Goal: Information Seeking & Learning: Learn about a topic

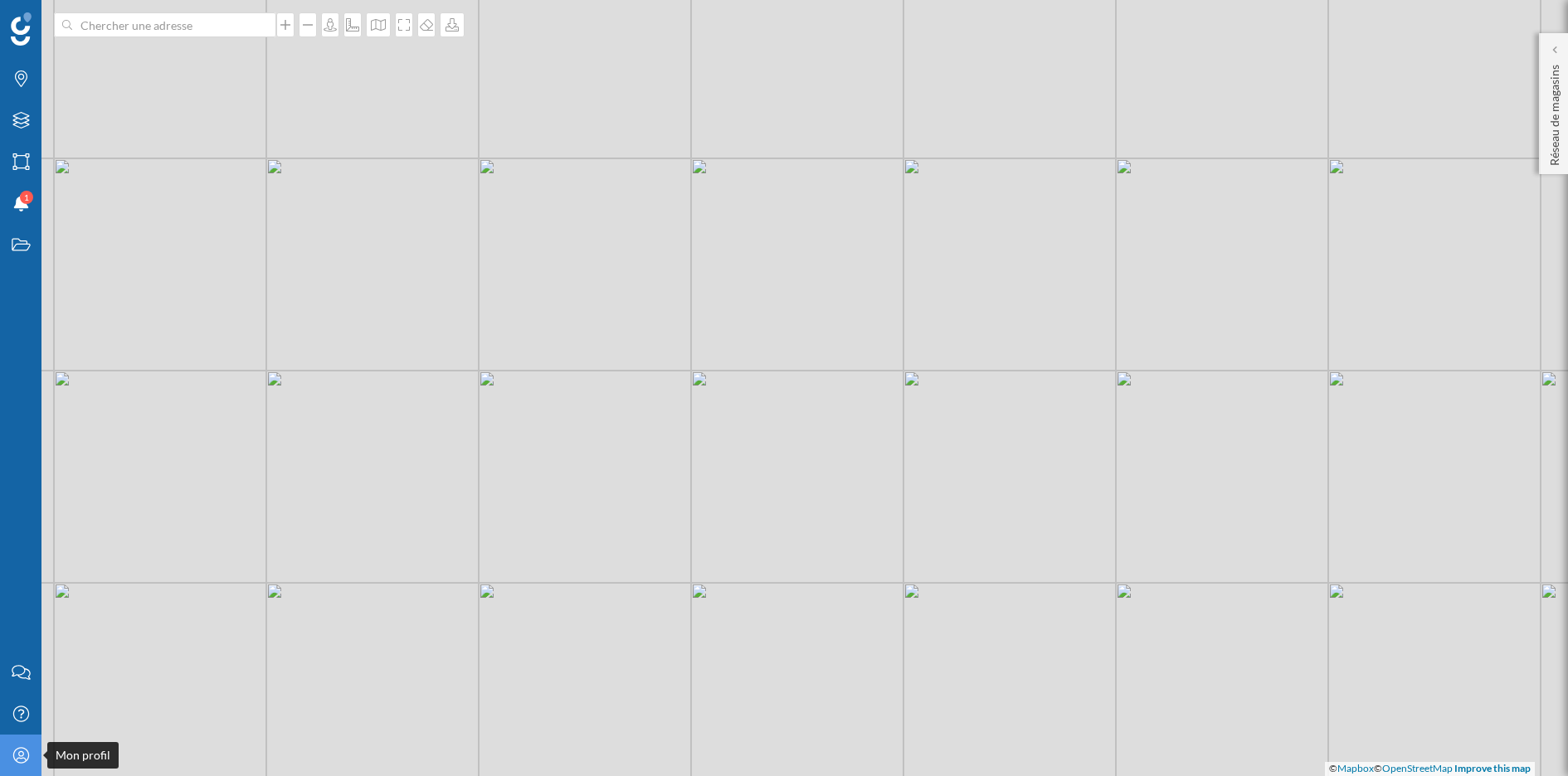
click at [18, 750] on icon "Mon profil" at bounding box center [21, 756] width 21 height 16
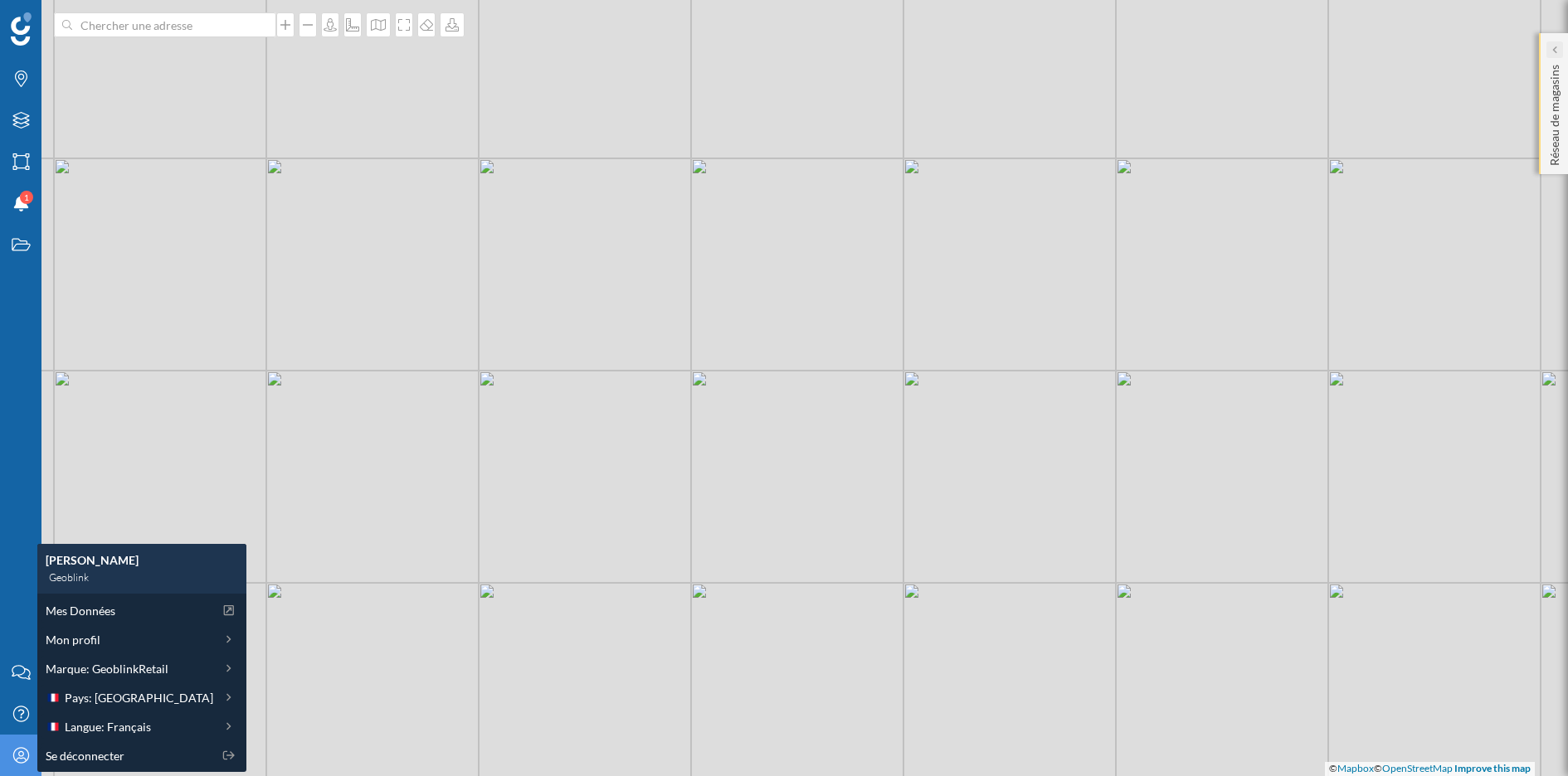
click at [1561, 46] on div at bounding box center [1554, 49] width 16 height 16
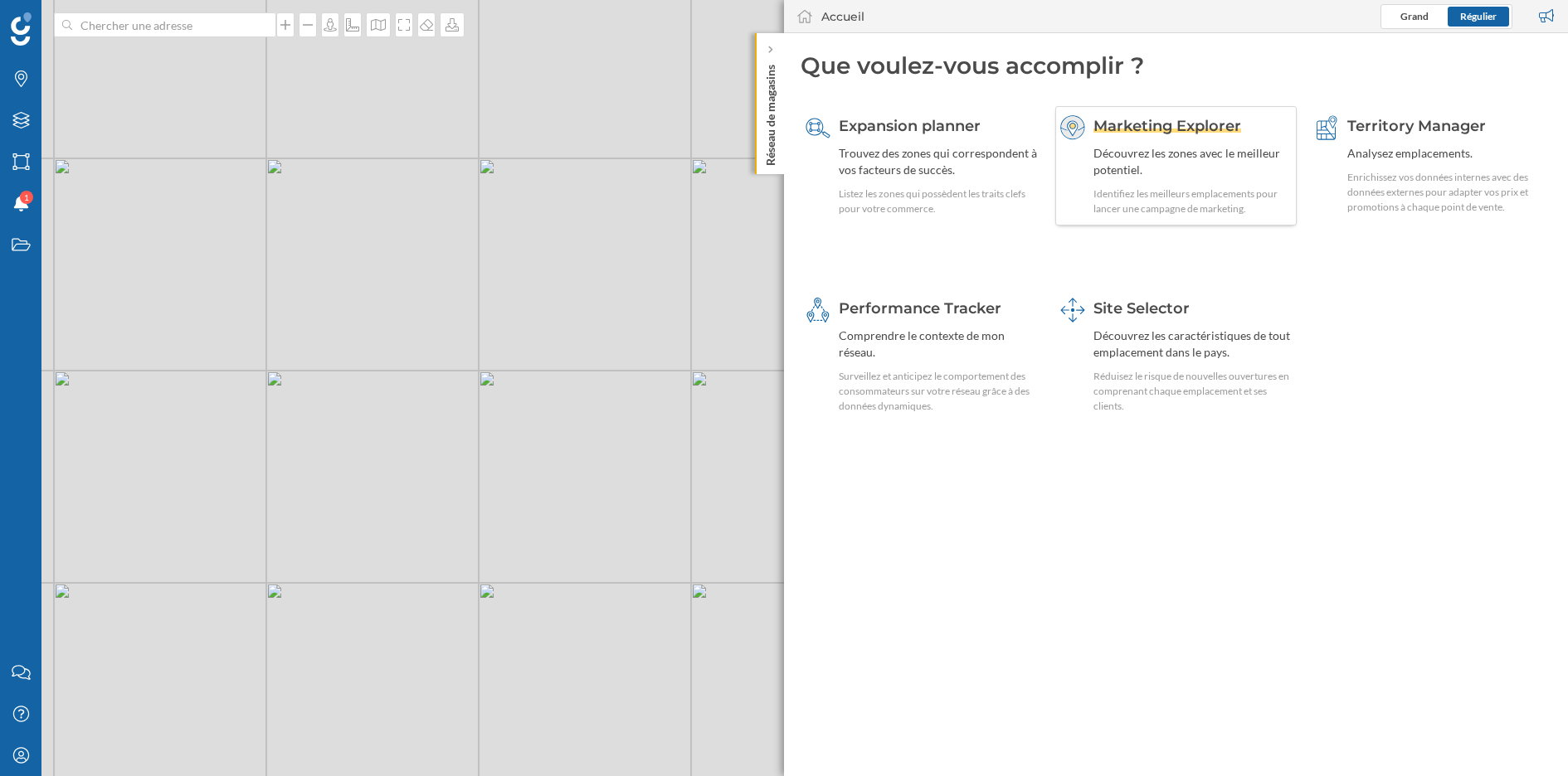
click at [1282, 161] on div "Découvrez les zones avec le meilleur potentiel." at bounding box center [1194, 162] width 200 height 33
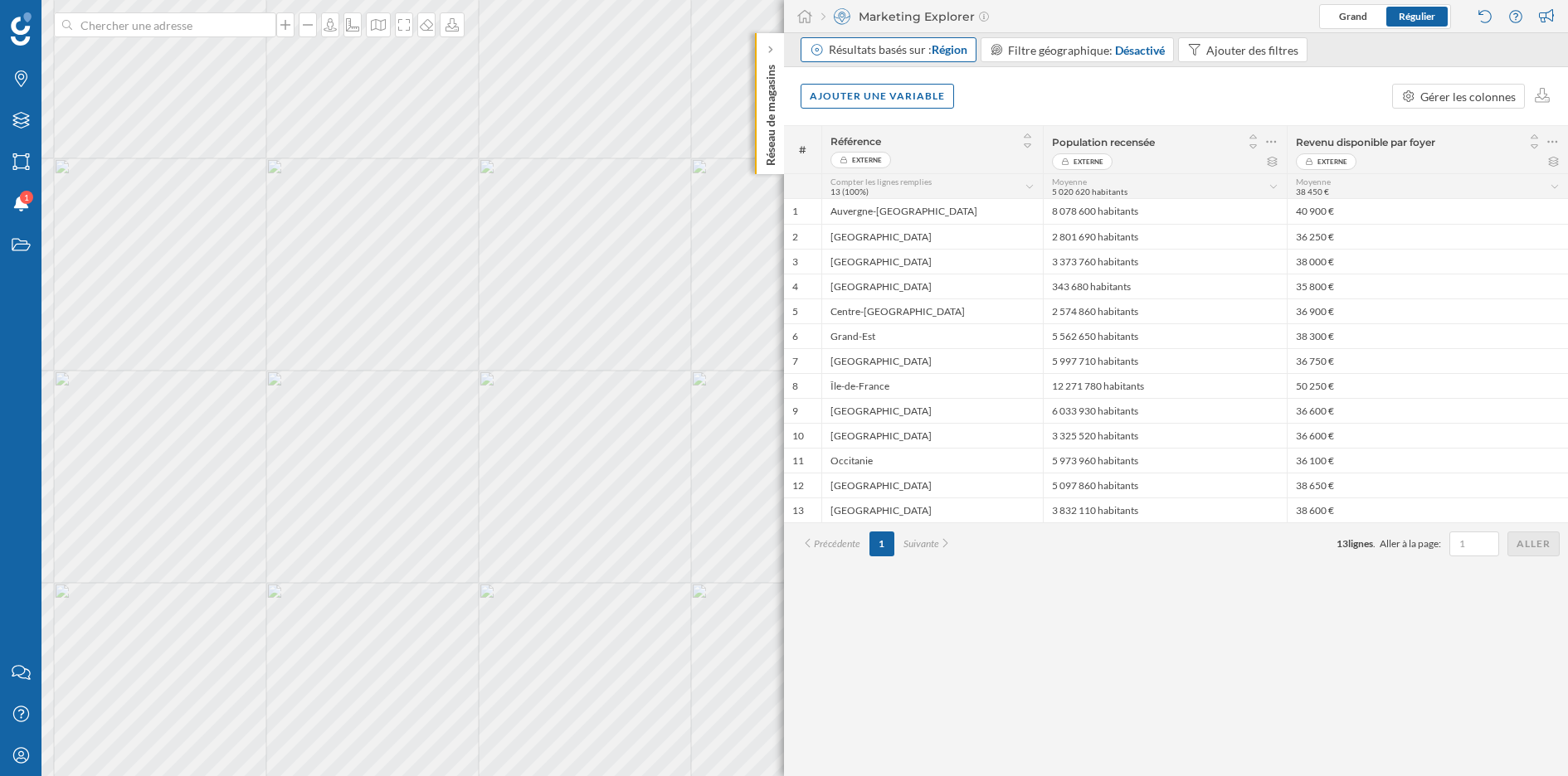
click at [919, 55] on div "Résultats basés sur : Région" at bounding box center [897, 49] width 138 height 16
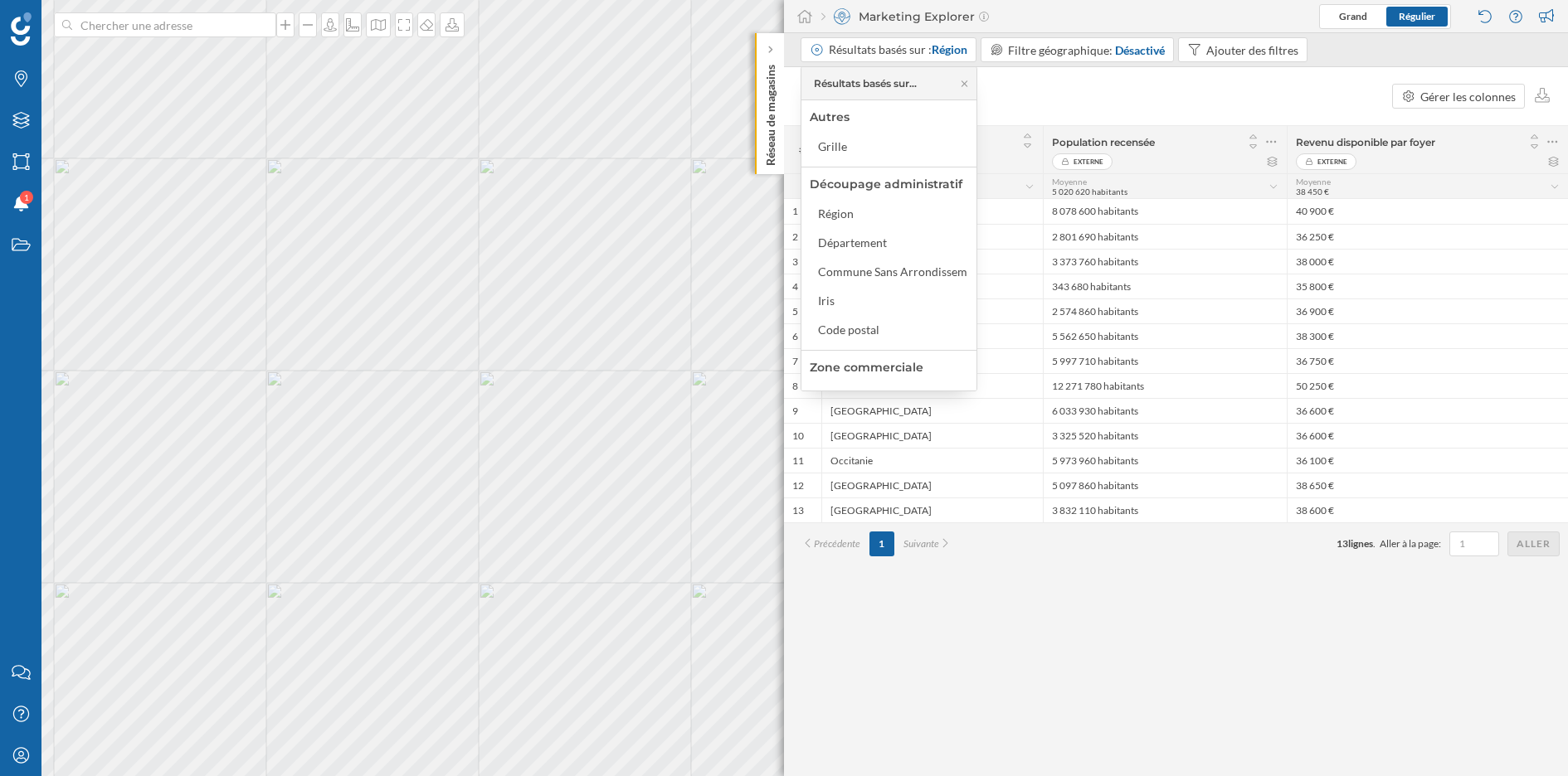
click at [875, 361] on div "Zone commerciale" at bounding box center [867, 367] width 114 height 15
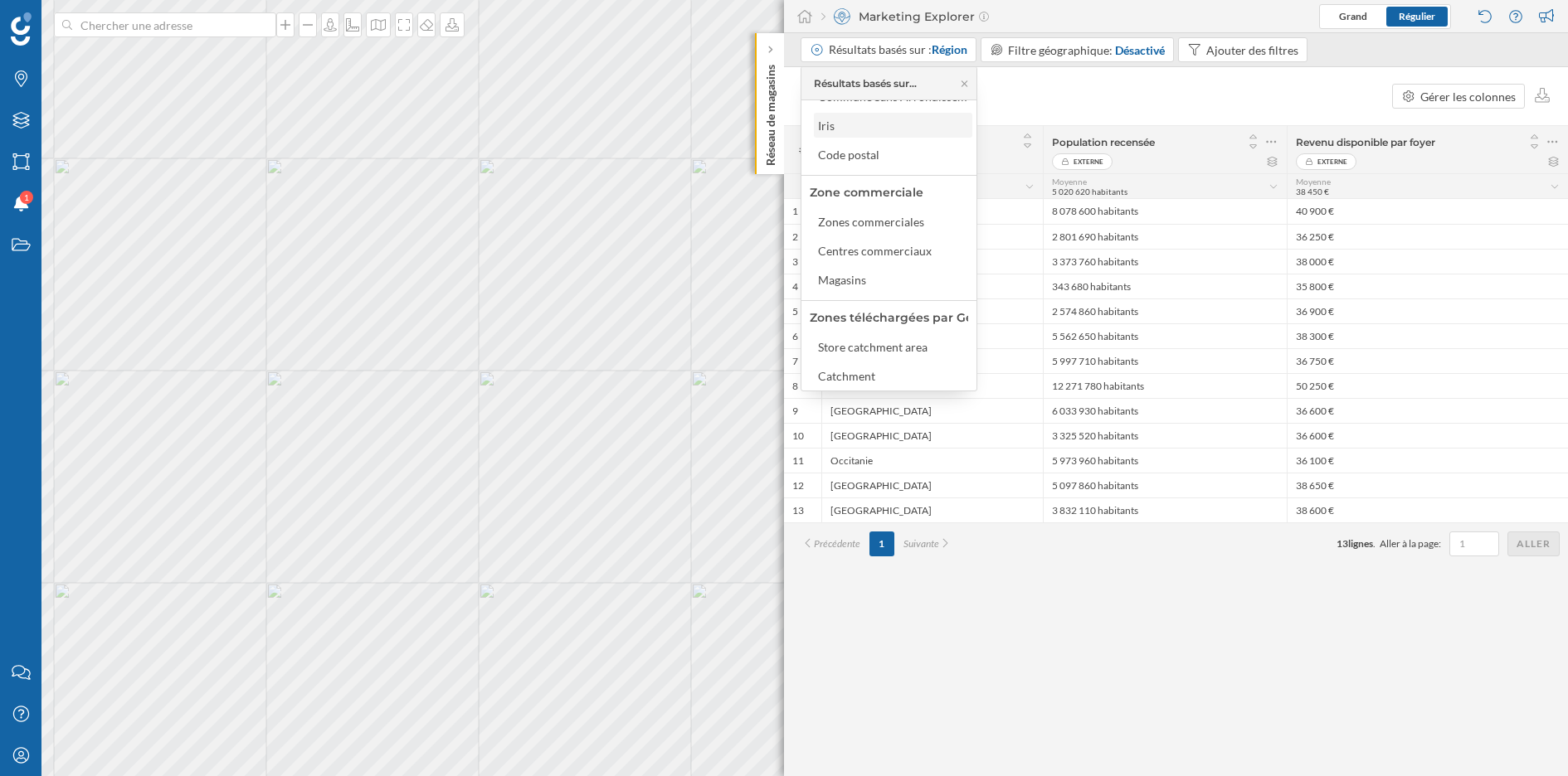
scroll to position [173, 0]
click at [887, 262] on div "Centres commerciaux" at bounding box center [892, 252] width 158 height 25
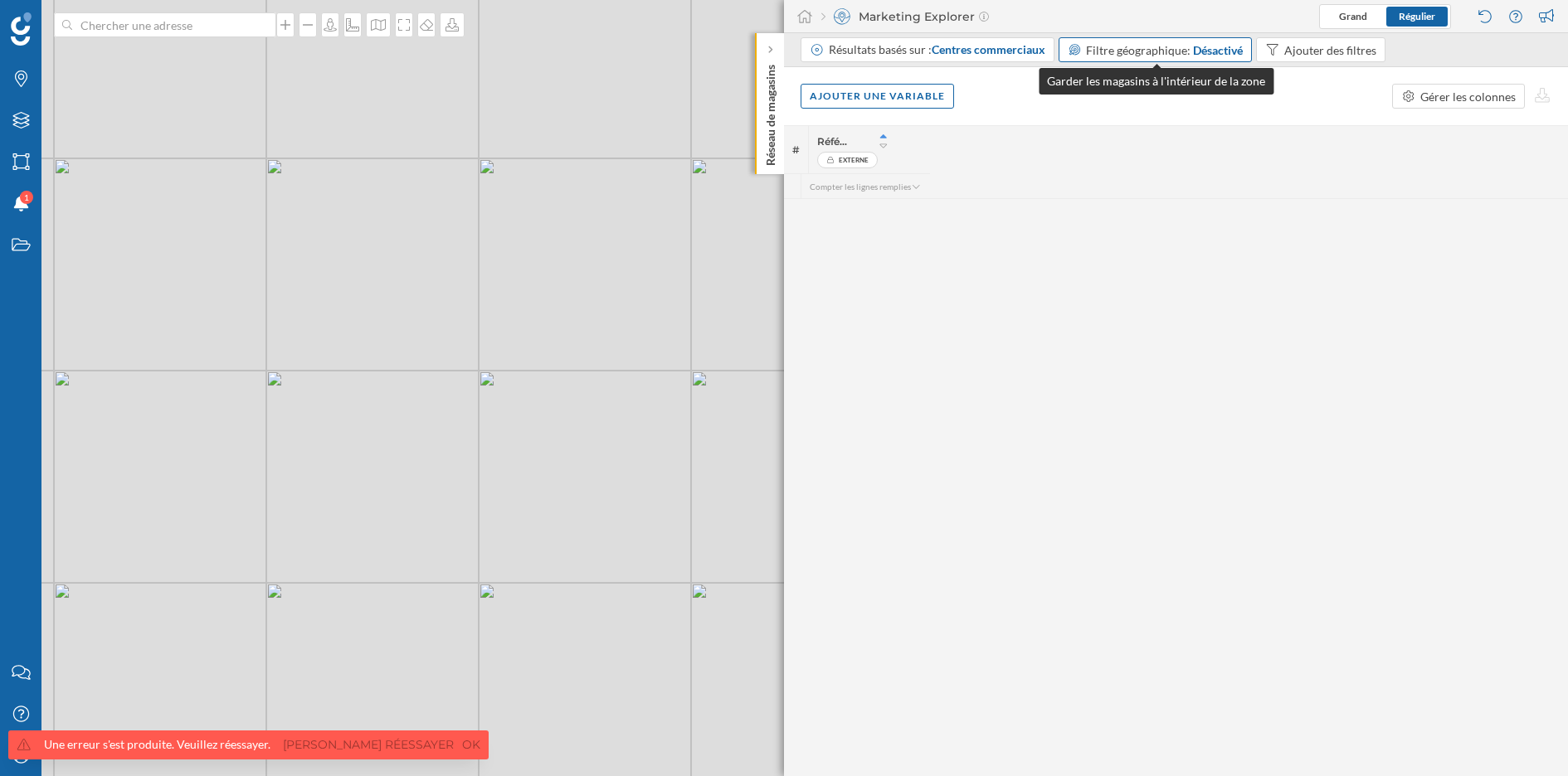
click at [1128, 46] on span "Filtre géographique:" at bounding box center [1138, 49] width 104 height 14
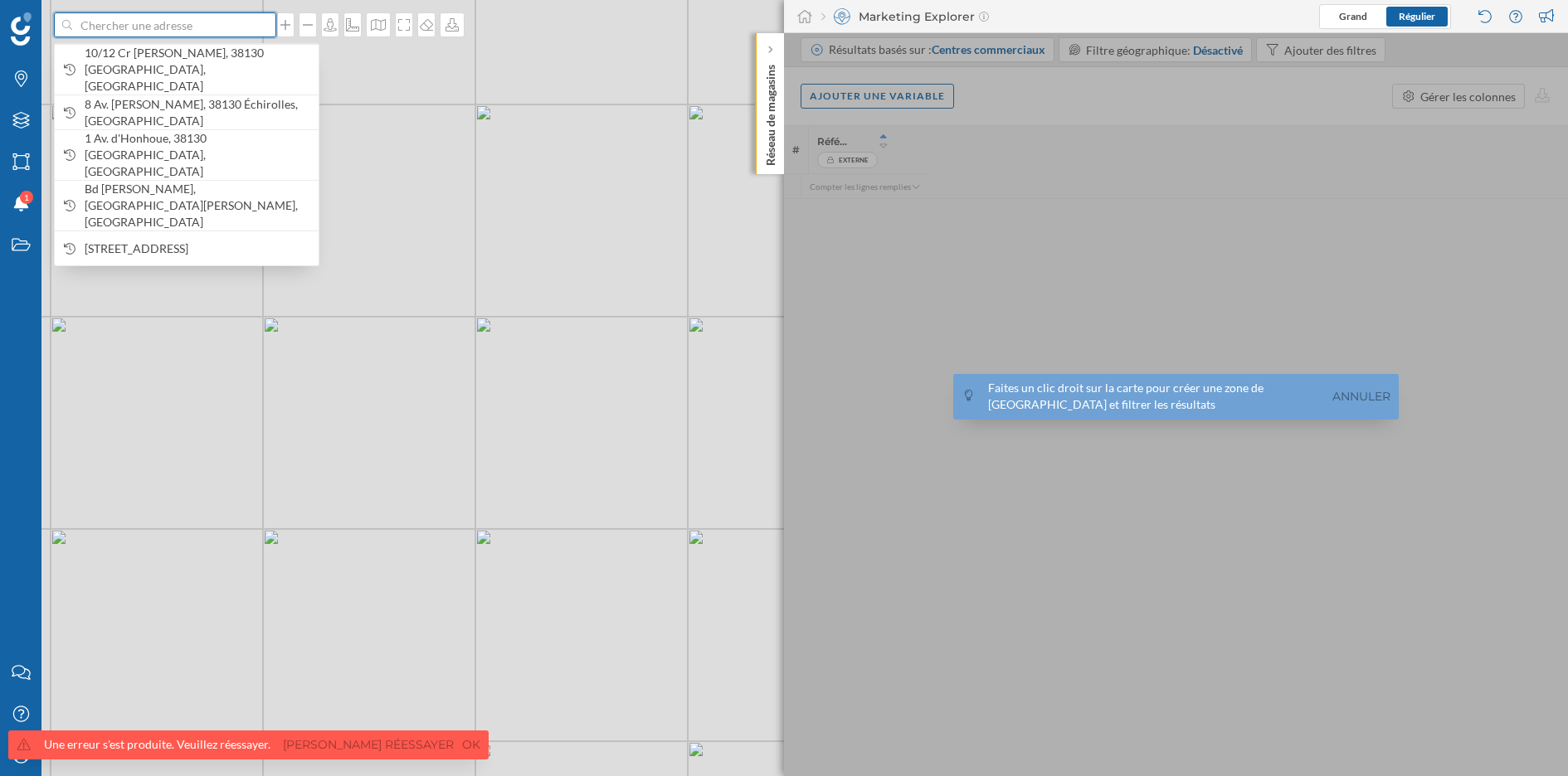
click at [134, 24] on input at bounding box center [165, 25] width 186 height 25
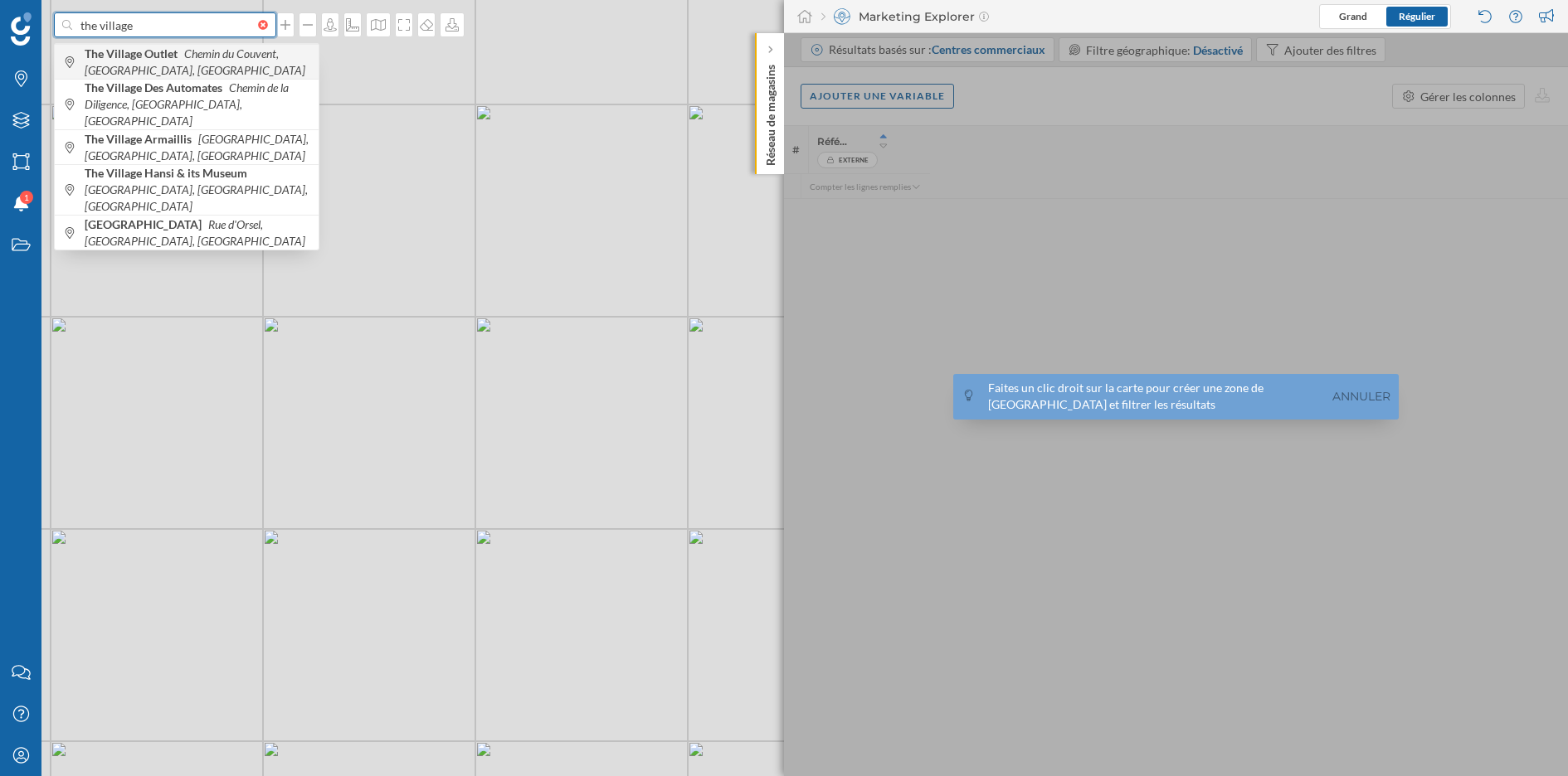
type input "the village"
click at [168, 63] on icon "Chemin du Couvent, Villefontaine, France" at bounding box center [194, 62] width 221 height 31
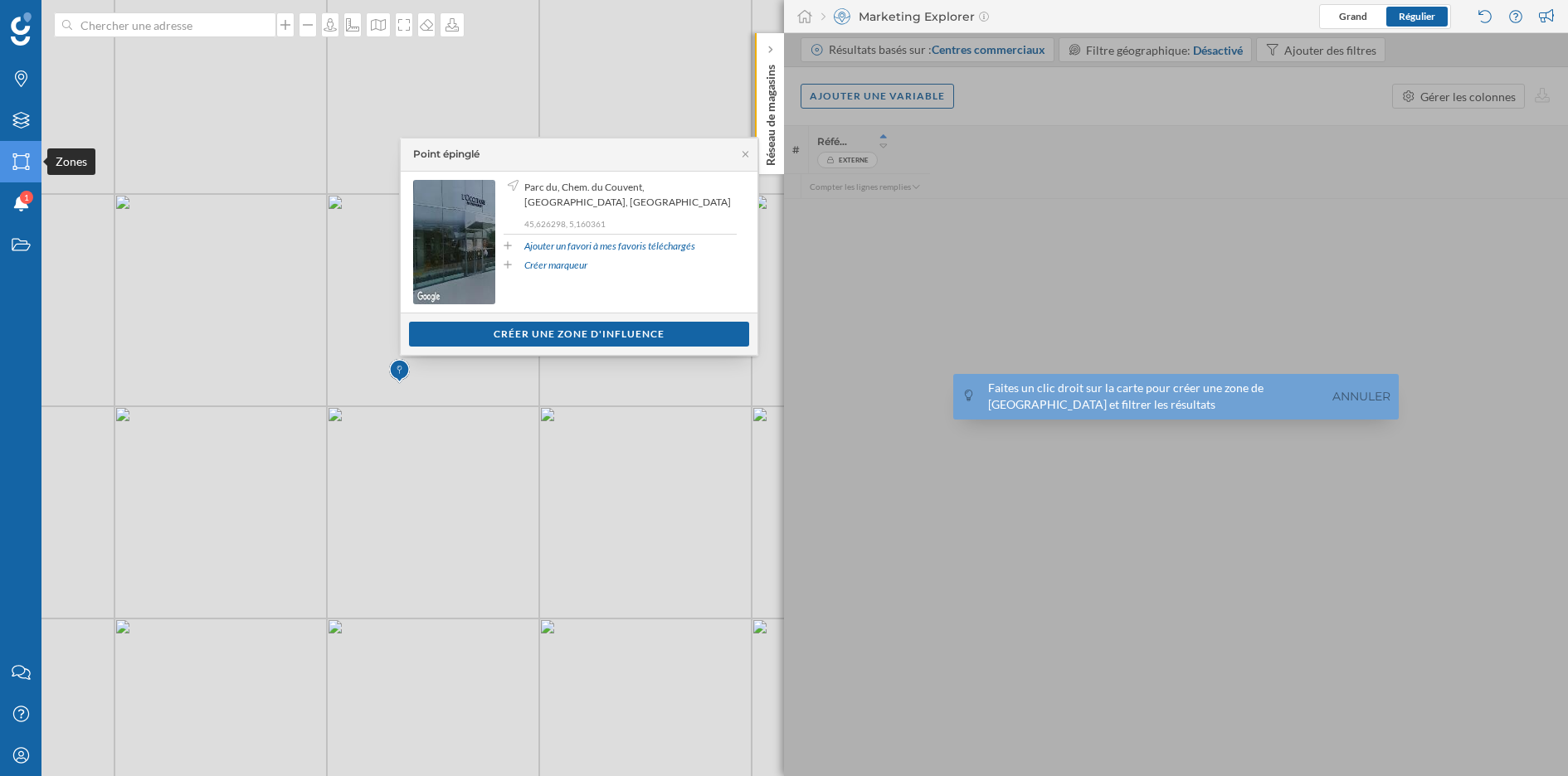
click at [19, 169] on icon "Zones" at bounding box center [21, 162] width 21 height 16
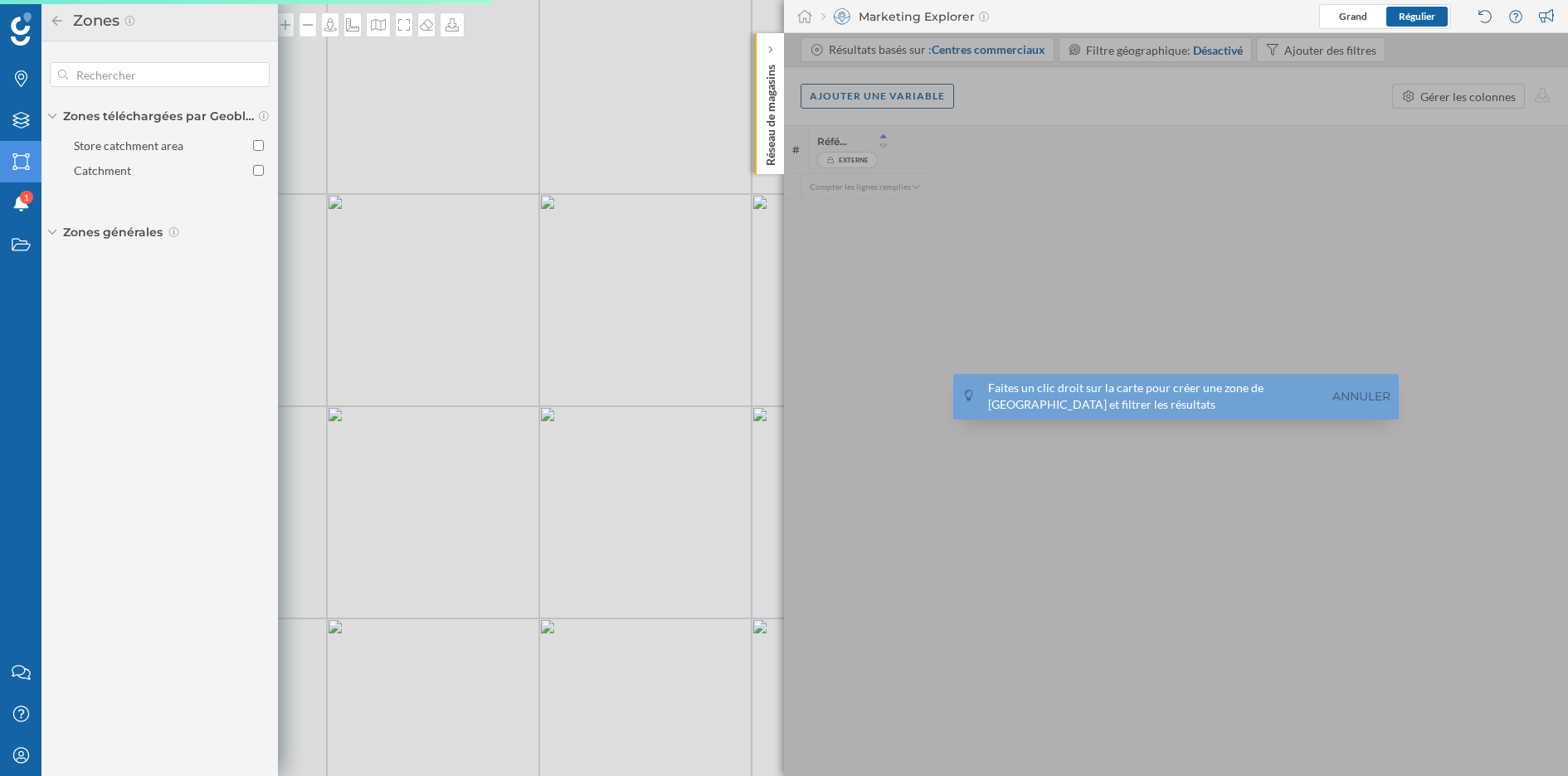
click at [123, 243] on div "Zones téléchargées par GeoblinkRetail Store catchment area Catchment Zones géné…" at bounding box center [159, 146] width 236 height 211
click at [123, 234] on span "Zones générales" at bounding box center [113, 232] width 100 height 16
click at [123, 231] on span "Zones générales" at bounding box center [113, 232] width 100 height 16
click at [162, 258] on div "Zones commerciales" at bounding box center [131, 261] width 106 height 14
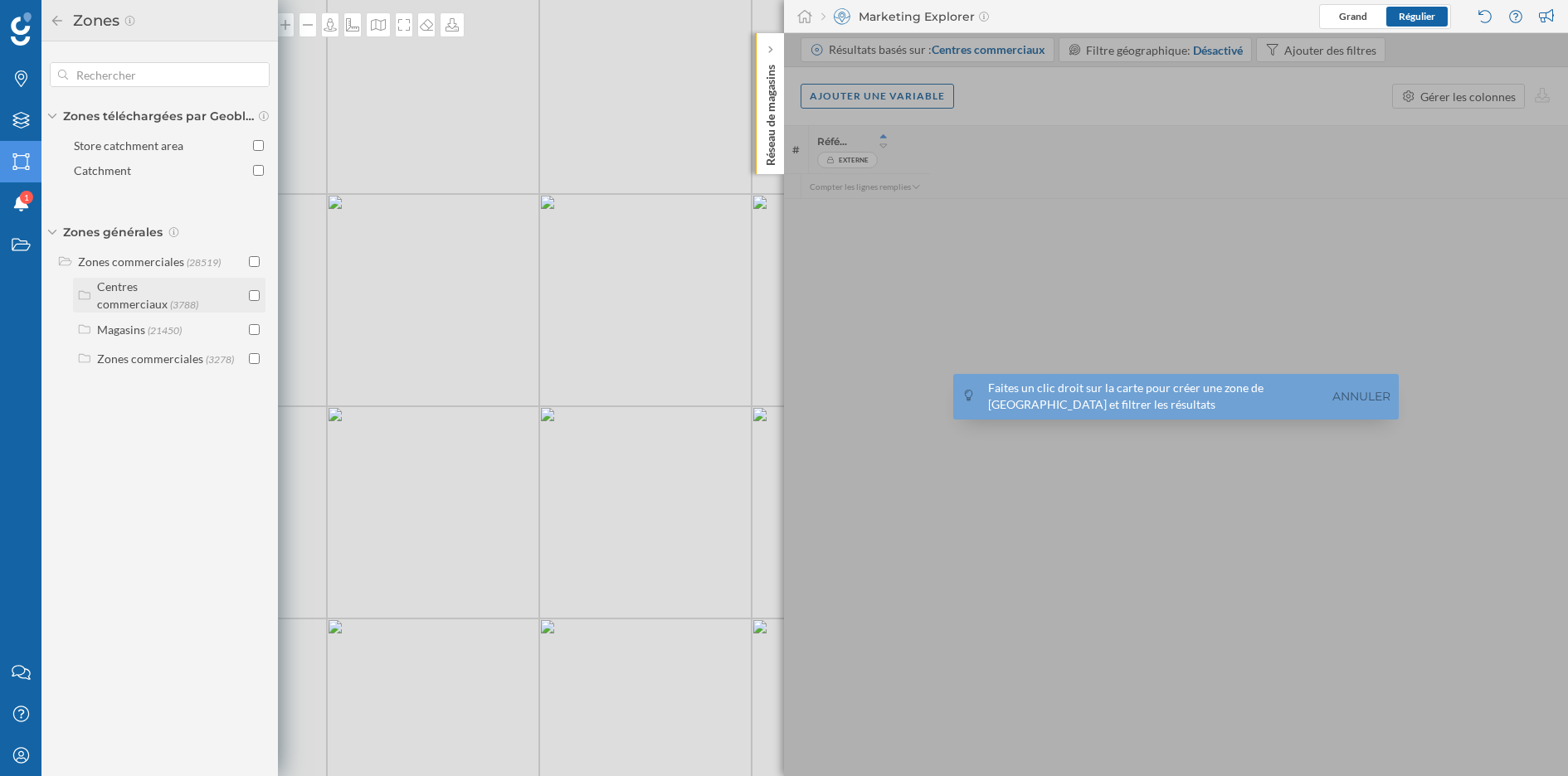
click at [168, 292] on div "Centres commerciaux" at bounding box center [132, 295] width 70 height 31
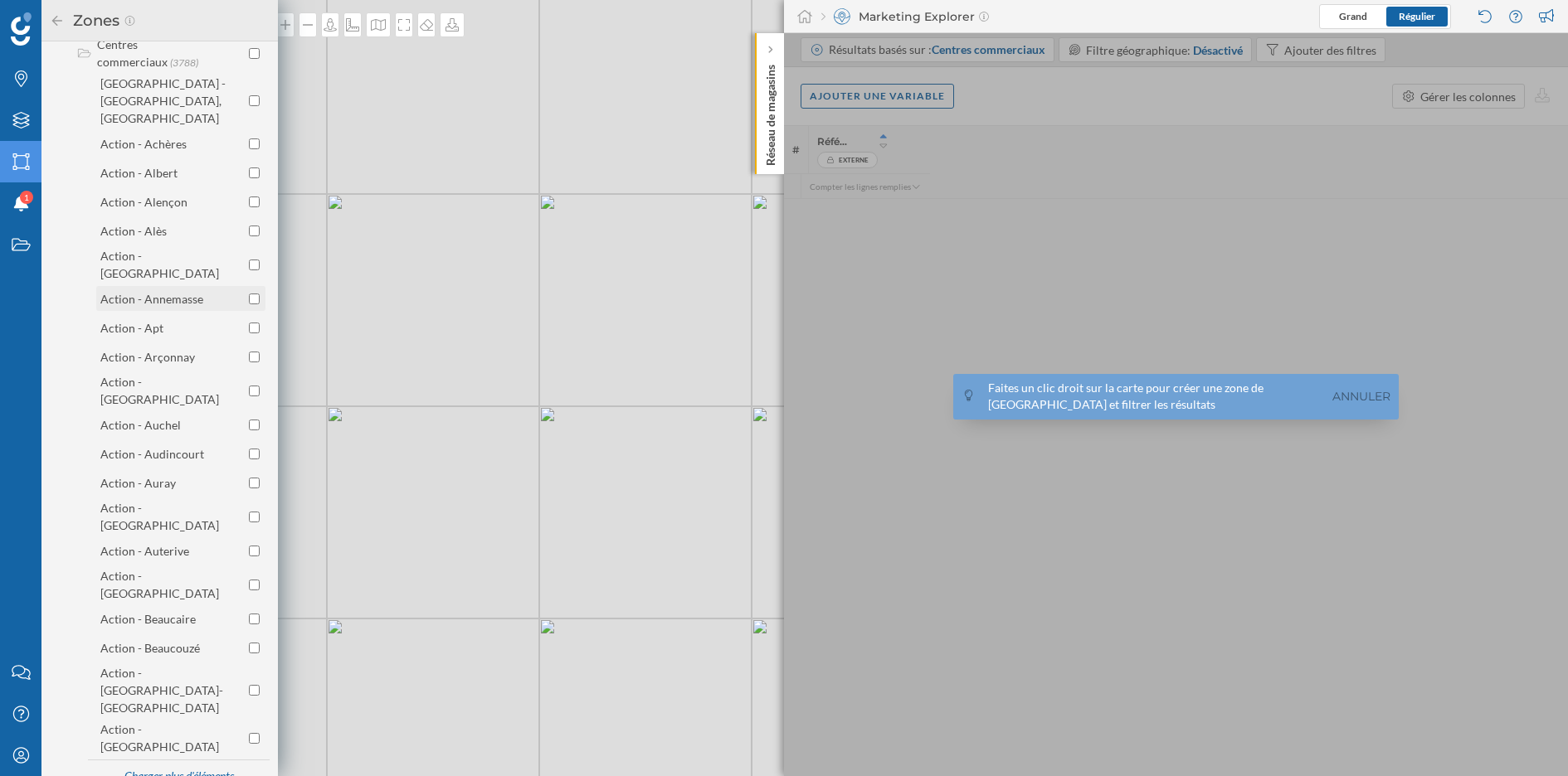
scroll to position [0, 0]
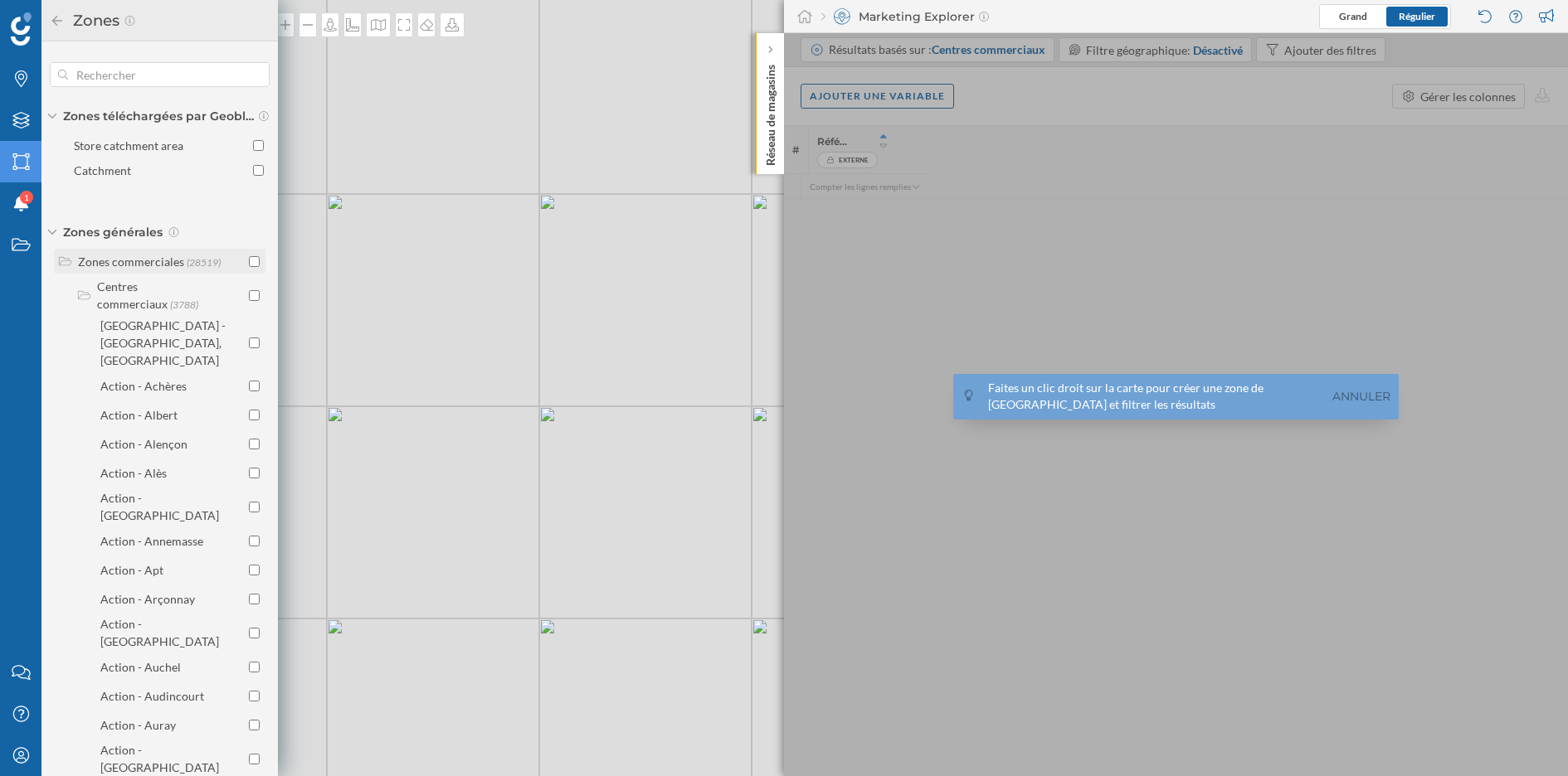
click at [249, 263] on input "checkbox" at bounding box center [254, 262] width 11 height 11
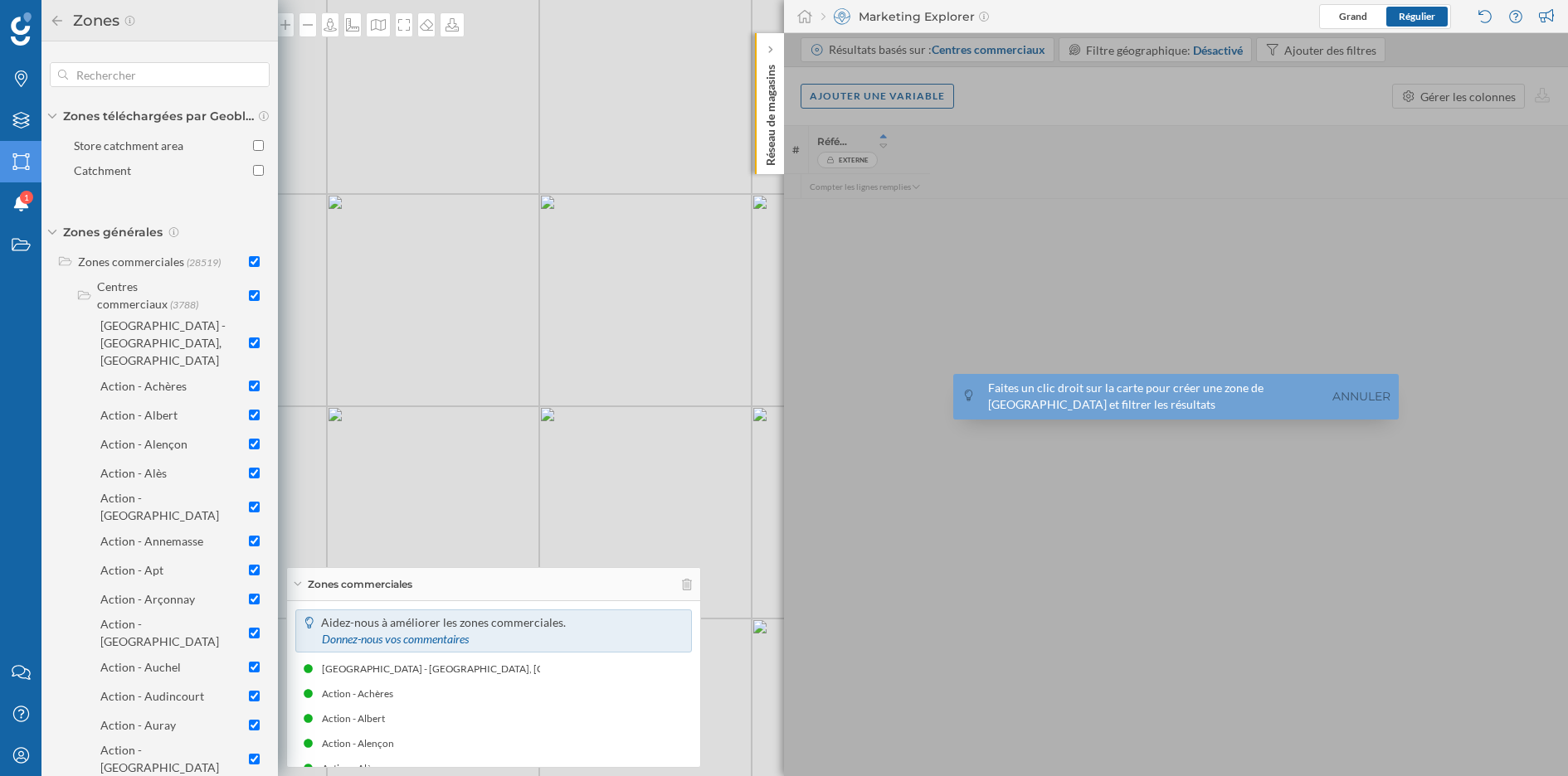
click at [249, 263] on input "checkbox" at bounding box center [254, 262] width 11 height 11
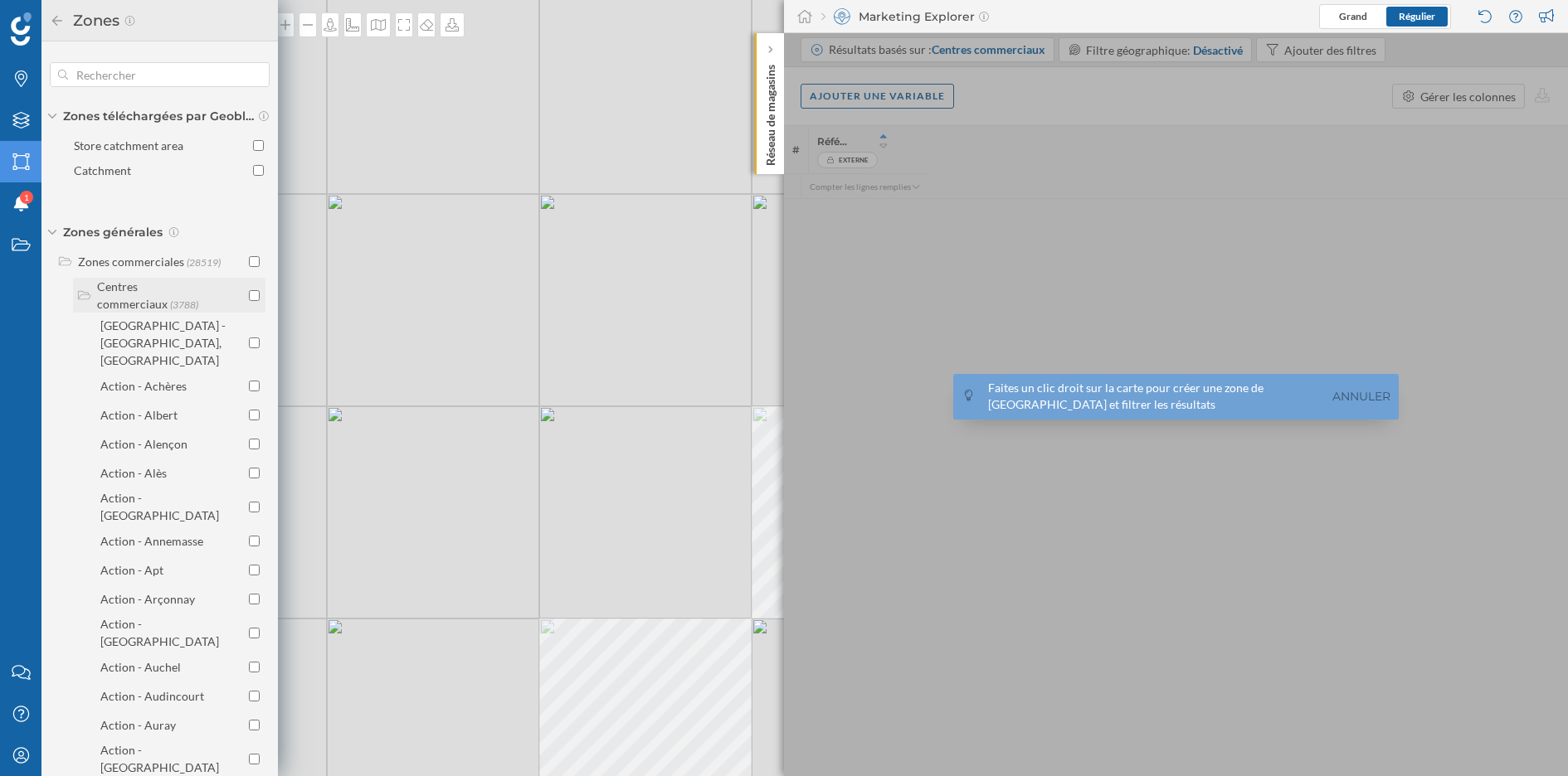
click at [249, 296] on input "checkbox" at bounding box center [254, 296] width 11 height 11
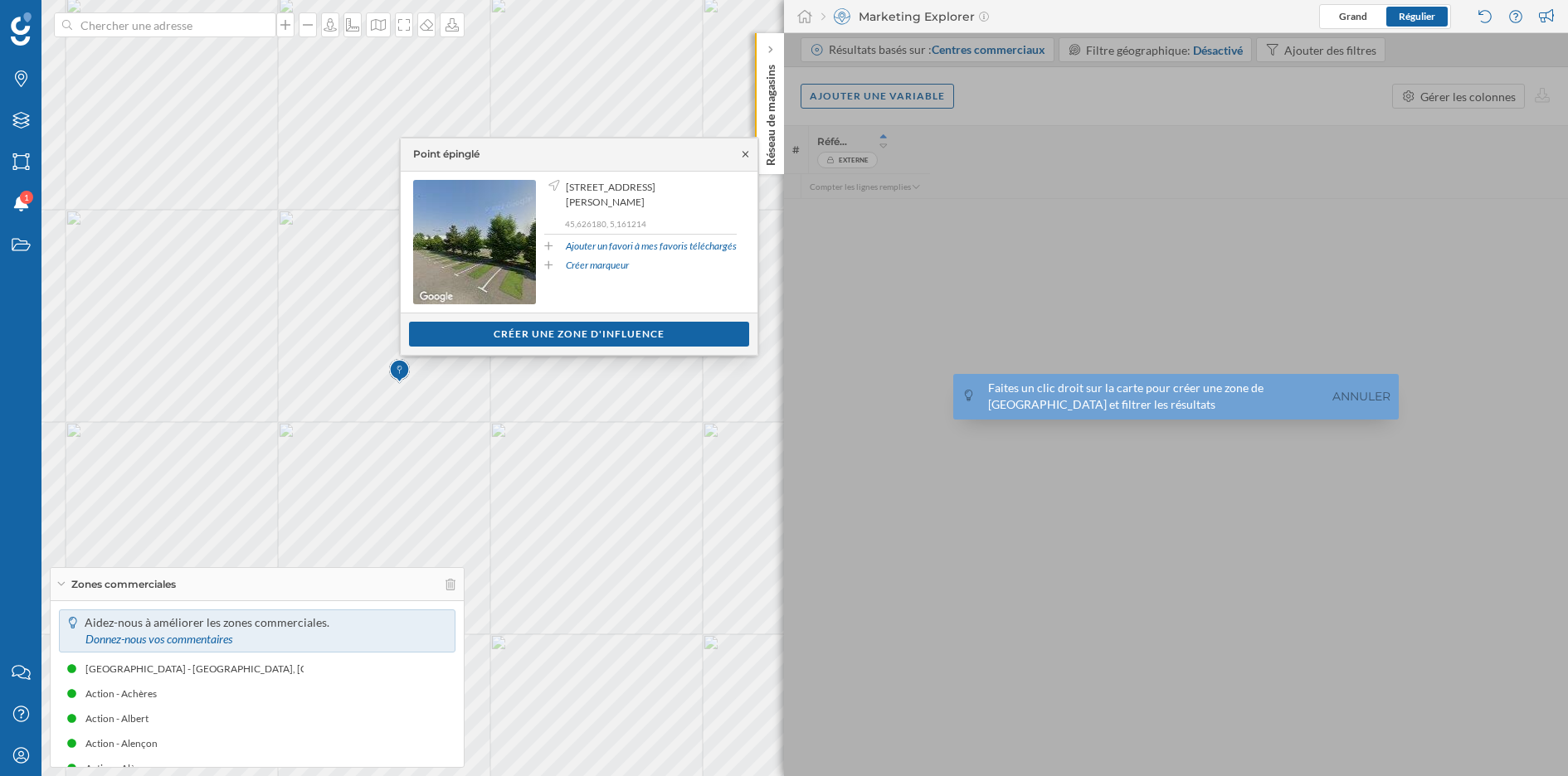
click at [743, 149] on icon at bounding box center [746, 154] width 13 height 10
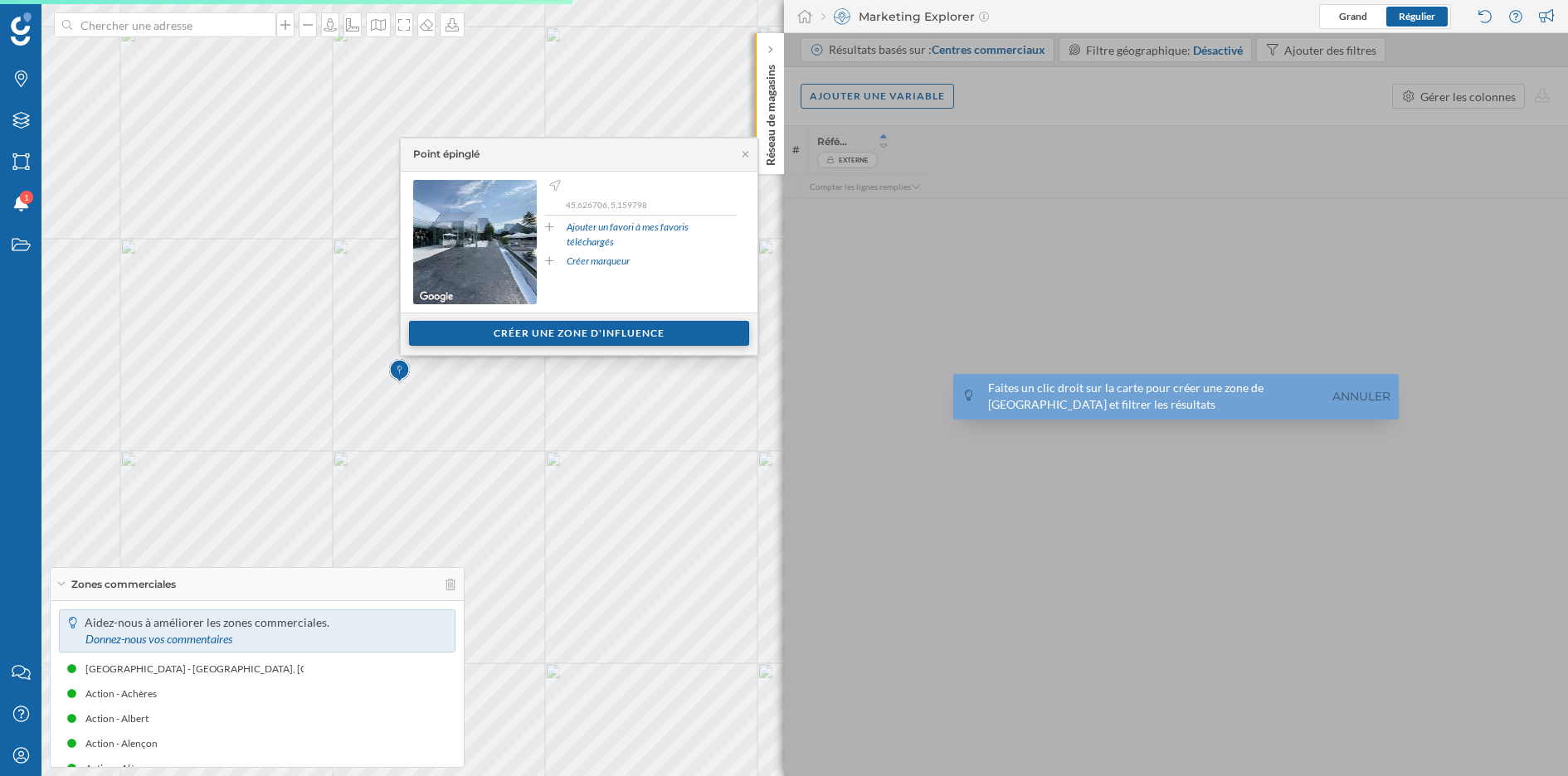
click at [626, 326] on div "Créer une zone d'influence" at bounding box center [579, 333] width 341 height 25
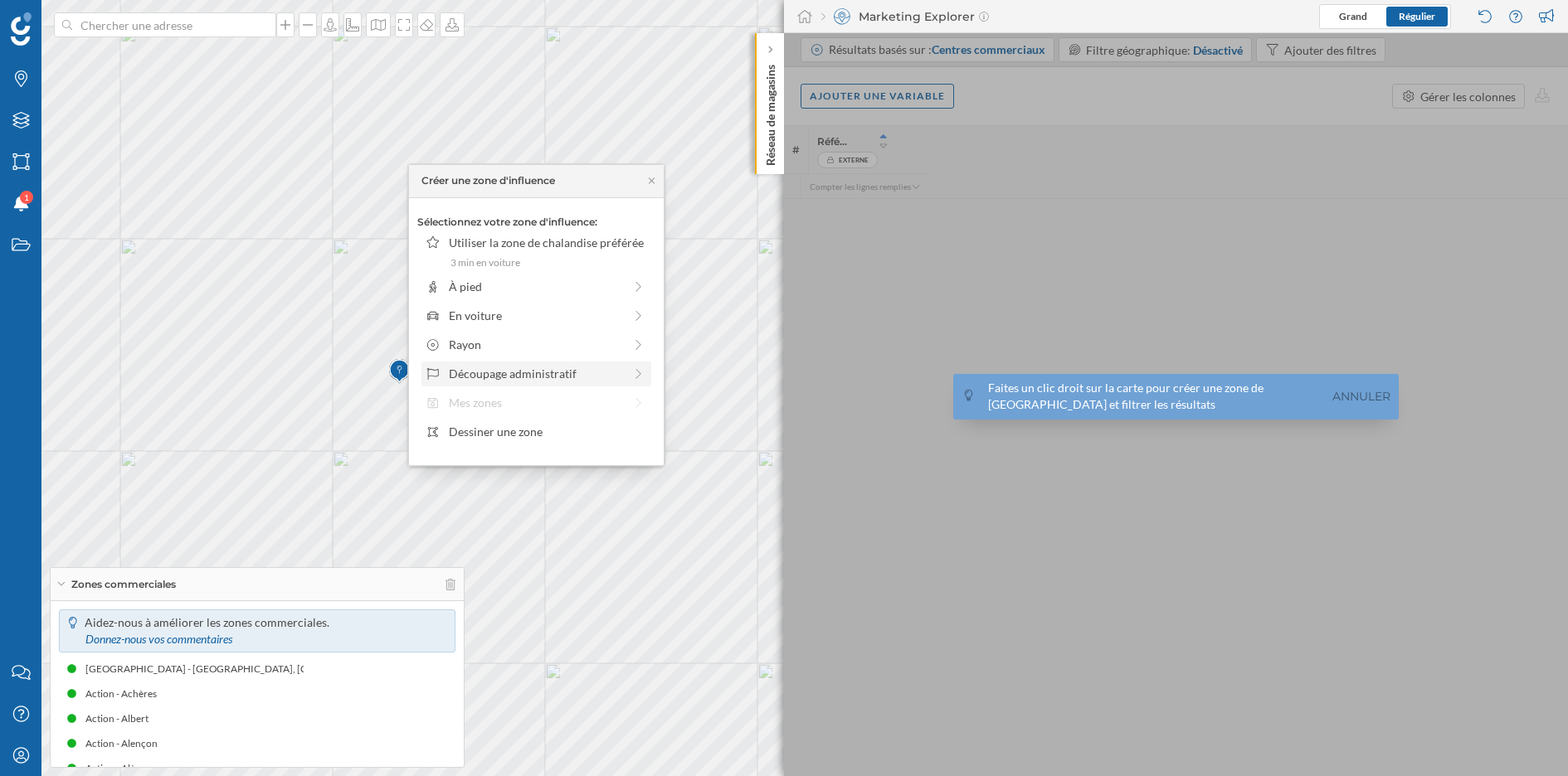
click at [588, 372] on div "Découpage administratif" at bounding box center [535, 373] width 174 height 17
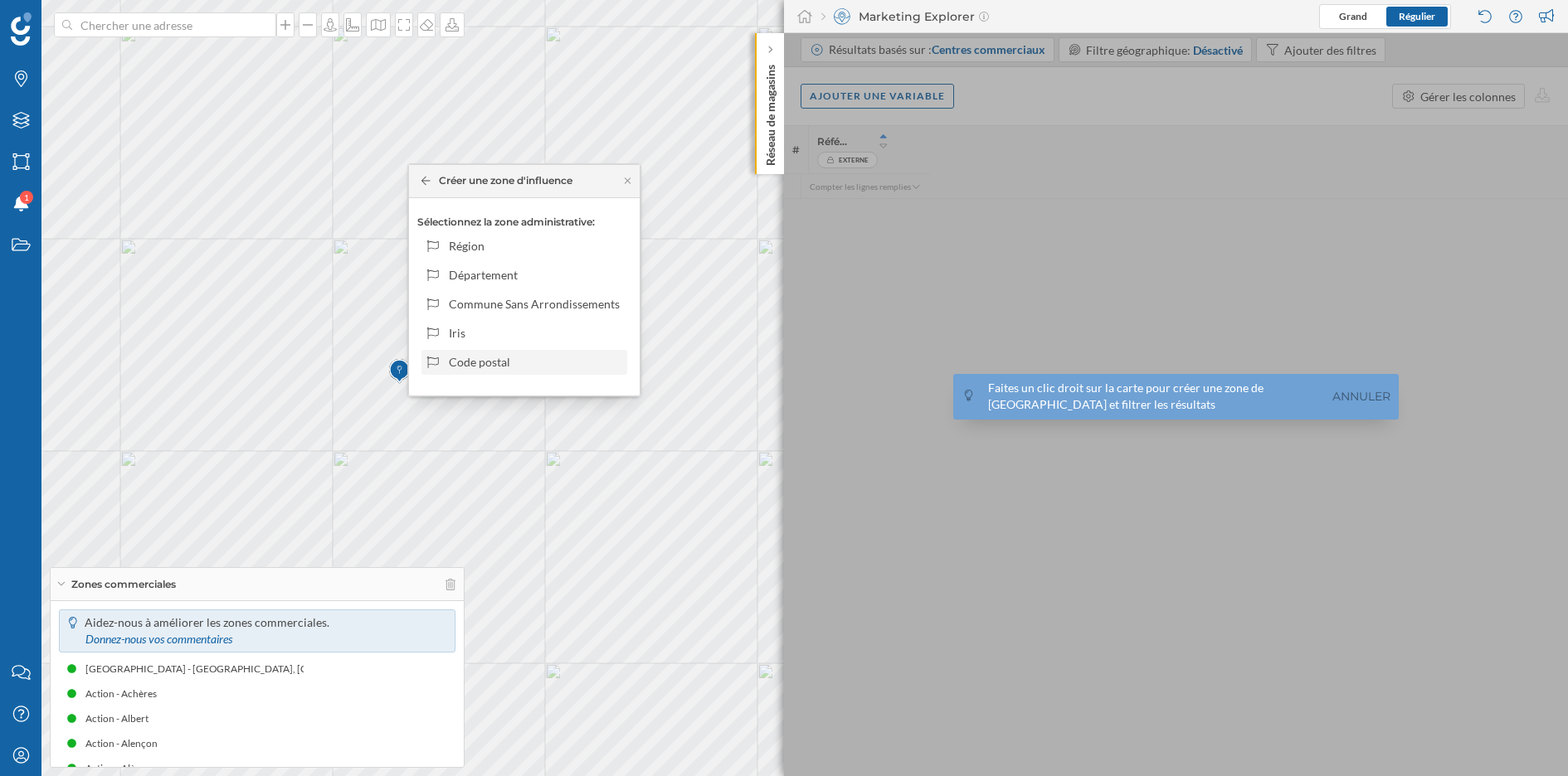
click at [549, 357] on div "Code postal" at bounding box center [535, 361] width 173 height 17
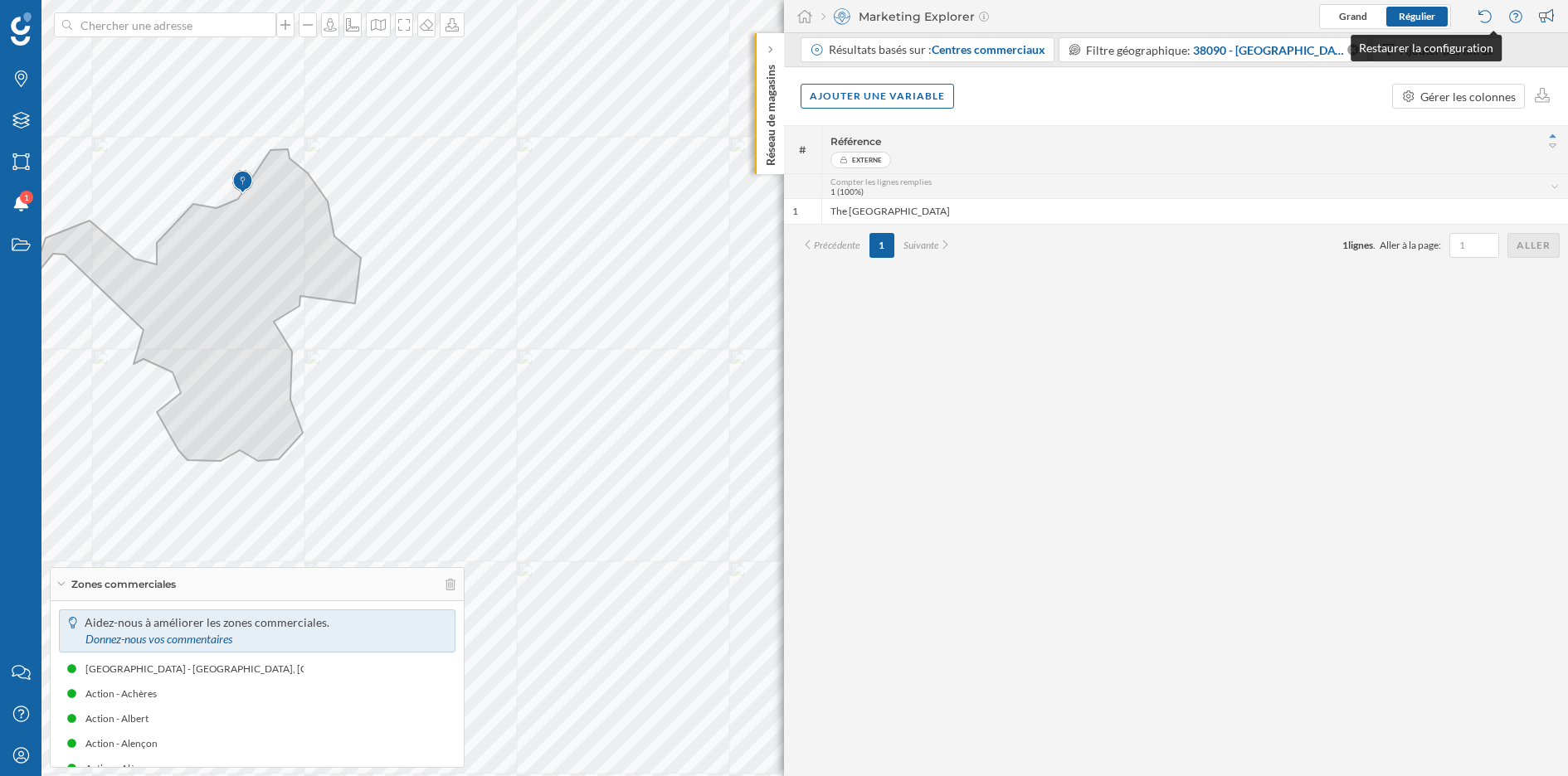
click at [1489, 23] on div at bounding box center [1487, 16] width 22 height 25
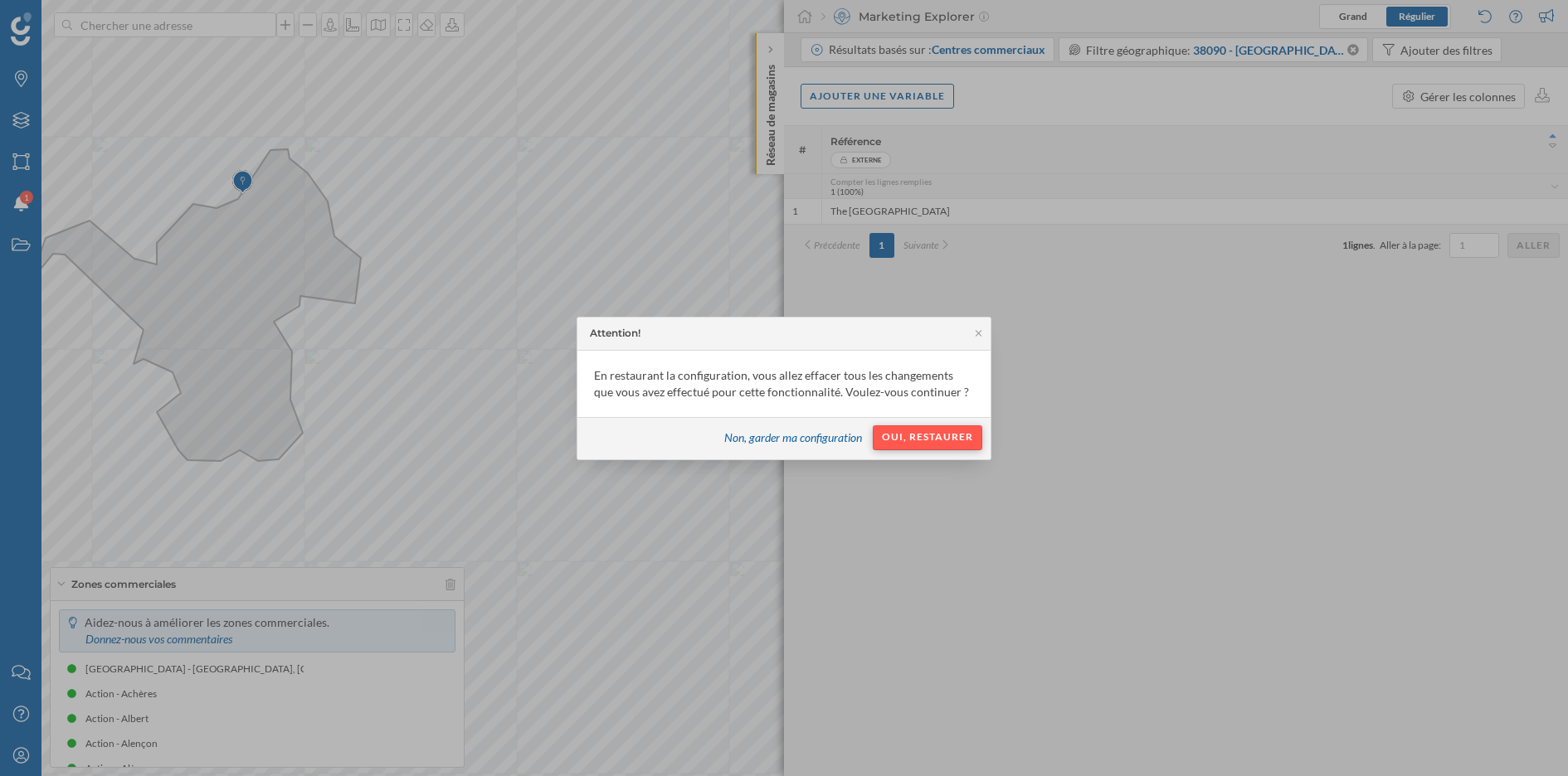
click at [925, 440] on div "Oui, restaurer" at bounding box center [927, 437] width 110 height 25
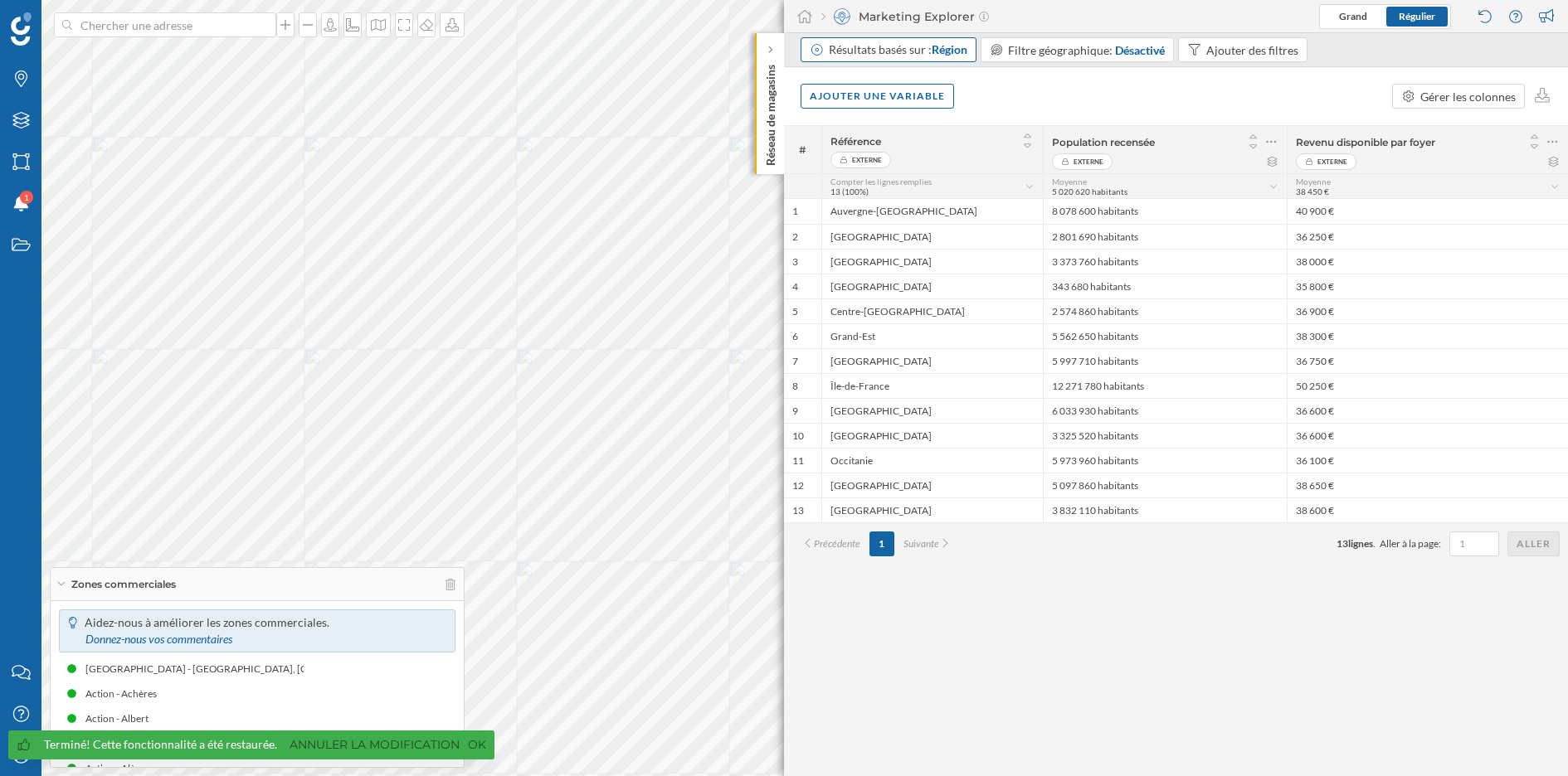
click at [922, 54] on div "Résultats basés sur : Région" at bounding box center [897, 49] width 138 height 16
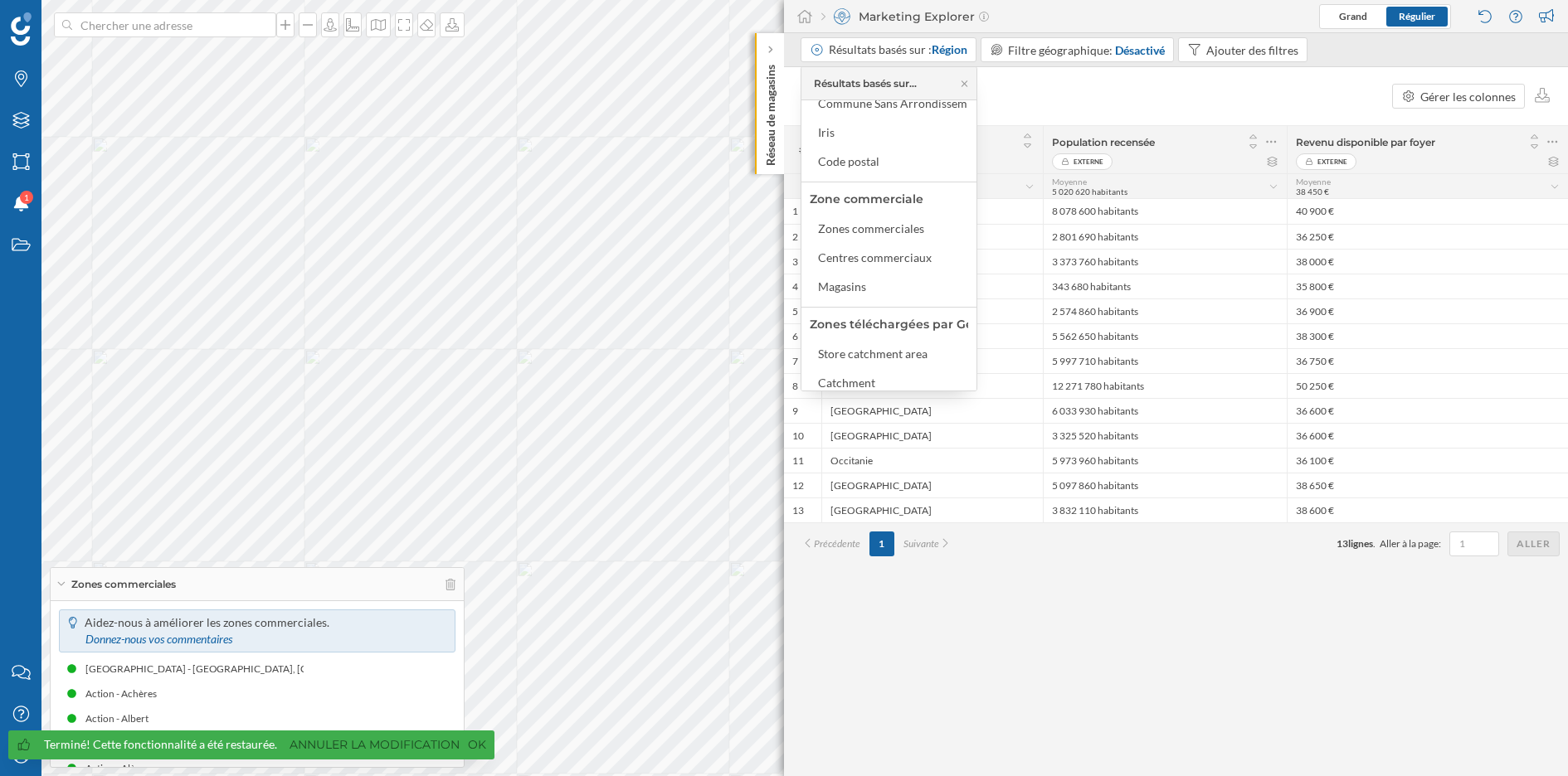
scroll to position [175, 0]
click at [893, 248] on div "Centres commerciaux" at bounding box center [875, 250] width 114 height 14
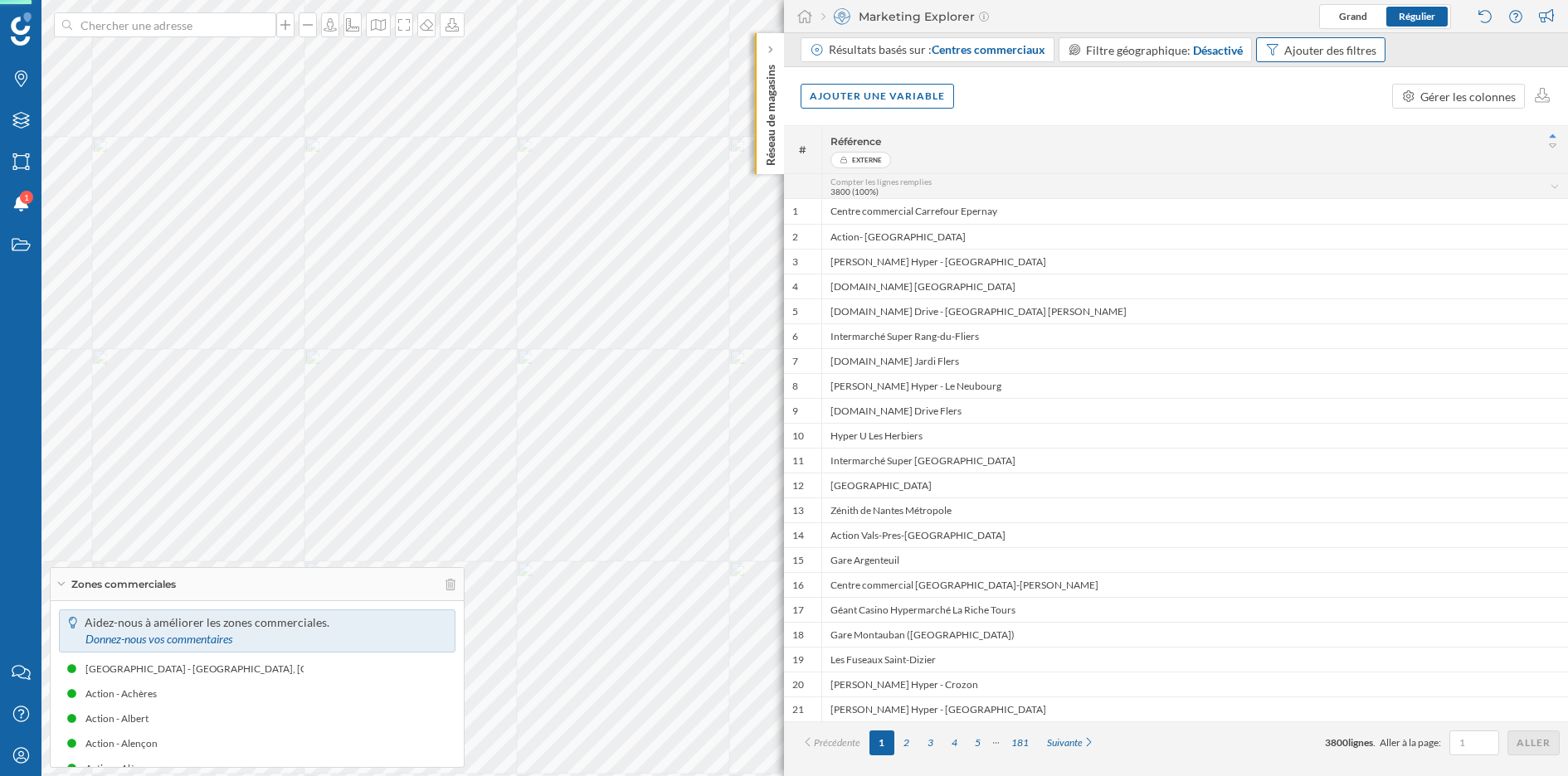
click at [1326, 47] on div "Ajouter des filtres" at bounding box center [1330, 49] width 92 height 17
click at [1320, 122] on span "Référence" at bounding box center [1302, 117] width 93 height 17
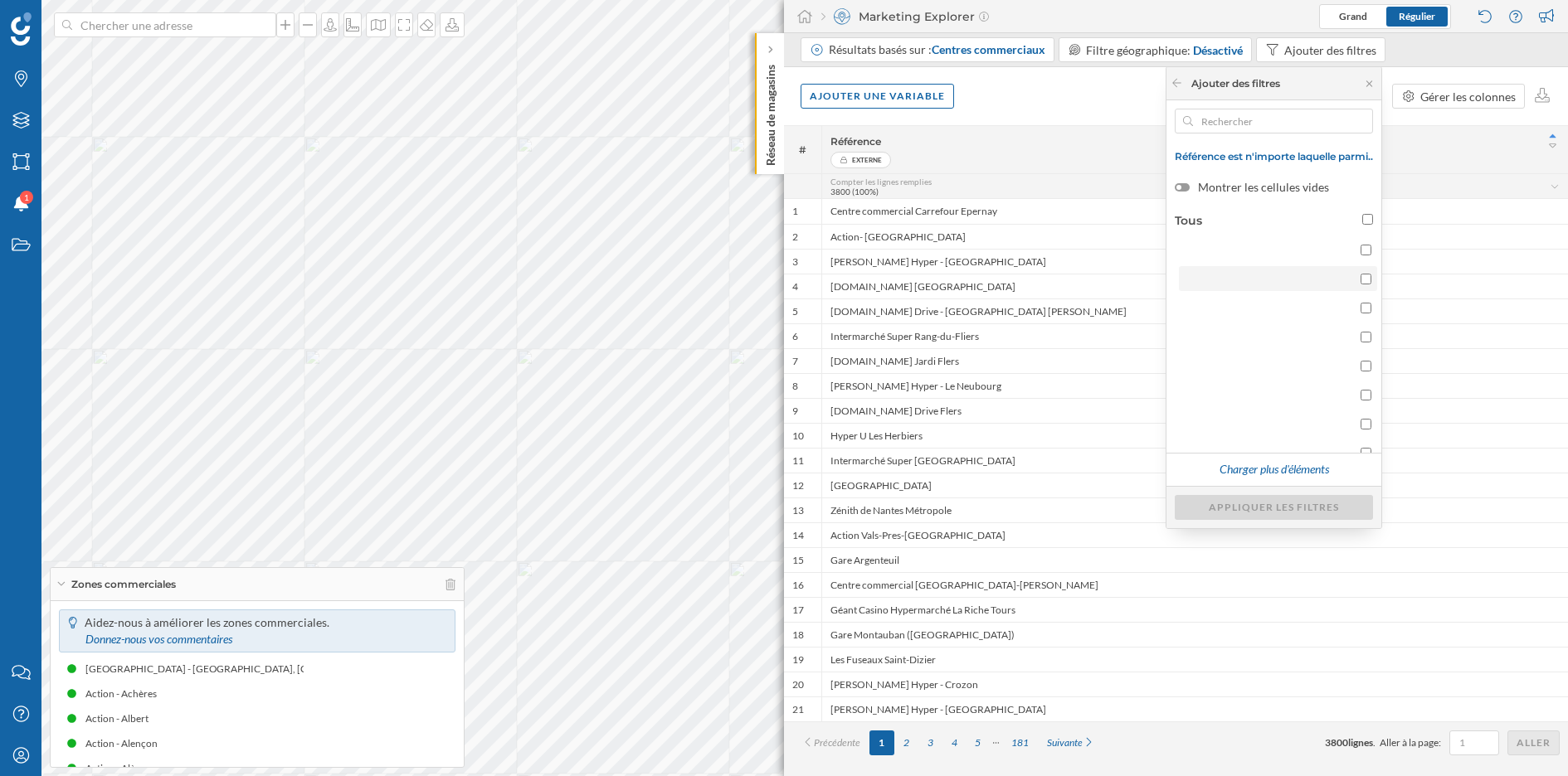
scroll to position [75, 0]
click at [1247, 124] on input "text" at bounding box center [1273, 121] width 162 height 25
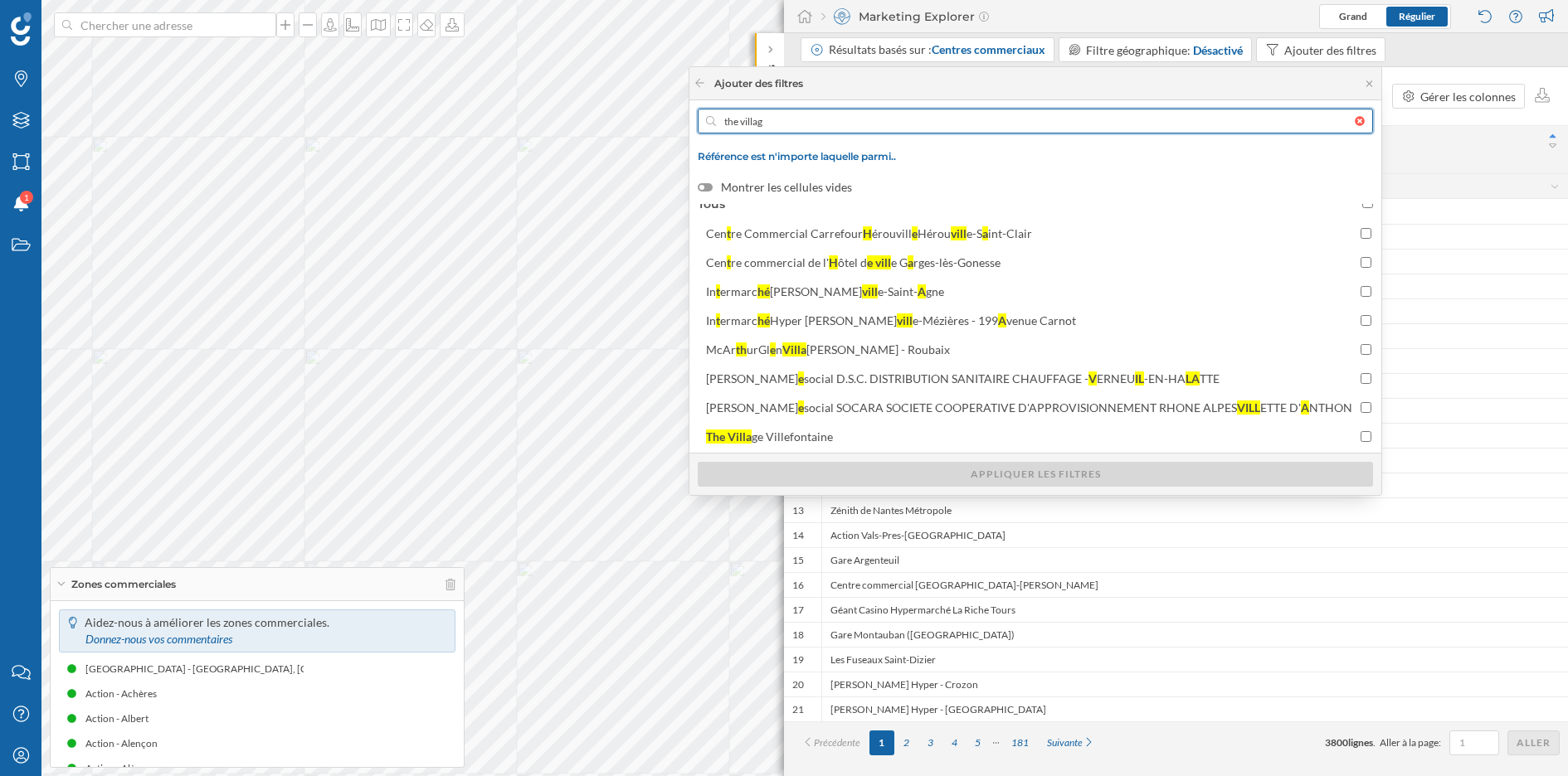
scroll to position [0, 0]
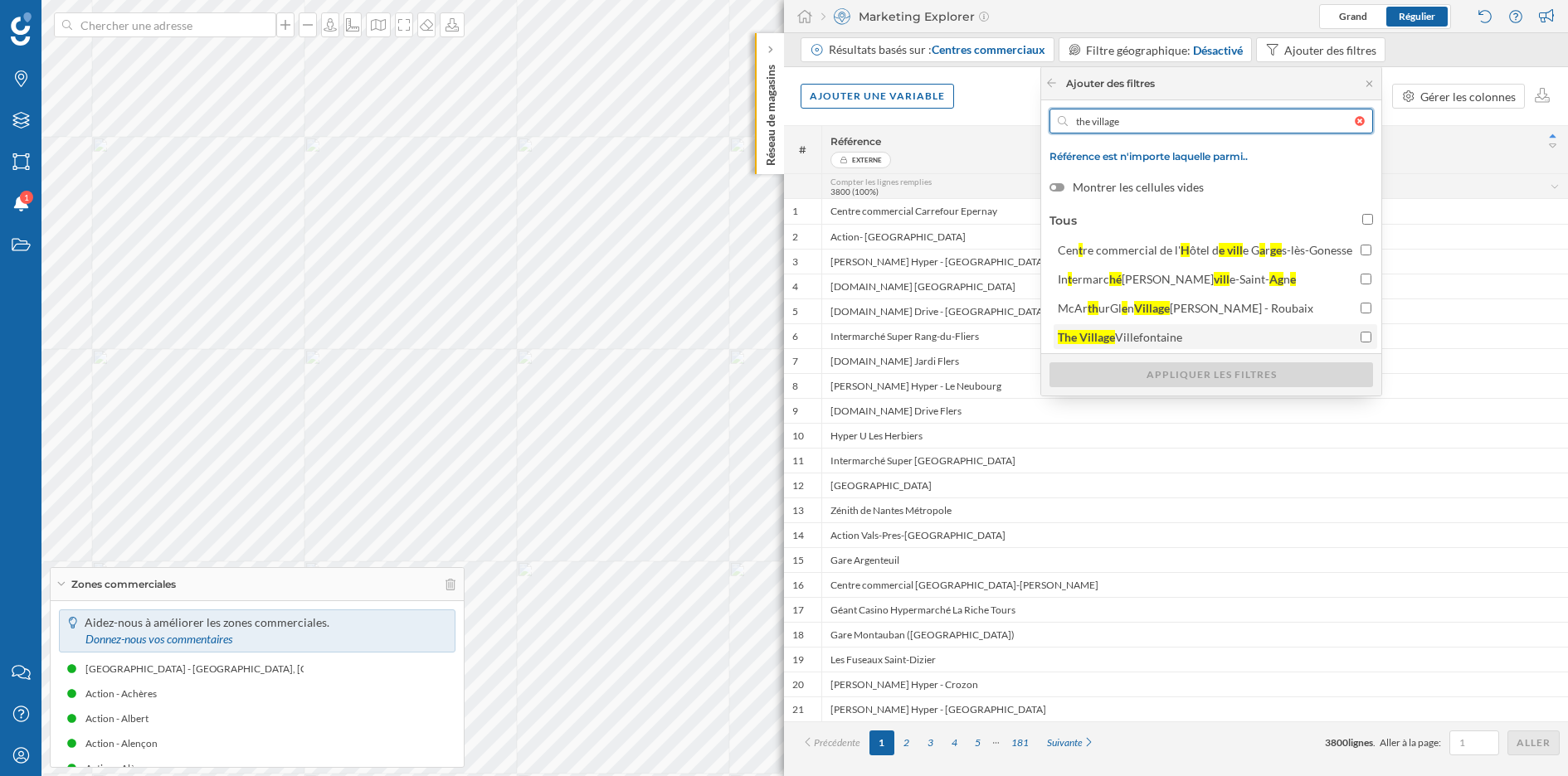
type input "the village"
click at [1366, 332] on input "The Village Villefontaine" at bounding box center [1366, 338] width 11 height 11
checkbox input "true"
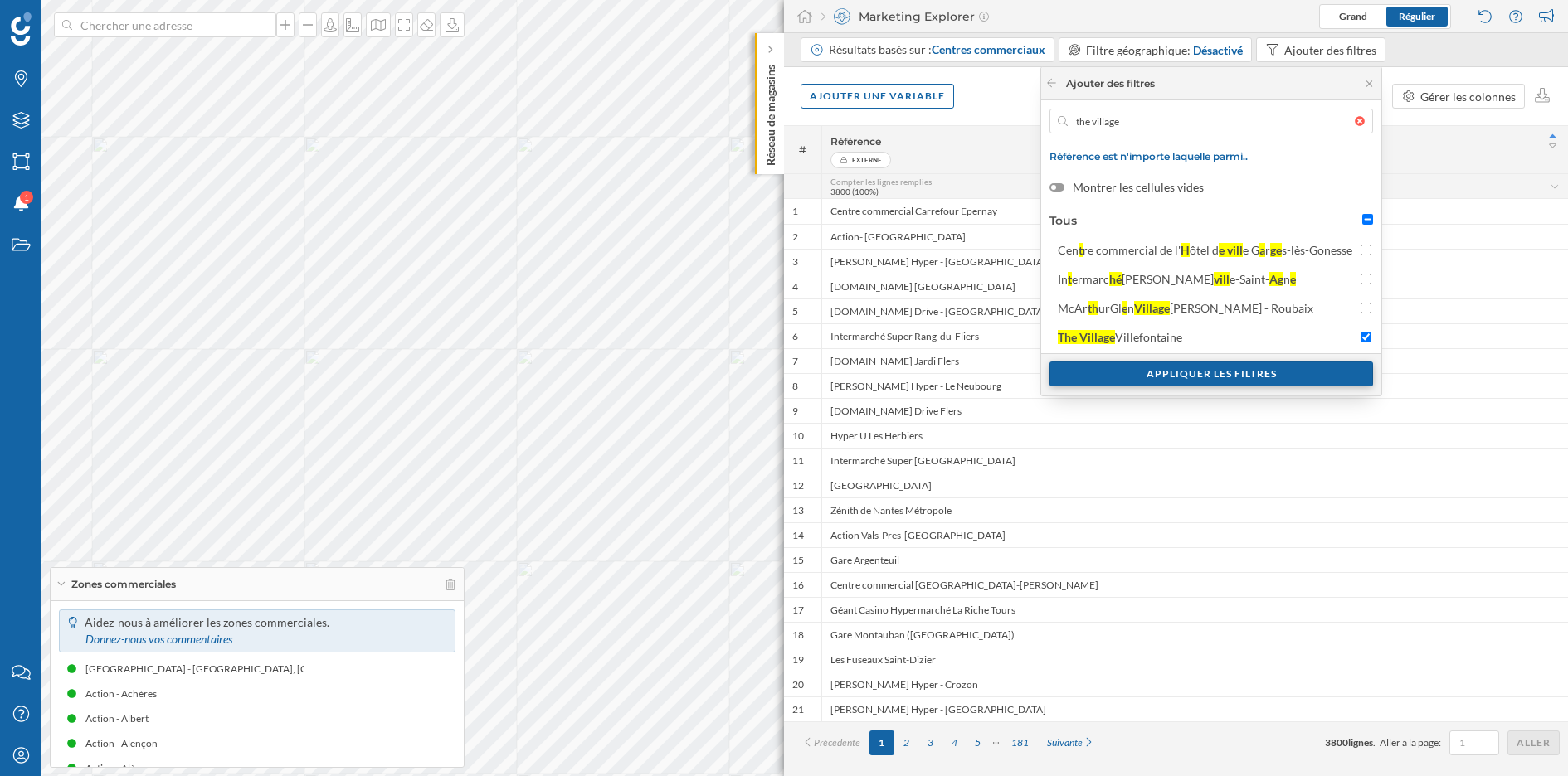
click at [1324, 371] on div "Appliquer les filtres" at bounding box center [1210, 373] width 323 height 25
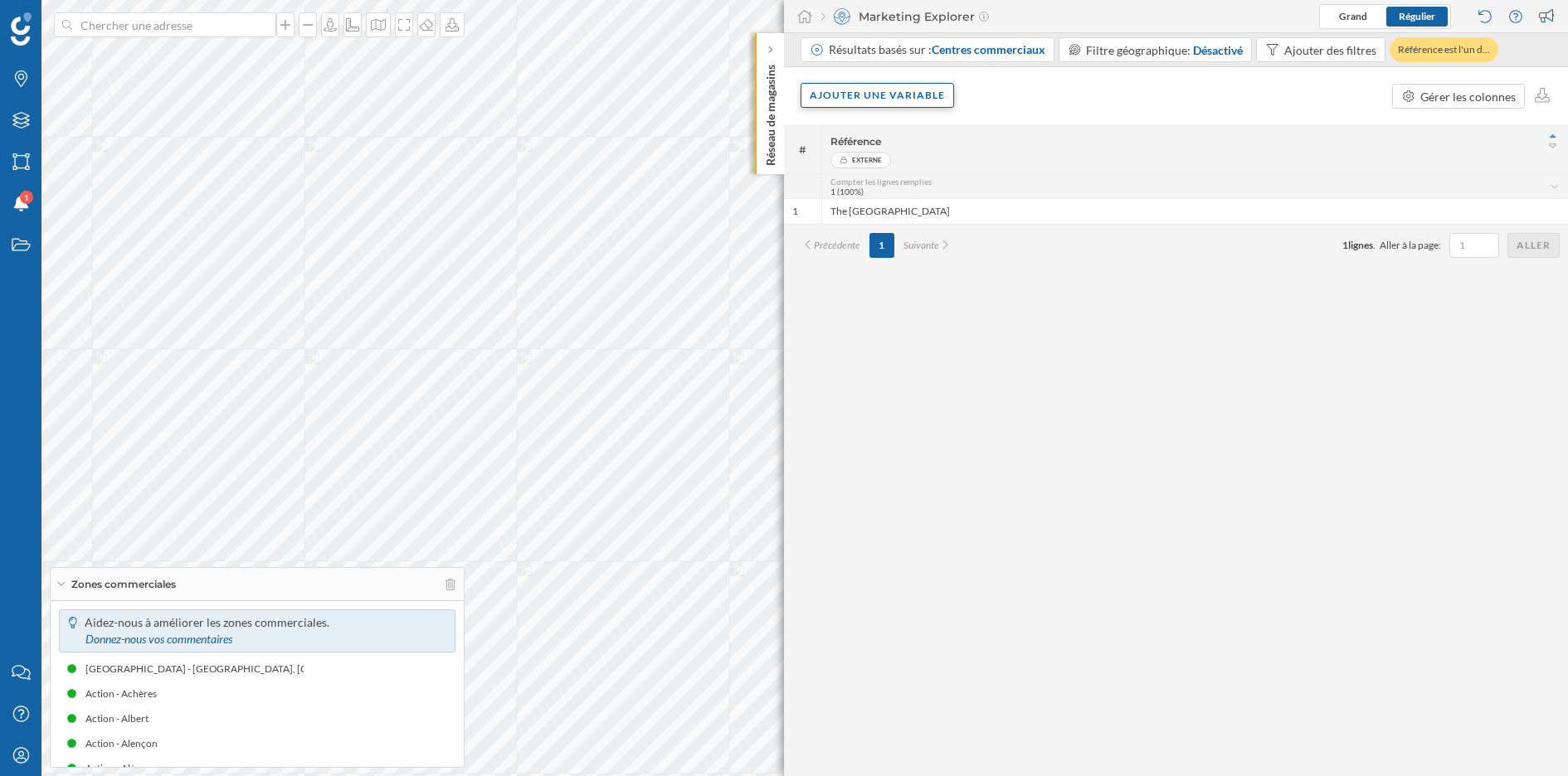
click at [890, 93] on div "Ajouter une variable" at bounding box center [878, 95] width 154 height 25
click at [899, 175] on div "Variable externe" at bounding box center [904, 163] width 198 height 25
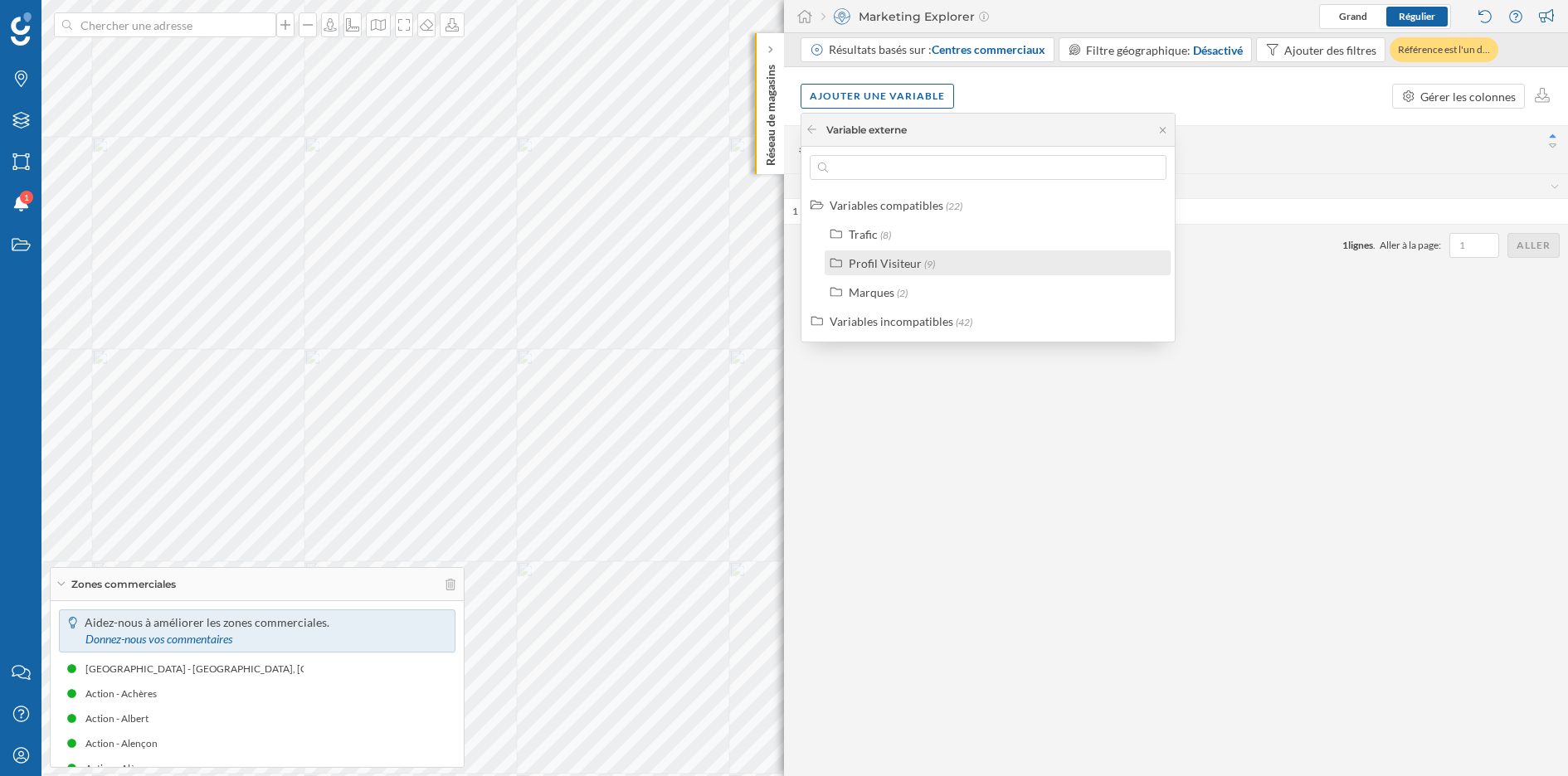
click at [905, 256] on div "Profil Visiteur" at bounding box center [885, 263] width 73 height 14
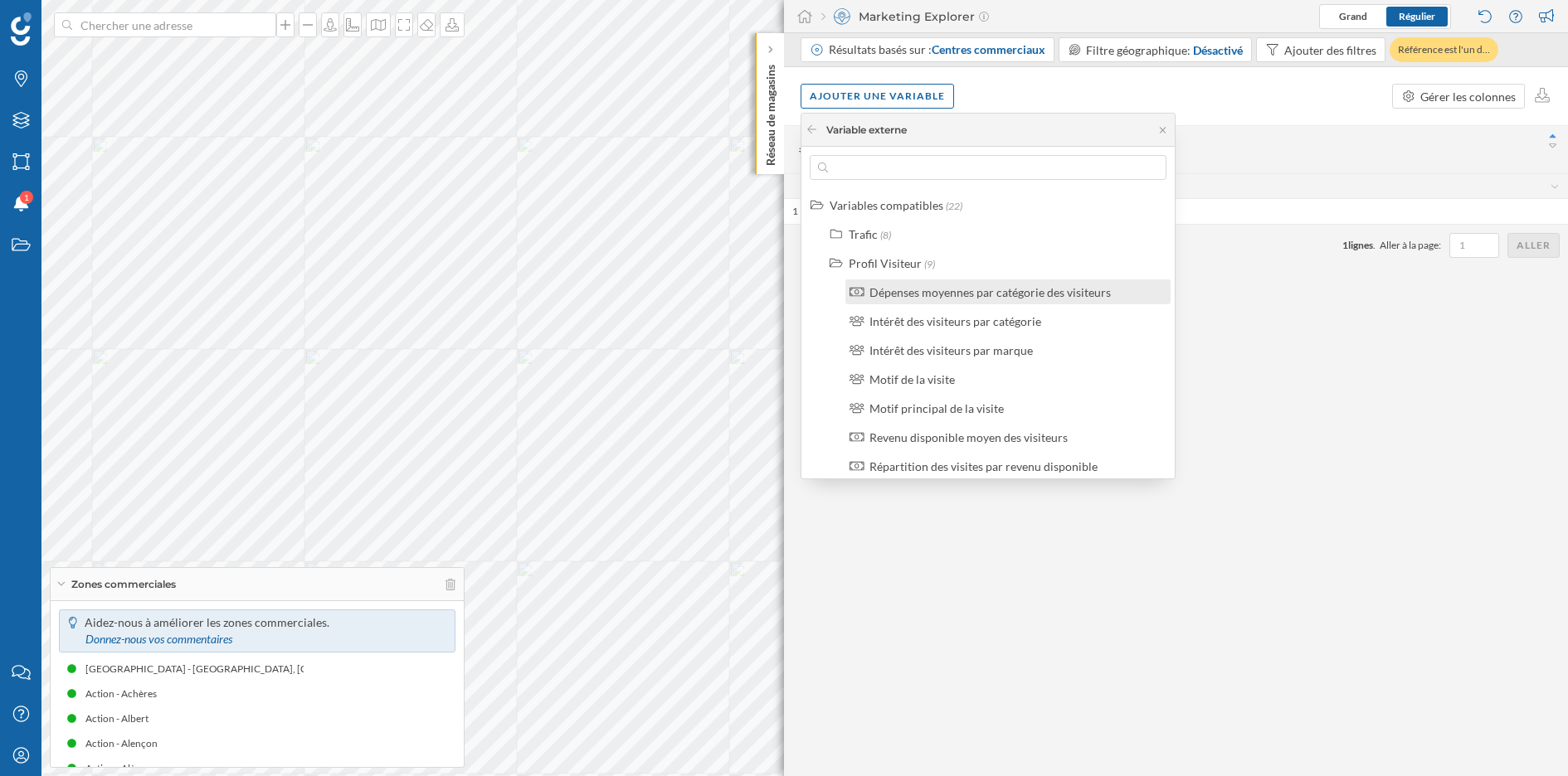
click at [980, 293] on div "Dépenses moyennes par catégorie des visiteurs" at bounding box center [990, 292] width 242 height 14
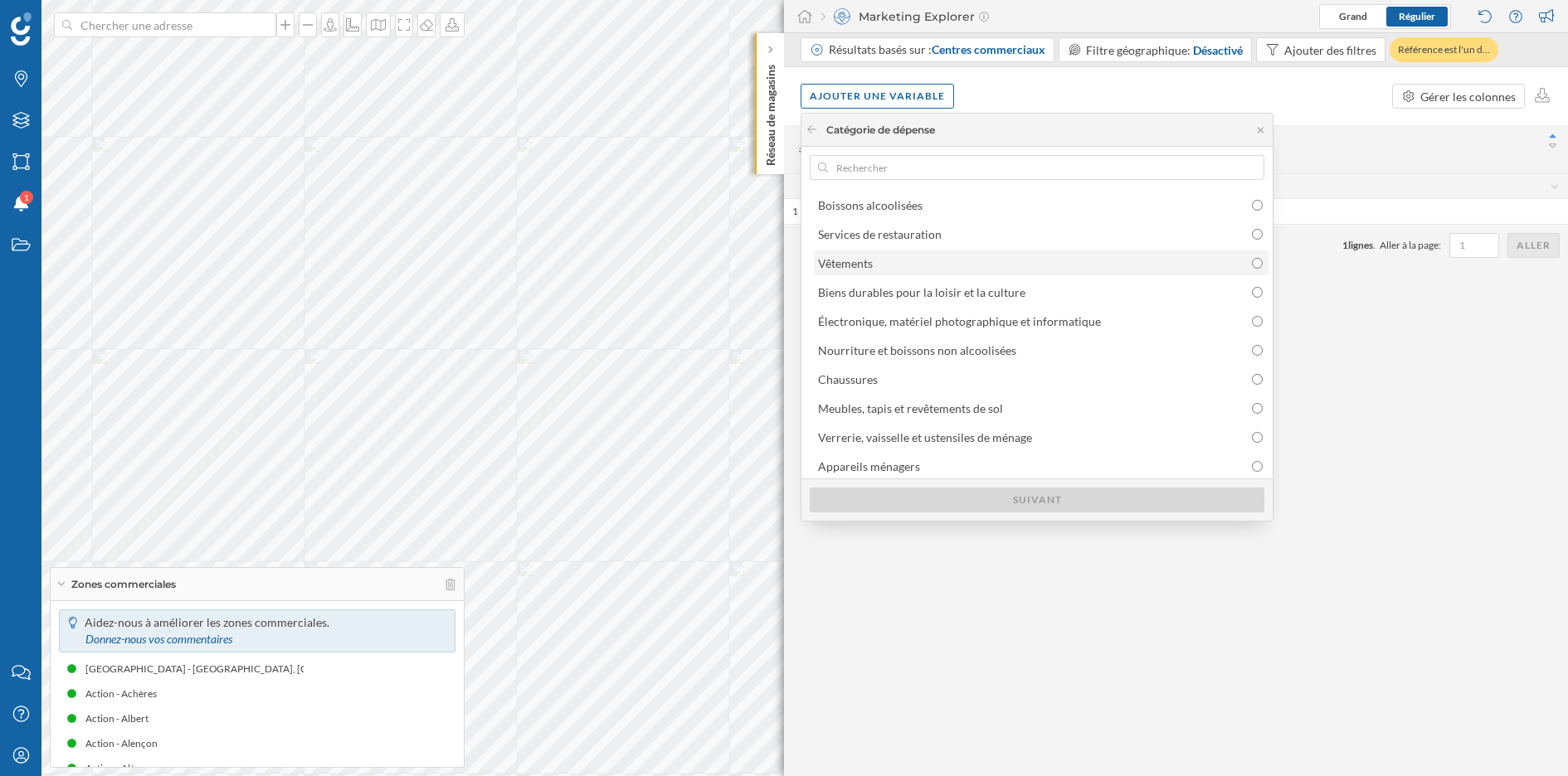
click at [1252, 261] on input "radio" at bounding box center [1258, 264] width 11 height 11
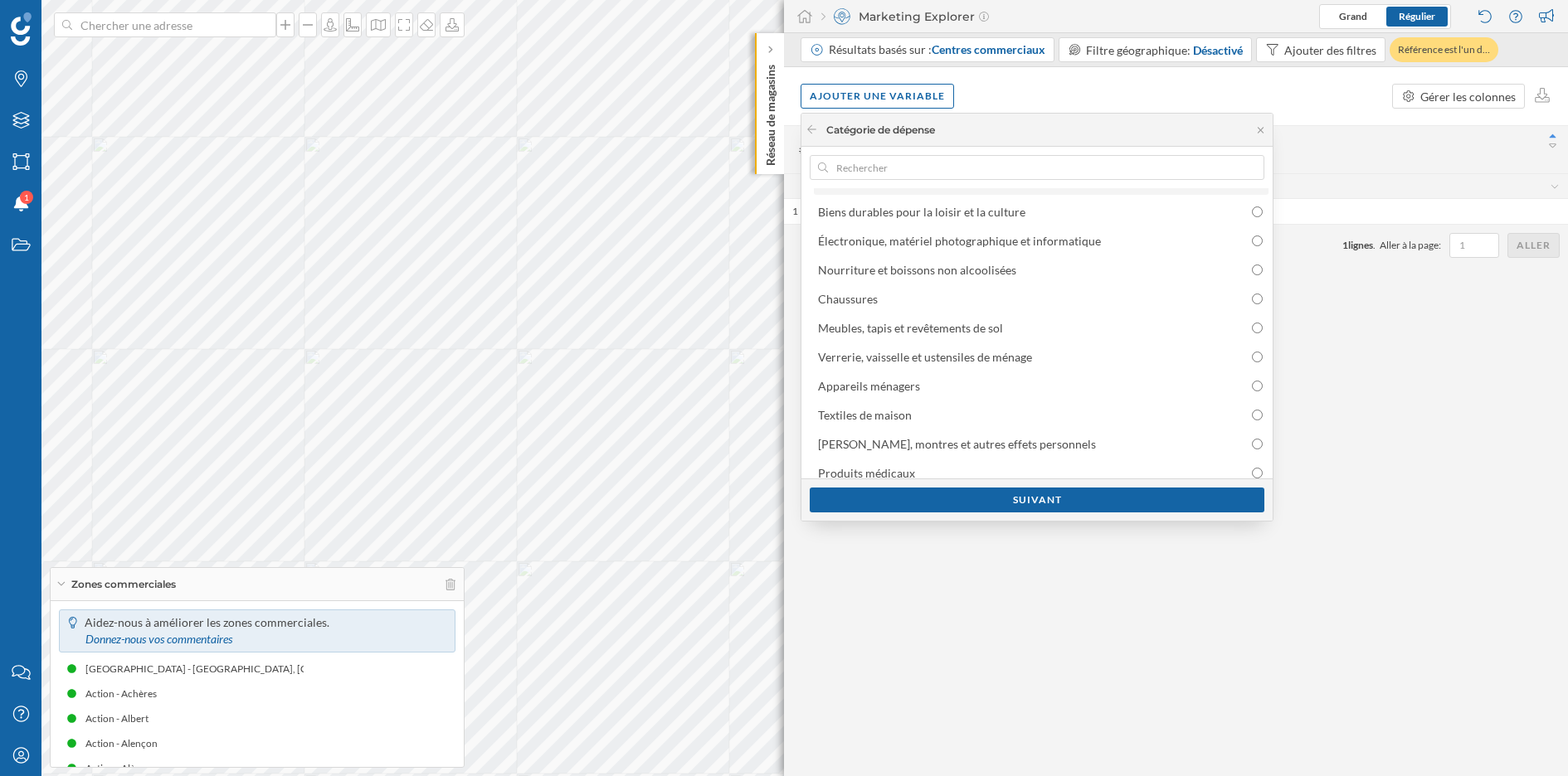
scroll to position [83, 0]
click at [1253, 292] on div "Chaussures" at bounding box center [1041, 296] width 455 height 25
radio input "false"
radio input "true"
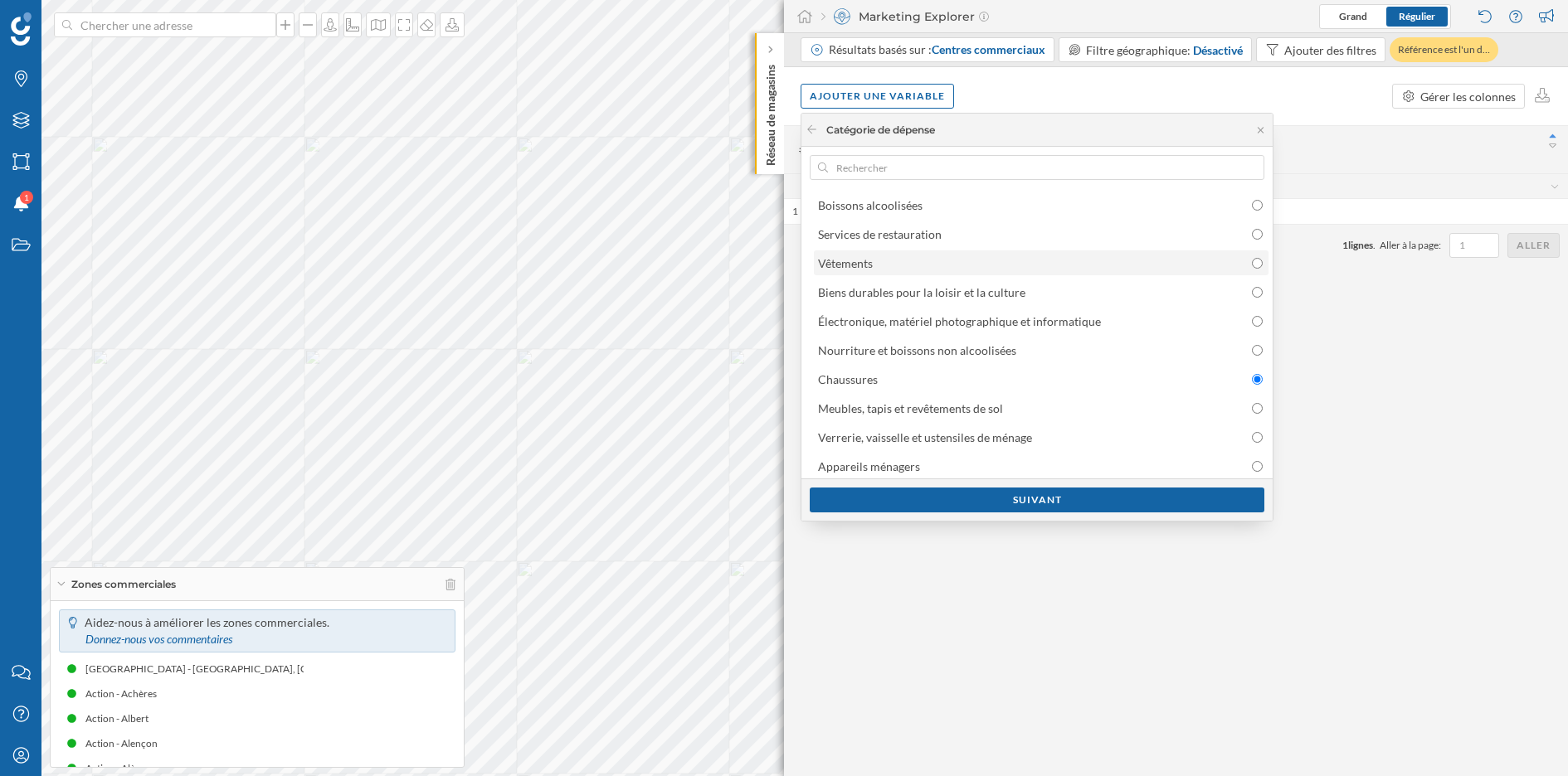
click at [1252, 265] on input "radio" at bounding box center [1258, 264] width 11 height 11
radio input "true"
click at [808, 132] on icon at bounding box center [812, 129] width 13 height 10
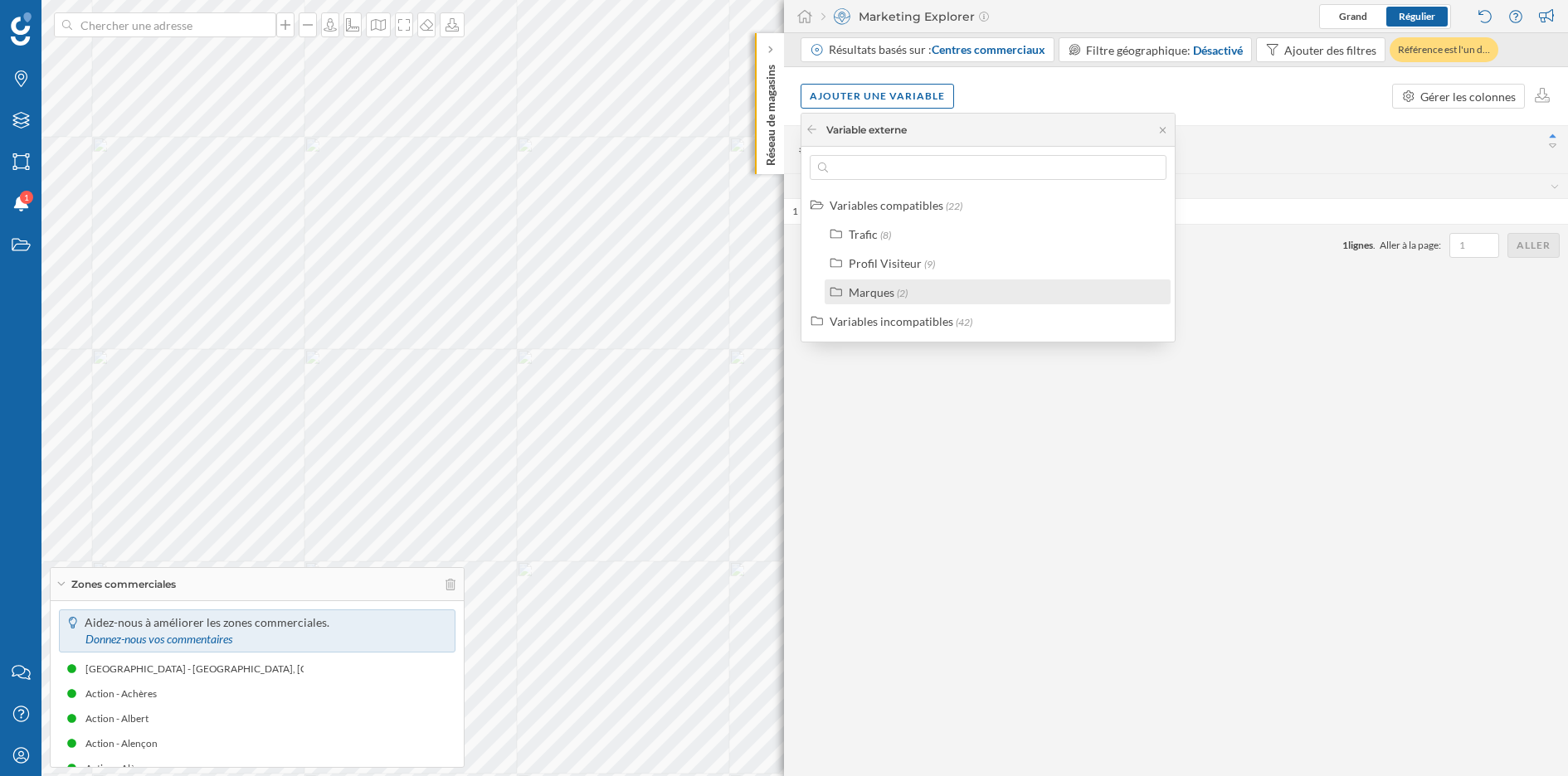
click at [897, 288] on span "(2)" at bounding box center [903, 294] width 11 height 13
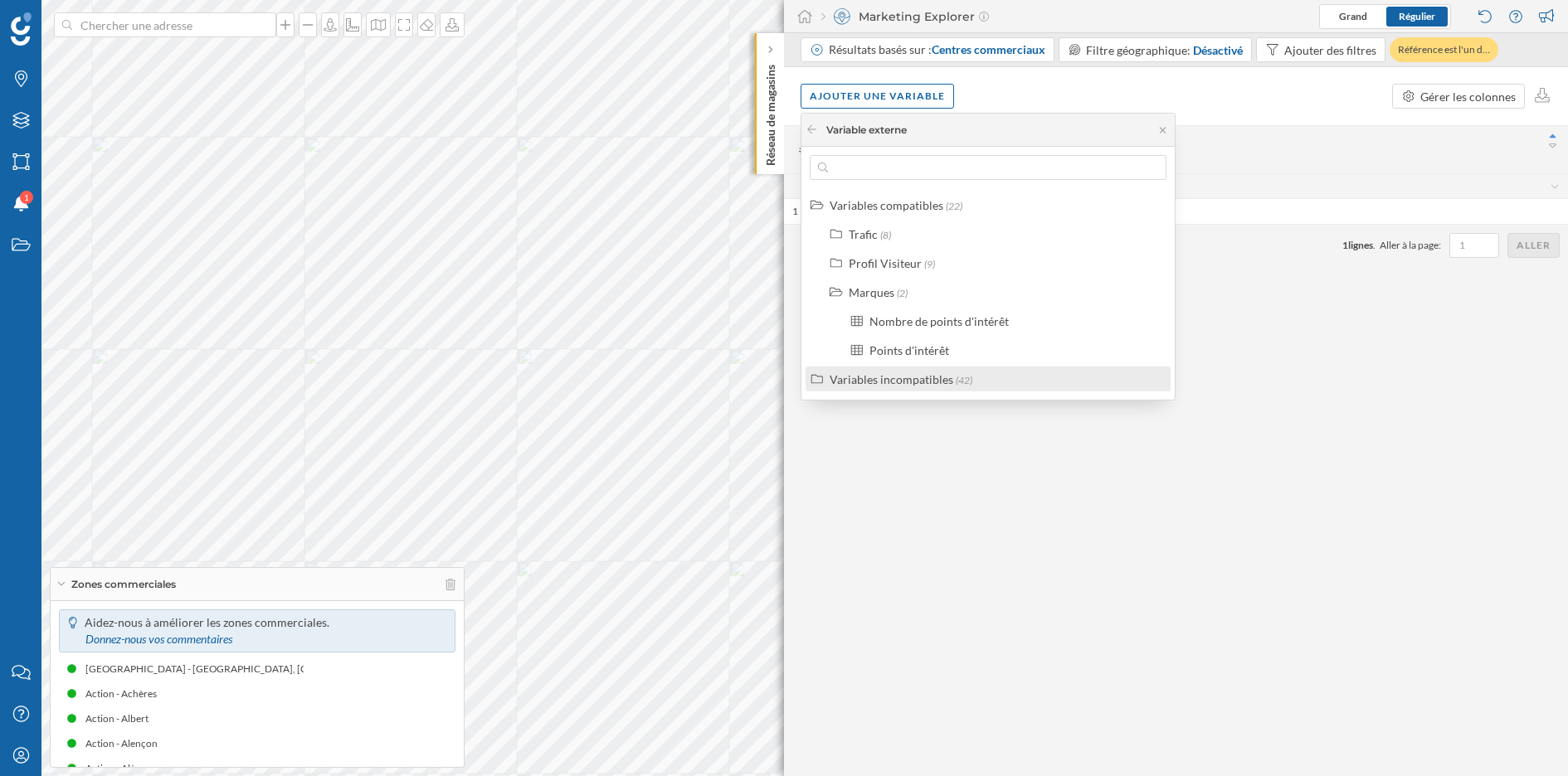
click at [917, 372] on div "Variables incompatibles" at bounding box center [891, 379] width 124 height 14
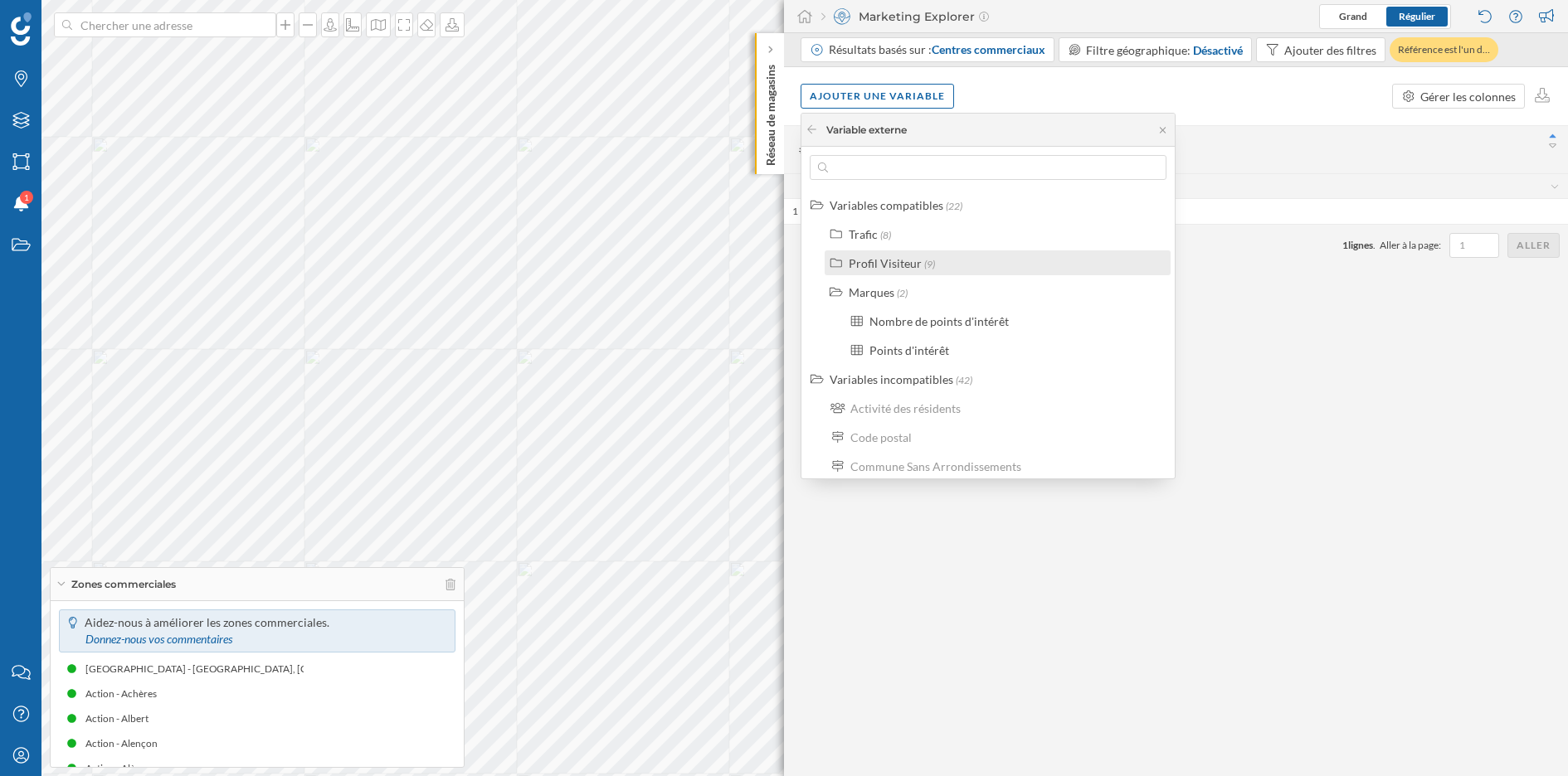
click at [896, 267] on div "Profil Visiteur" at bounding box center [885, 263] width 73 height 14
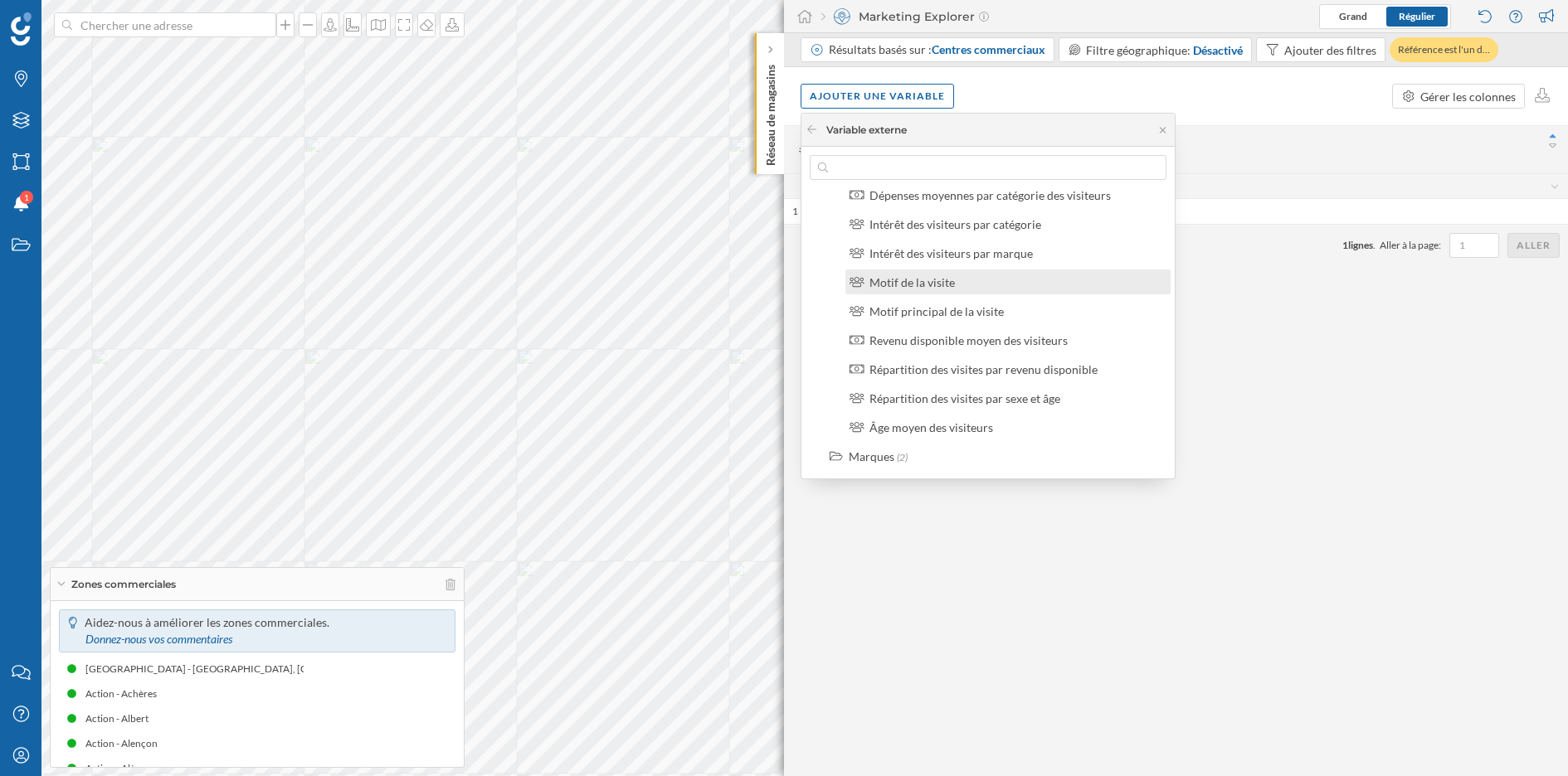
scroll to position [100, 0]
click at [968, 248] on div "Intérêt des visiteurs par marque" at bounding box center [951, 250] width 164 height 14
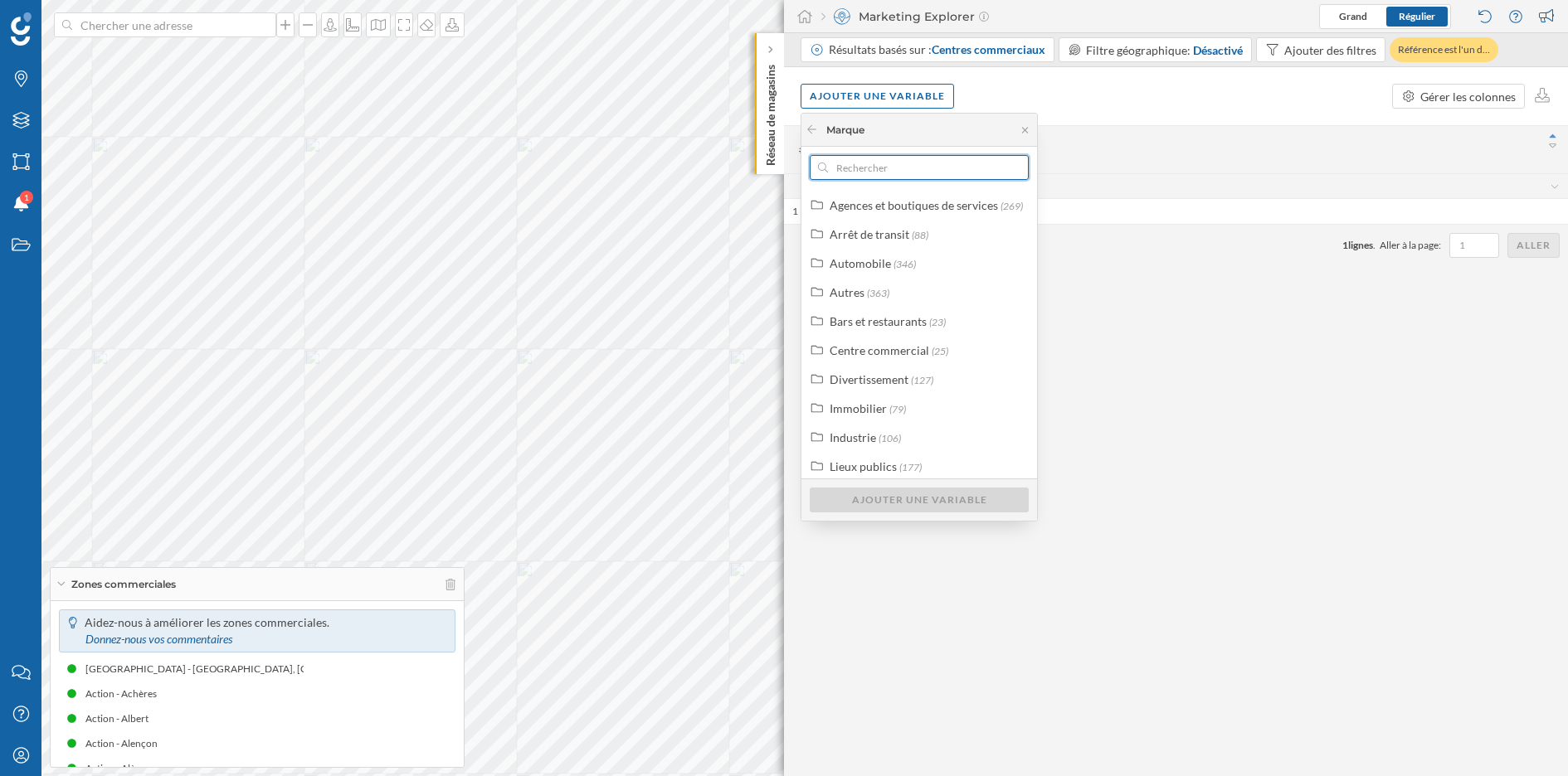
click at [878, 168] on input "text" at bounding box center [918, 167] width 182 height 25
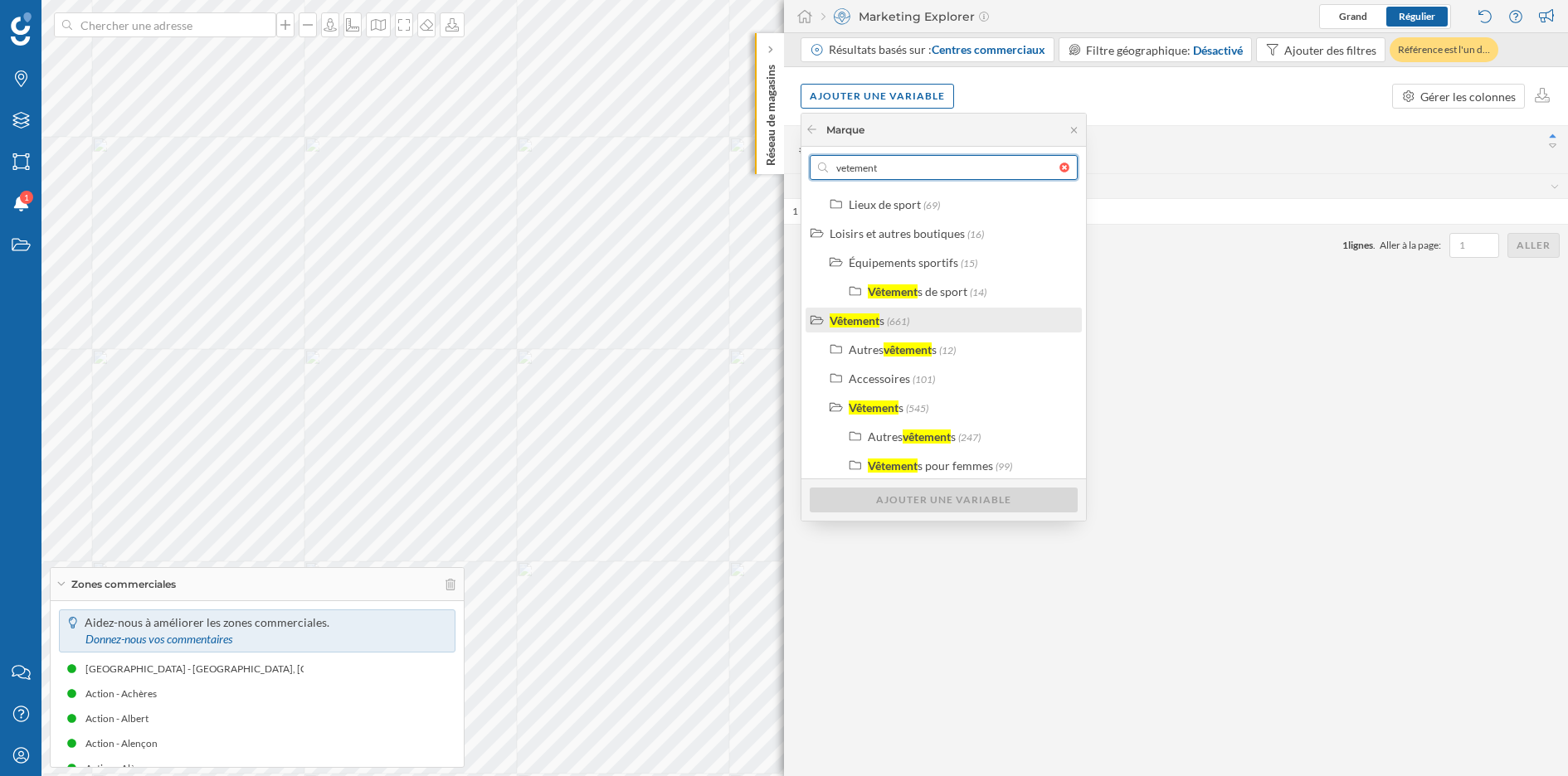
scroll to position [243, 0]
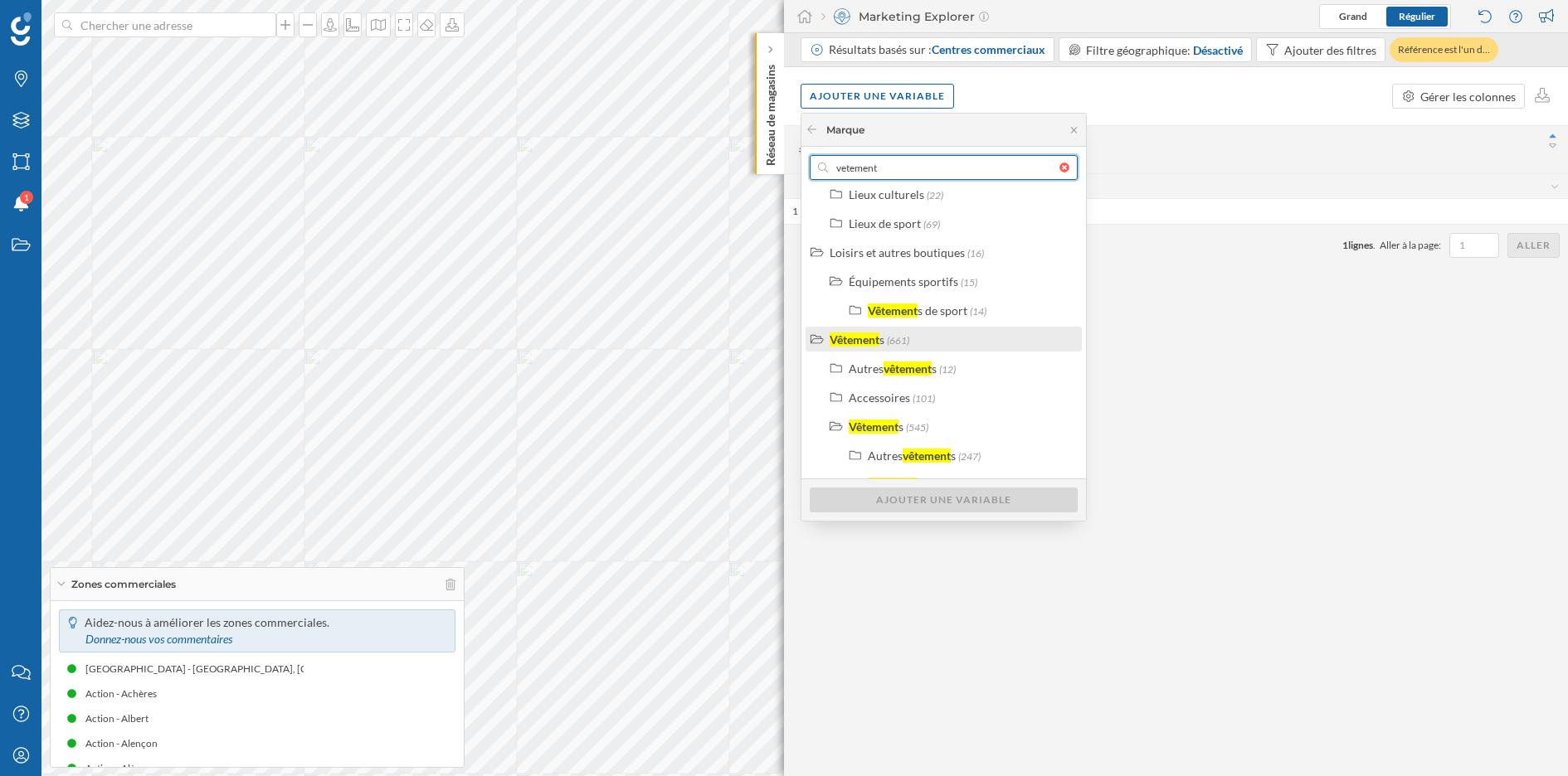
type input "vetement"
click at [890, 340] on span "(661)" at bounding box center [898, 340] width 22 height 13
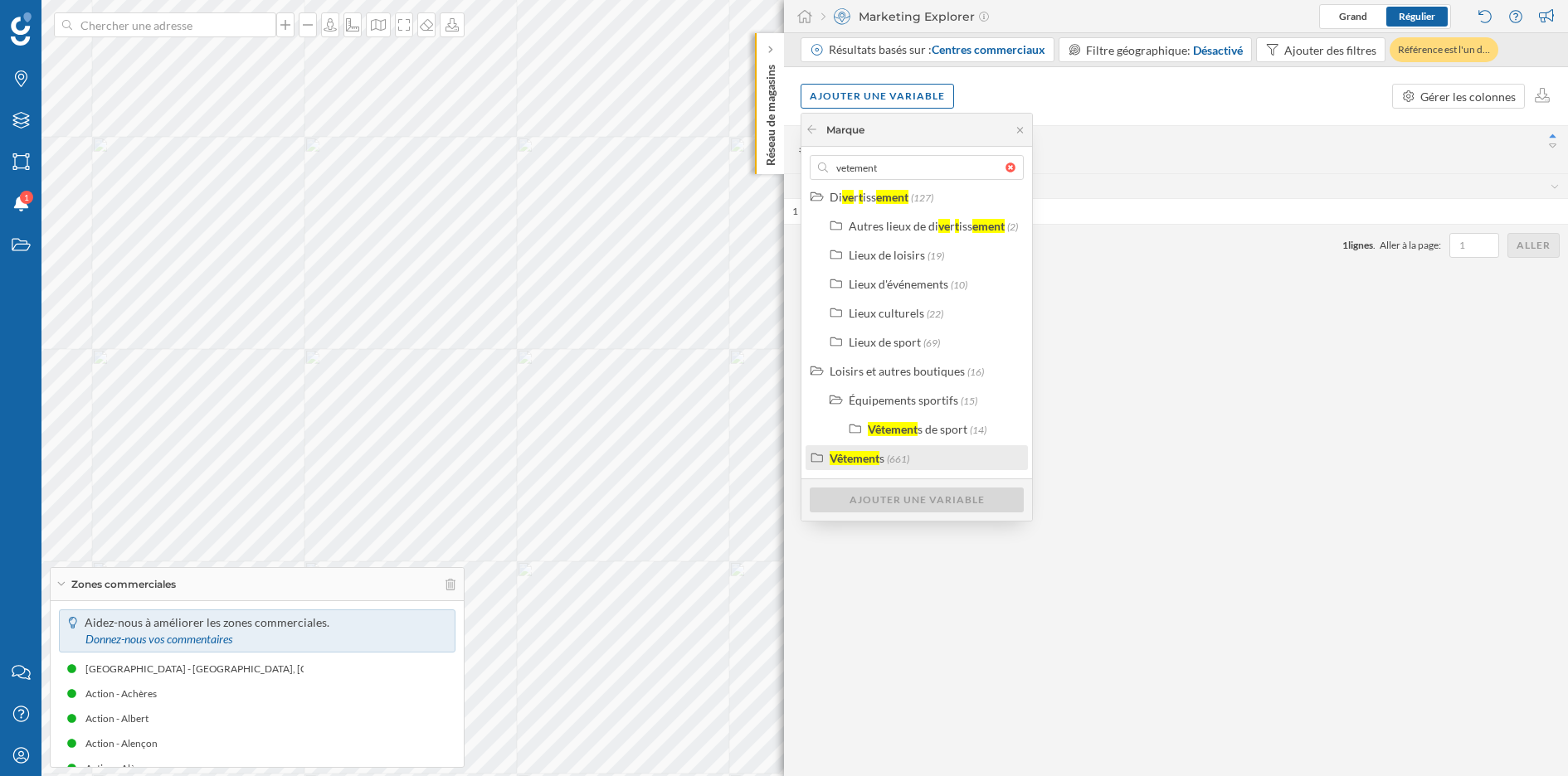
click at [890, 458] on span "(661)" at bounding box center [898, 459] width 22 height 13
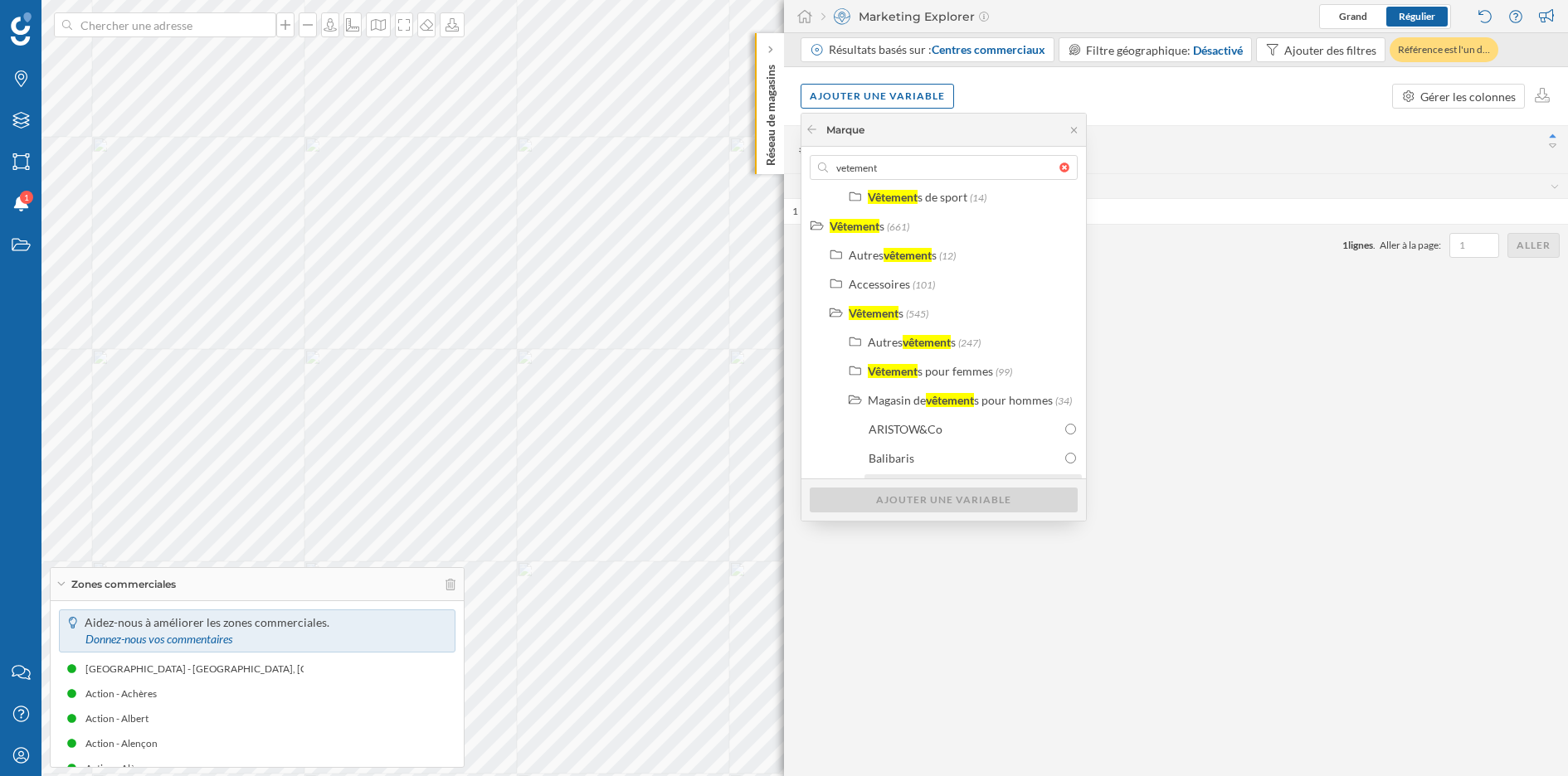
scroll to position [0, 0]
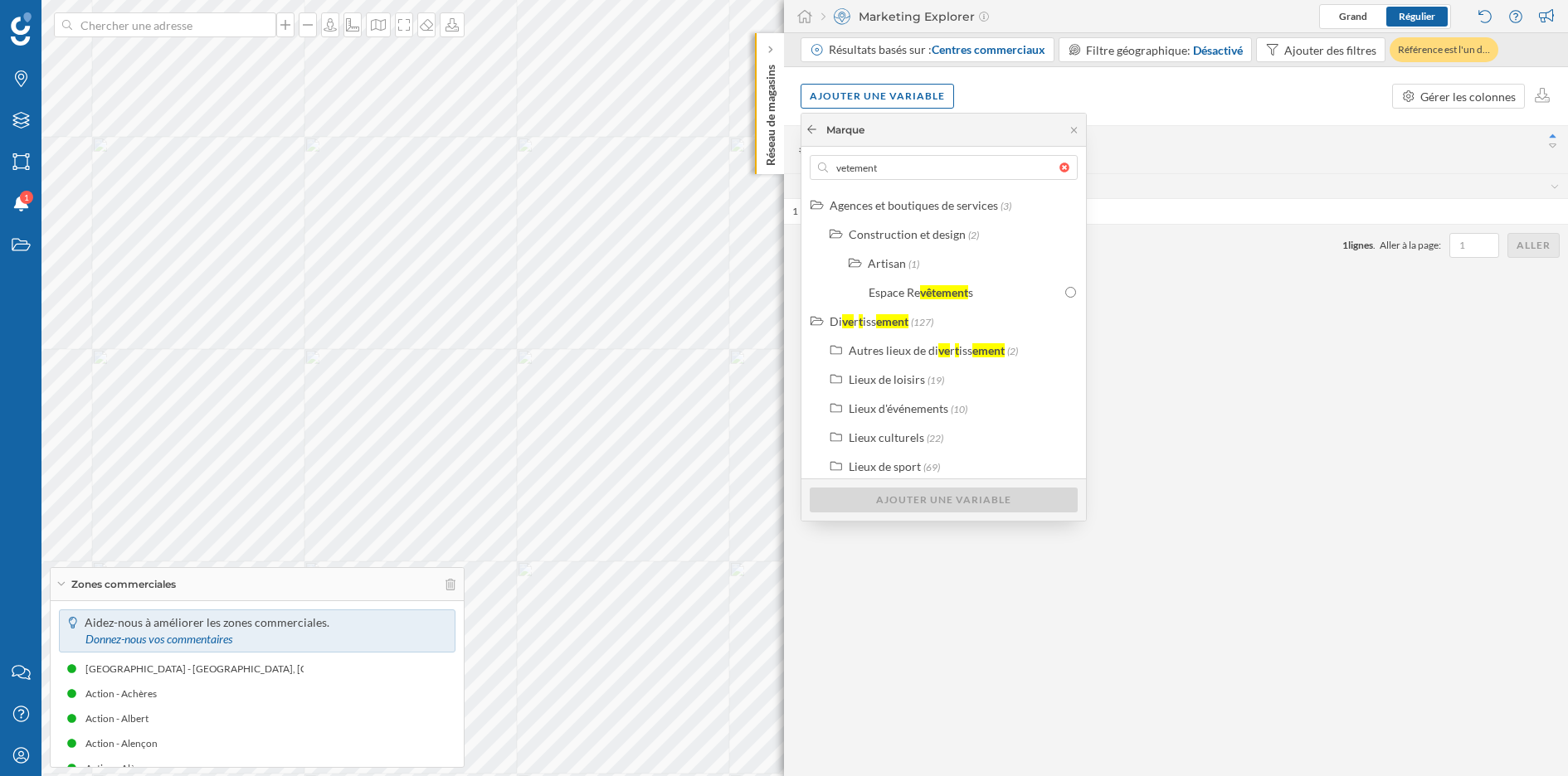
click at [814, 128] on icon at bounding box center [812, 129] width 13 height 10
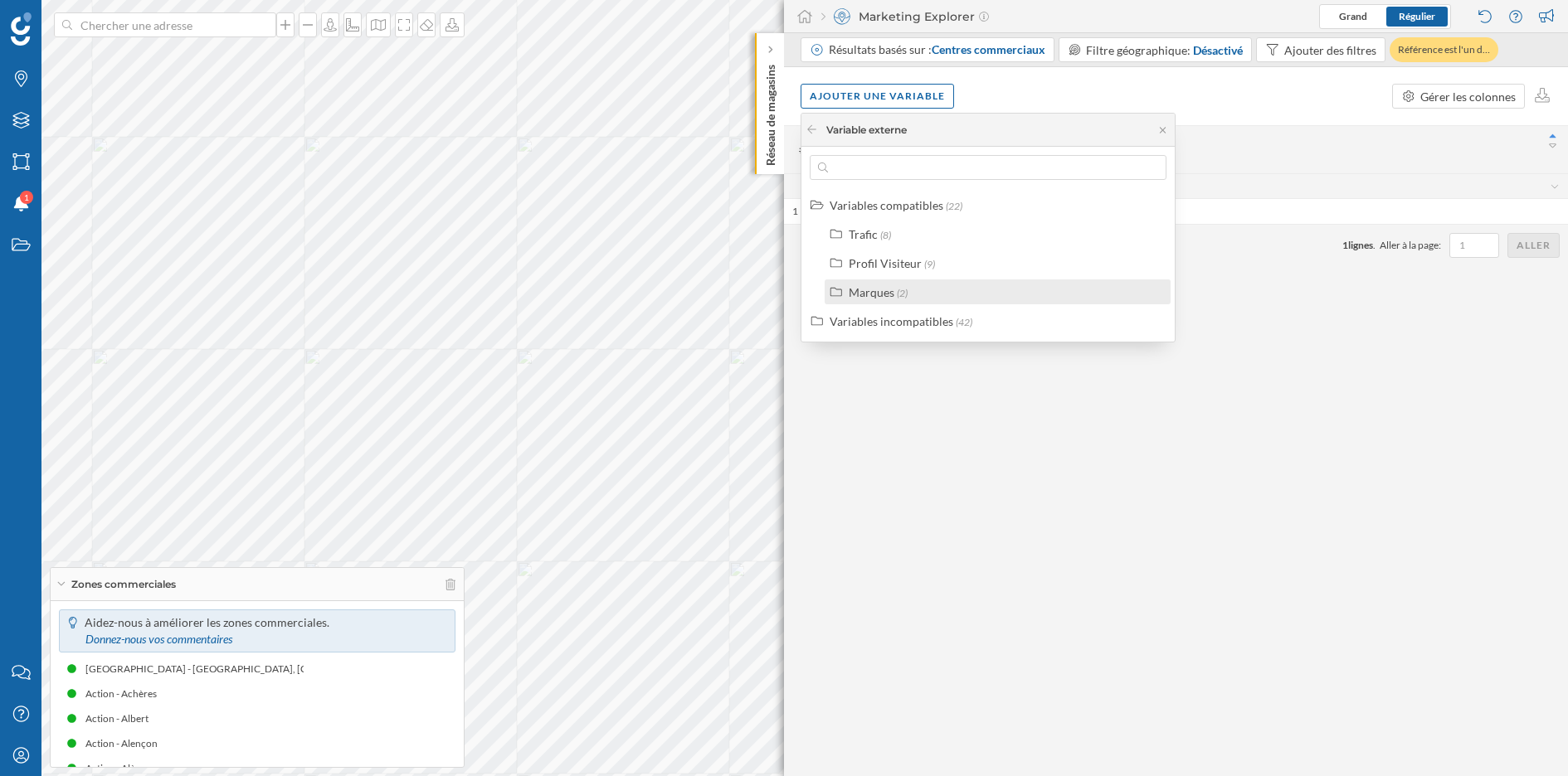
click at [909, 285] on div "Marques (2)" at bounding box center [1004, 292] width 312 height 17
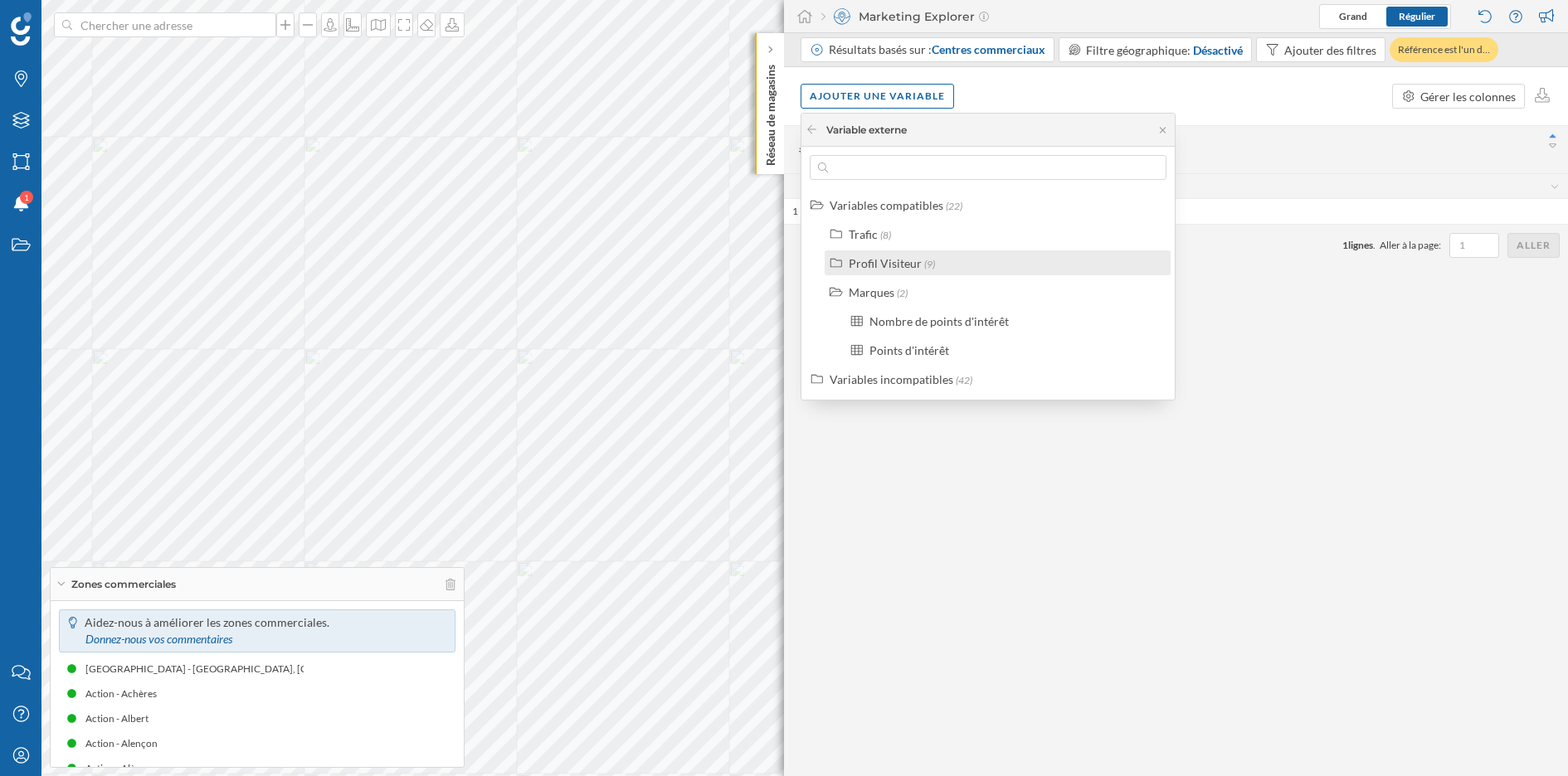
click at [895, 268] on div "Profil Visiteur" at bounding box center [885, 263] width 73 height 14
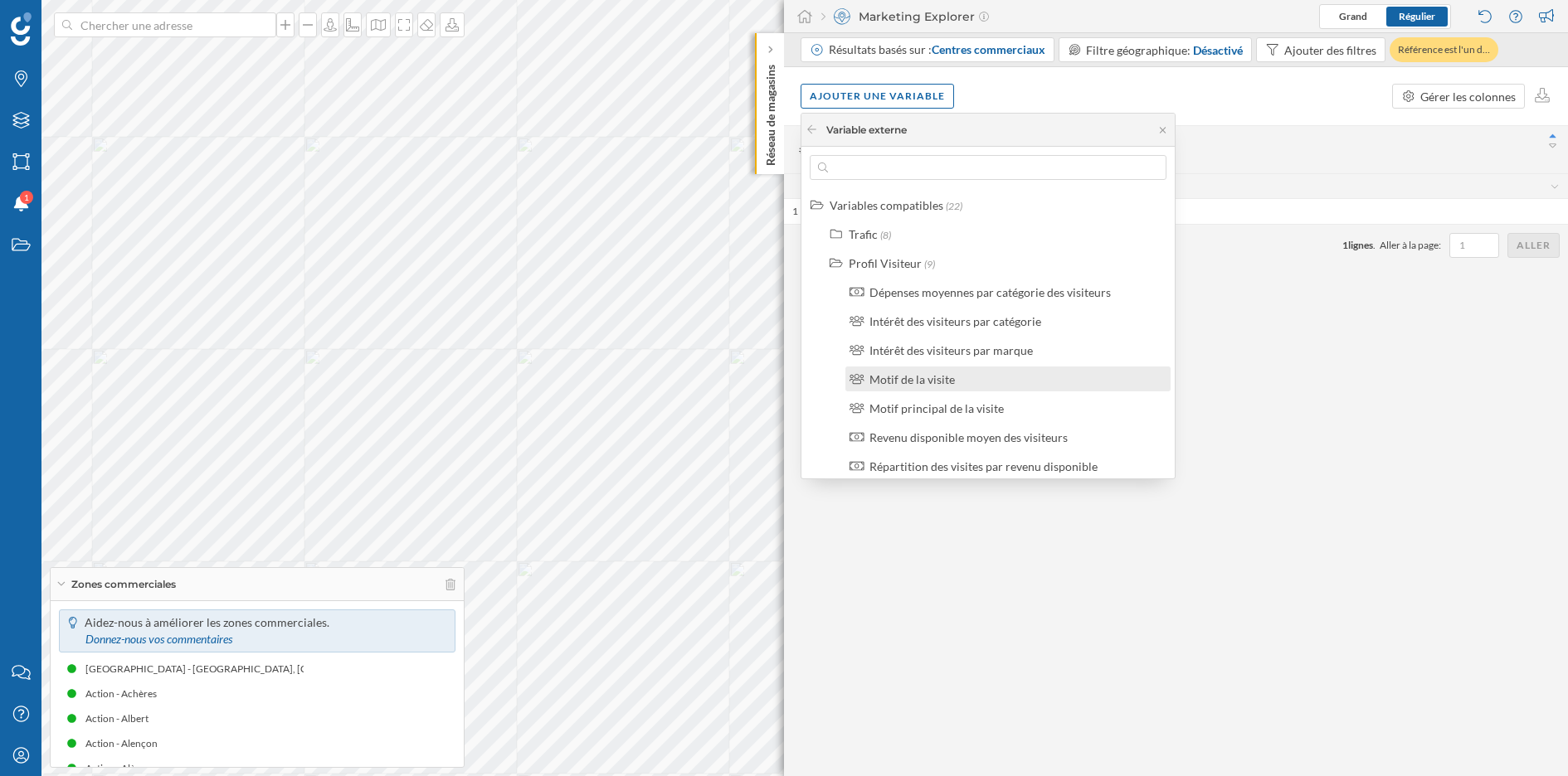
scroll to position [27, 0]
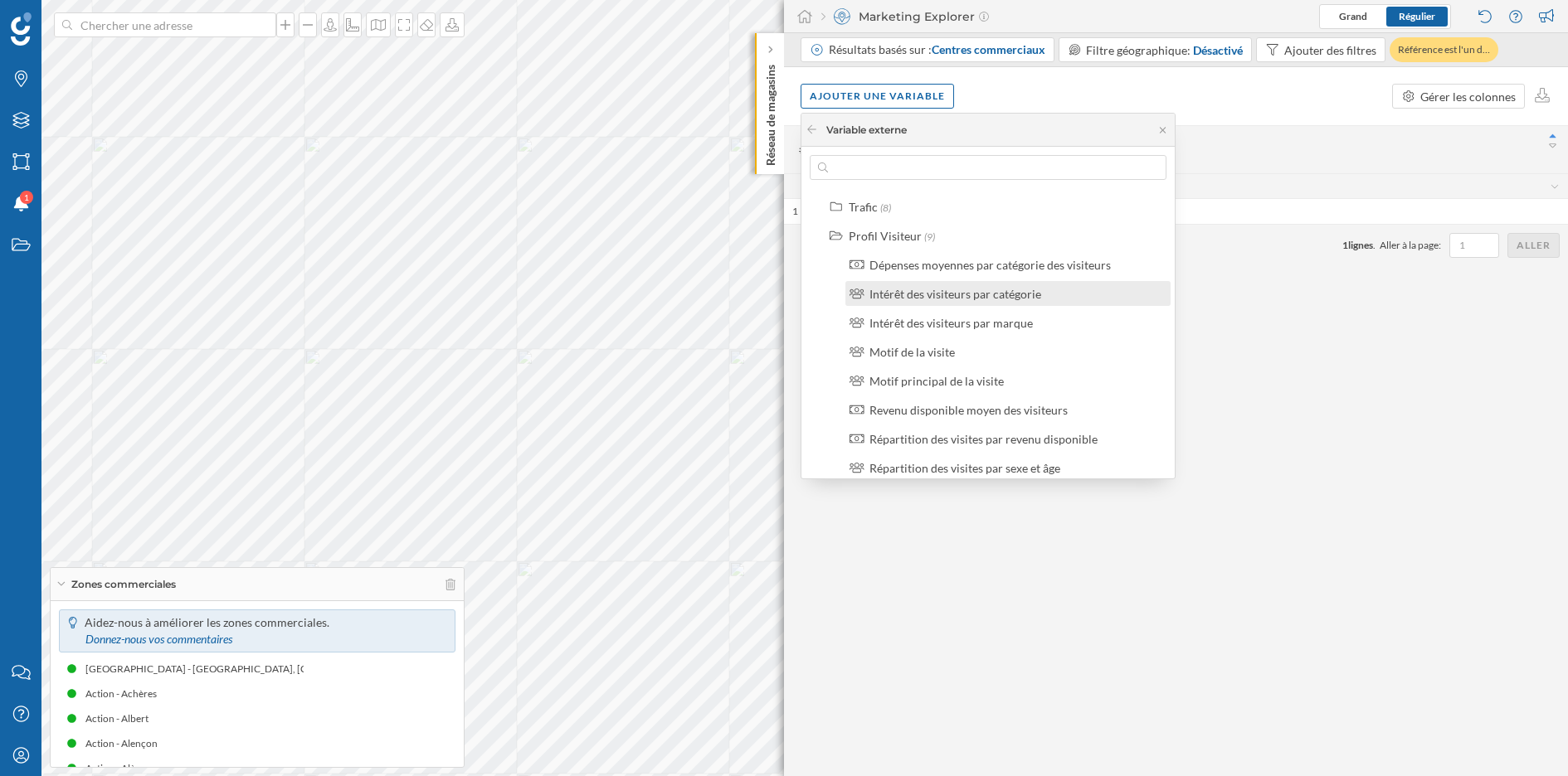
click at [1002, 292] on div "Intérêt des visiteurs par catégorie" at bounding box center [956, 294] width 172 height 14
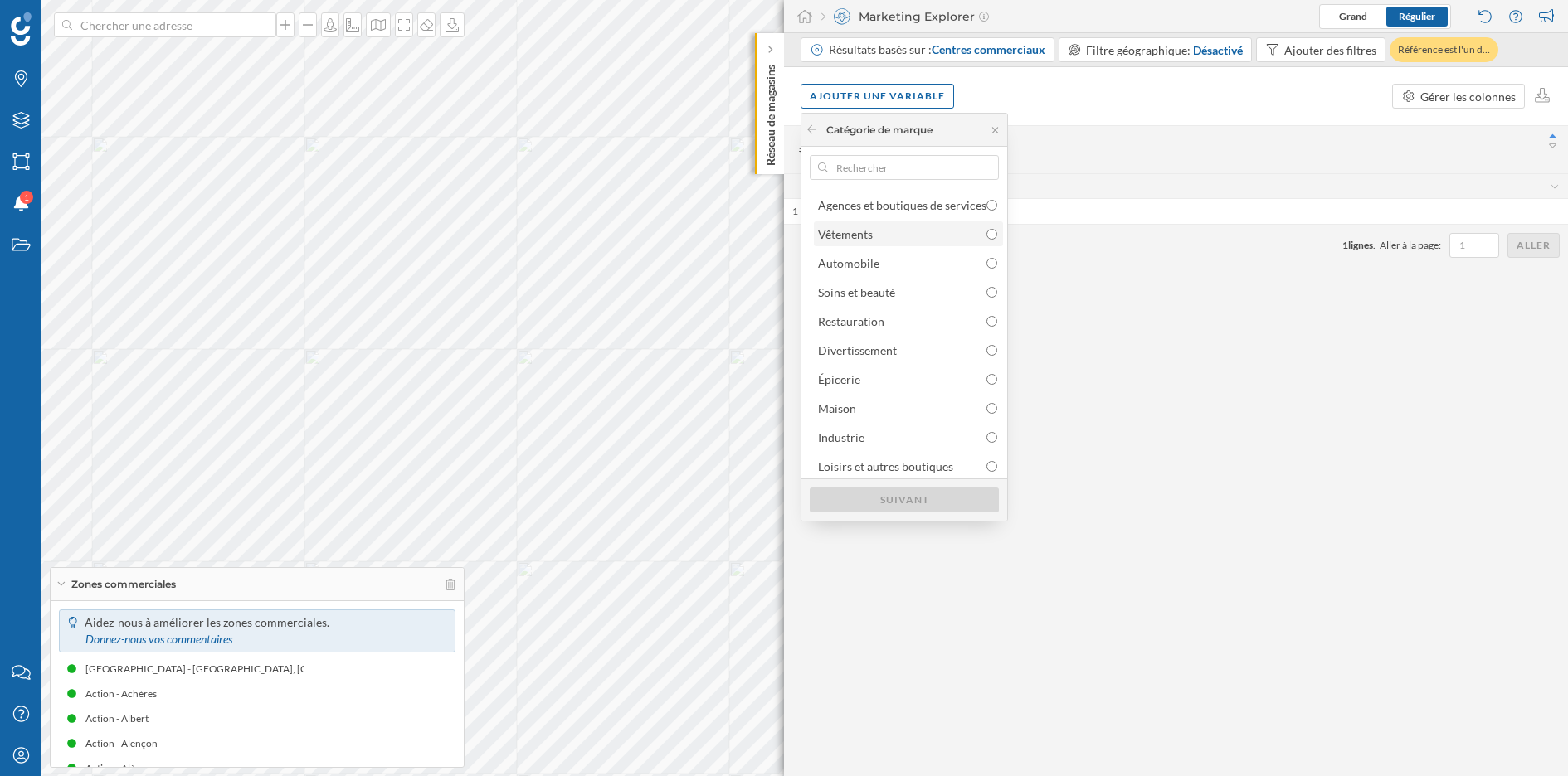
click at [919, 239] on div "Vêtements" at bounding box center [908, 234] width 179 height 17
radio input "true"
click at [932, 493] on div "Suivant" at bounding box center [904, 499] width 189 height 25
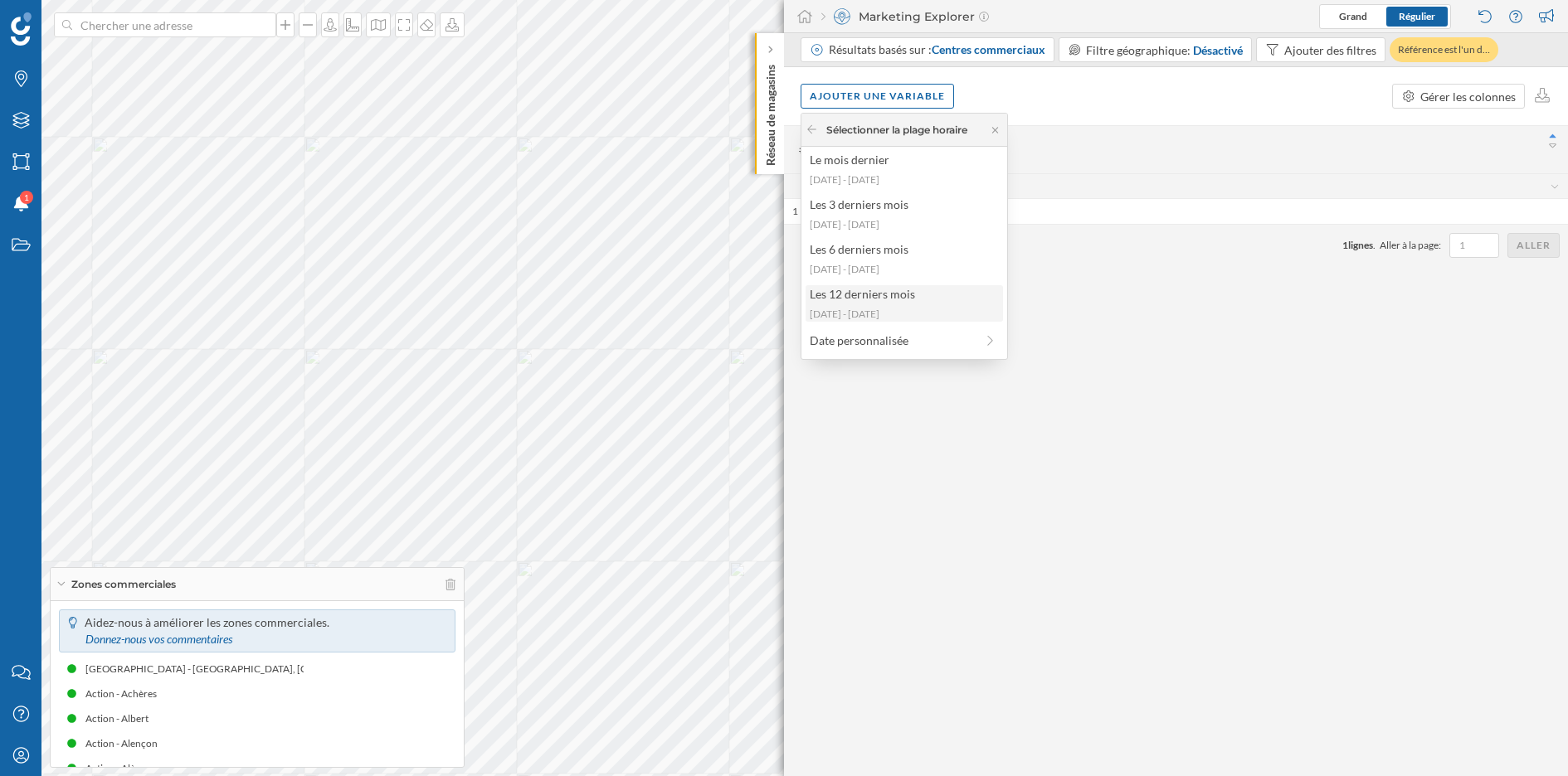
click at [899, 304] on div "Les 12 derniers mois 2024-09-02 - 2025-08-31" at bounding box center [904, 304] width 198 height 37
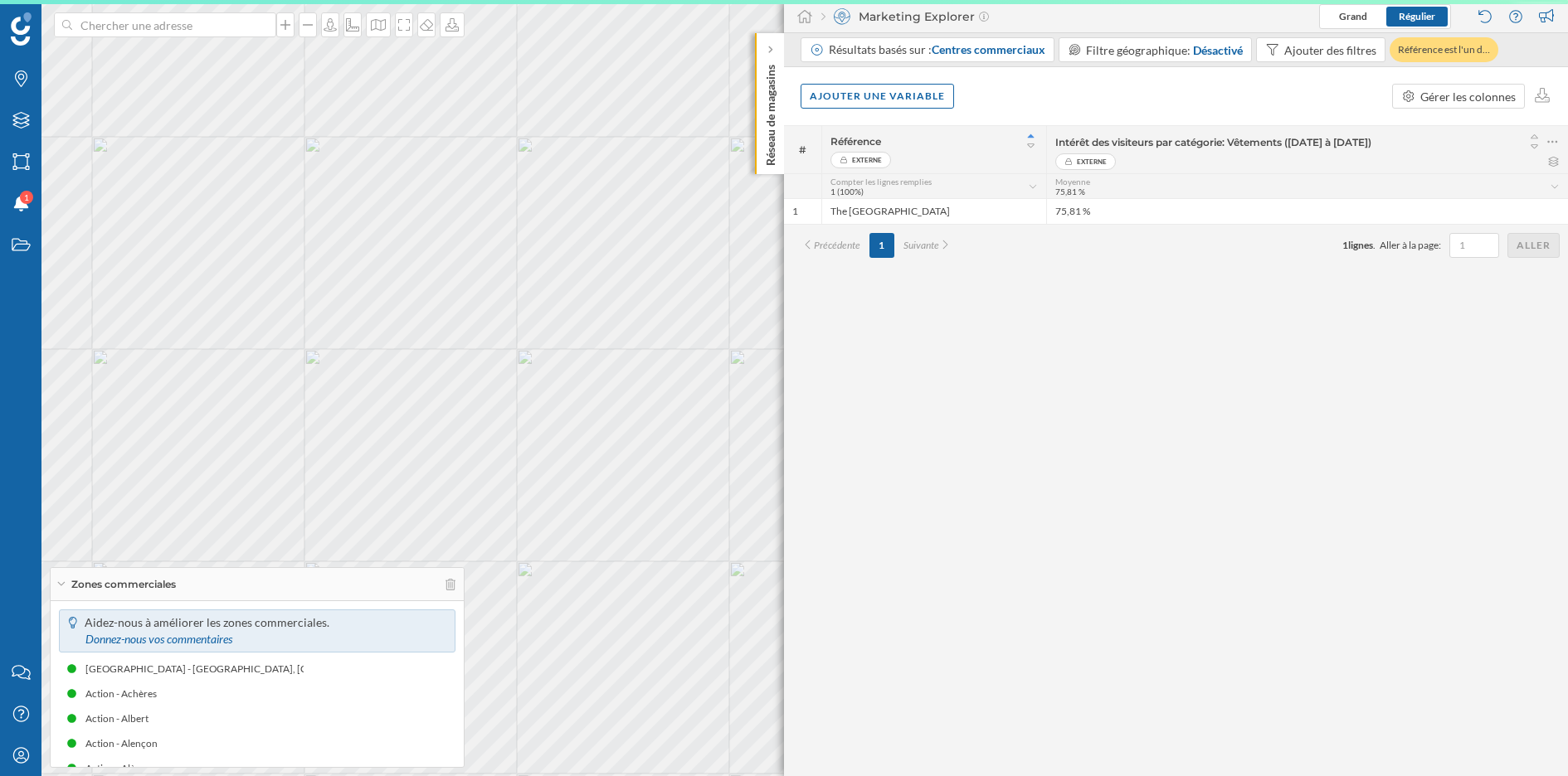
scroll to position [0, 0]
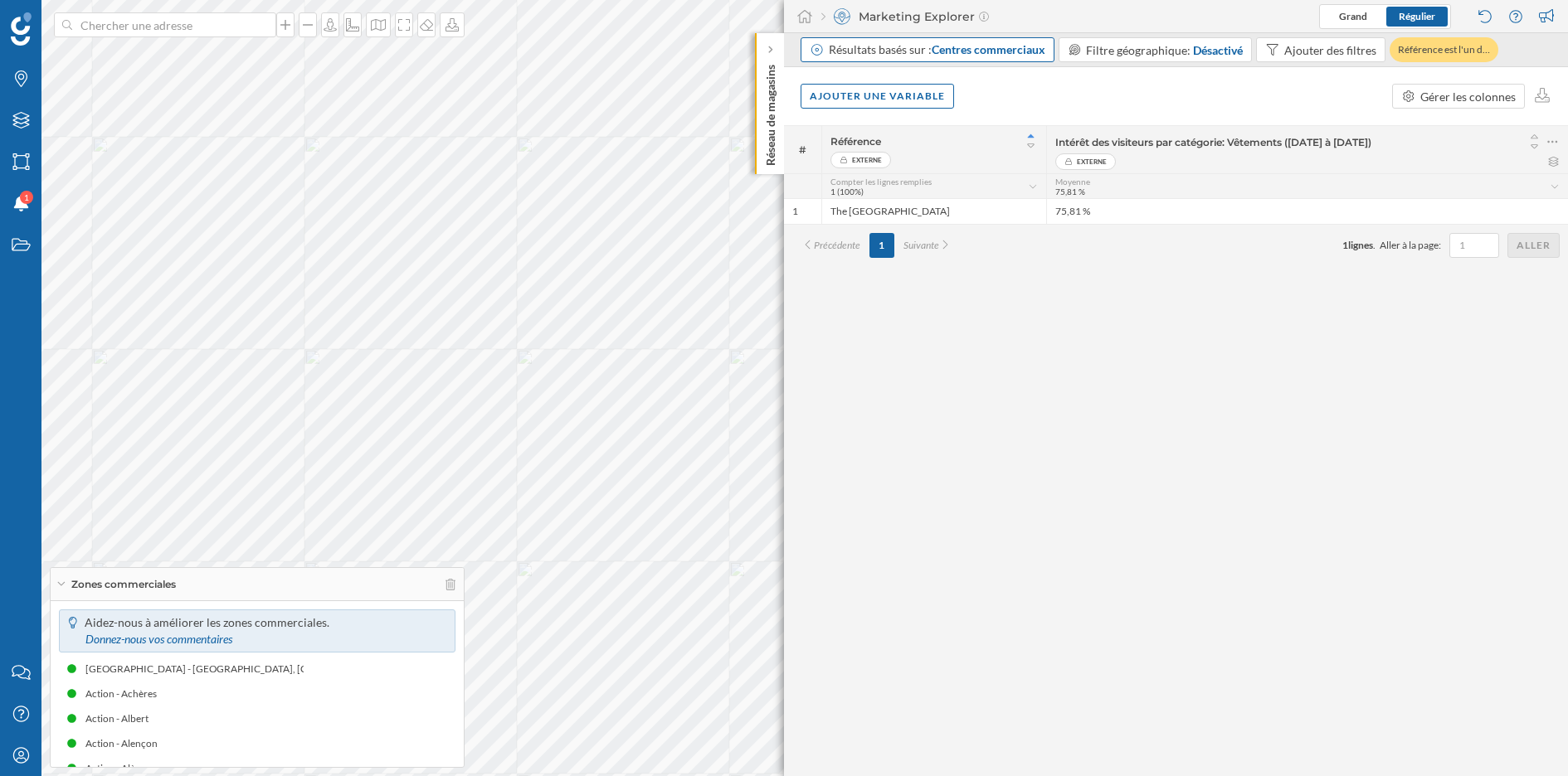
click at [987, 57] on span "Centres commerciaux" at bounding box center [989, 48] width 114 height 14
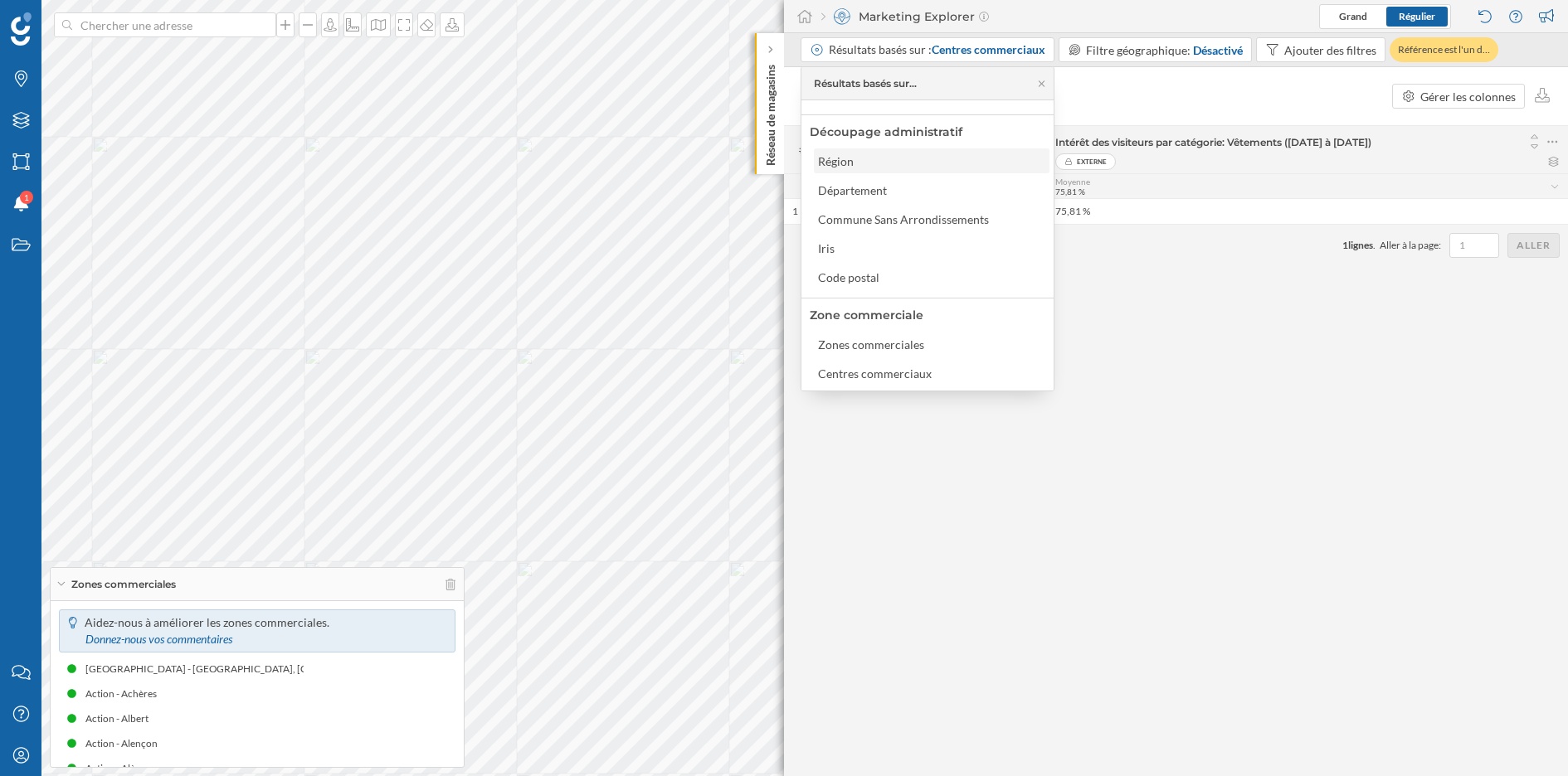
scroll to position [57, 0]
click at [896, 155] on div "Région" at bounding box center [931, 156] width 226 height 17
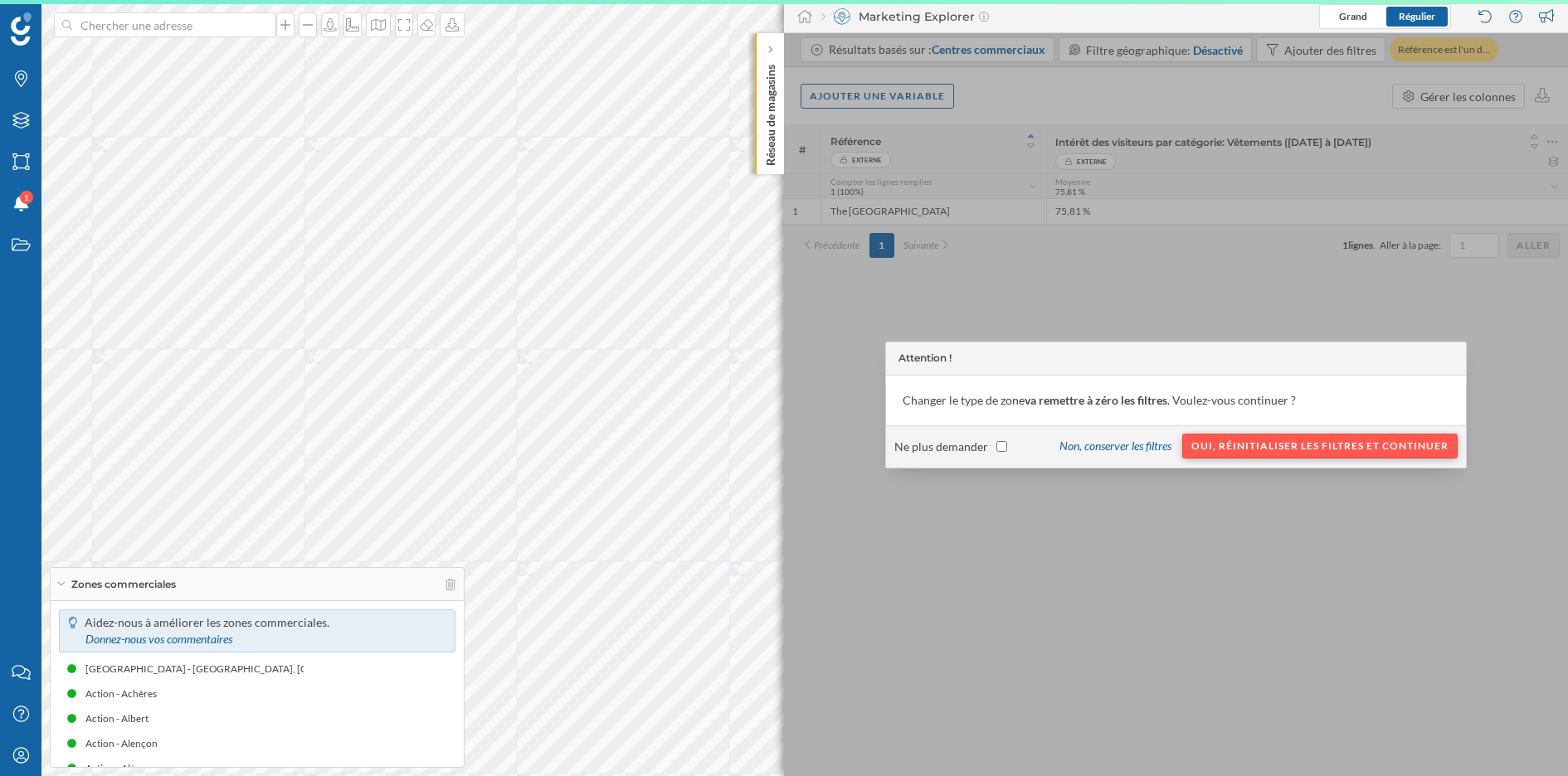
click at [1326, 453] on div "Oui, réinitialiser les filtres et continuer" at bounding box center [1319, 446] width 276 height 25
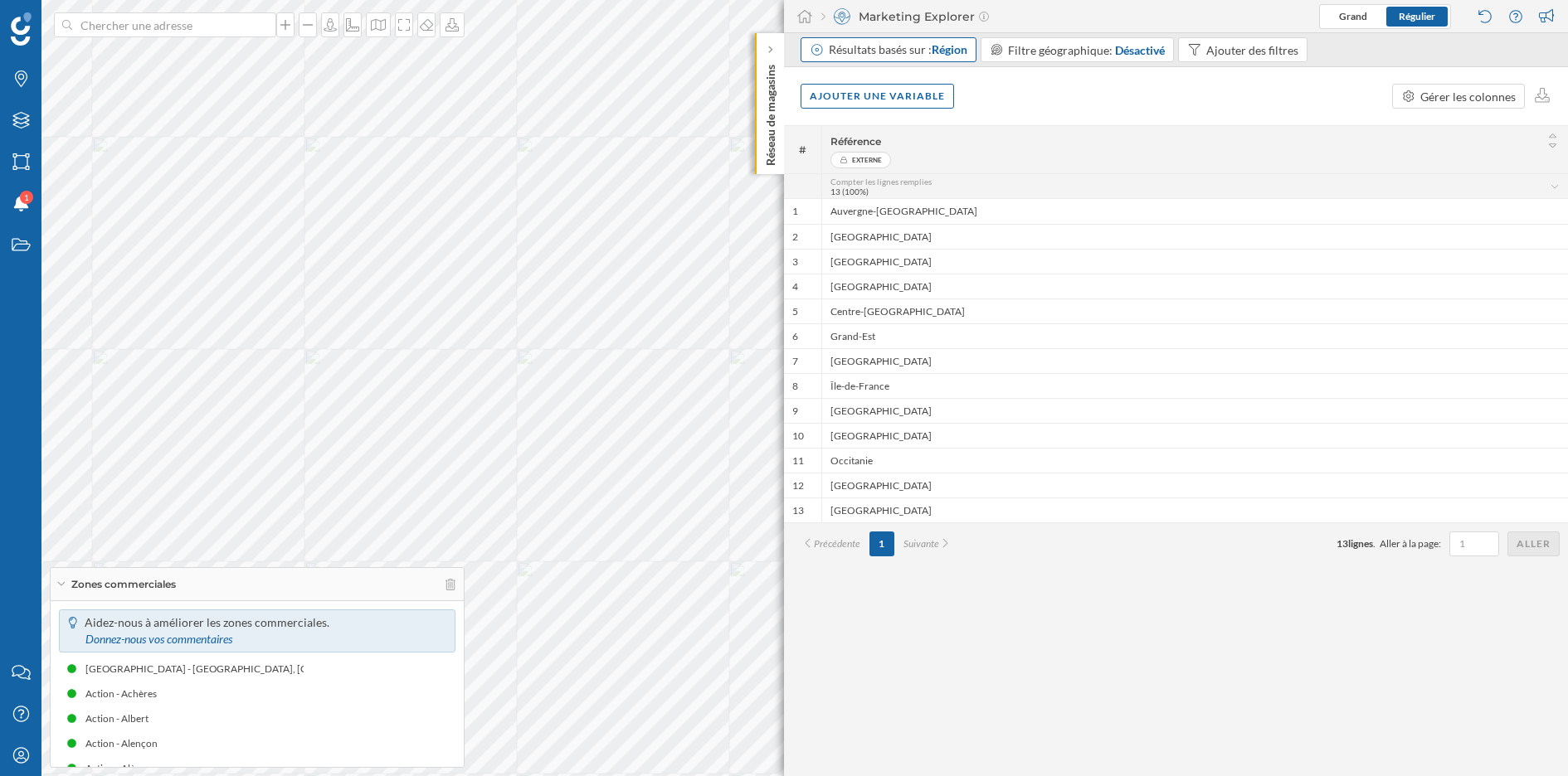
click at [935, 48] on span "Région" at bounding box center [949, 48] width 36 height 14
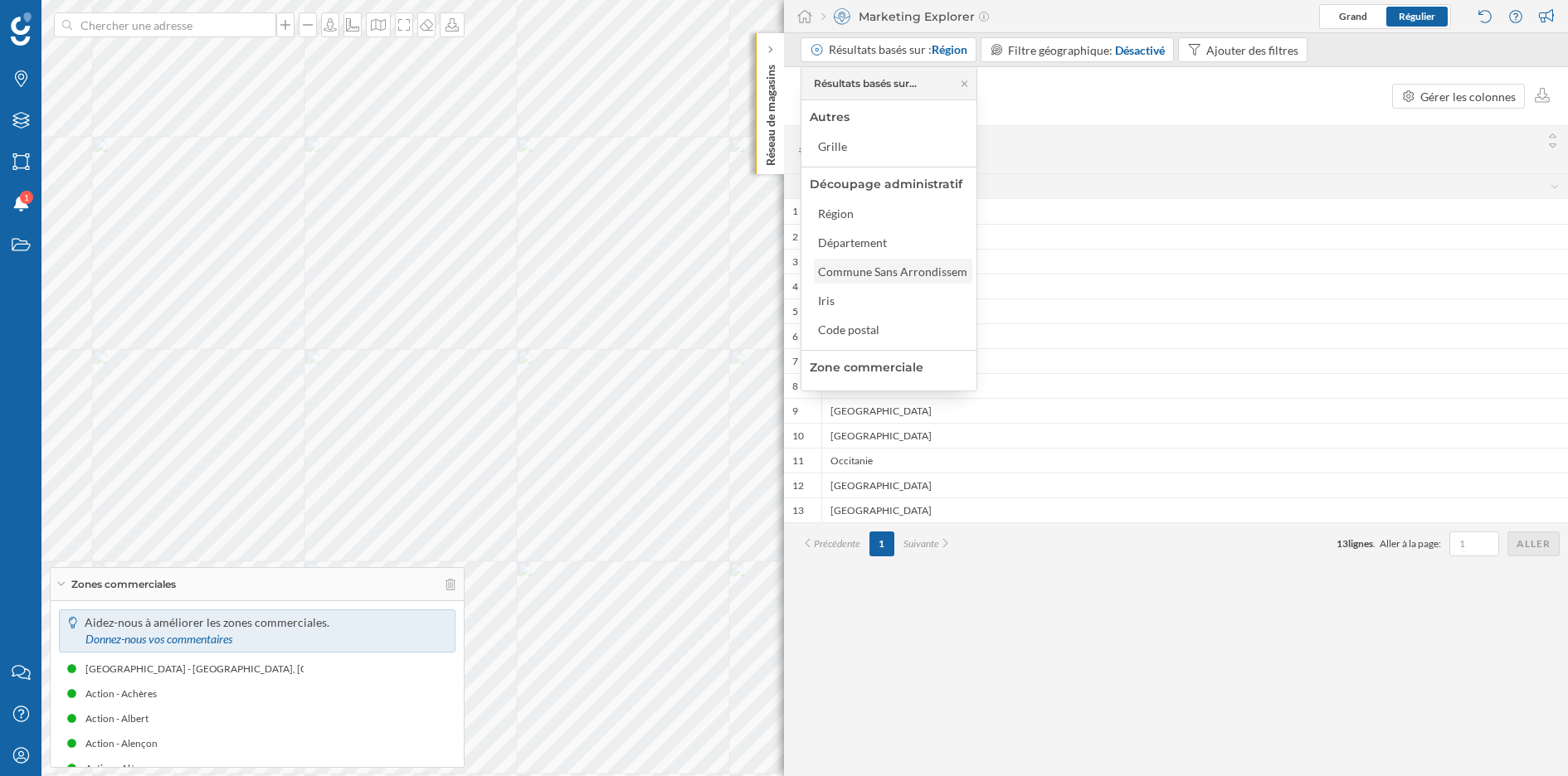
click at [887, 273] on div "Commune Sans Arrondissements" at bounding box center [903, 271] width 171 height 14
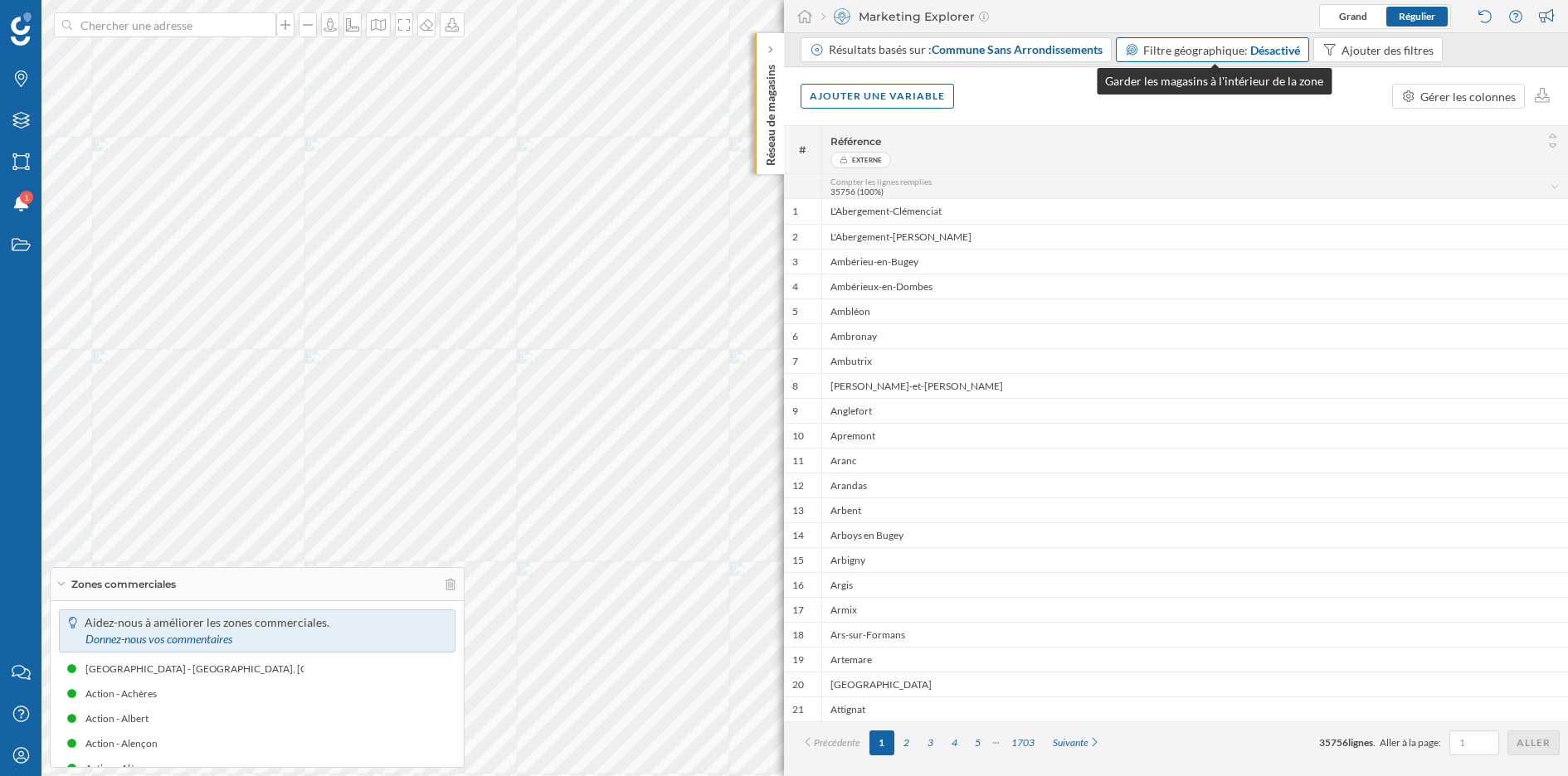
click at [1223, 43] on span "Filtre géographique:" at bounding box center [1195, 49] width 104 height 14
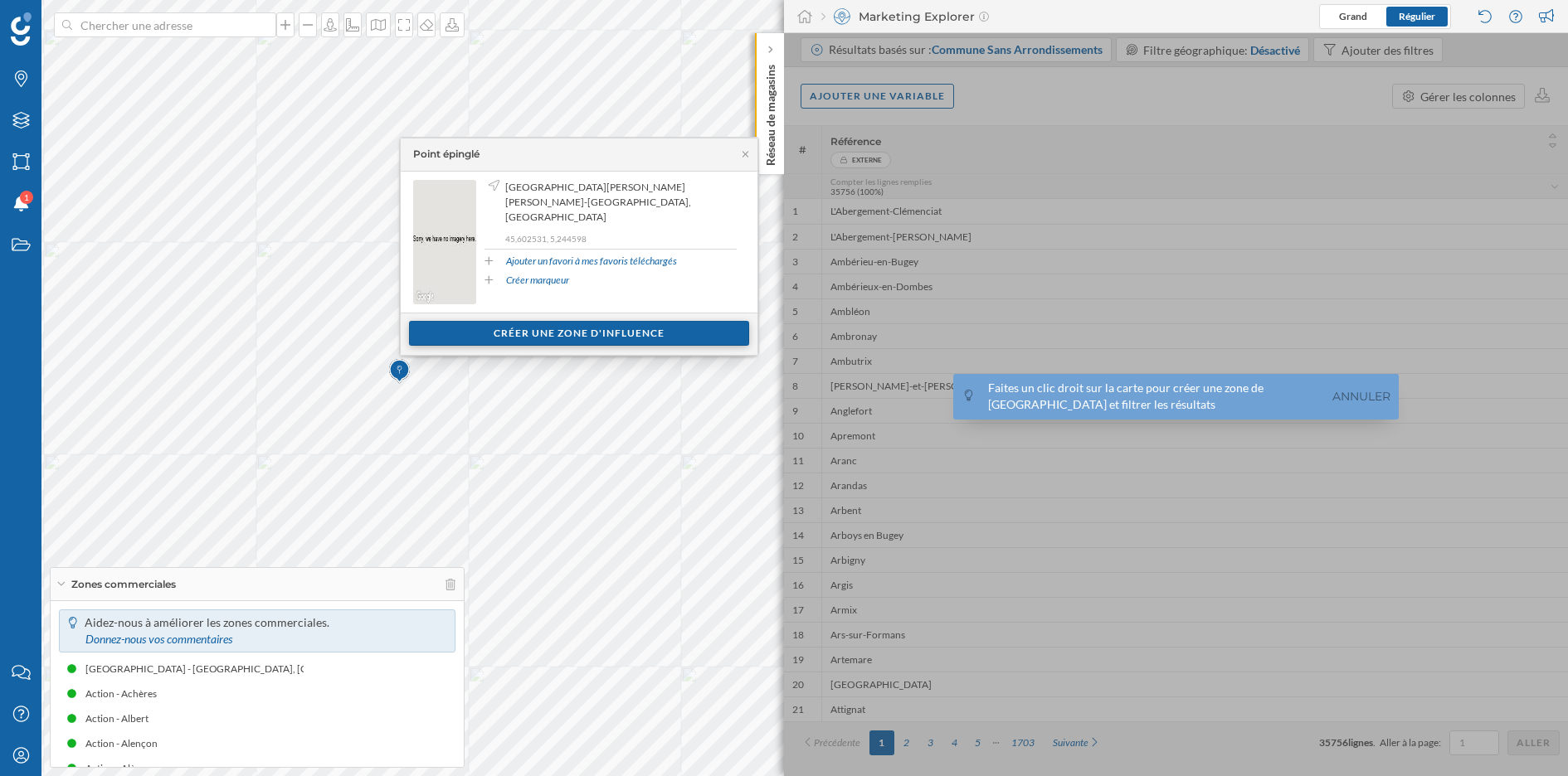
click at [571, 333] on div "Créer une zone d'influence" at bounding box center [579, 333] width 341 height 25
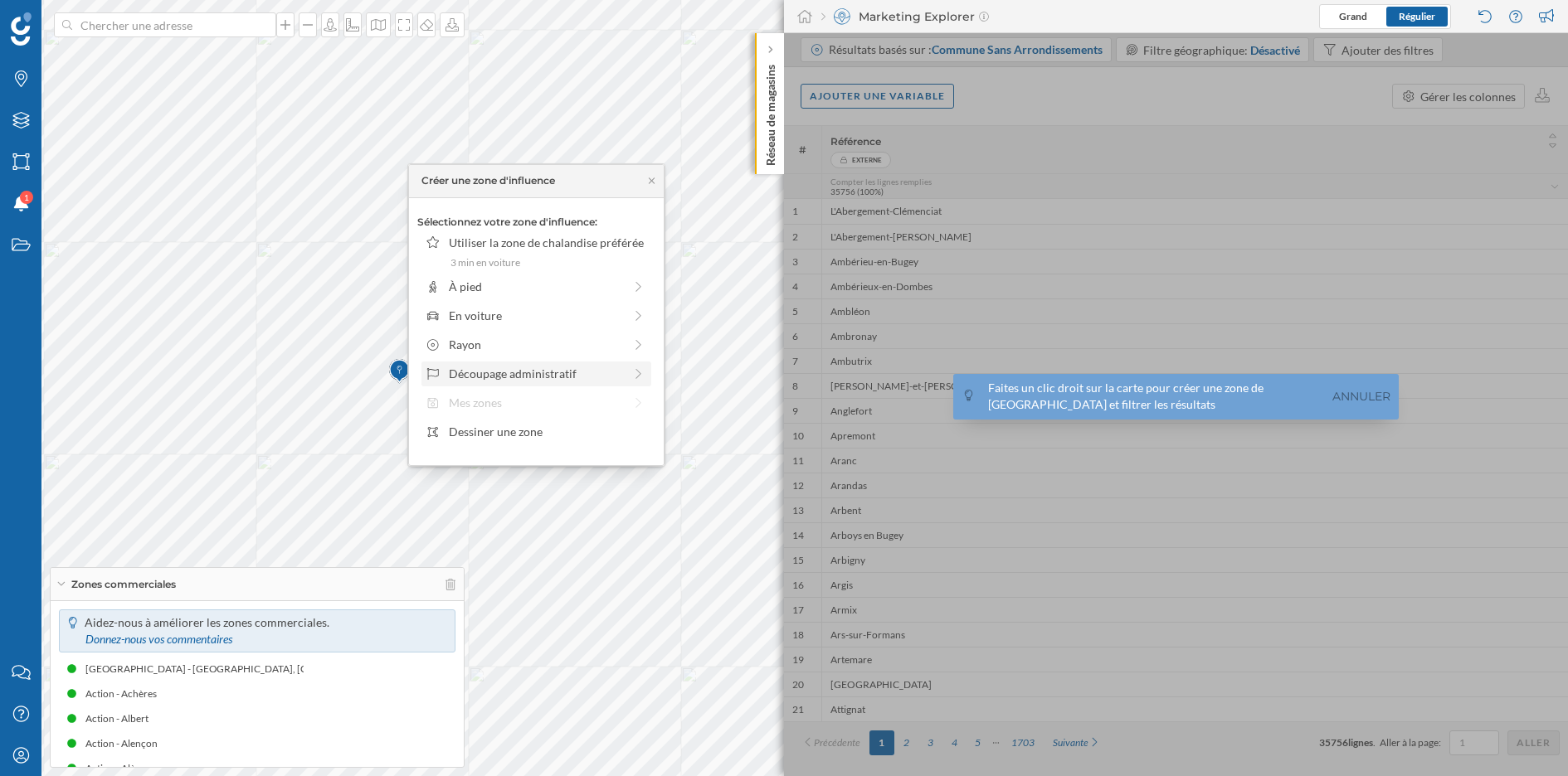
click at [570, 375] on div "Découpage administratif" at bounding box center [535, 373] width 174 height 17
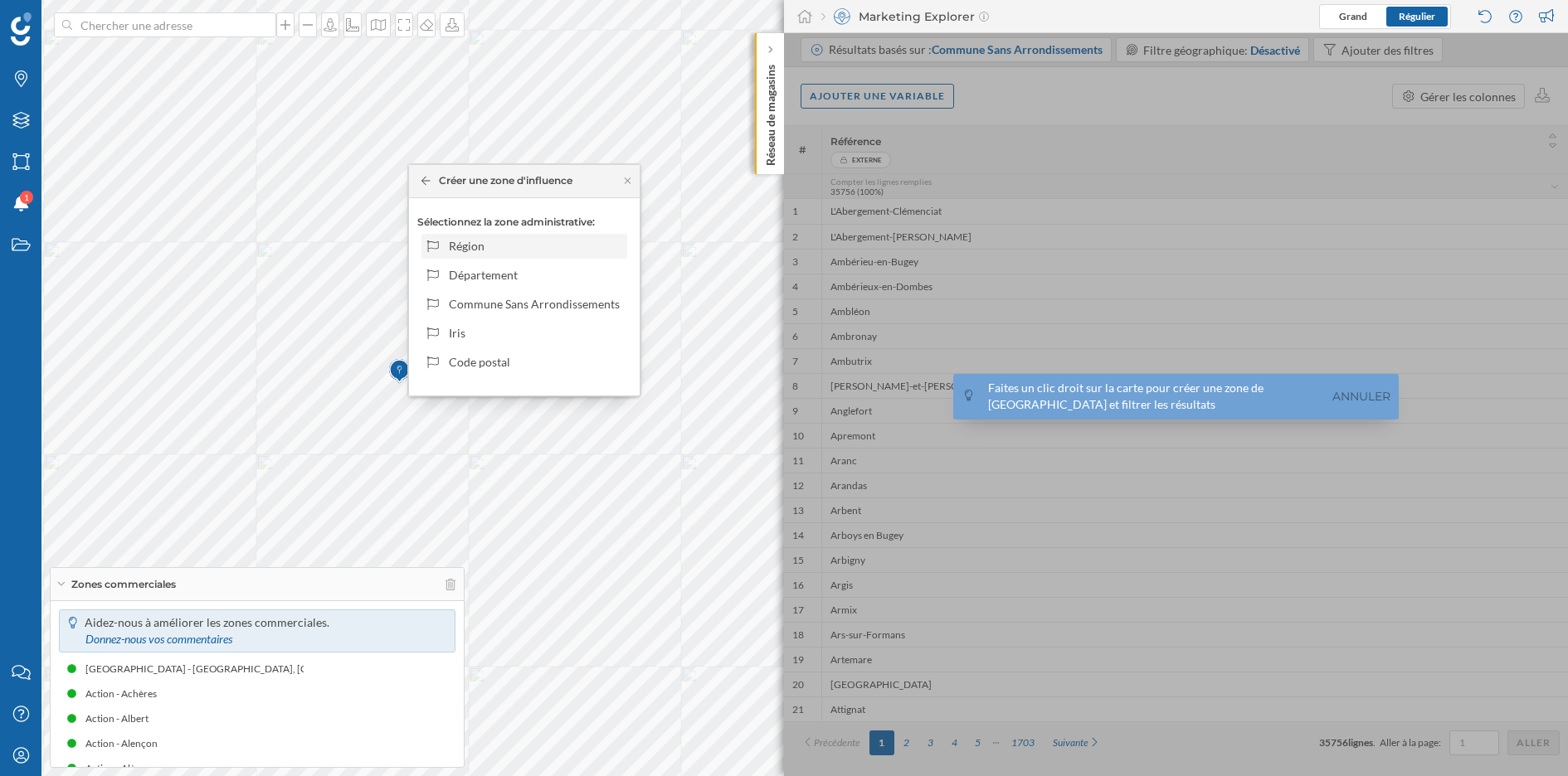
click at [510, 240] on div "Région" at bounding box center [535, 245] width 173 height 17
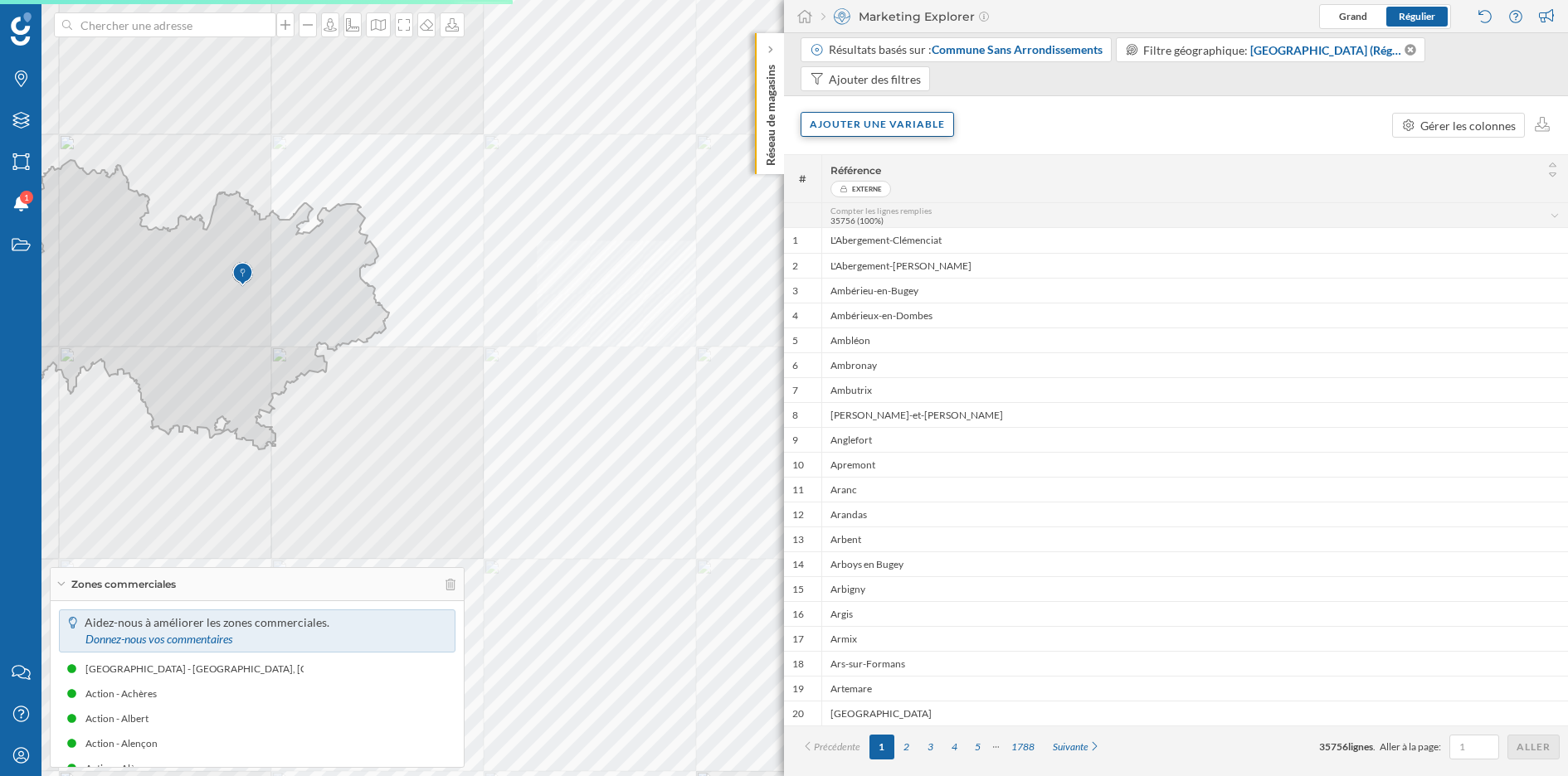
click at [893, 125] on div "Ajouter une variable" at bounding box center [878, 124] width 154 height 25
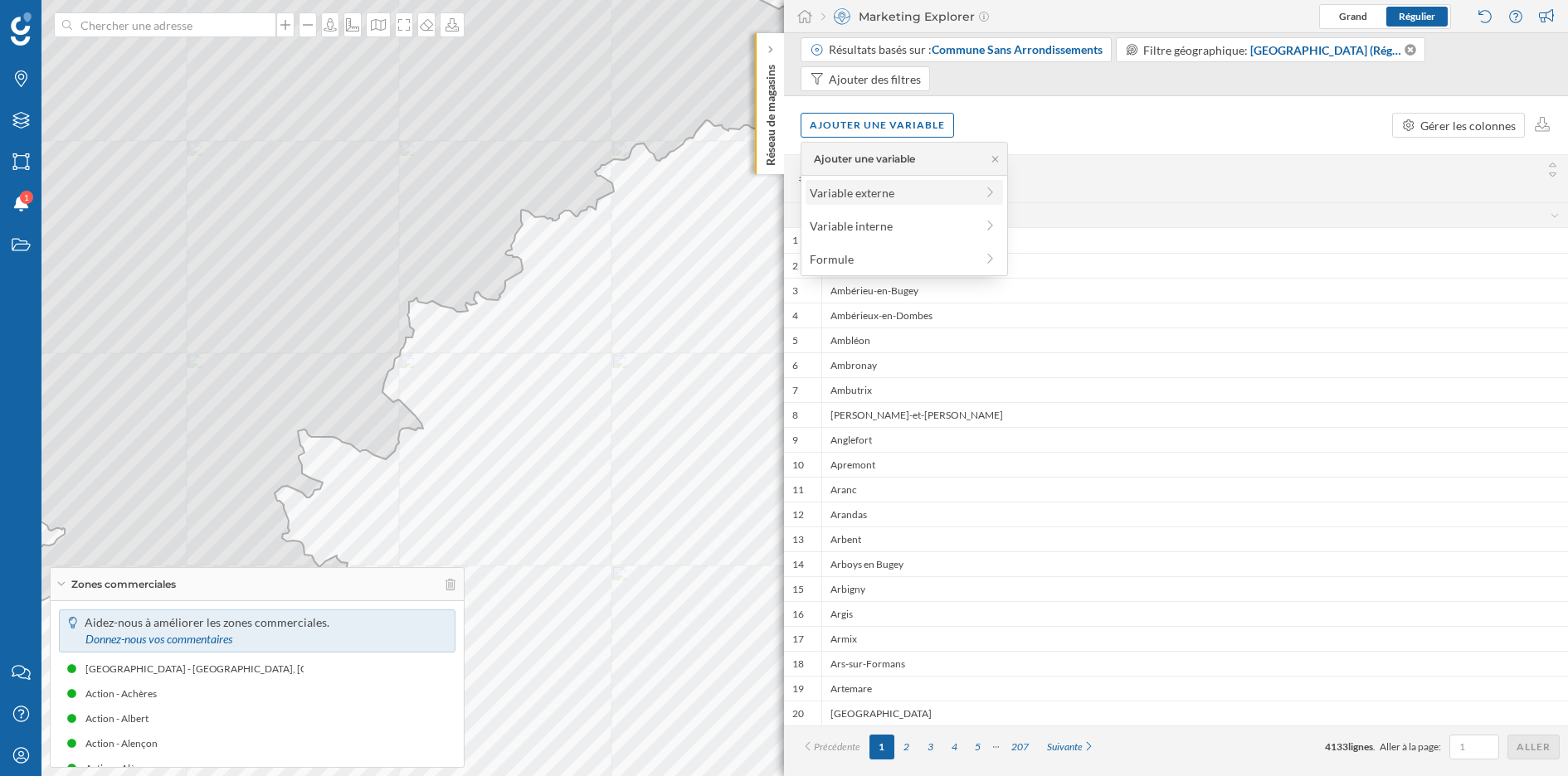
click at [920, 195] on div "Variable externe" at bounding box center [892, 192] width 165 height 17
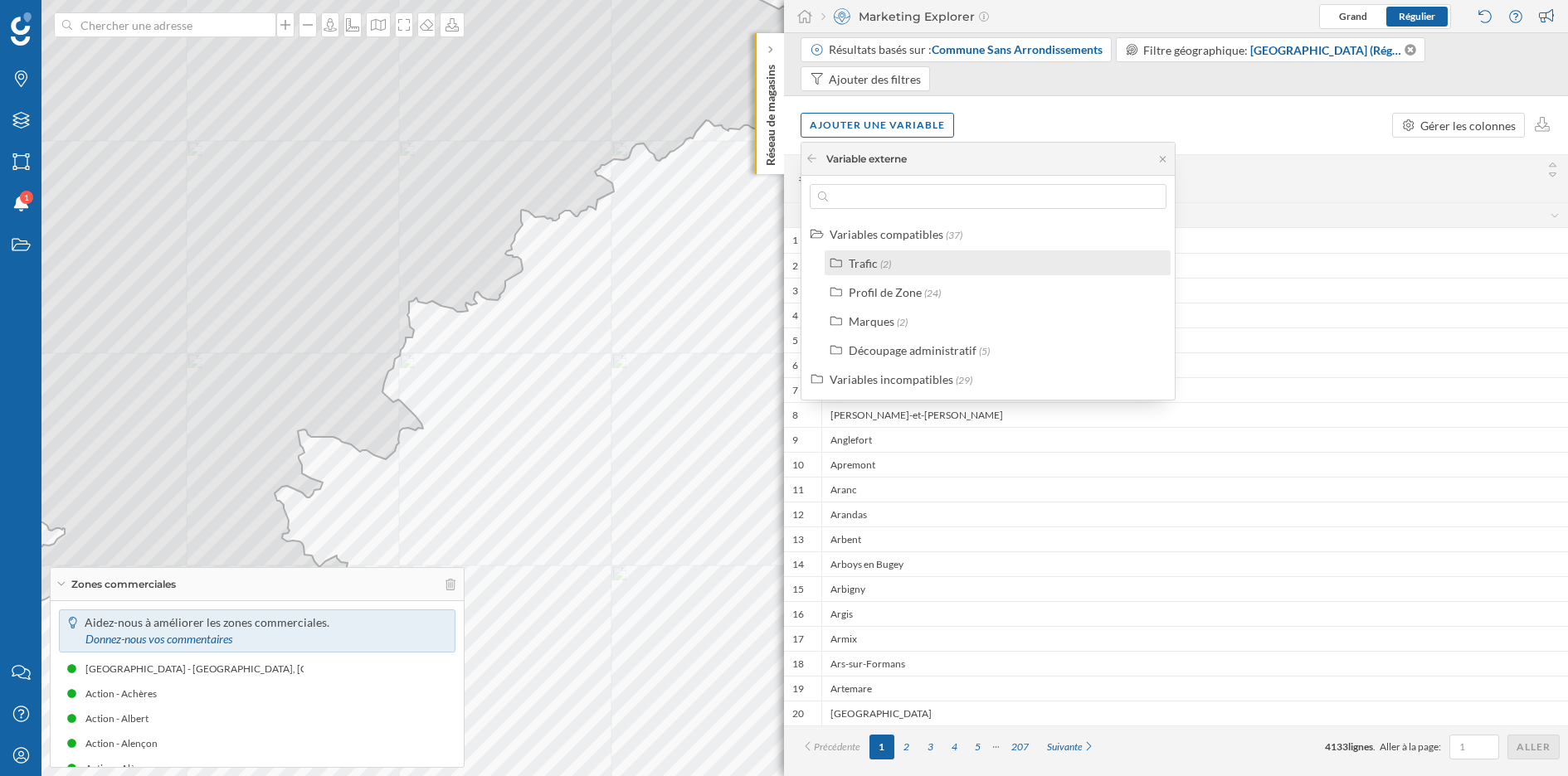
click at [905, 264] on div "Trafic (2)" at bounding box center [1004, 263] width 312 height 17
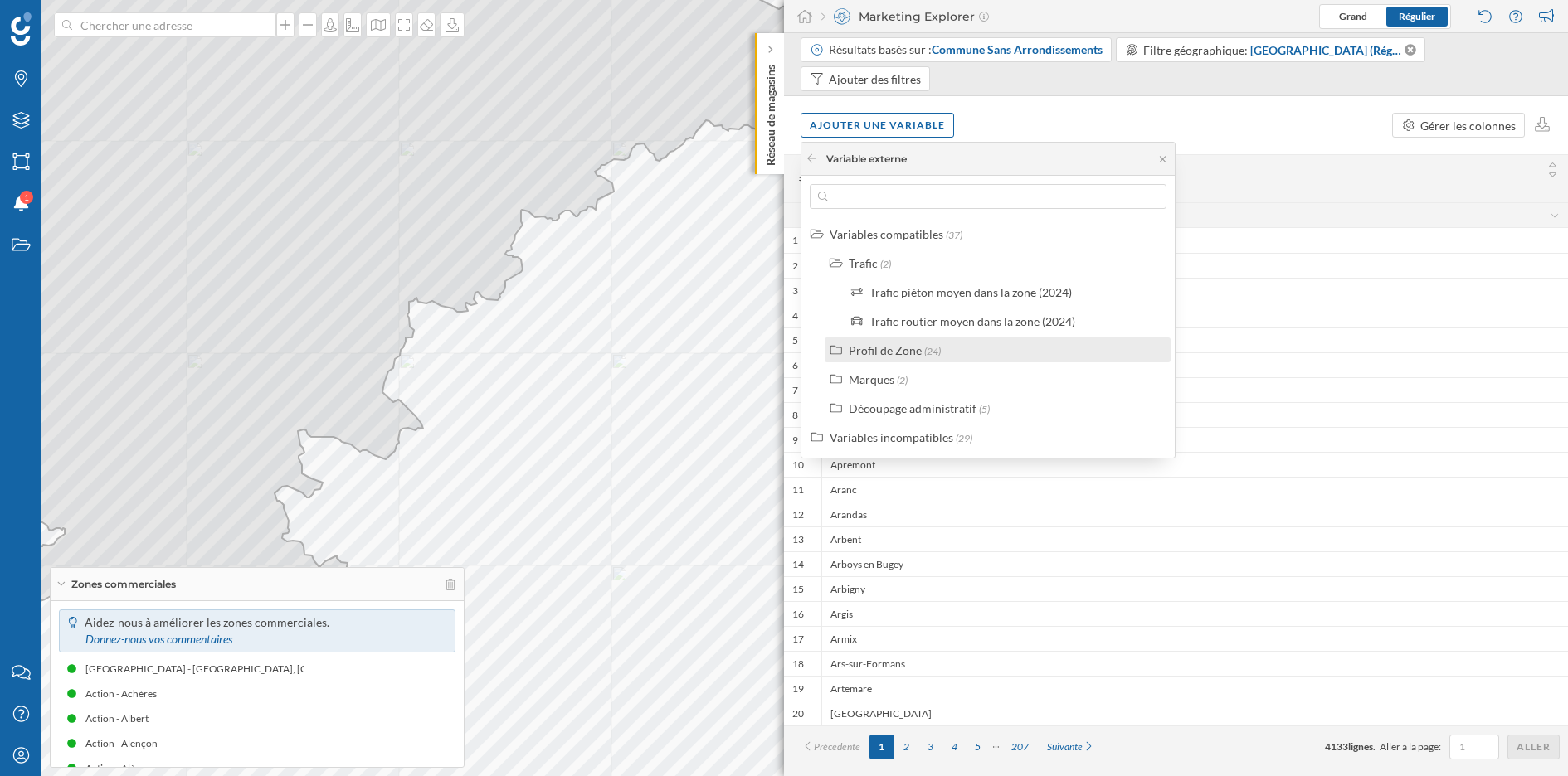
click at [916, 349] on div "Profil de Zone" at bounding box center [885, 350] width 73 height 14
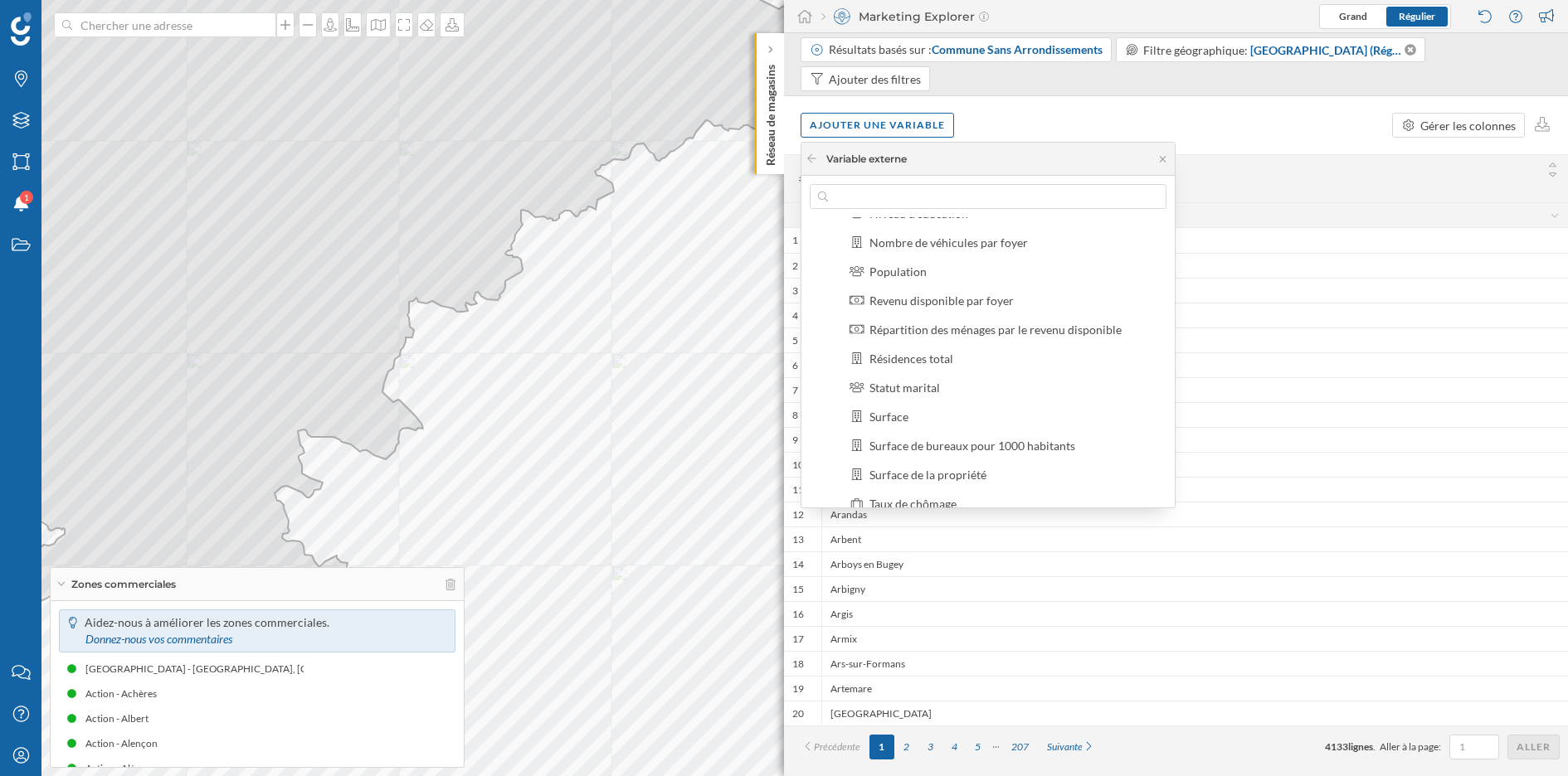
scroll to position [346, 0]
click at [807, 156] on icon at bounding box center [812, 158] width 13 height 10
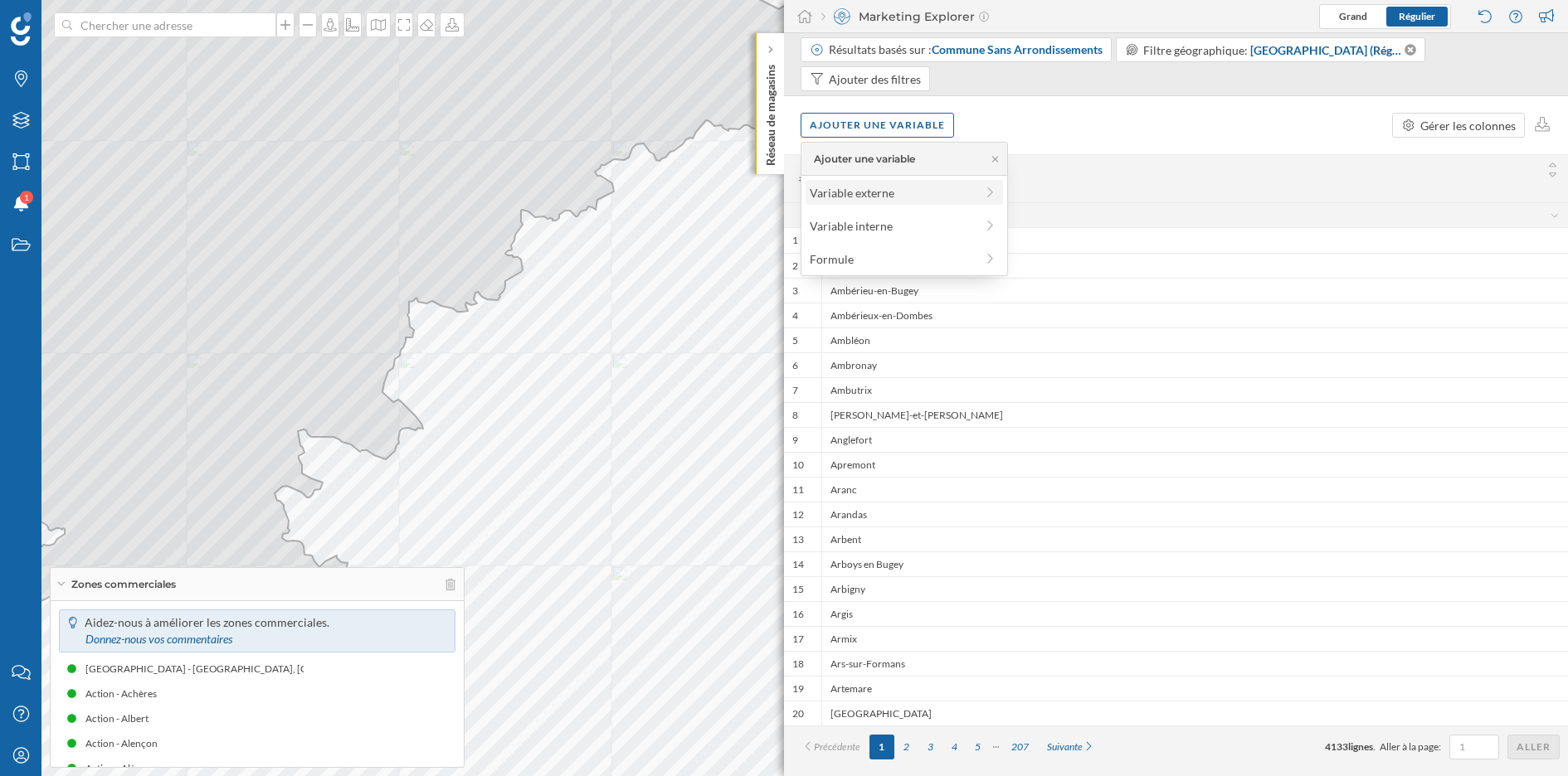
click at [876, 187] on div "Variable externe" at bounding box center [892, 192] width 165 height 17
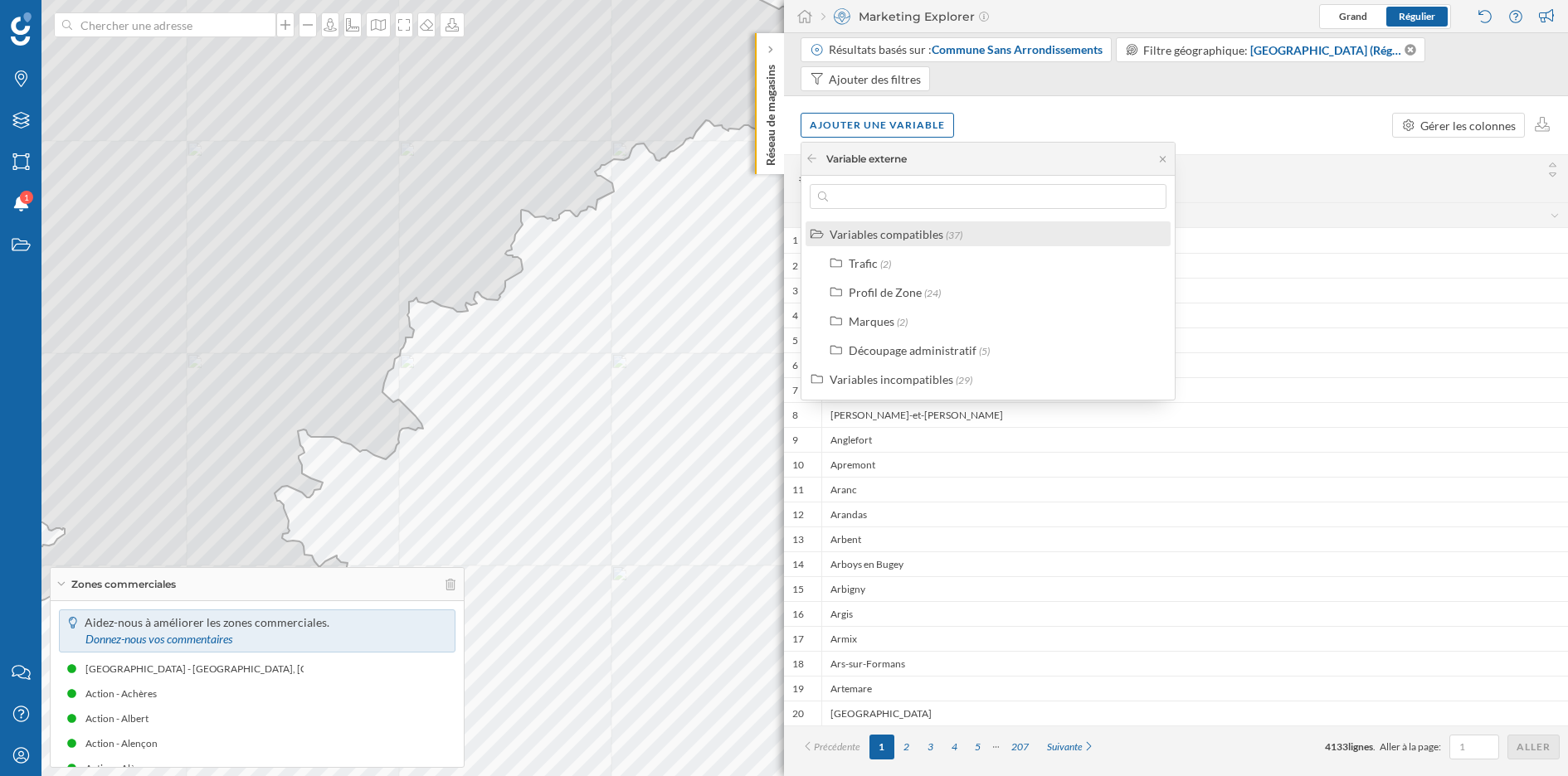
click at [925, 231] on div "Variables compatibles" at bounding box center [886, 233] width 114 height 14
click at [933, 322] on div "Marques (2)" at bounding box center [1004, 321] width 312 height 17
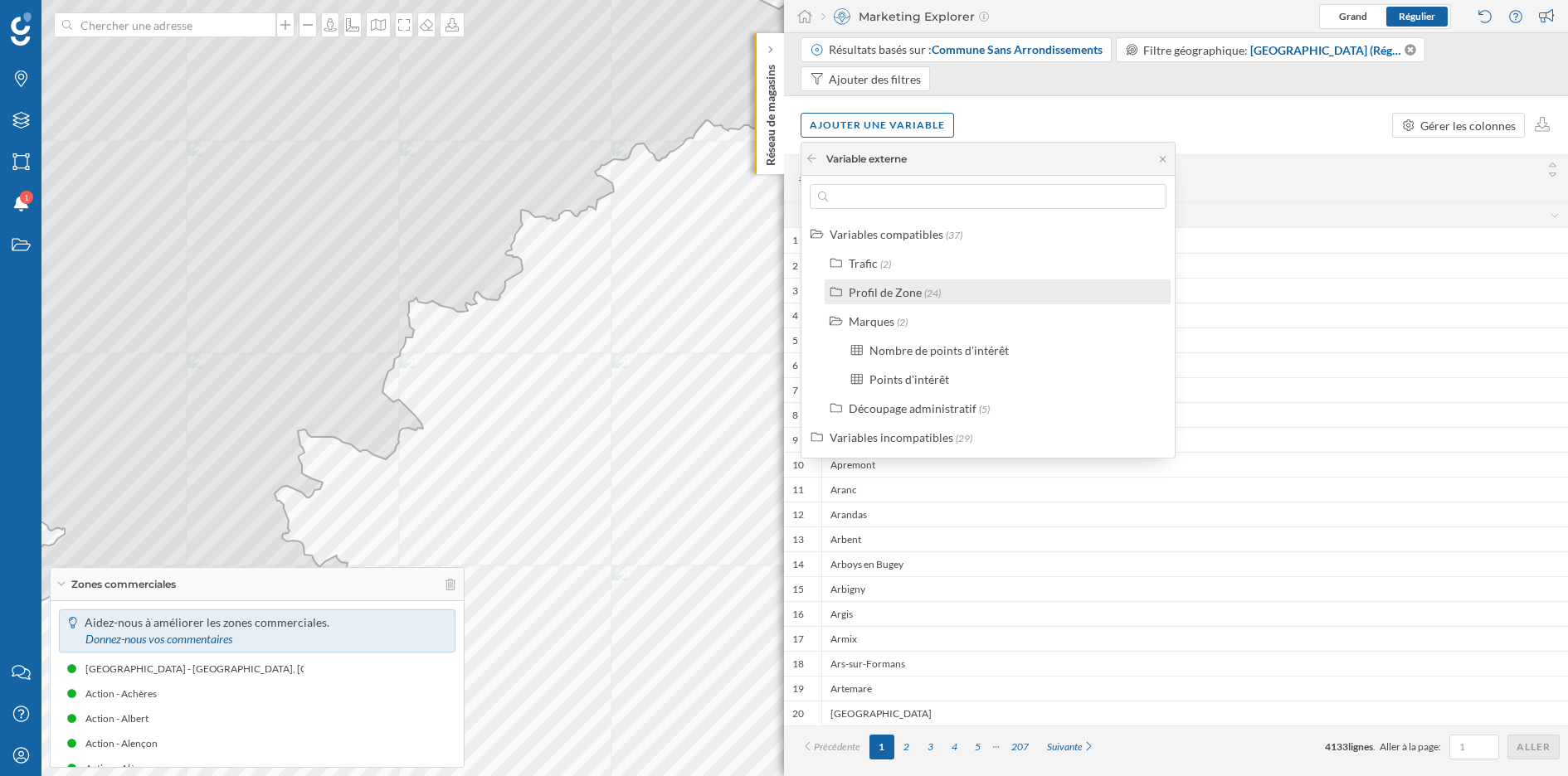
click at [925, 296] on span "(24)" at bounding box center [933, 294] width 16 height 13
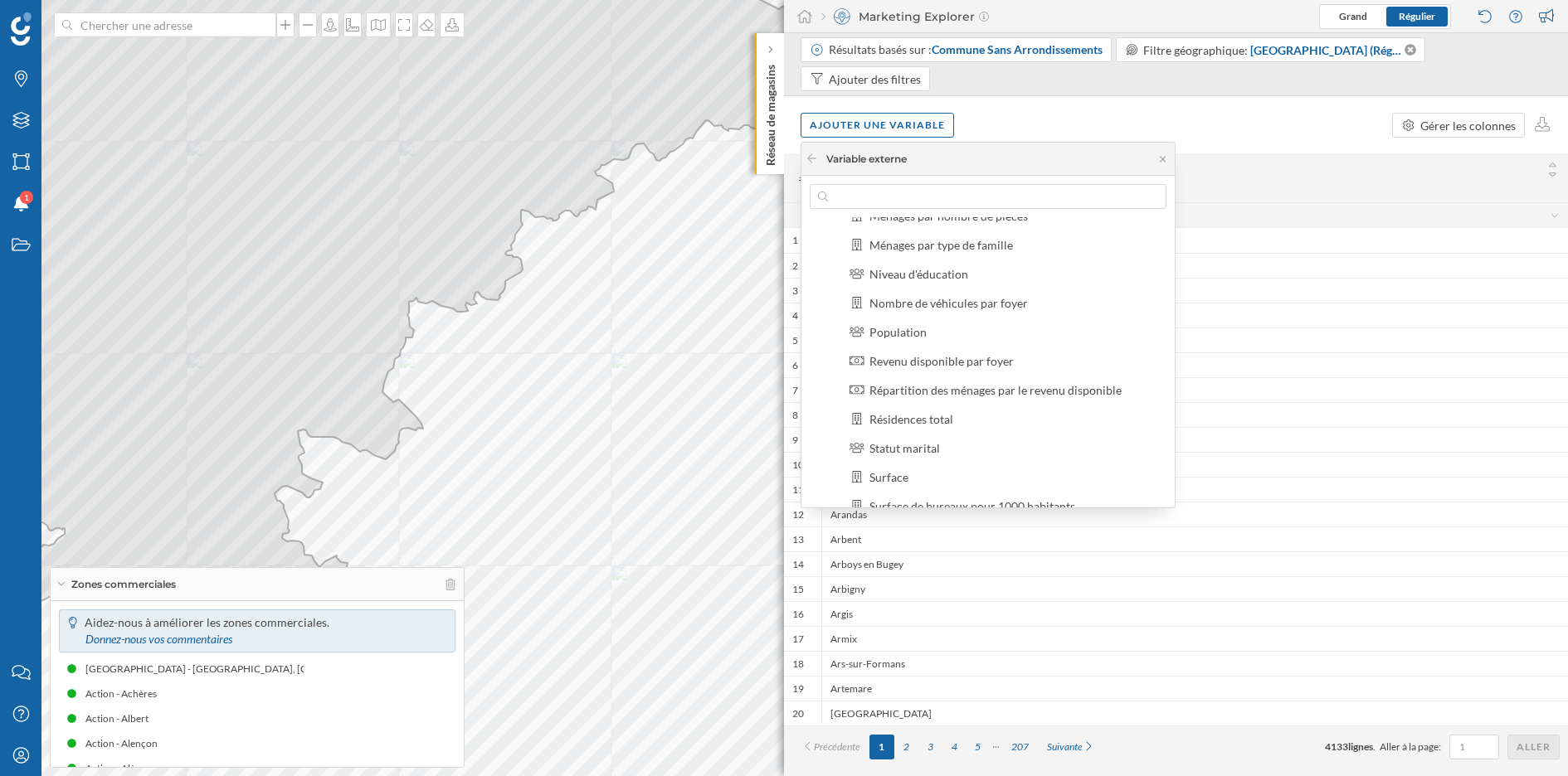
scroll to position [208, 0]
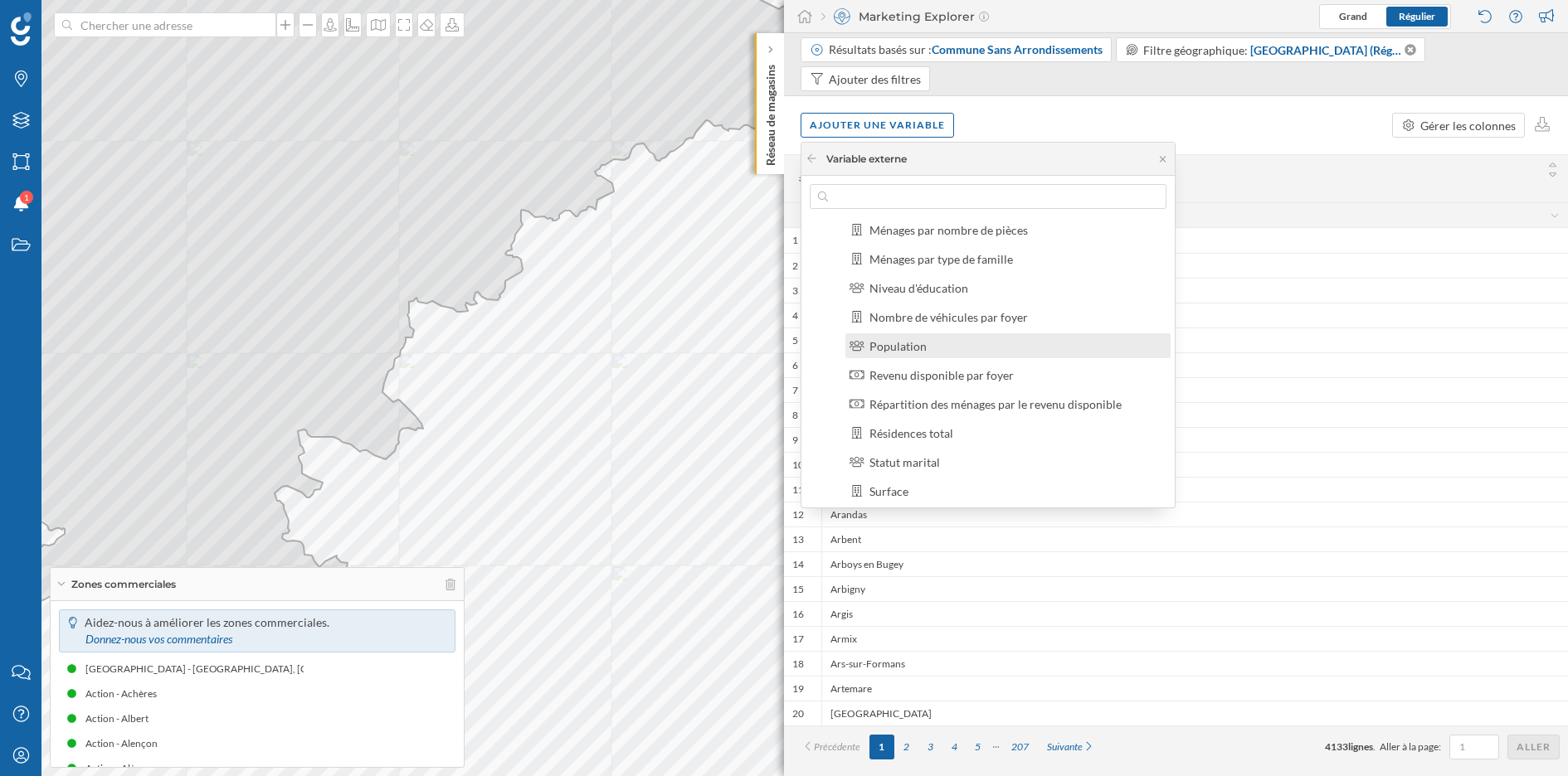
click at [947, 343] on div "Population" at bounding box center [1015, 346] width 291 height 17
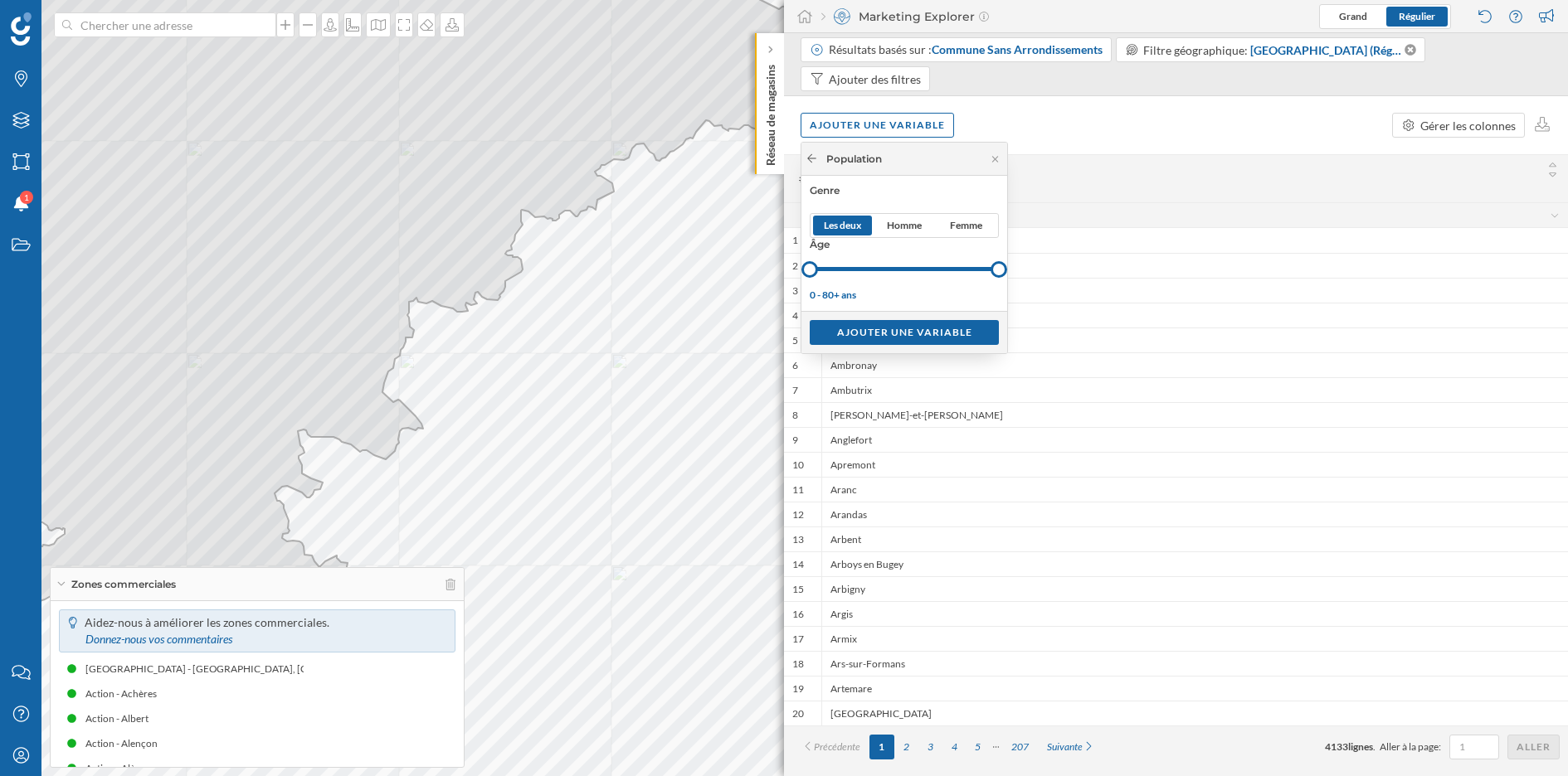
click at [811, 160] on icon at bounding box center [812, 158] width 13 height 10
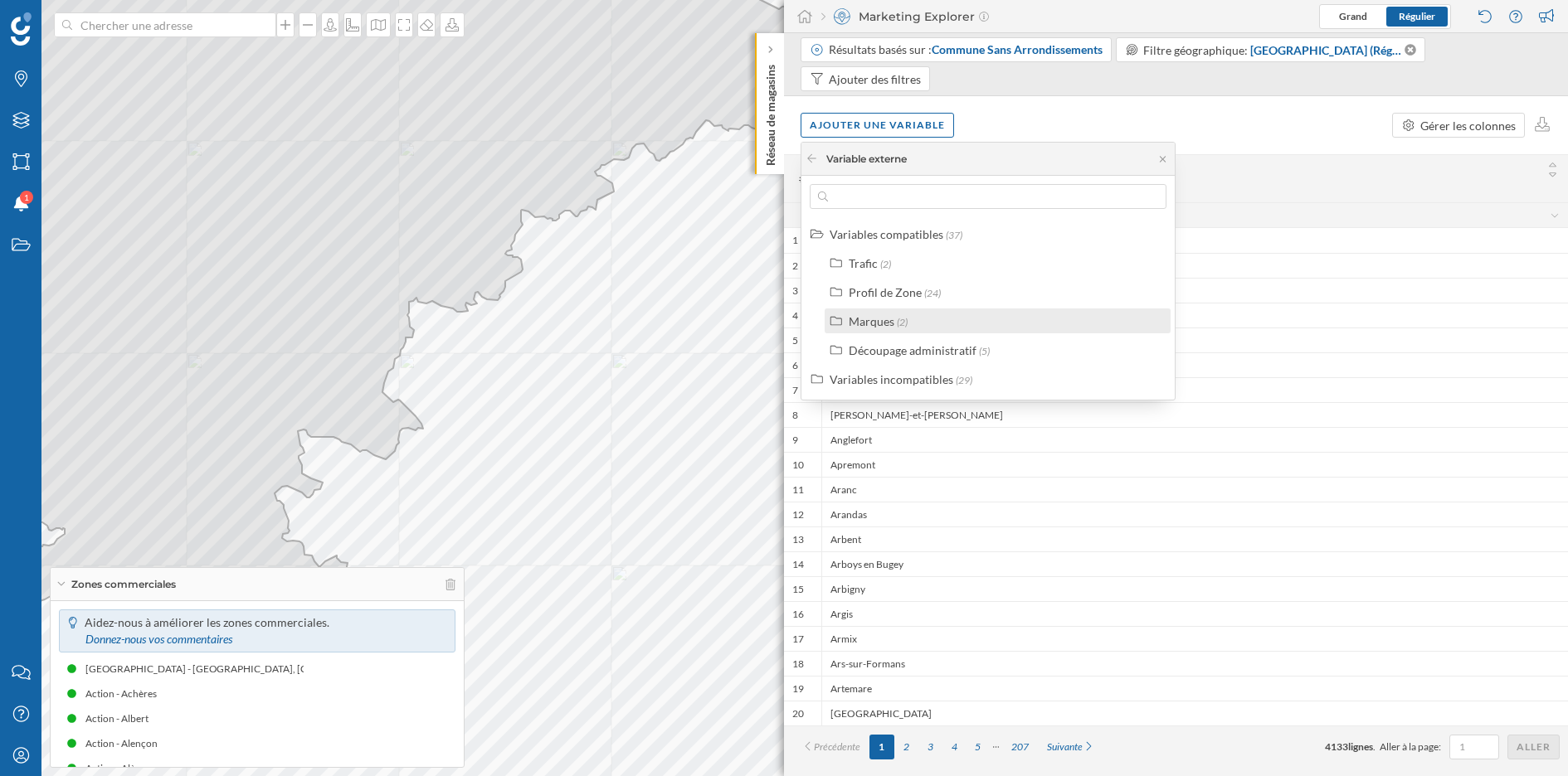
click at [908, 321] on div "Marques (2)" at bounding box center [1004, 321] width 312 height 17
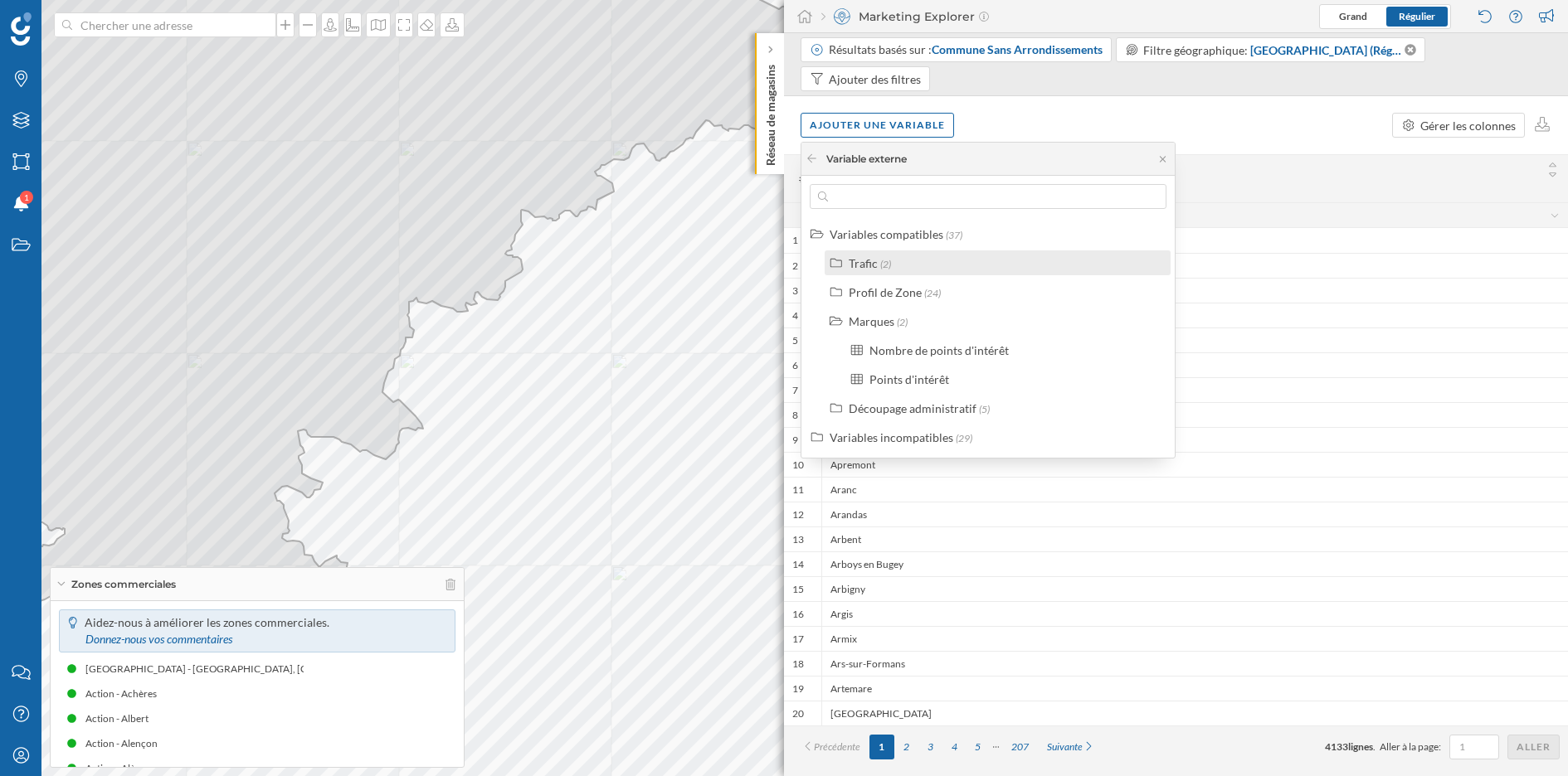
click at [889, 261] on span "(2)" at bounding box center [886, 264] width 11 height 13
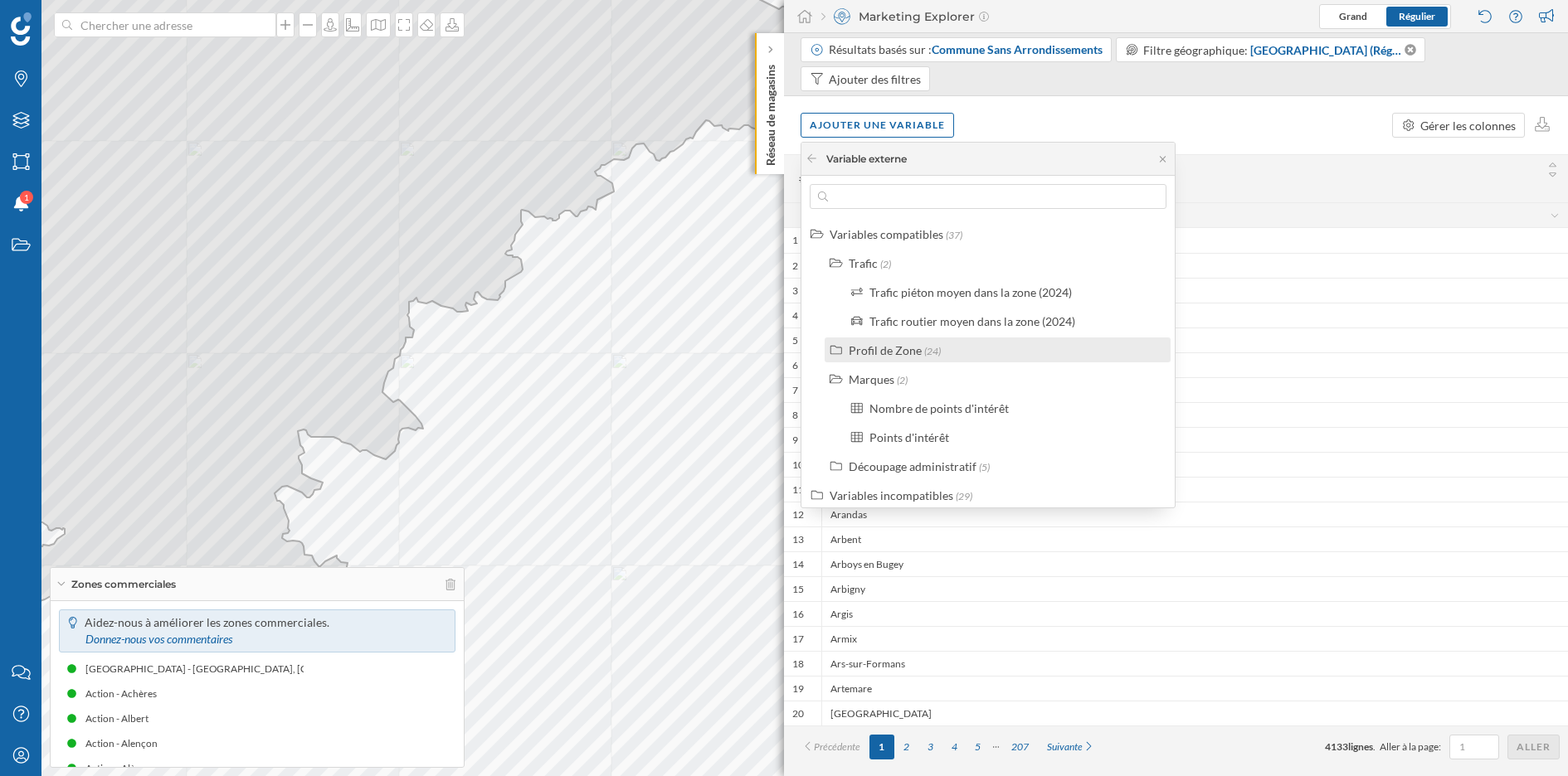
click at [925, 351] on span "(24)" at bounding box center [933, 351] width 16 height 13
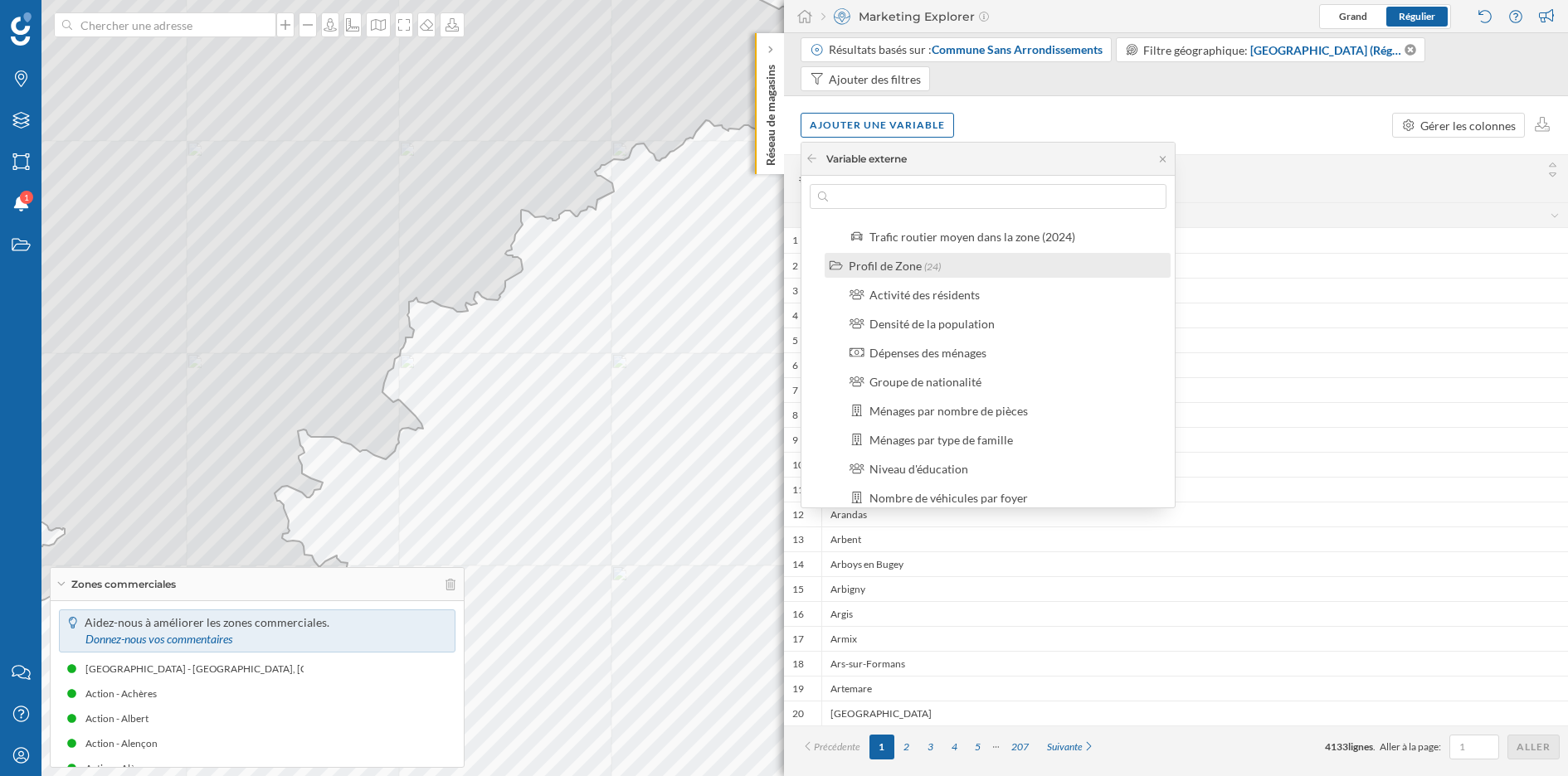
scroll to position [95, 0]
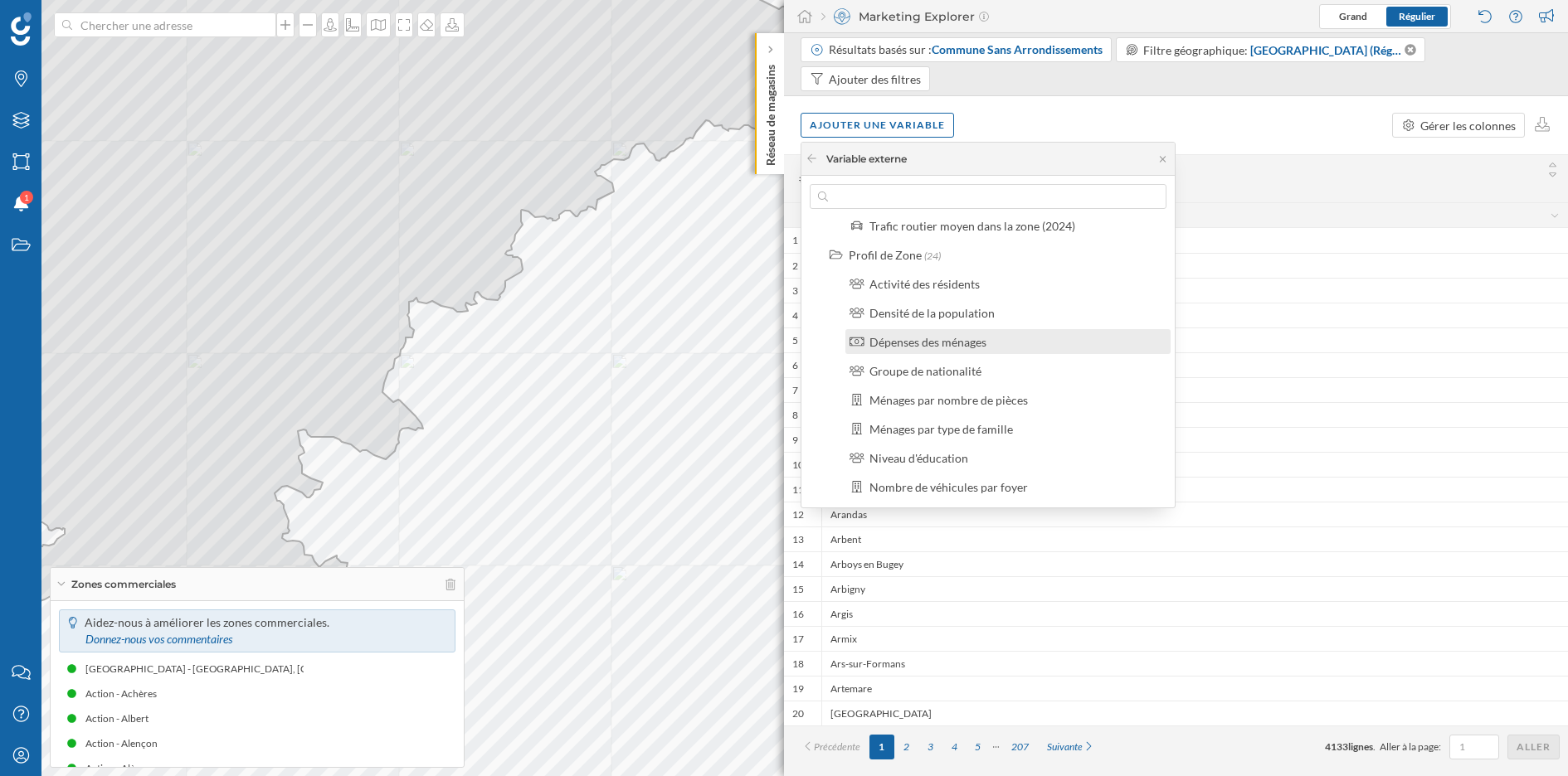
click at [934, 348] on div "Dépenses des ménages" at bounding box center [928, 341] width 117 height 14
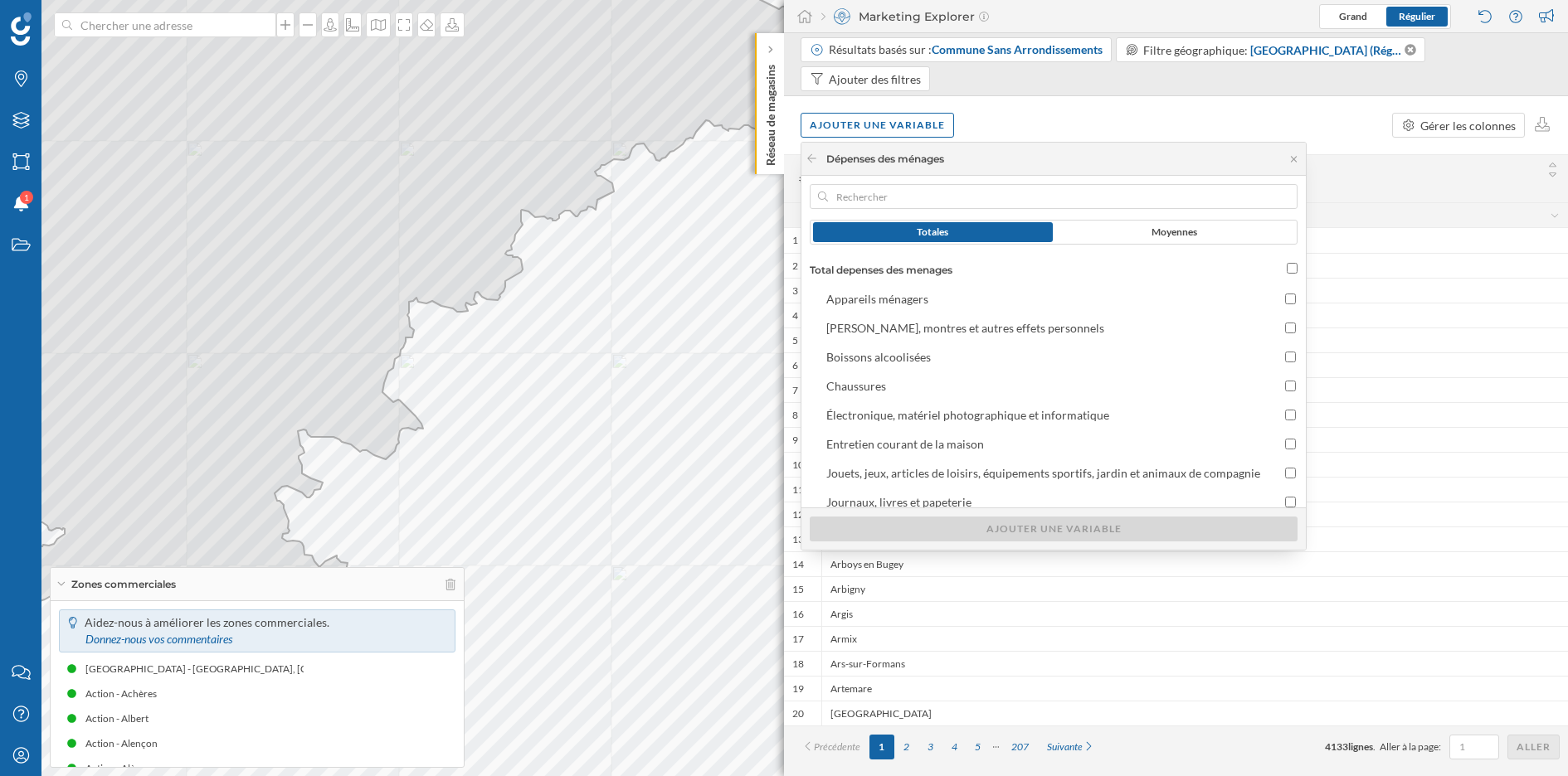
scroll to position [34, 0]
click at [1285, 326] on input "[PERSON_NAME], montres et autres effets personnels" at bounding box center [1291, 329] width 11 height 11
checkbox input "true"
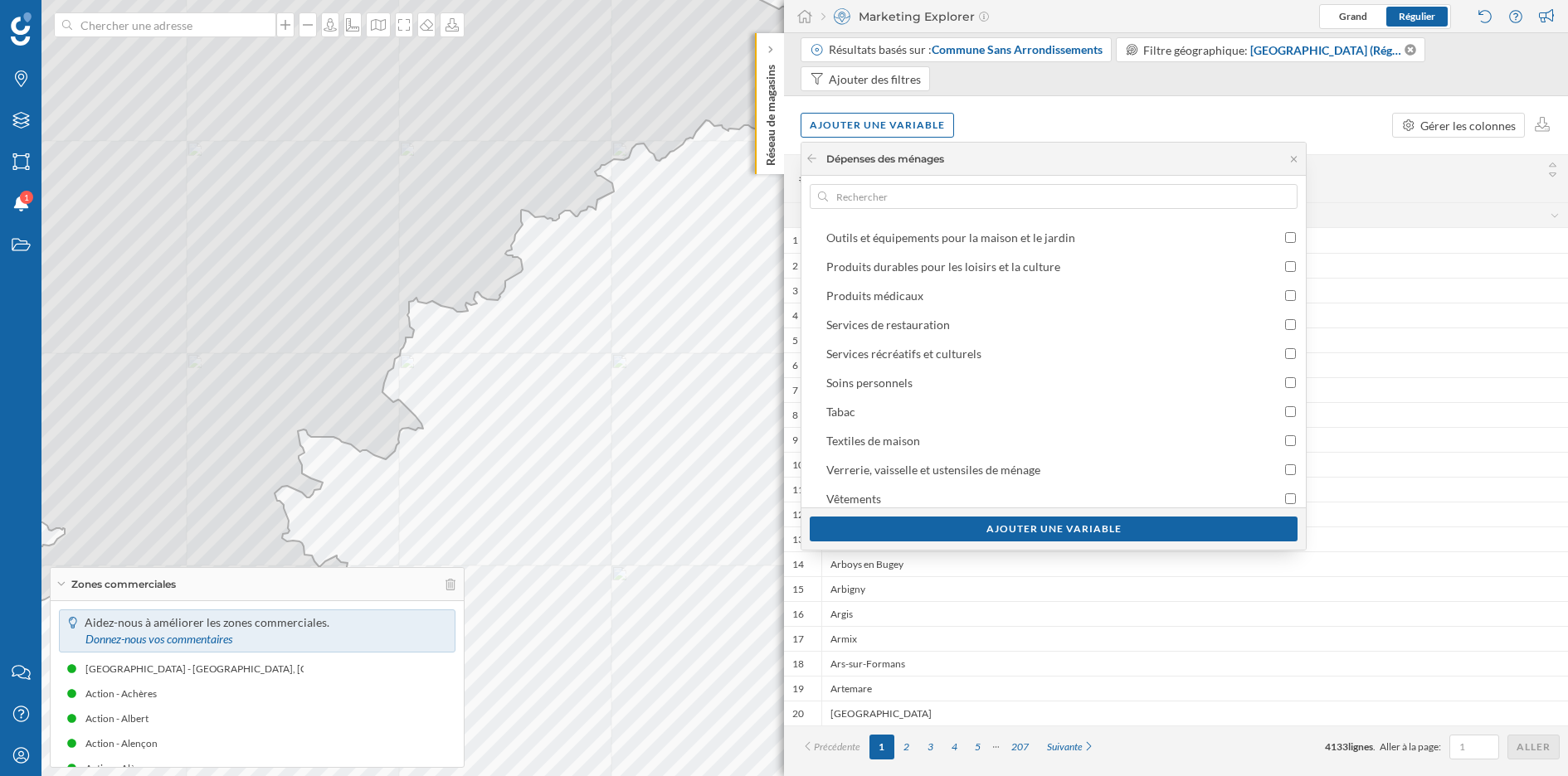
scroll to position [393, 0]
click at [1286, 490] on input "Vêtements" at bounding box center [1291, 491] width 11 height 11
checkbox input "true"
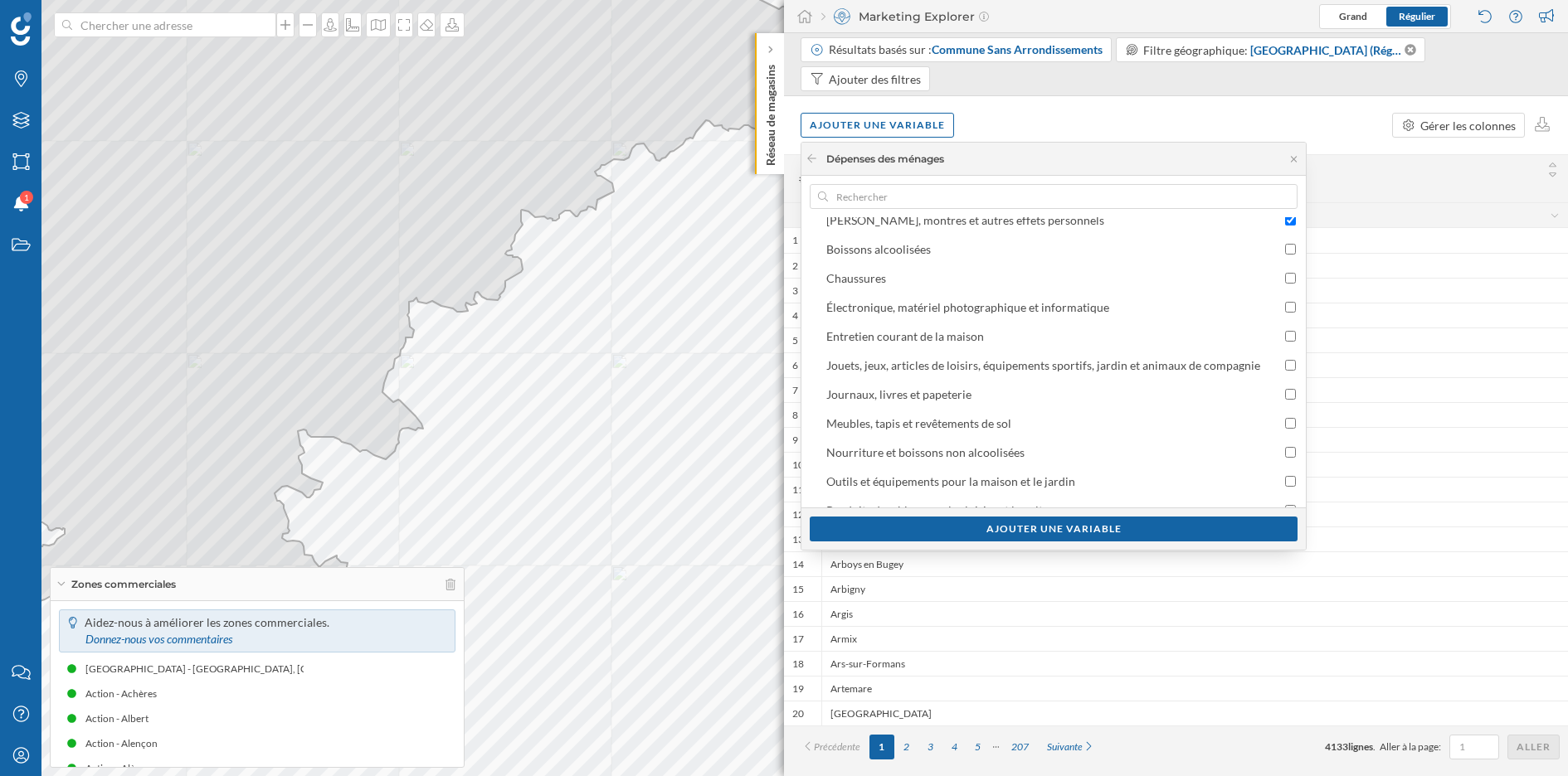
scroll to position [133, 0]
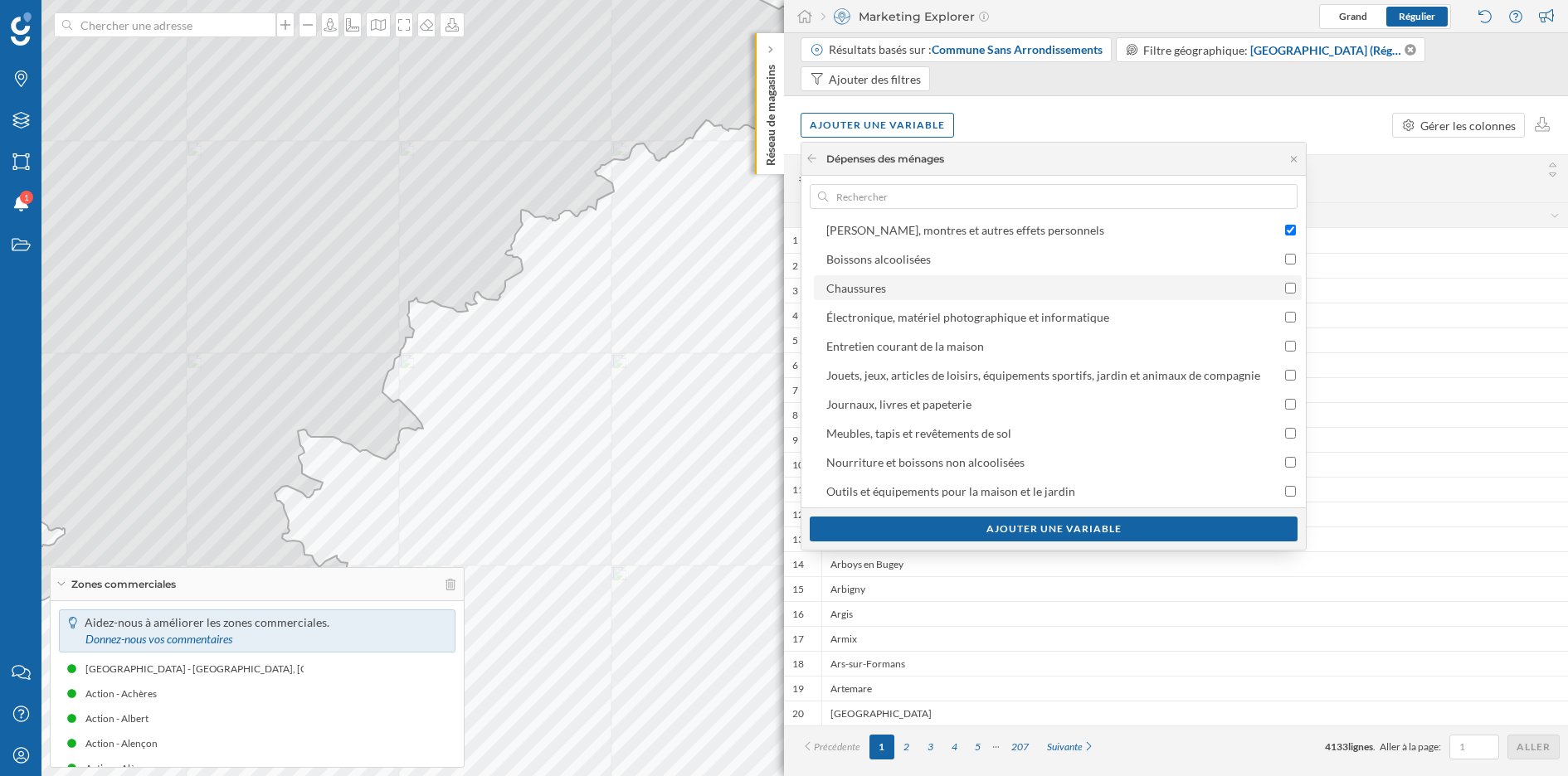
click at [1285, 286] on input "Chaussures" at bounding box center [1291, 288] width 11 height 11
checkbox input "true"
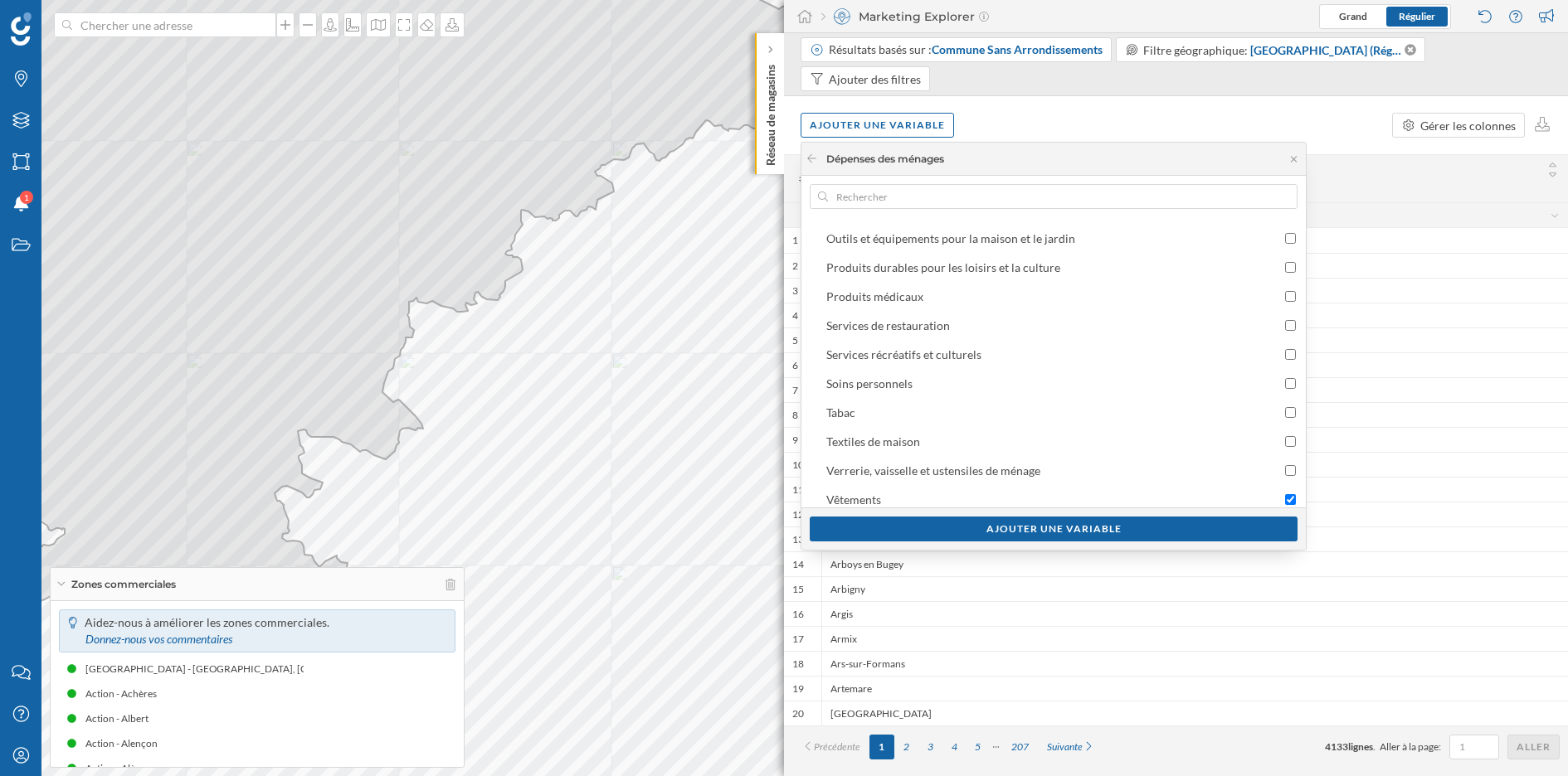
scroll to position [393, 0]
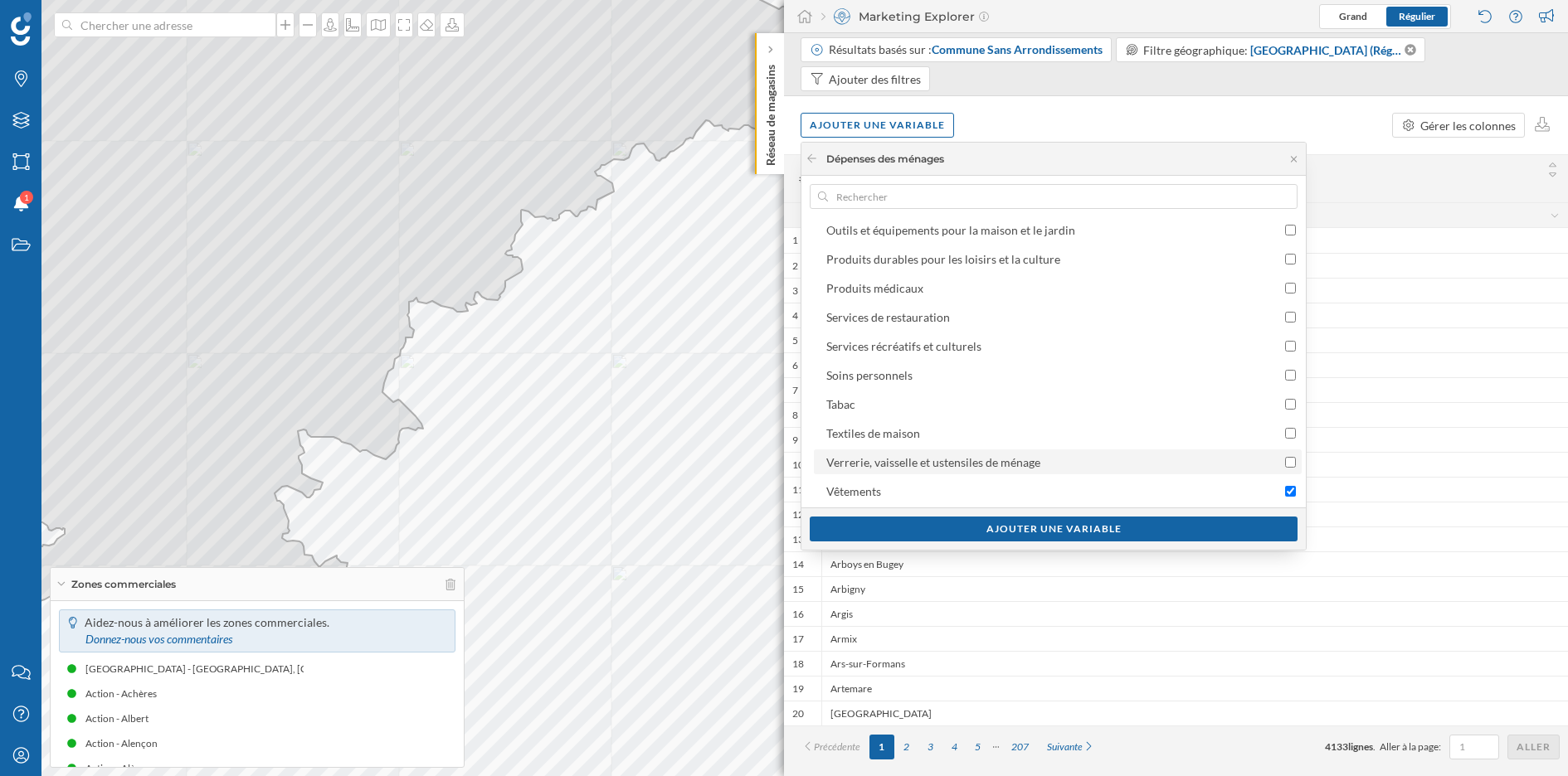
click at [1285, 465] on input "Verrerie, vaisselle et ustensiles de ménage" at bounding box center [1291, 462] width 11 height 11
checkbox input "true"
click at [1172, 524] on div "Ajouter une variable" at bounding box center [1054, 528] width 488 height 25
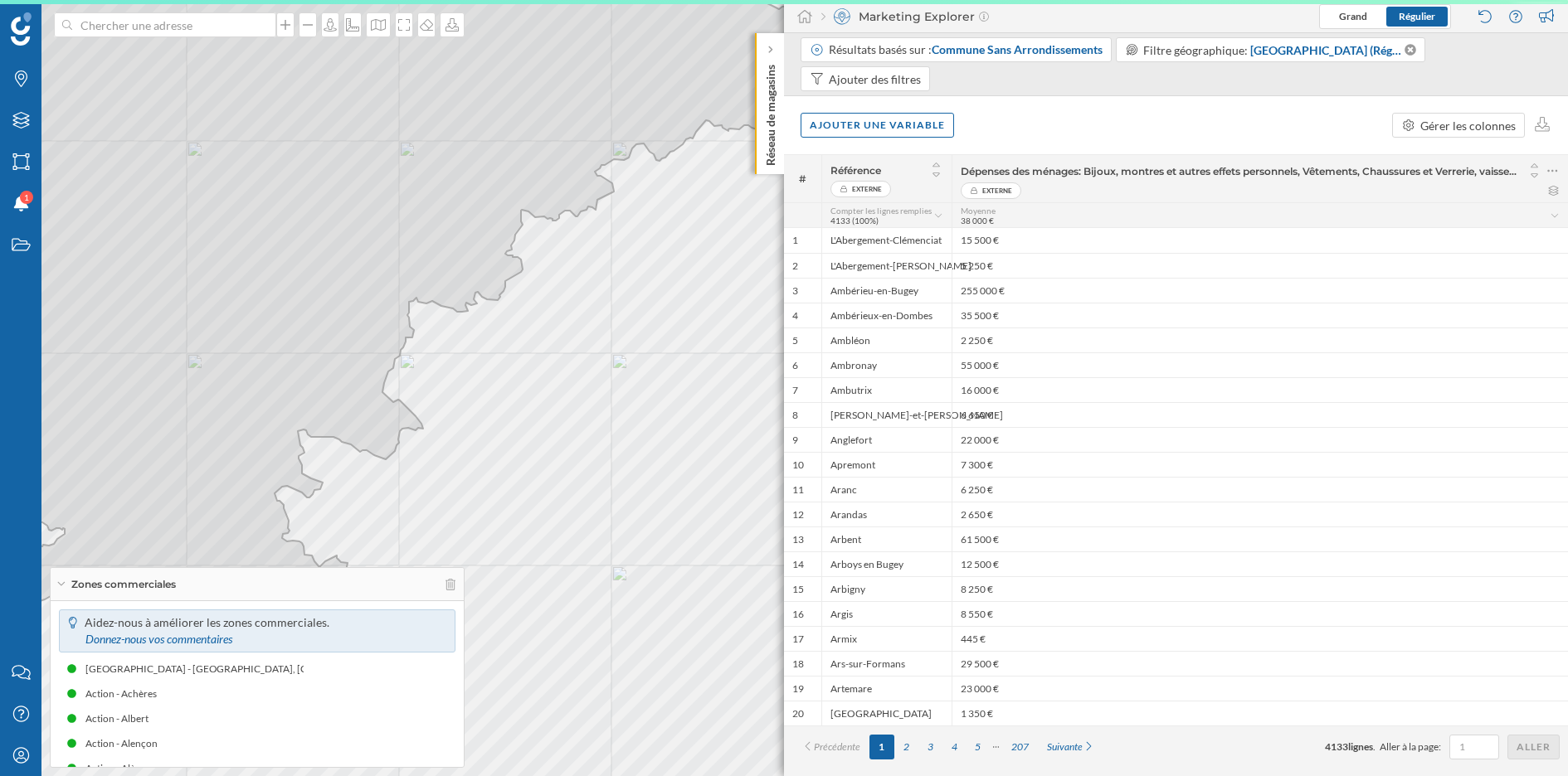
scroll to position [0, 0]
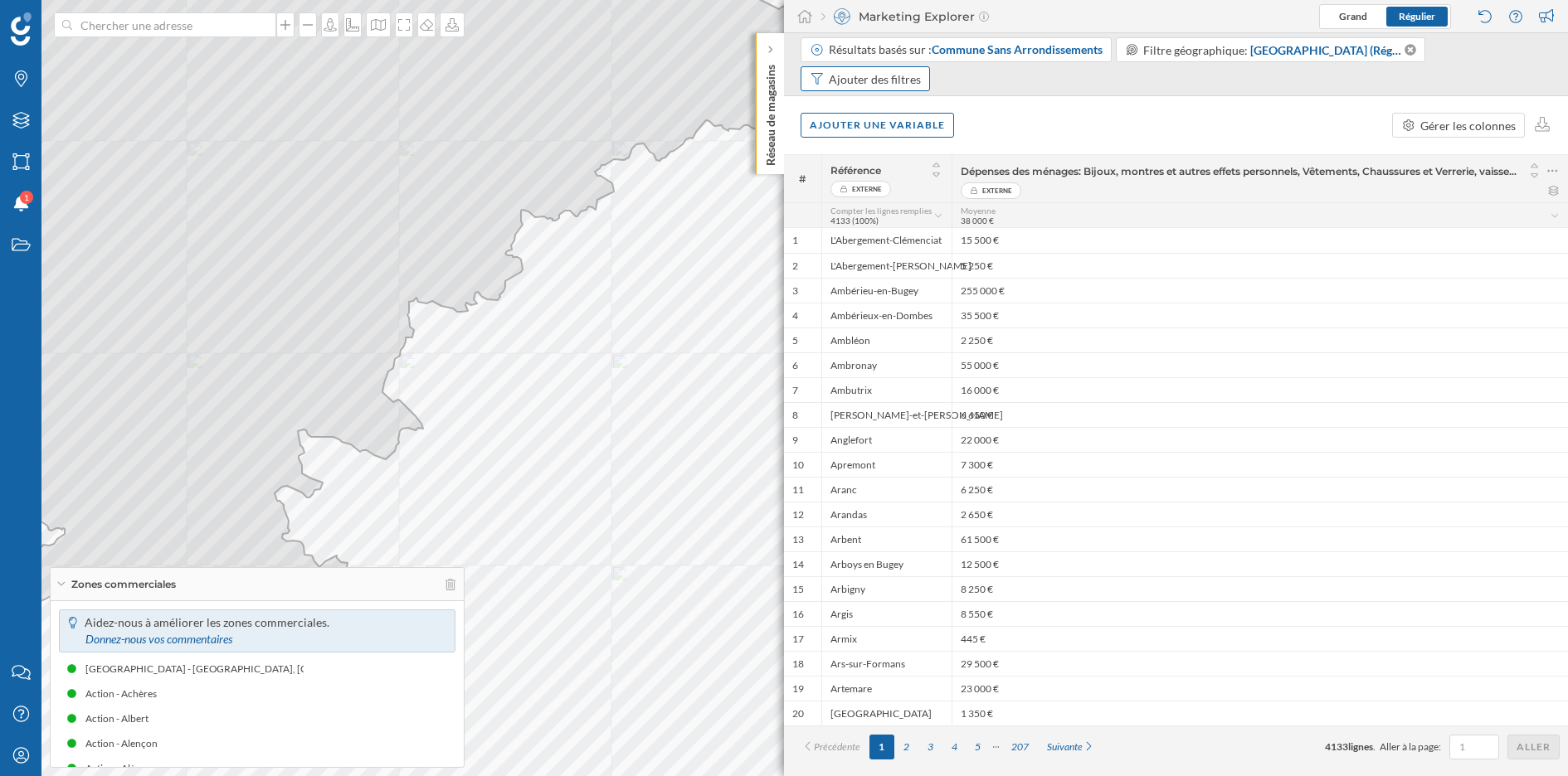
click at [892, 83] on div "Ajouter des filtres" at bounding box center [874, 79] width 92 height 17
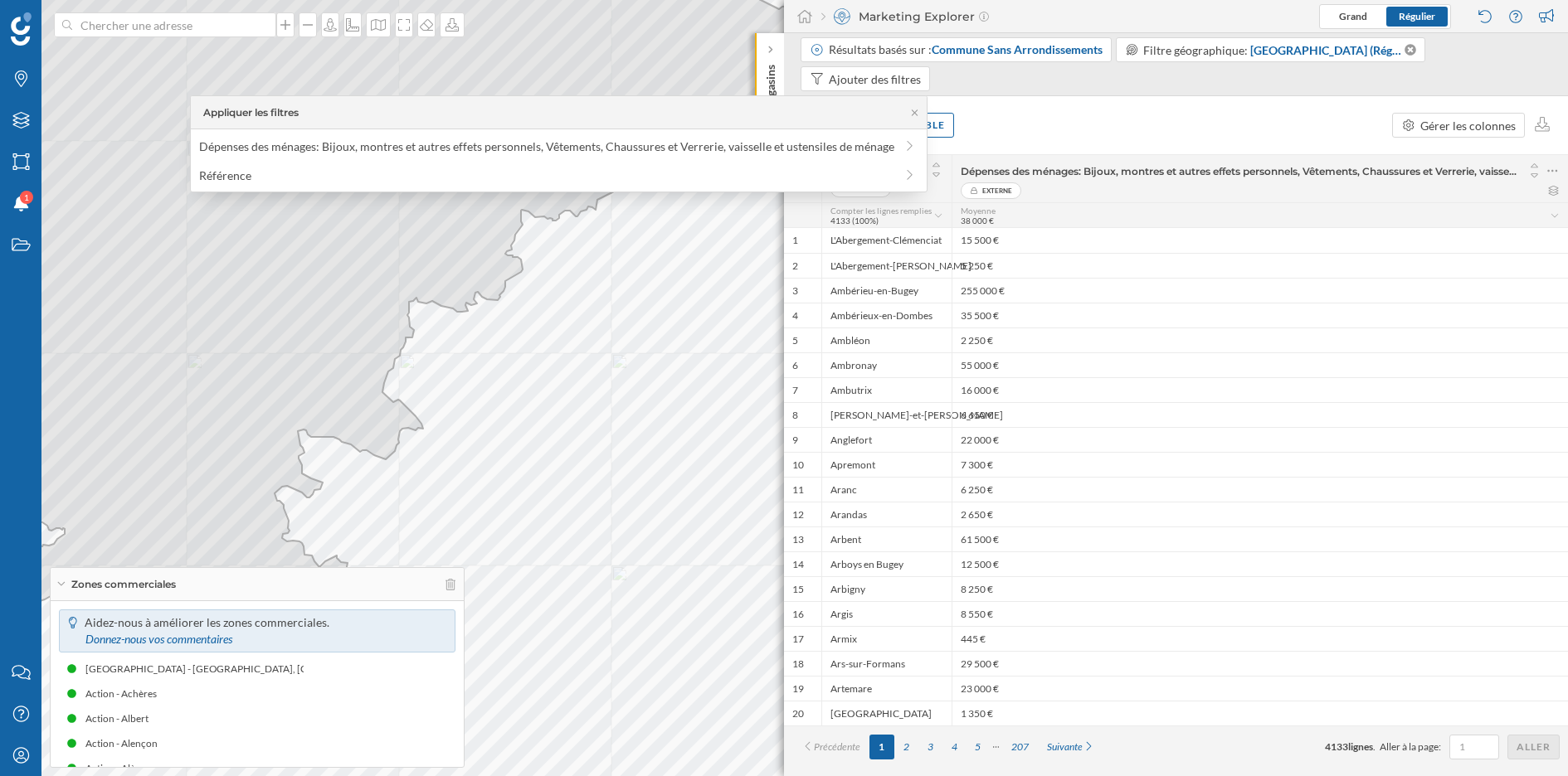
click at [1032, 107] on div "Ajouter une variable Gérer les colonnes" at bounding box center [1175, 124] width 784 height 58
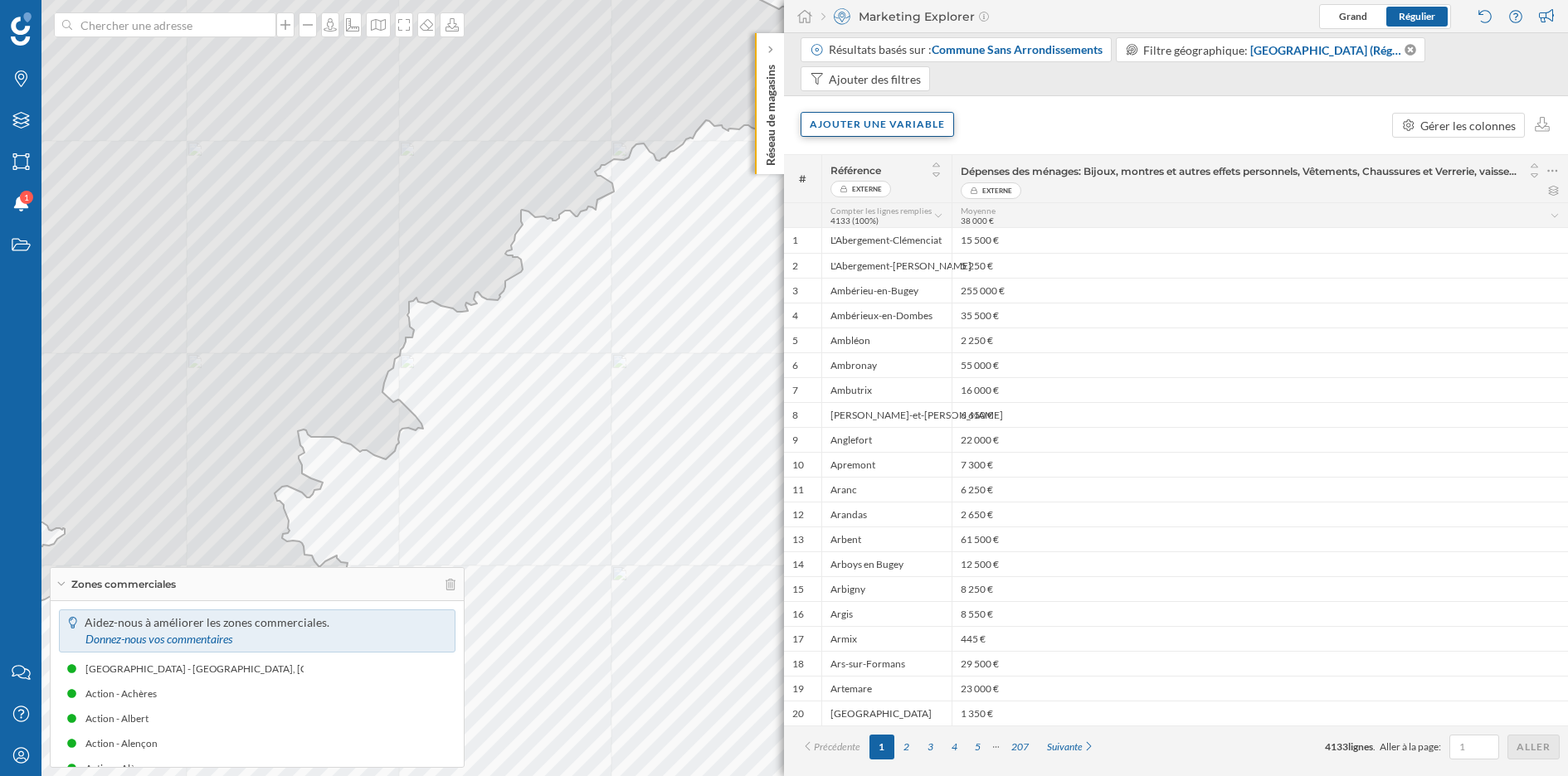
click at [931, 128] on div "Ajouter une variable" at bounding box center [878, 124] width 154 height 25
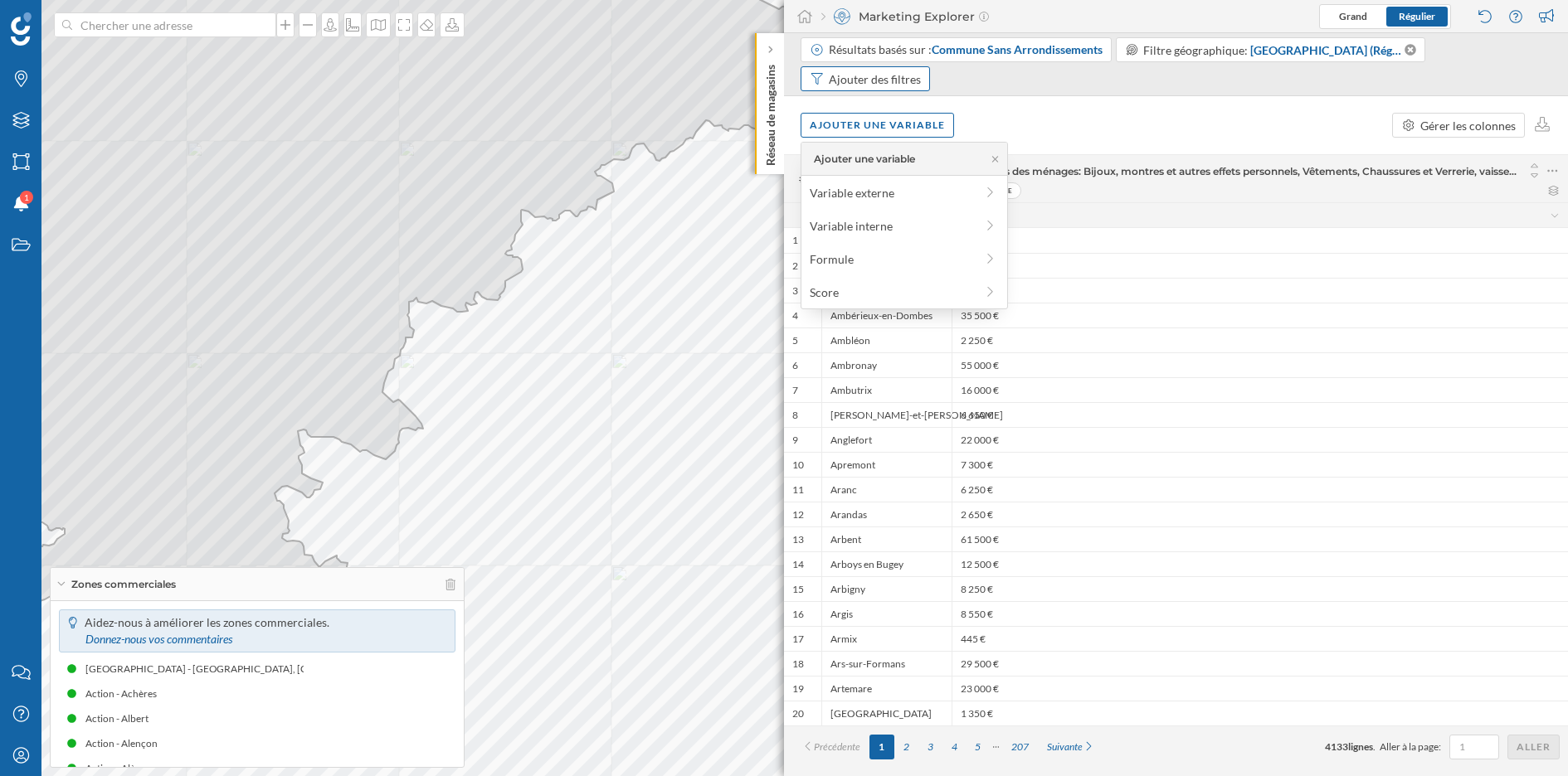
click at [899, 81] on div "Ajouter des filtres" at bounding box center [874, 79] width 92 height 17
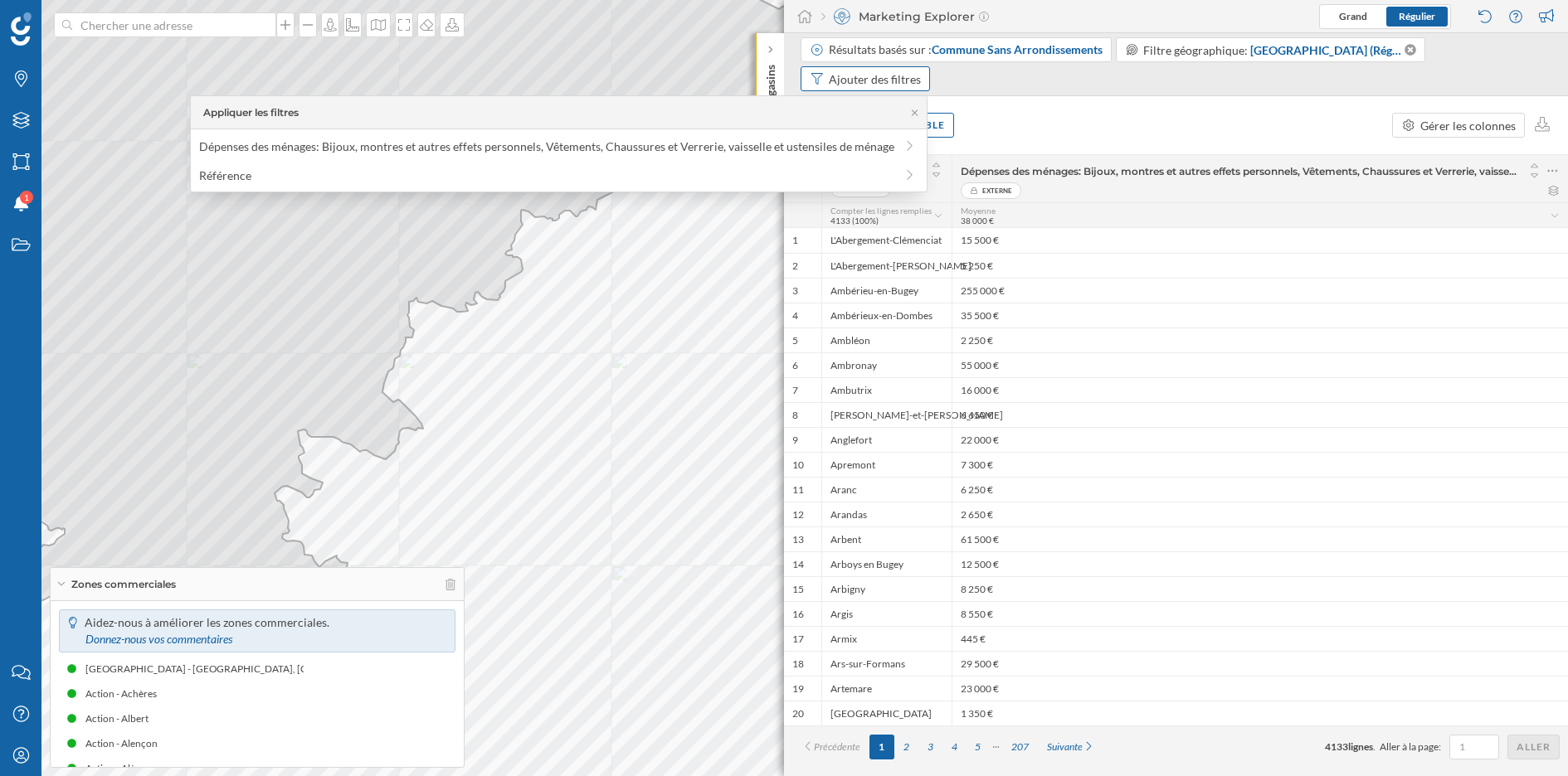
click at [899, 81] on div "Ajouter des filtres" at bounding box center [874, 79] width 92 height 17
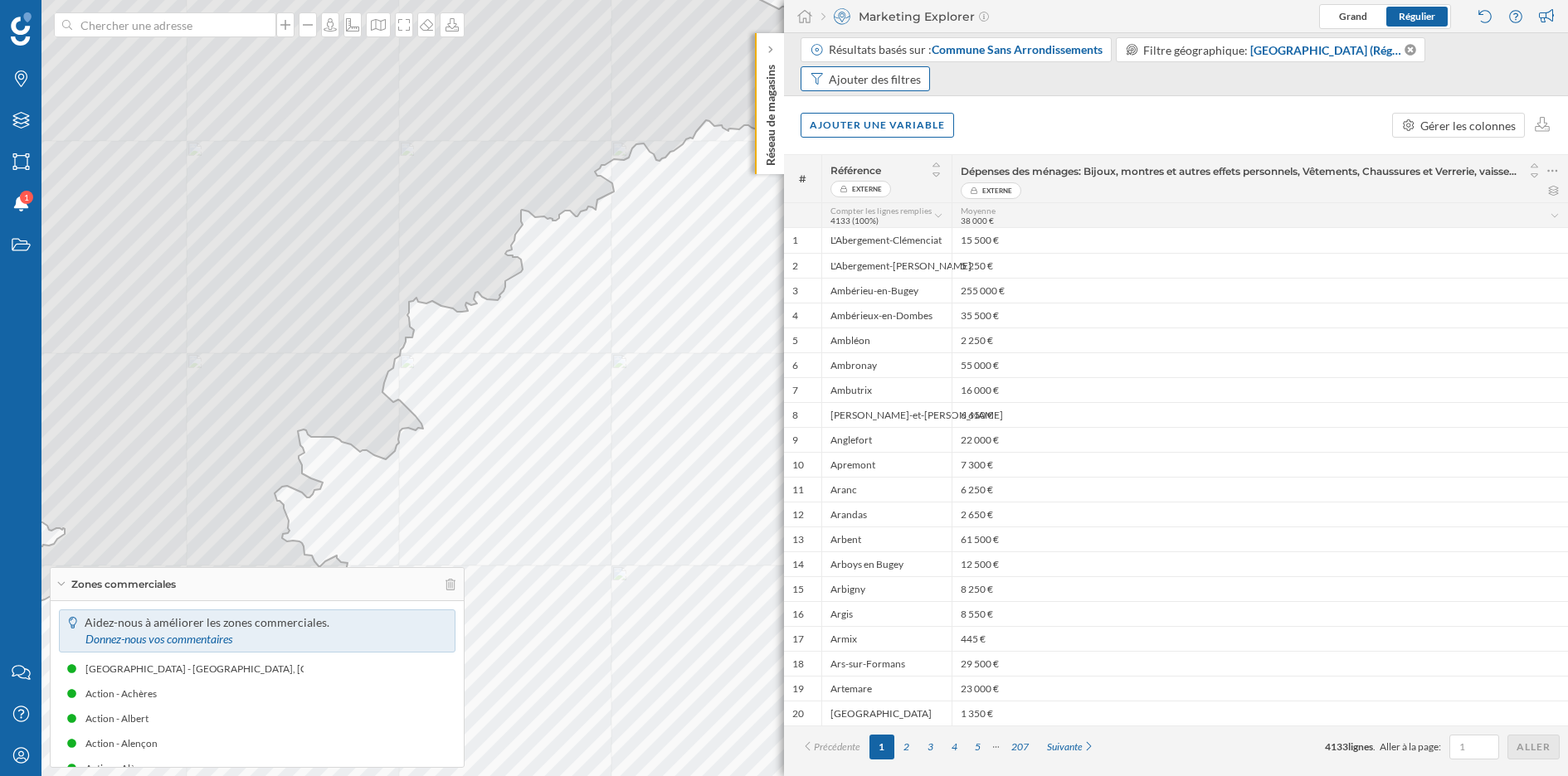
click at [870, 89] on div "Ajouter des filtres" at bounding box center [865, 79] width 129 height 25
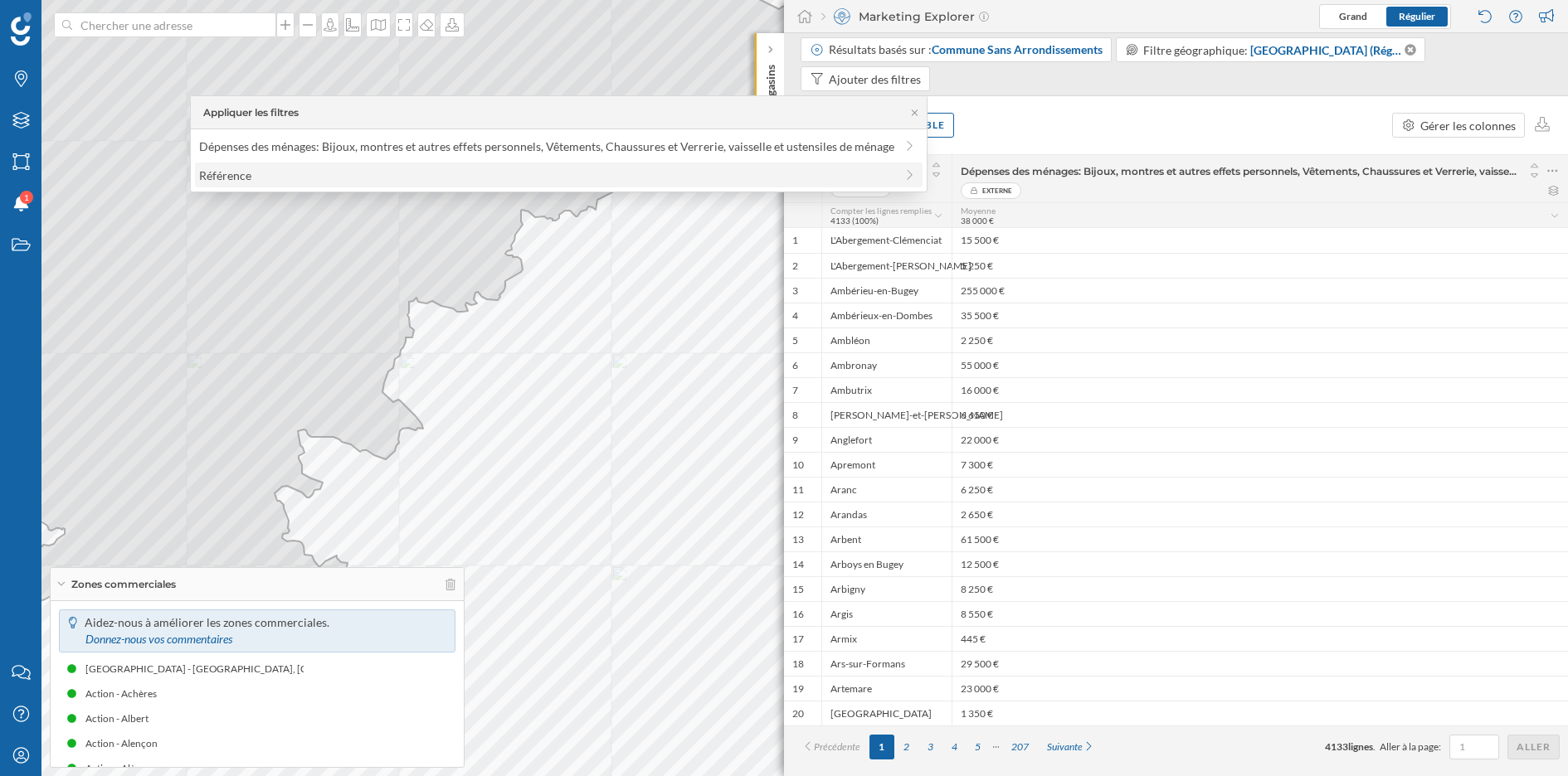
click at [659, 171] on span "Référence" at bounding box center [546, 175] width 695 height 17
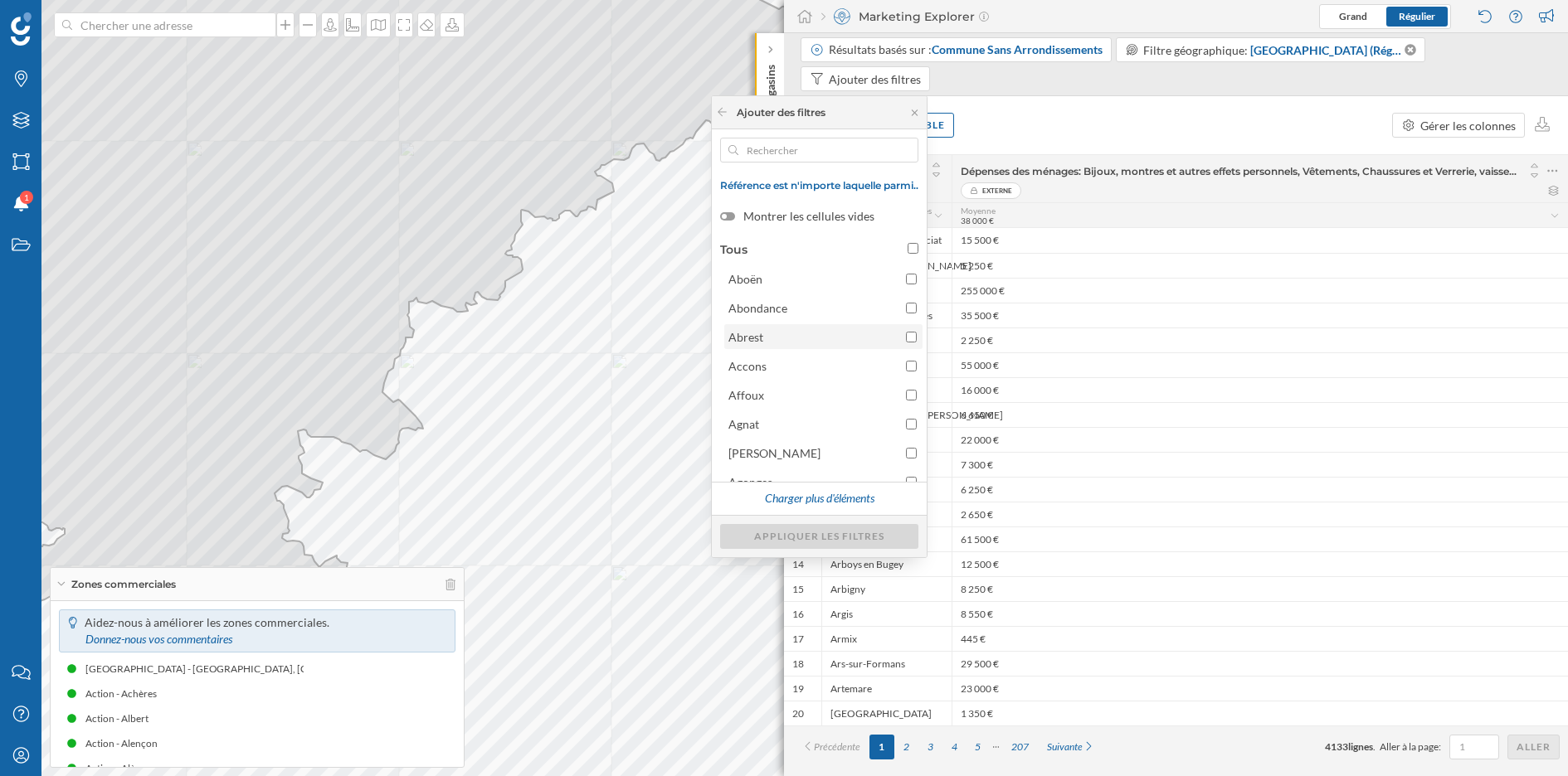
scroll to position [75, 0]
click at [718, 117] on div at bounding box center [722, 113] width 13 height 15
click at [716, 108] on icon at bounding box center [722, 112] width 13 height 10
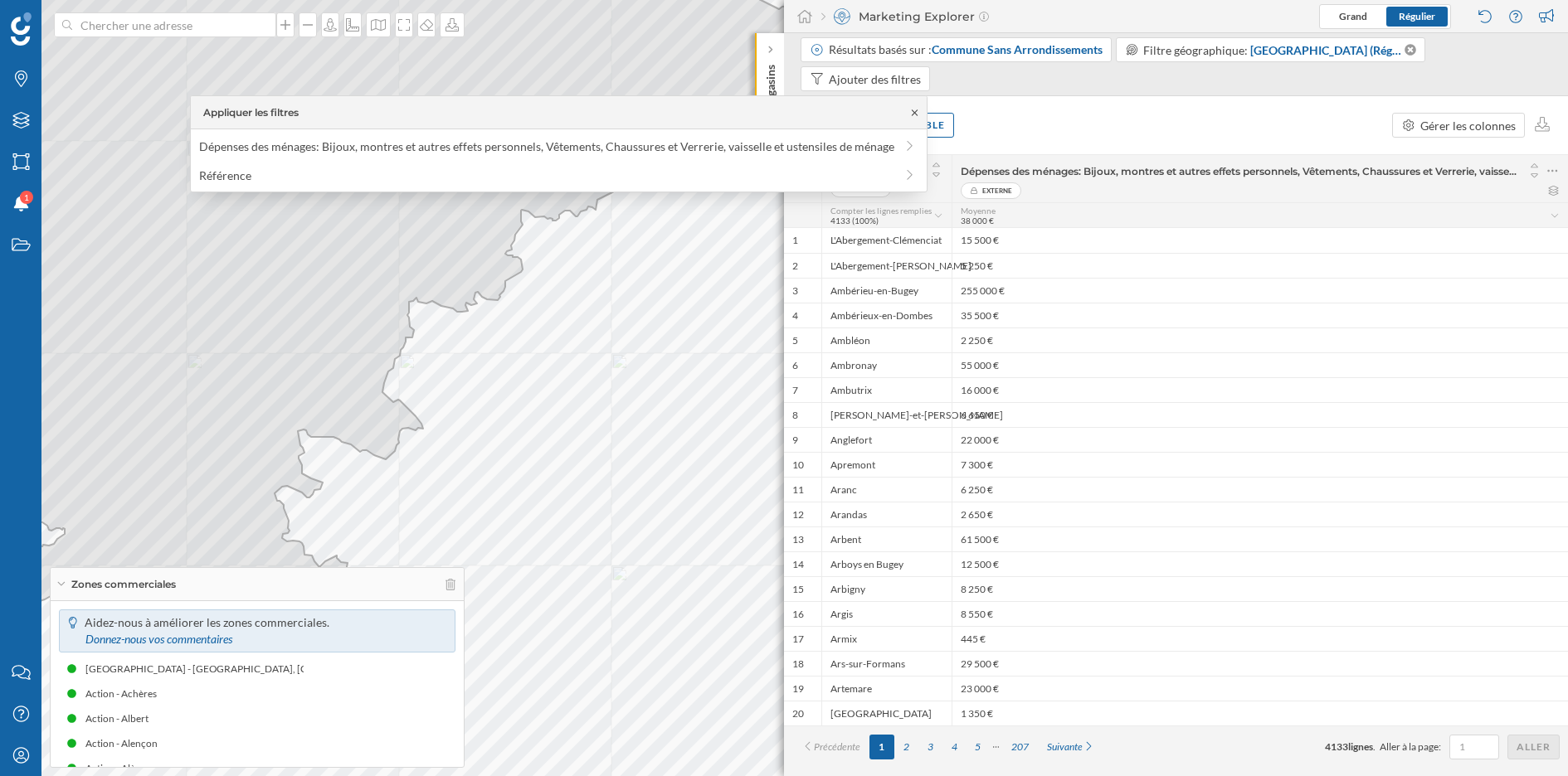
click at [915, 109] on icon at bounding box center [914, 113] width 13 height 10
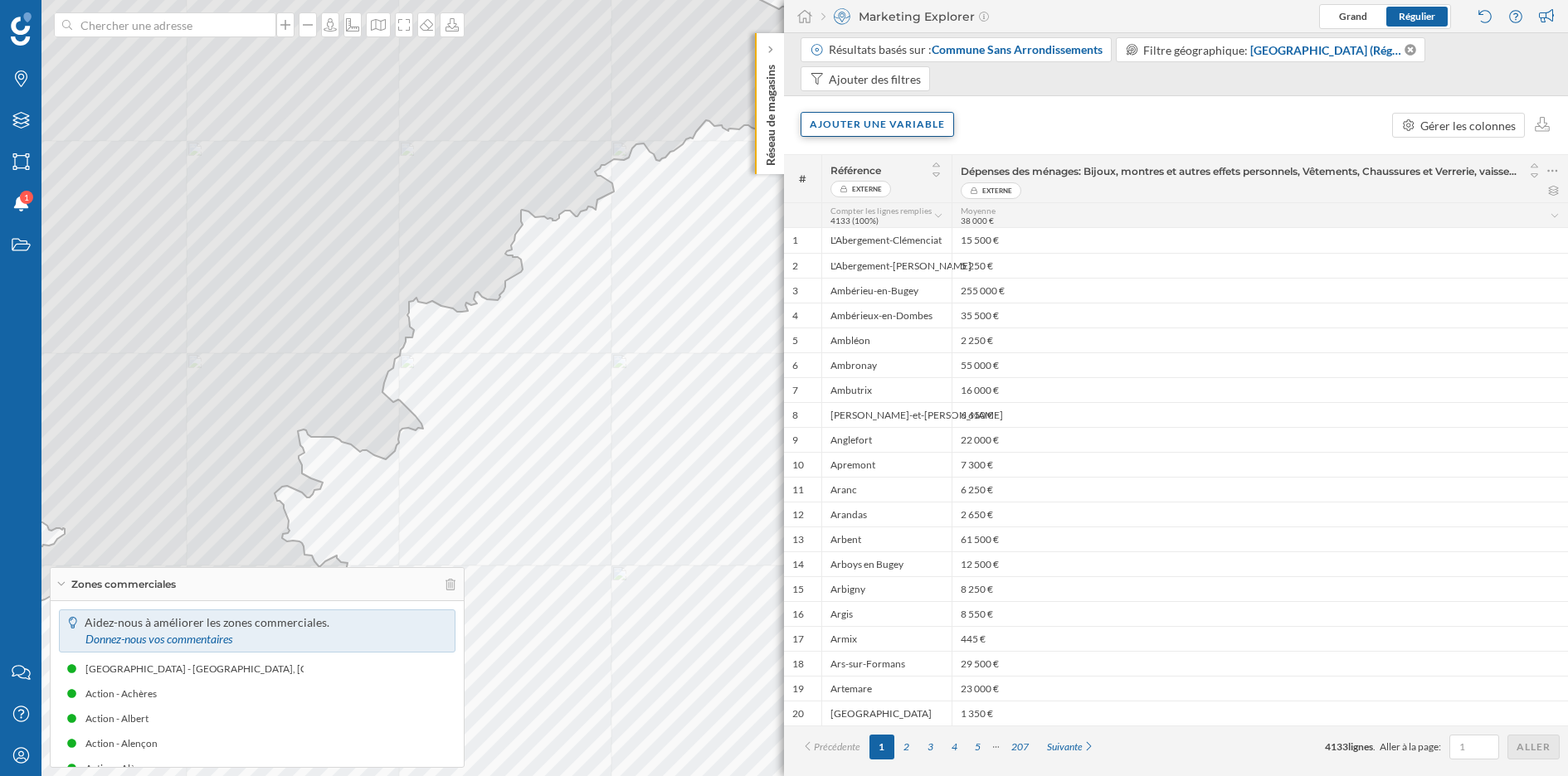
click at [894, 127] on div "Ajouter une variable" at bounding box center [878, 124] width 154 height 25
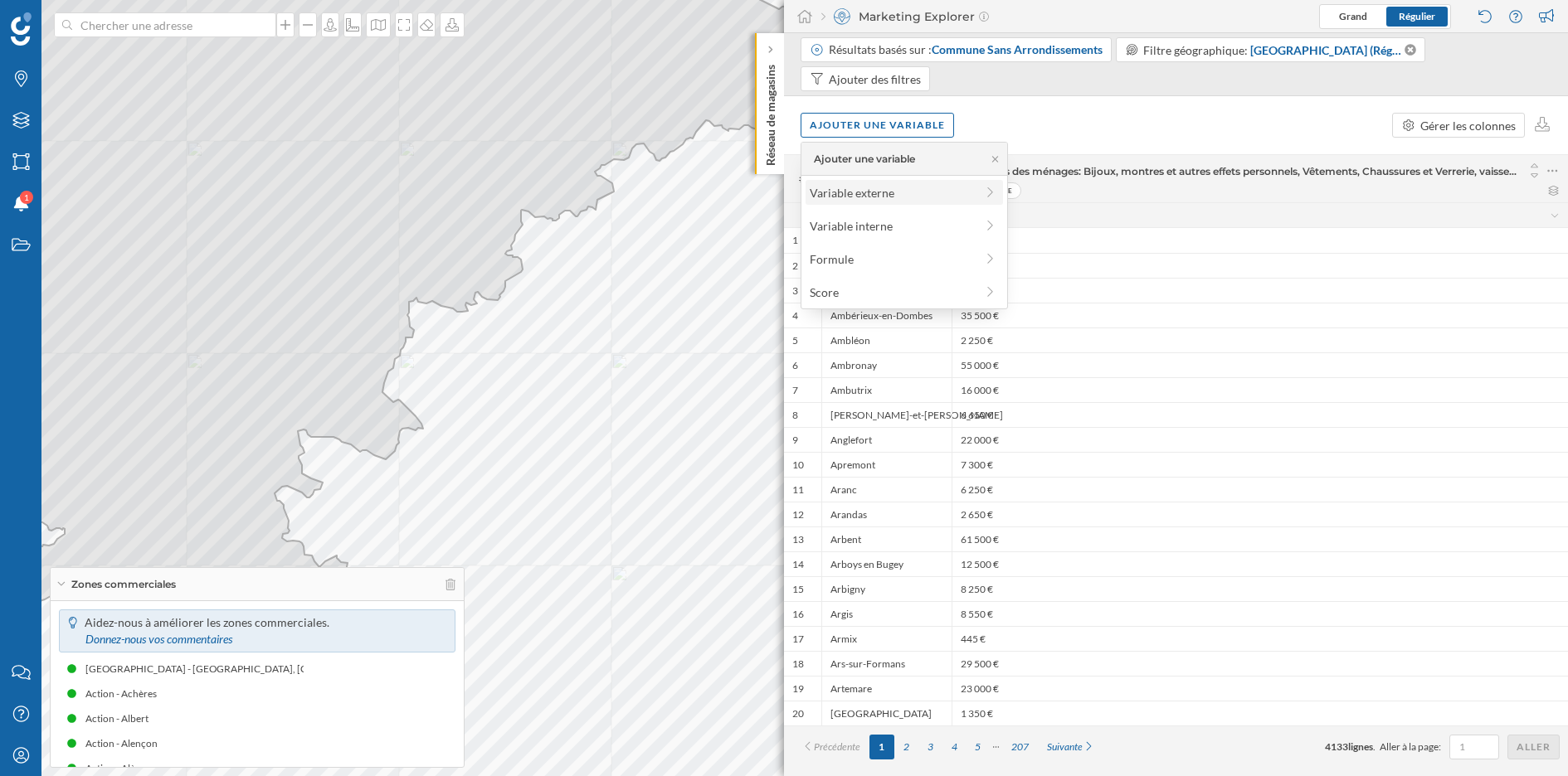
click at [897, 188] on div "Variable externe" at bounding box center [892, 192] width 165 height 17
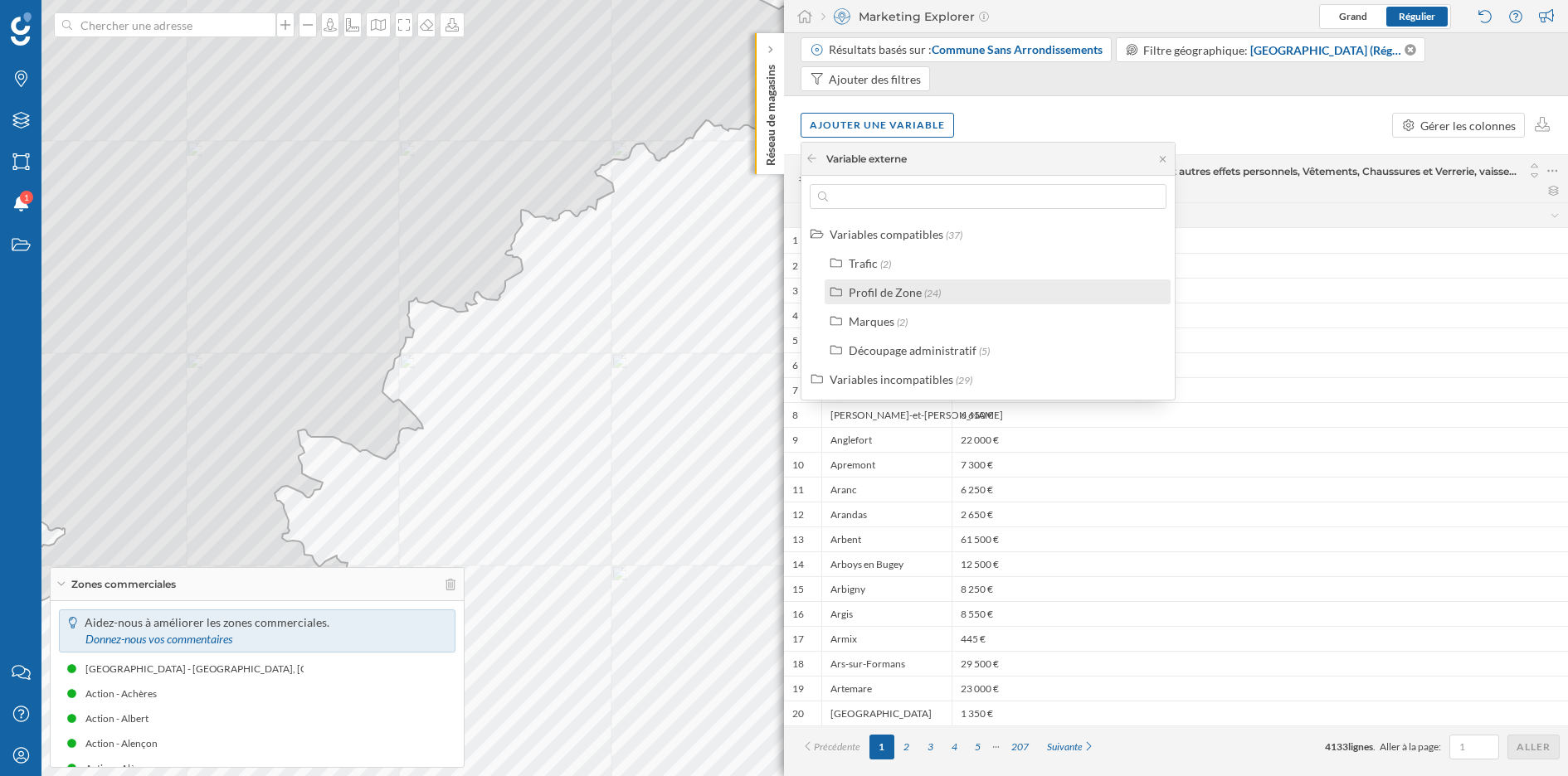
click at [914, 297] on label "Profil de Zone (24)" at bounding box center [894, 292] width 92 height 17
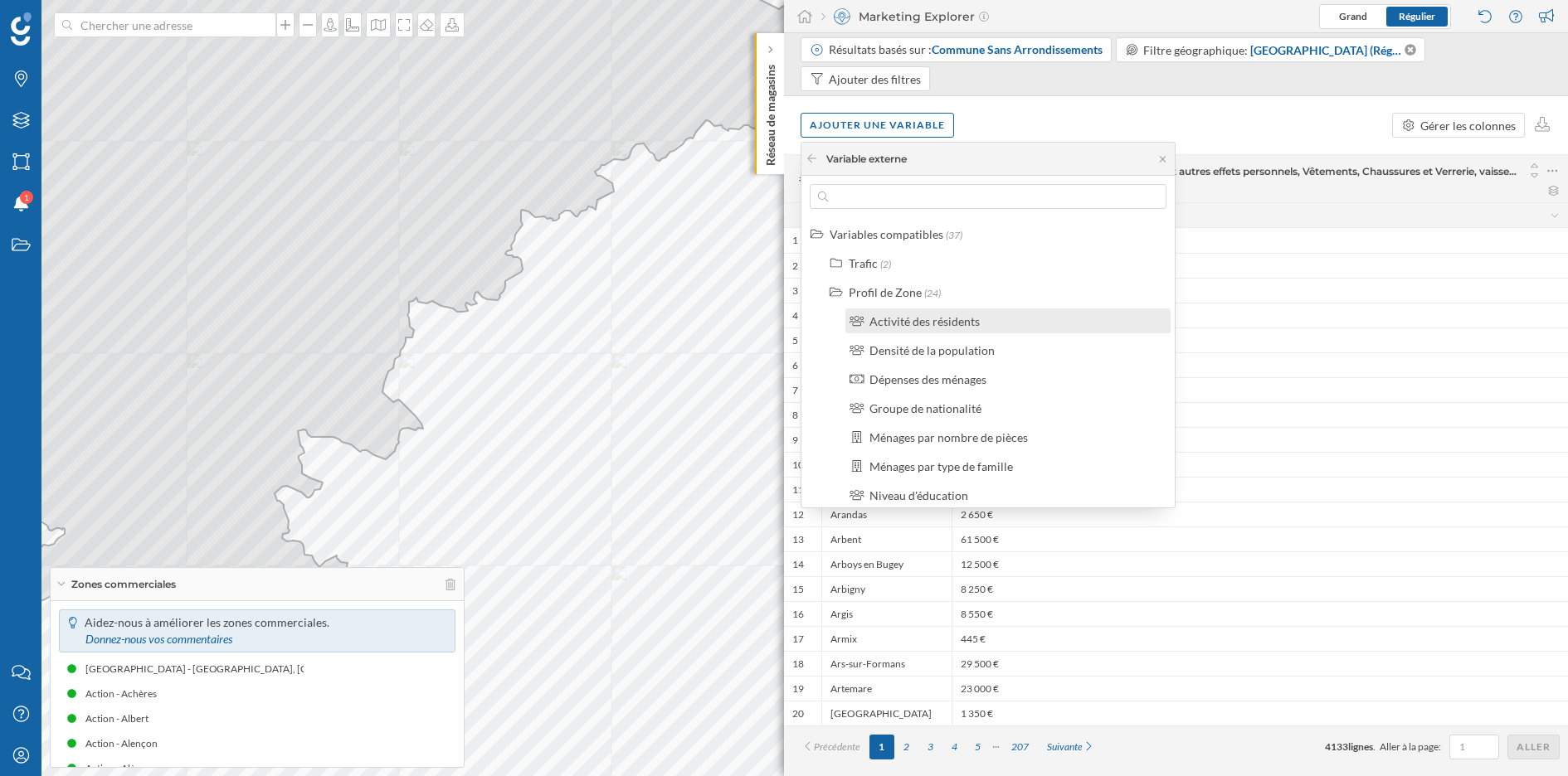
click at [949, 320] on div "Activité des résidents" at bounding box center [925, 320] width 111 height 14
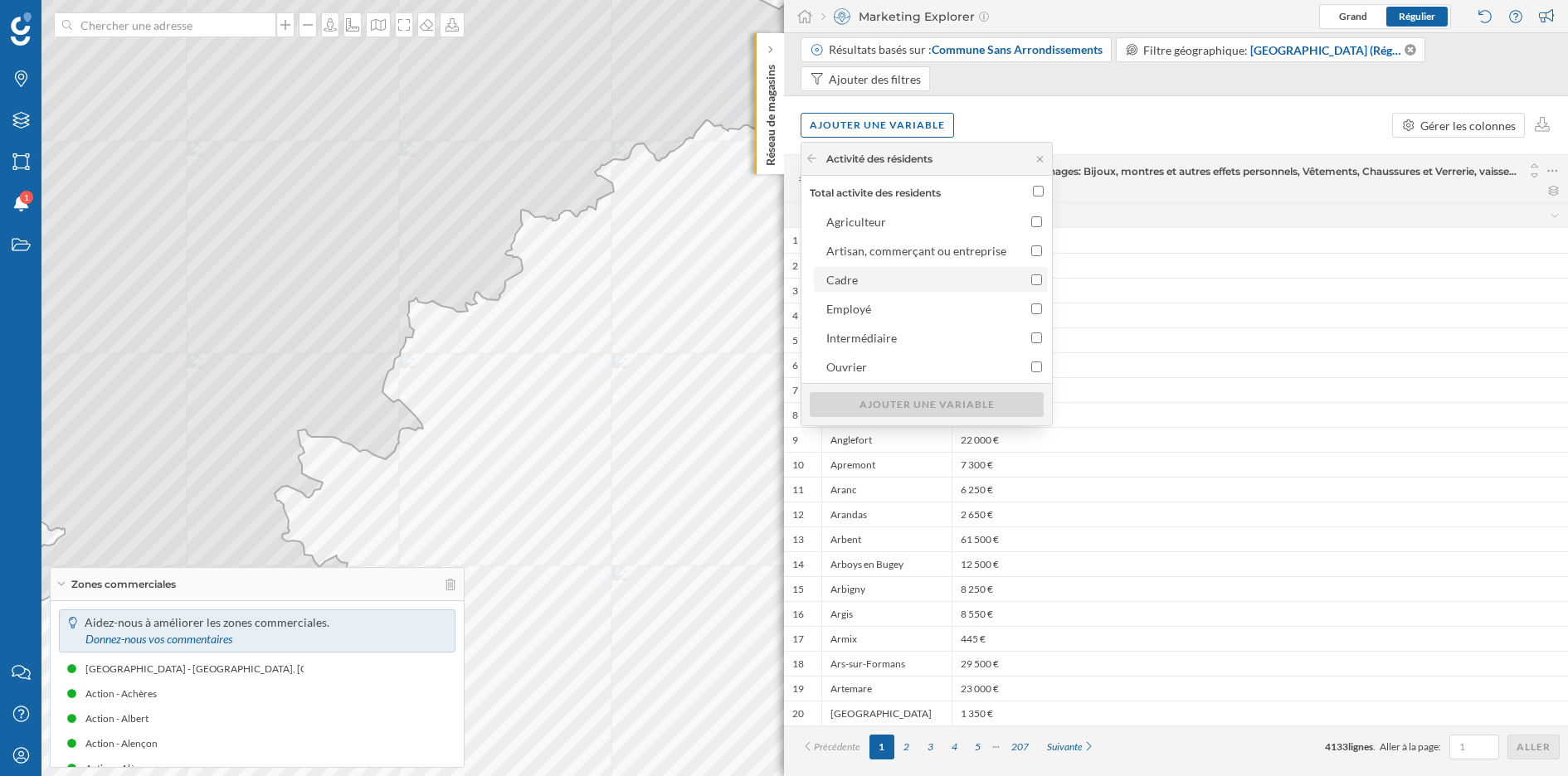
click at [1032, 282] on input "Cadre" at bounding box center [1037, 280] width 11 height 11
checkbox input "true"
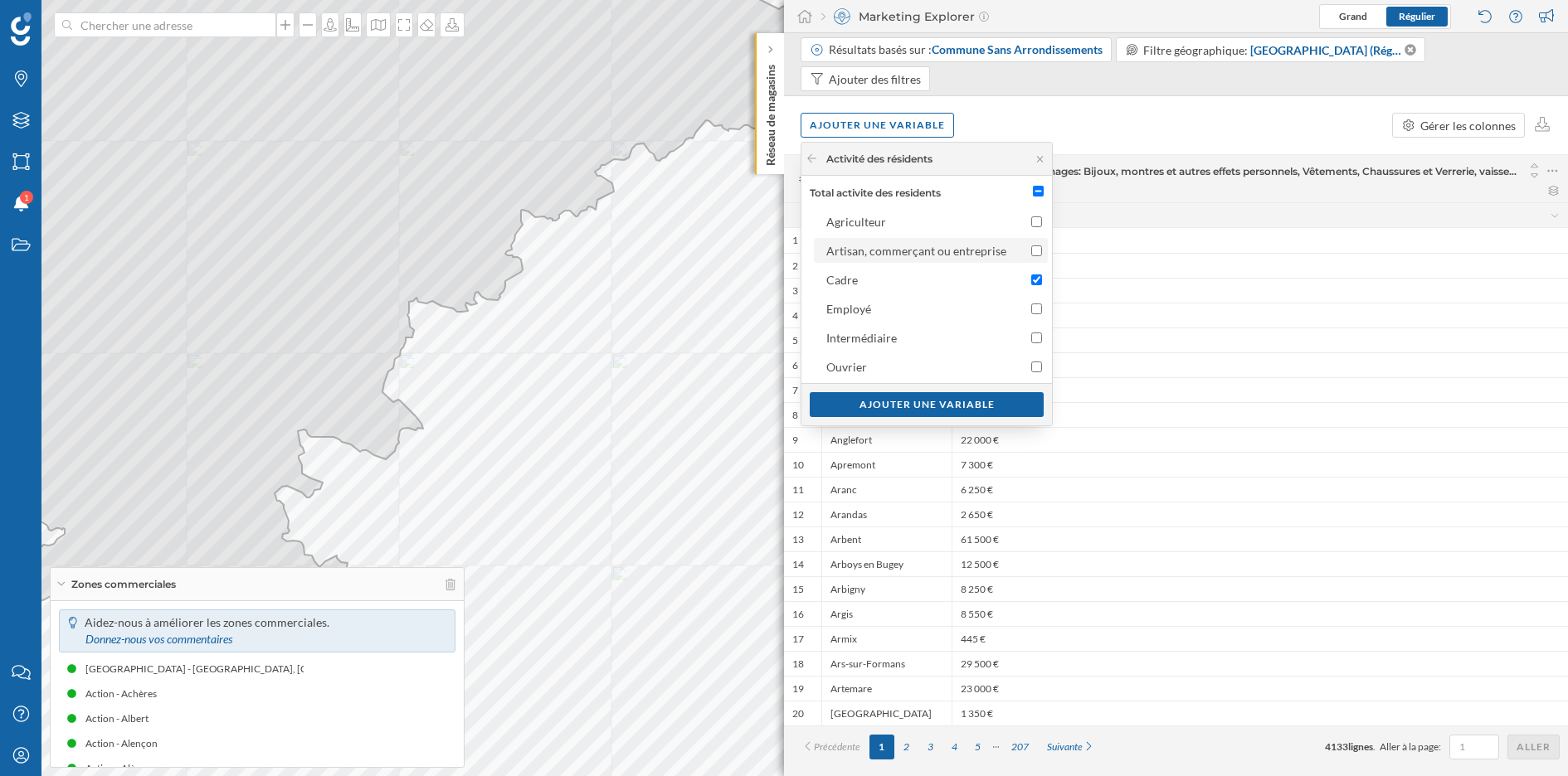
click at [1032, 253] on input "Artisan, commerçant ou entreprise" at bounding box center [1037, 251] width 11 height 11
checkbox input "true"
click at [999, 406] on div "Ajouter une variable" at bounding box center [927, 404] width 234 height 25
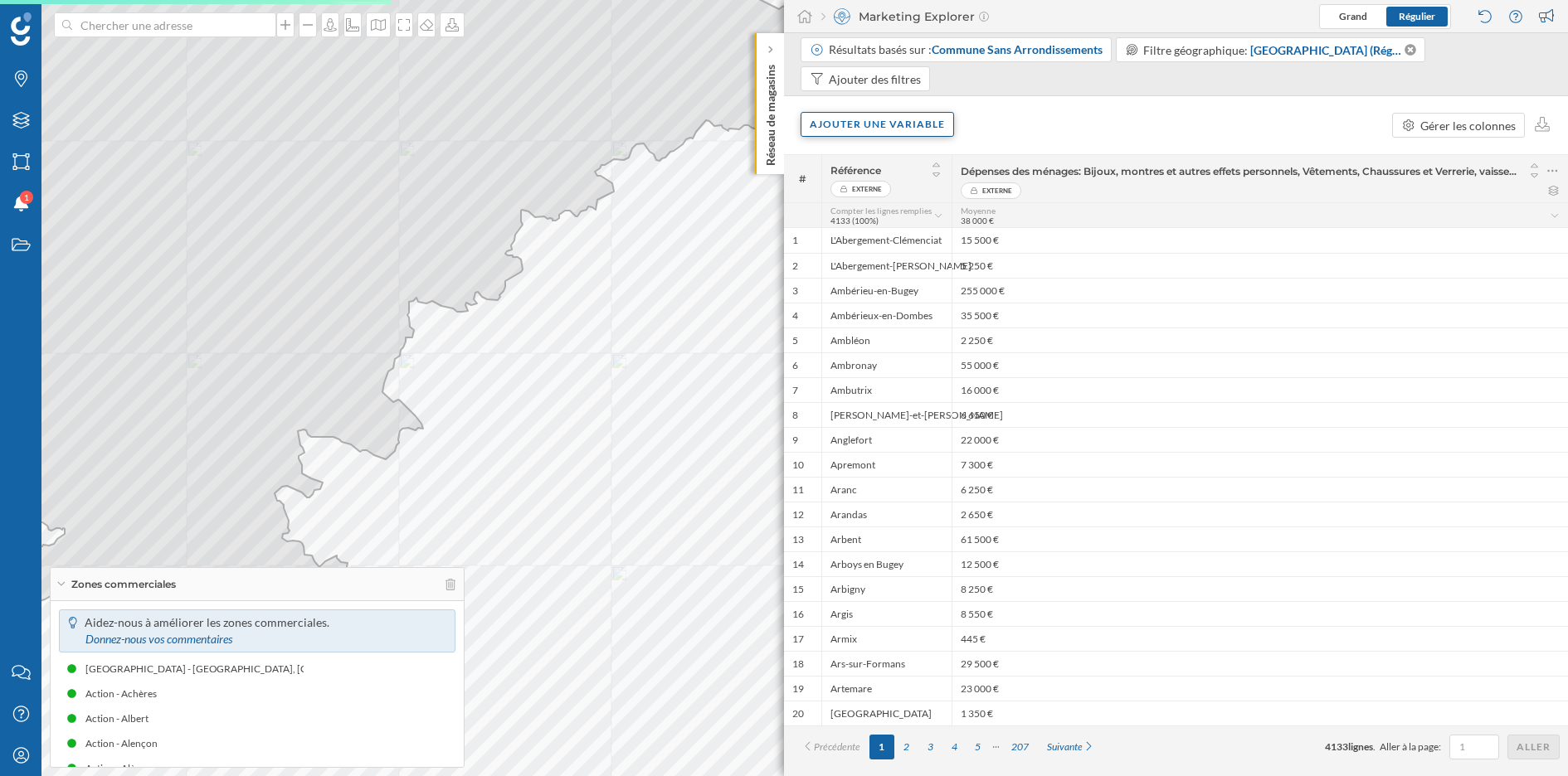
click at [897, 127] on div "Ajouter une variable" at bounding box center [878, 124] width 154 height 25
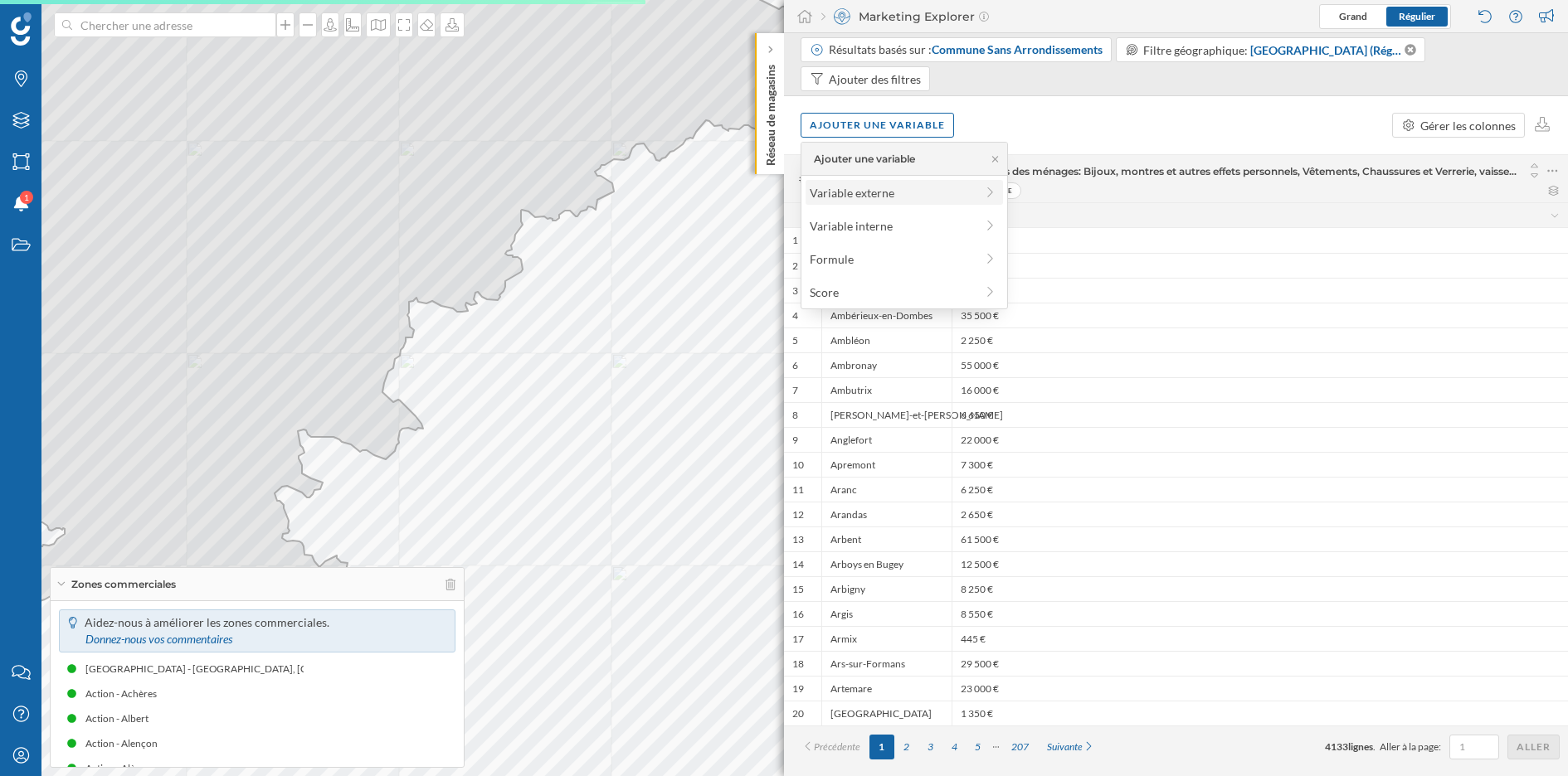
click at [886, 195] on div "Variable externe" at bounding box center [892, 192] width 165 height 17
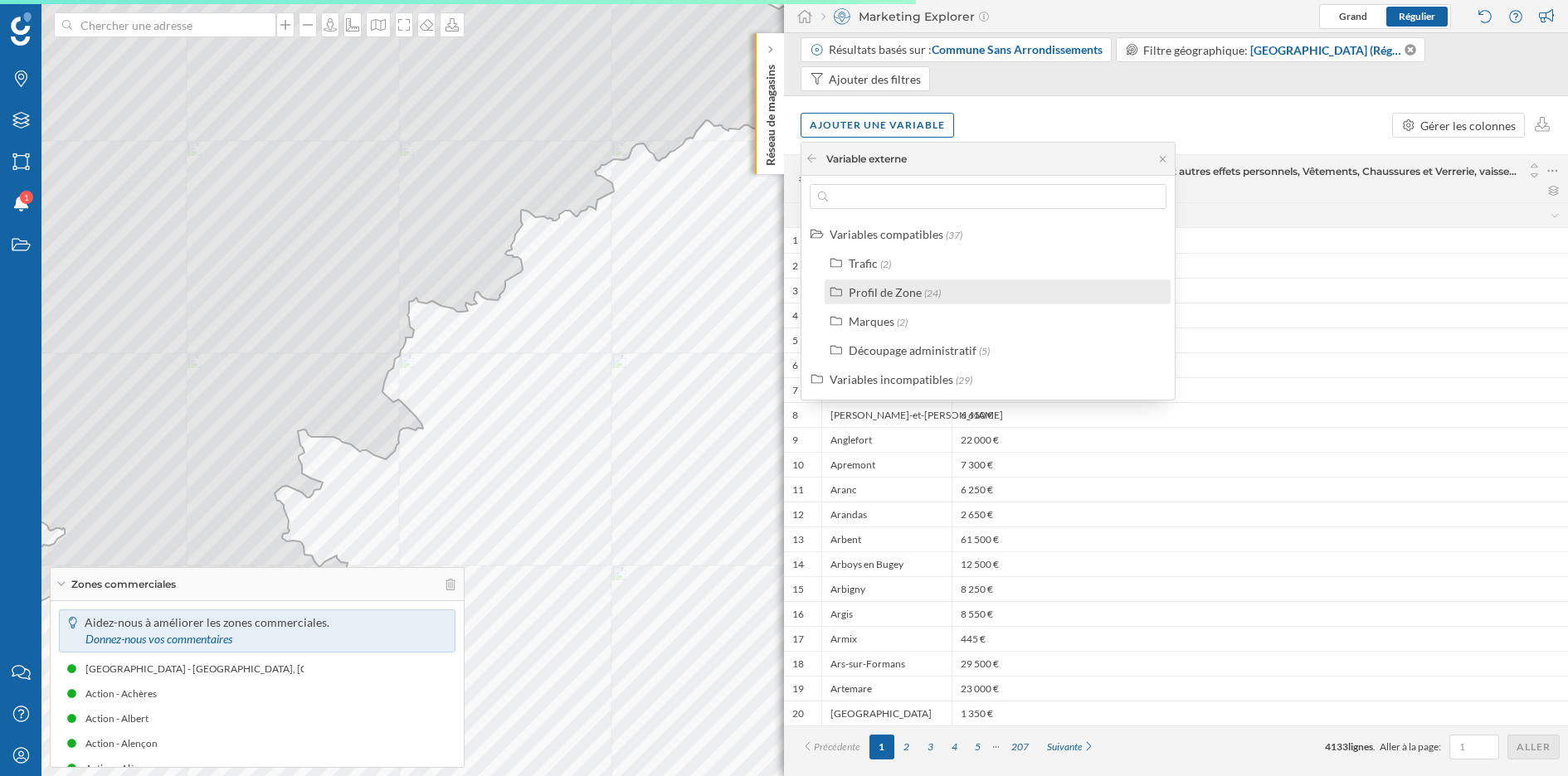
click at [911, 294] on div "Profil de Zone" at bounding box center [885, 292] width 73 height 14
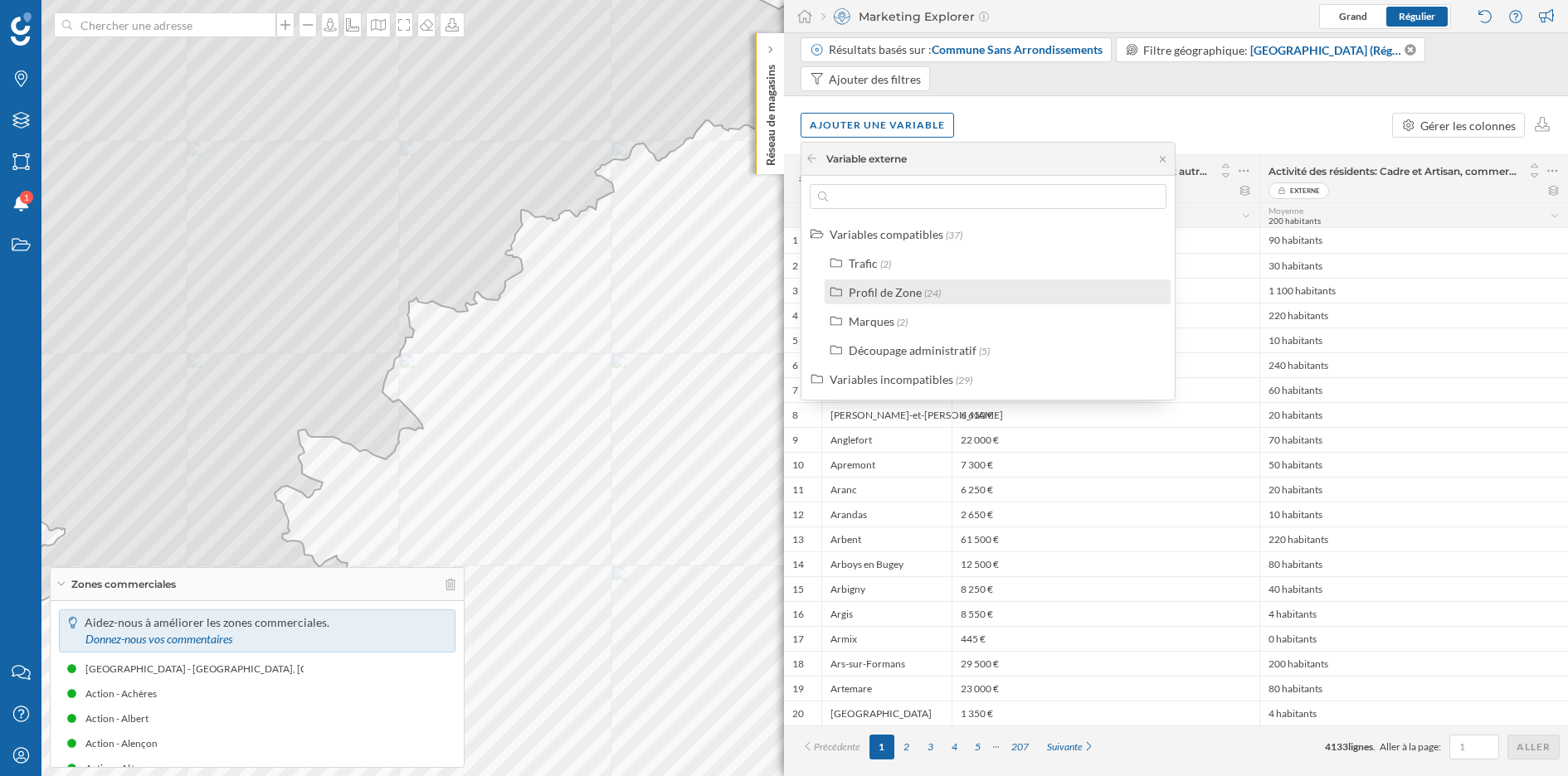
click at [913, 288] on div "Profil de Zone" at bounding box center [885, 292] width 73 height 14
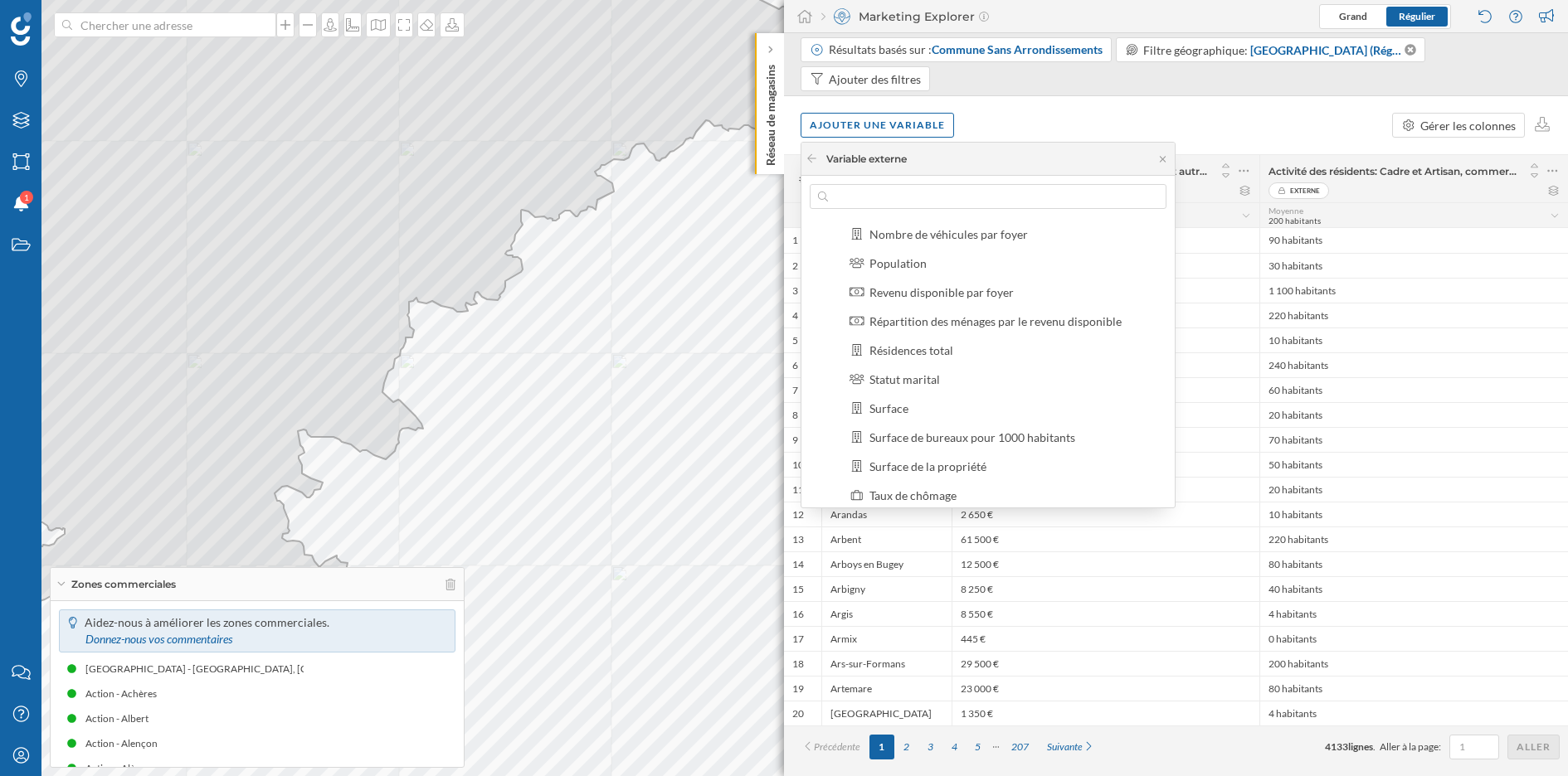
scroll to position [296, 0]
click at [944, 293] on label "Revenu disponible par foyer" at bounding box center [942, 286] width 145 height 17
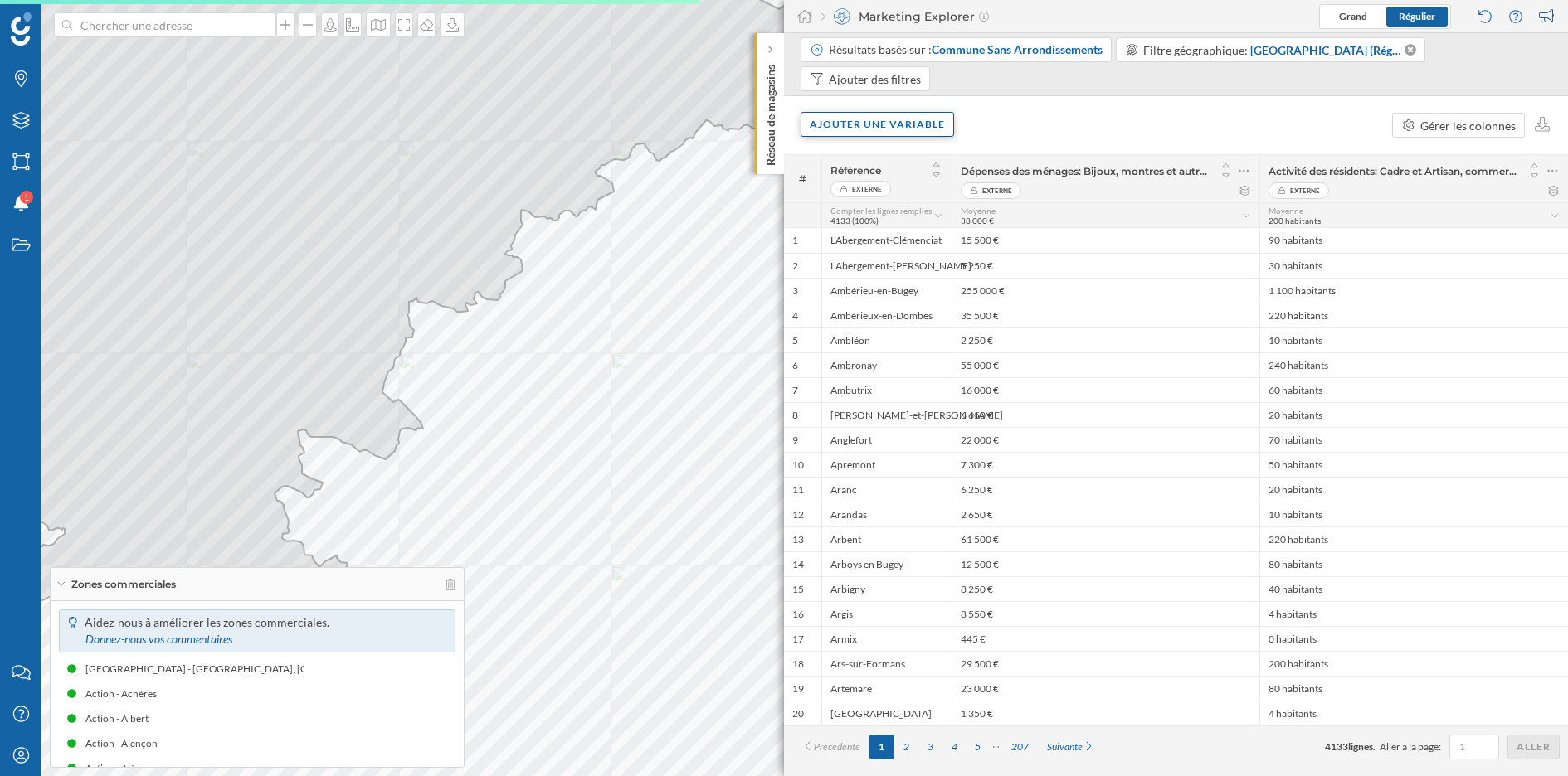
click at [871, 124] on div "Ajouter une variable" at bounding box center [878, 124] width 154 height 25
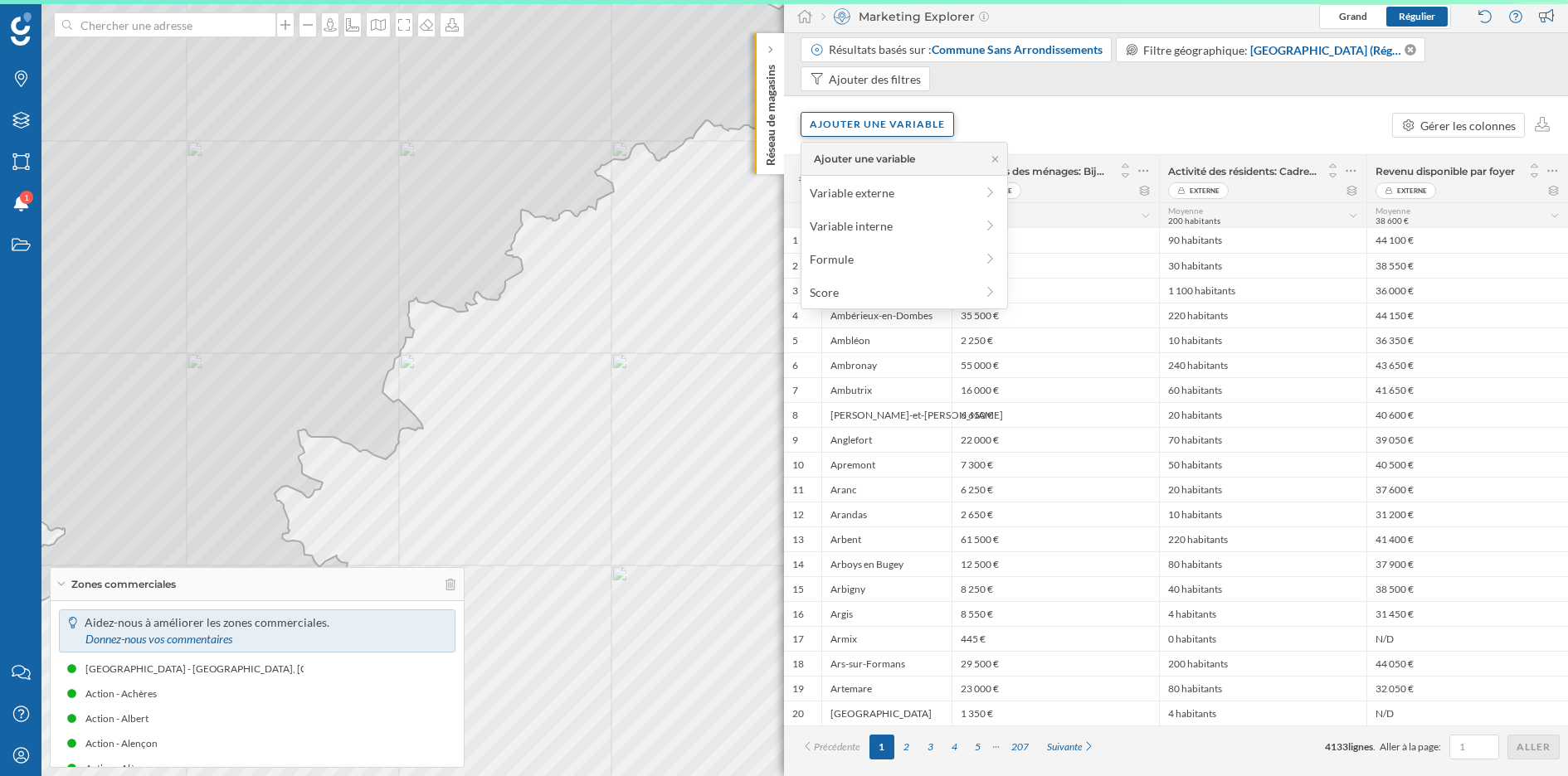
scroll to position [0, 0]
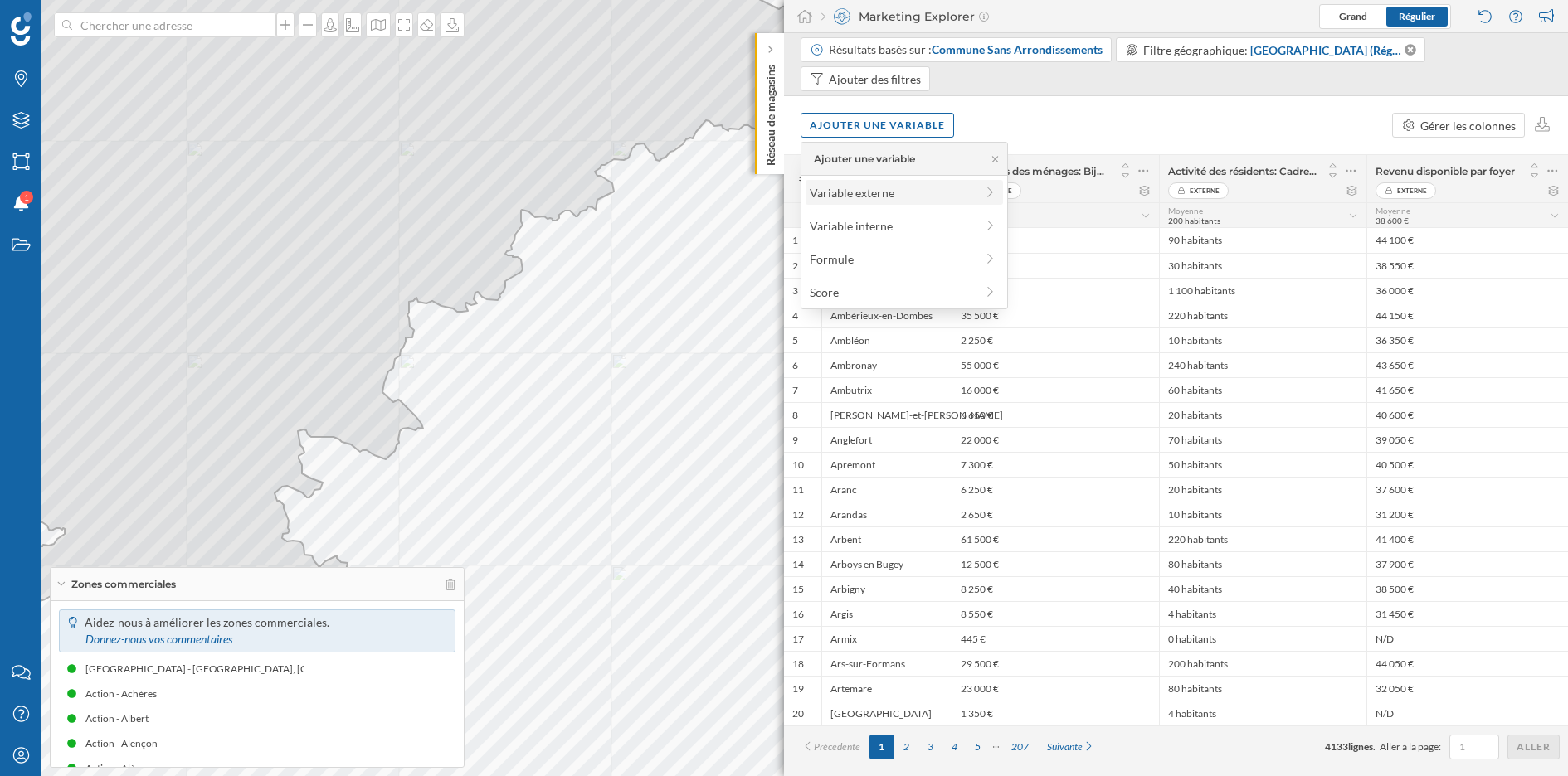
click at [895, 199] on div "Variable externe" at bounding box center [892, 192] width 165 height 17
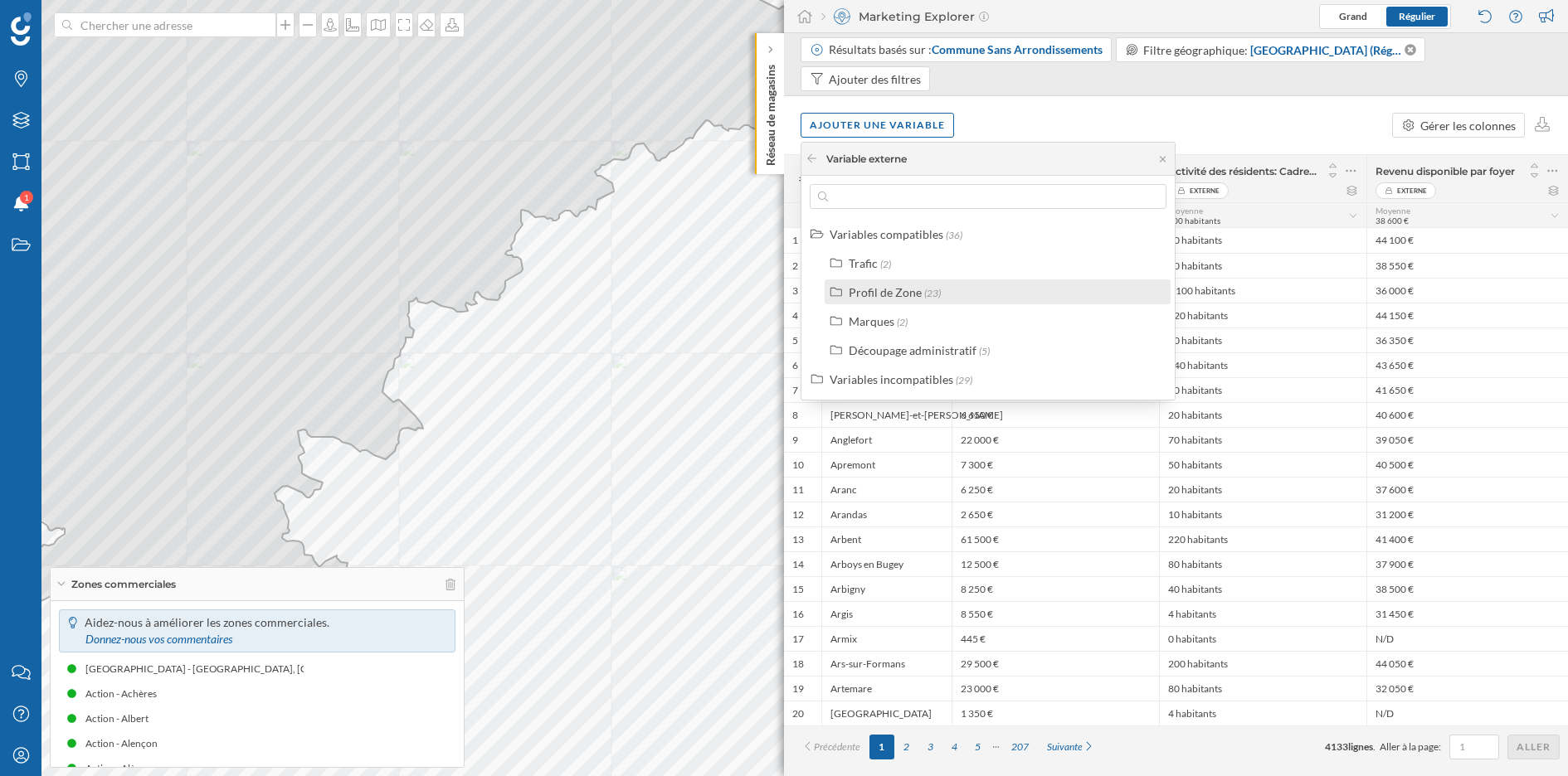
click at [903, 294] on div "Profil de Zone" at bounding box center [885, 292] width 73 height 14
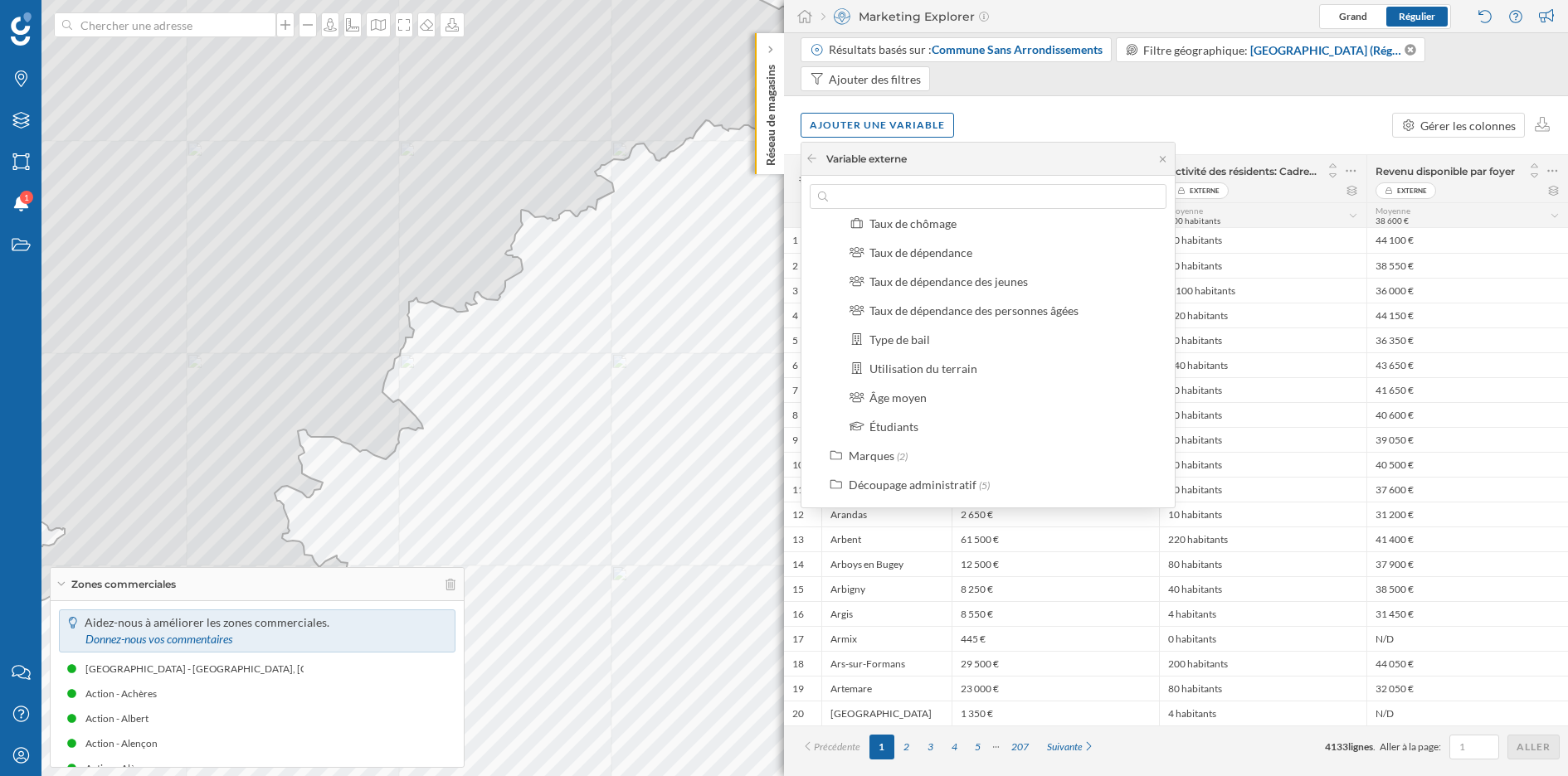
scroll to position [560, 0]
click at [906, 426] on span "(2)" at bounding box center [903, 430] width 11 height 13
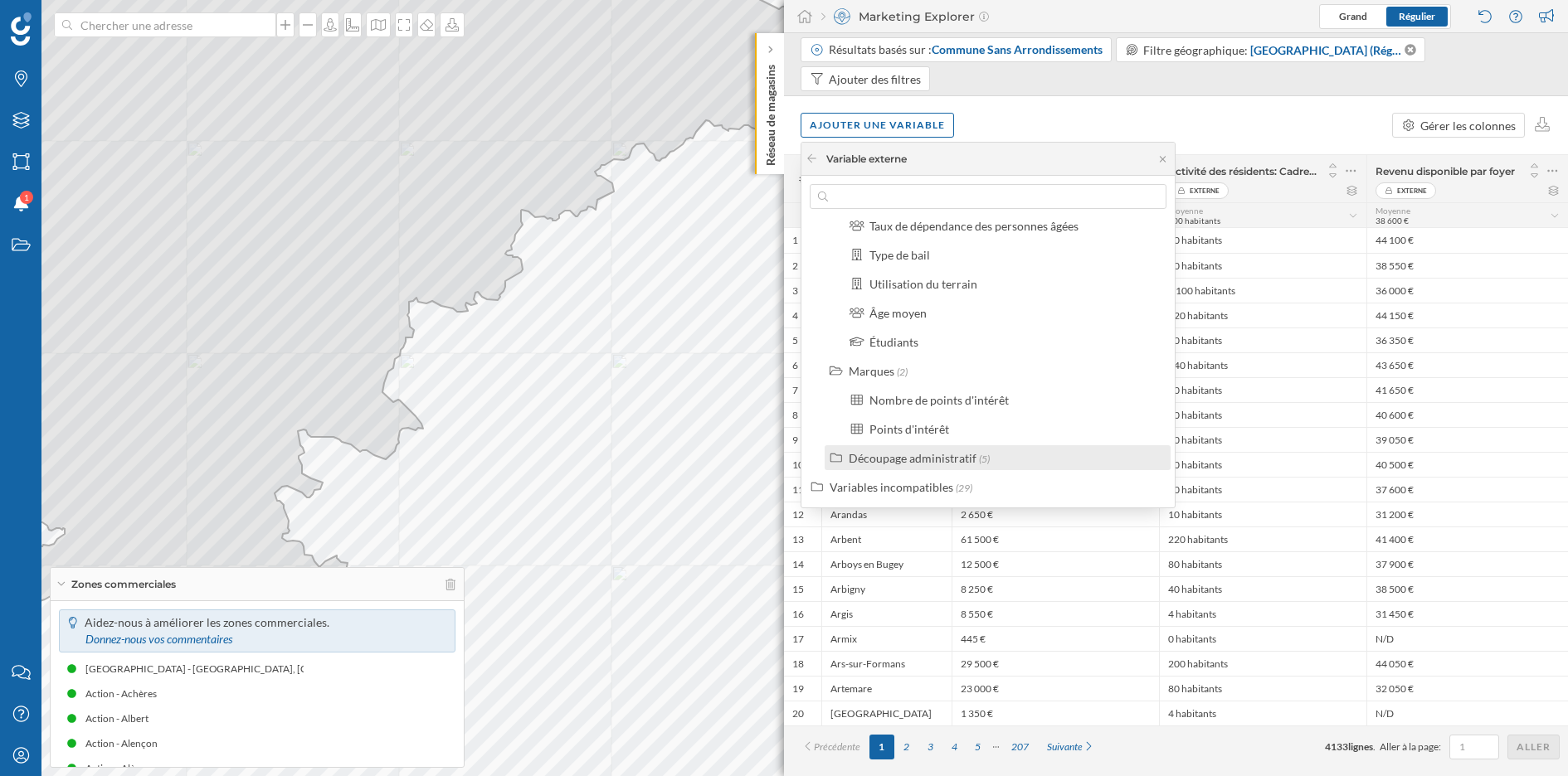
click at [912, 458] on div "Découpage administratif" at bounding box center [913, 458] width 128 height 14
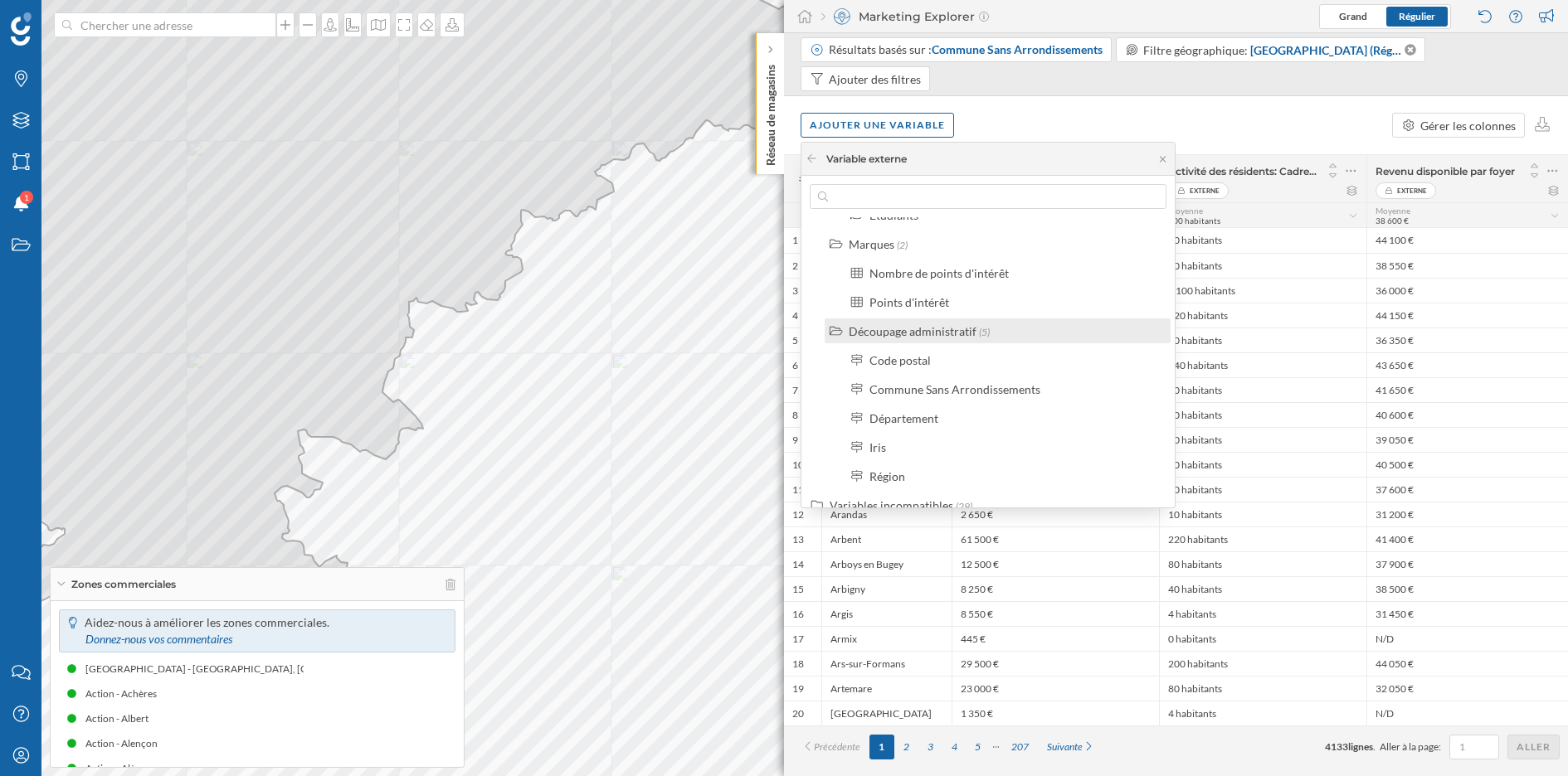
scroll to position [763, 0]
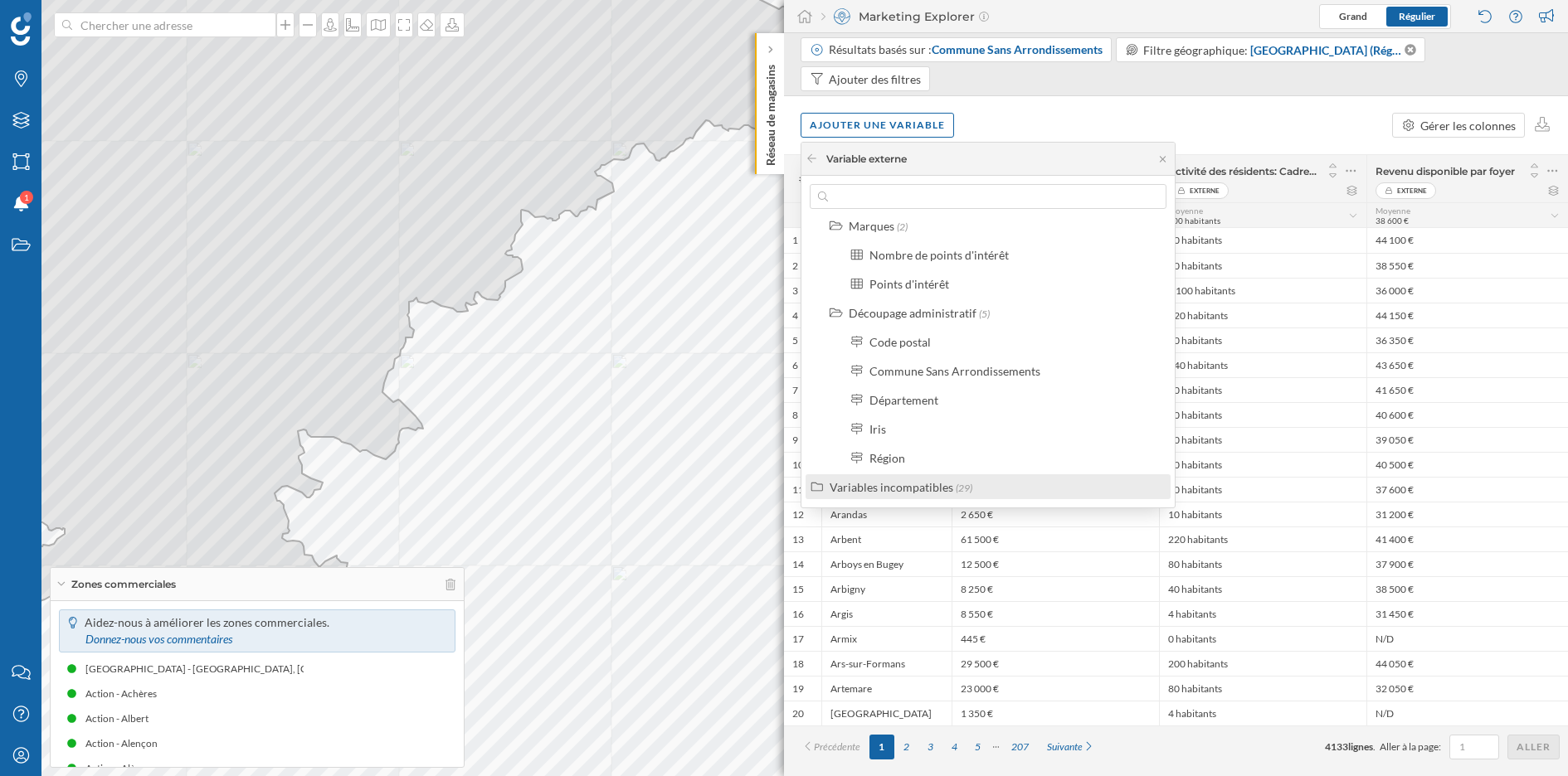
click at [919, 490] on div "Variables incompatibles" at bounding box center [891, 487] width 124 height 14
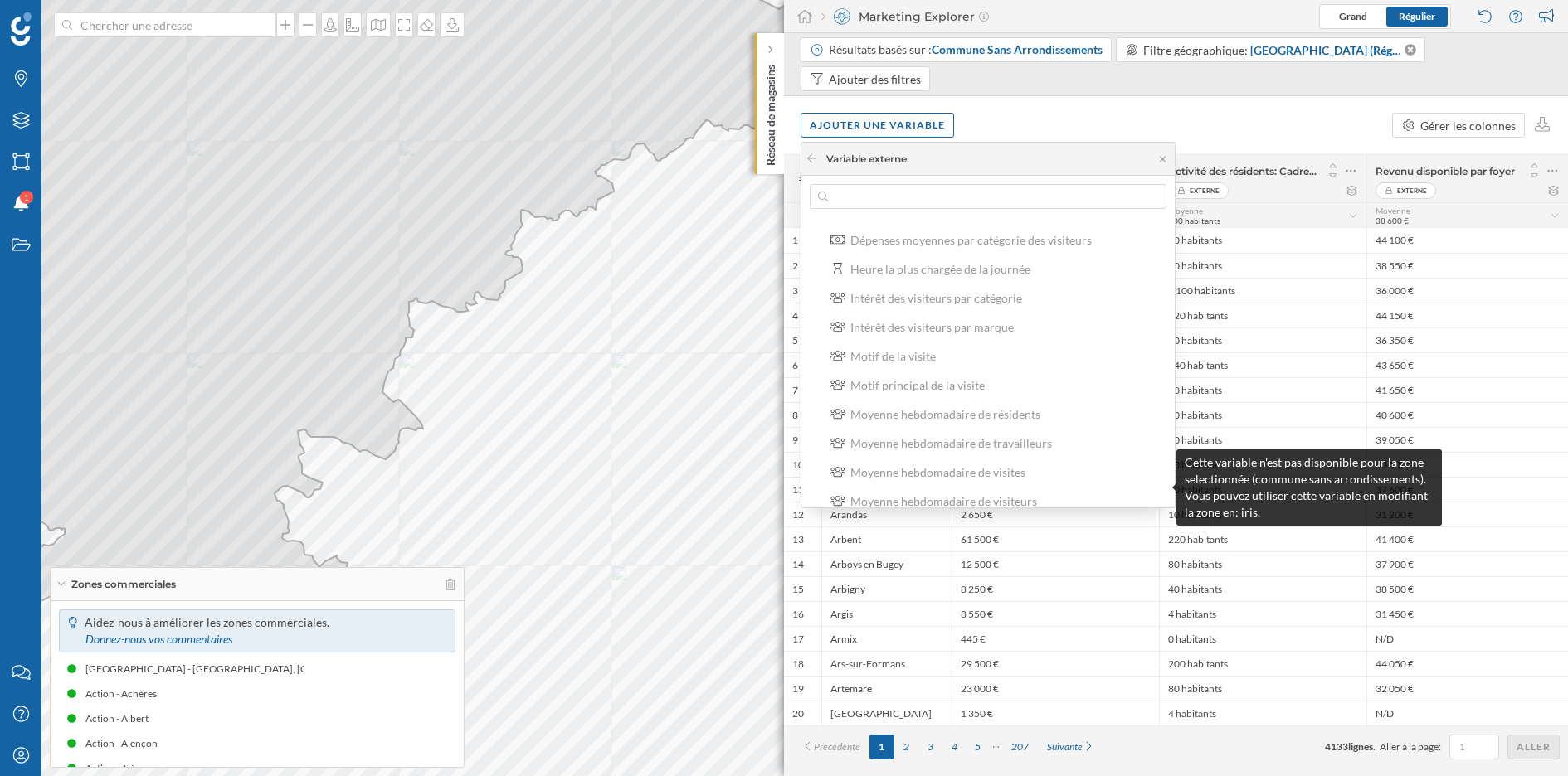
scroll to position [1100, 0]
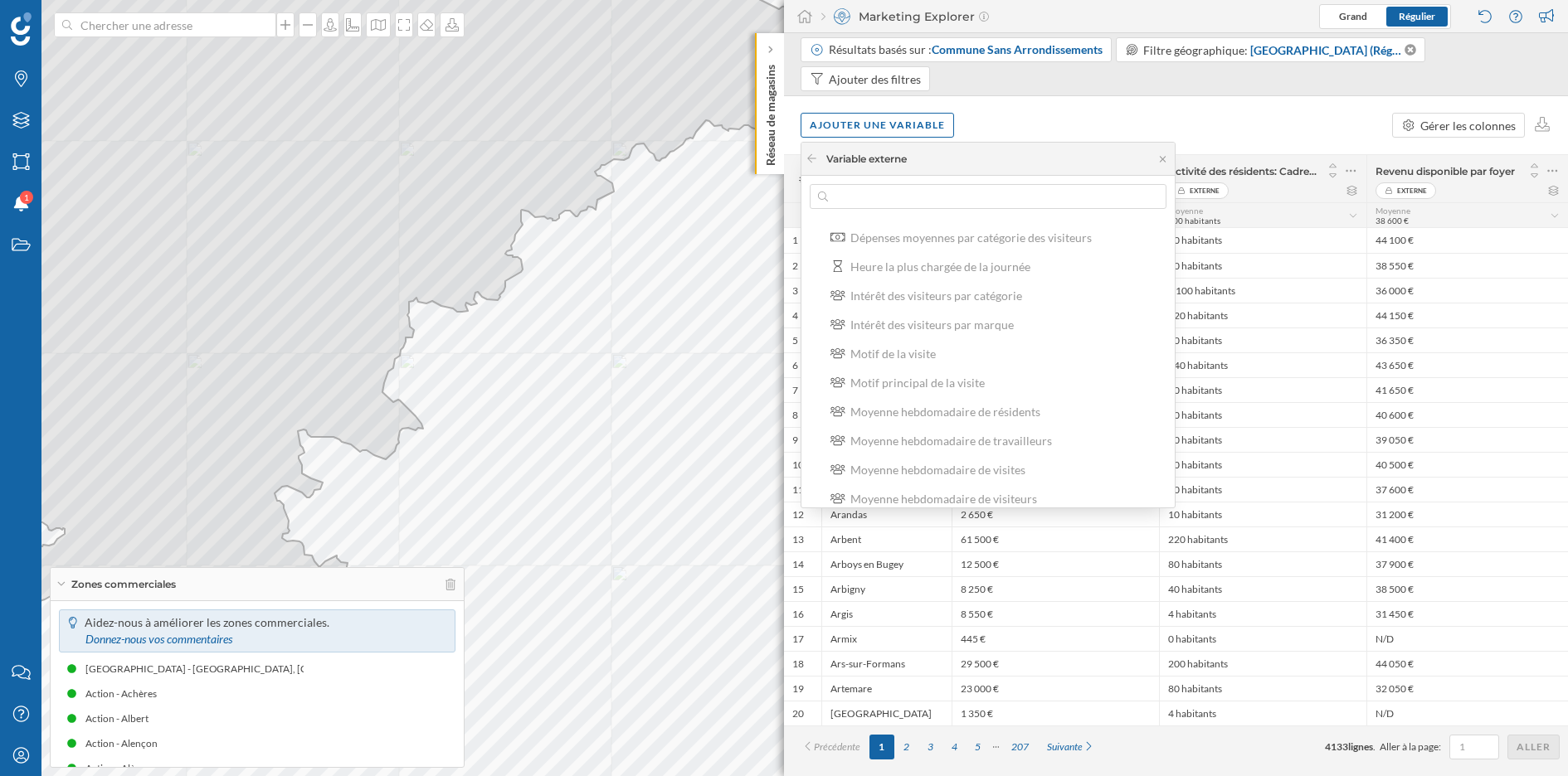
click at [1206, 115] on div "Ajouter une variable Gérer les colonnes" at bounding box center [1175, 124] width 784 height 58
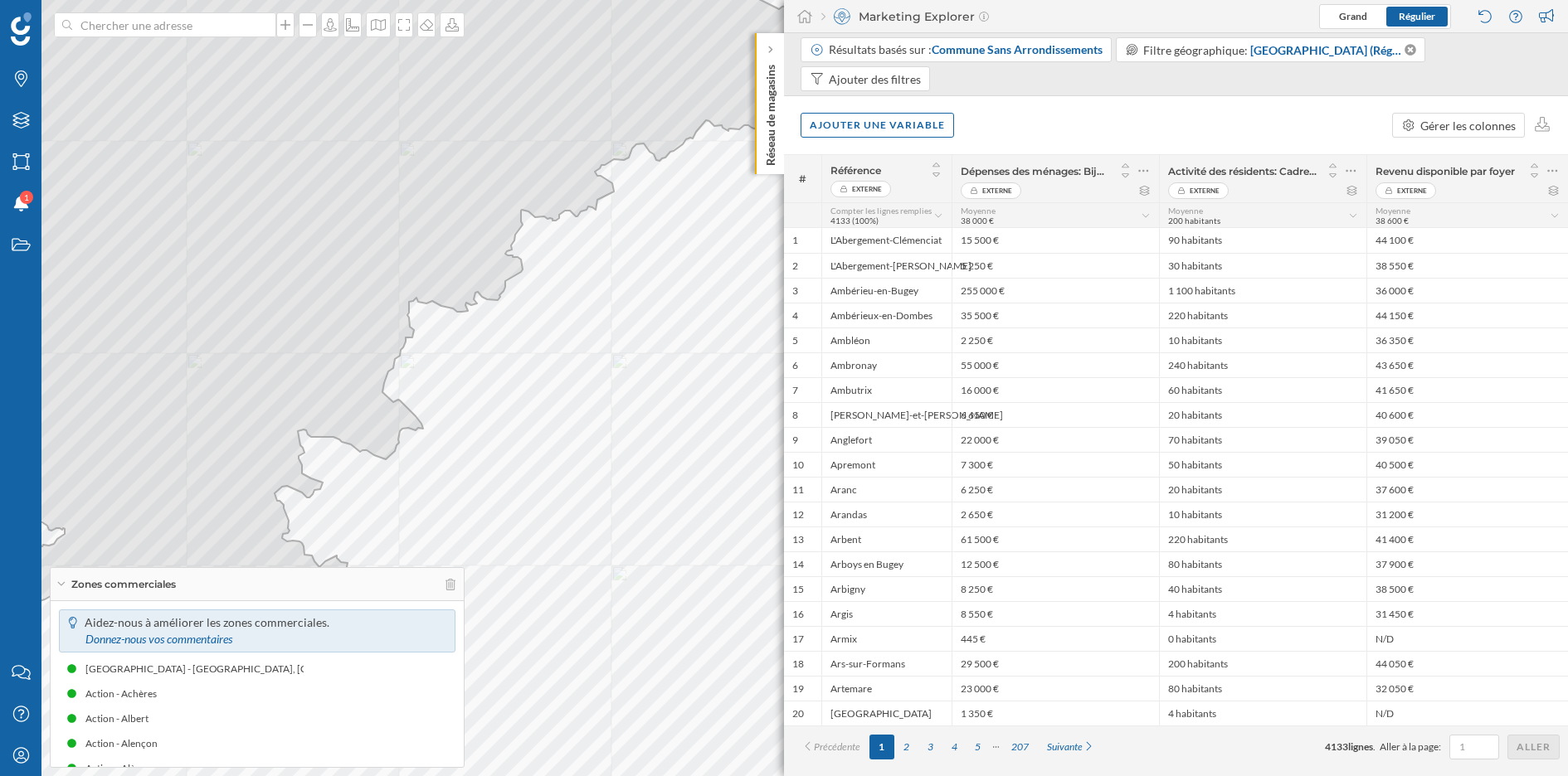
click at [866, 141] on div "Ajouter une variable Gérer les colonnes" at bounding box center [1175, 124] width 784 height 58
click at [866, 130] on div "Ajouter une variable" at bounding box center [878, 124] width 154 height 25
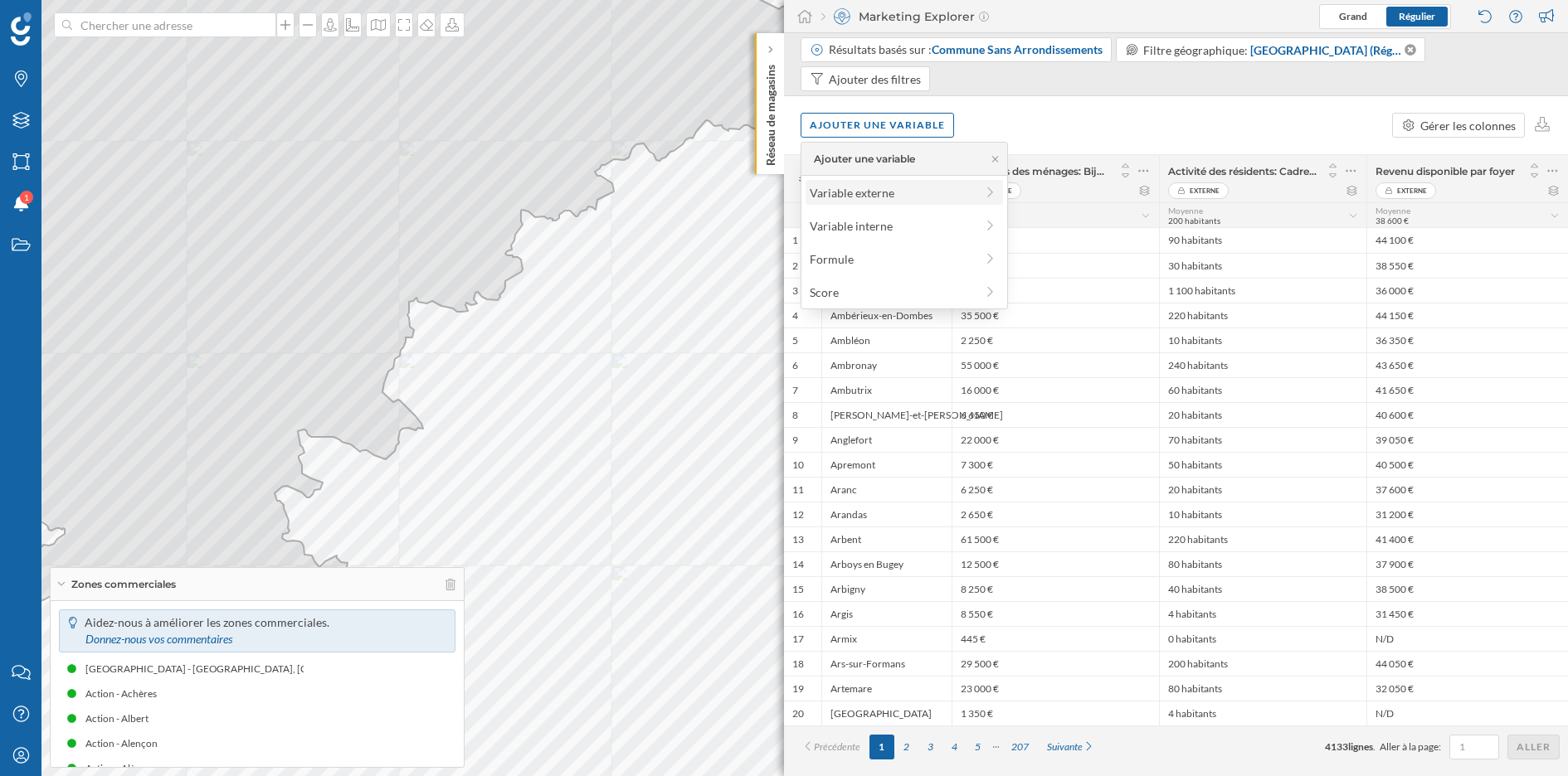
click at [882, 195] on div "Variable externe" at bounding box center [892, 192] width 165 height 17
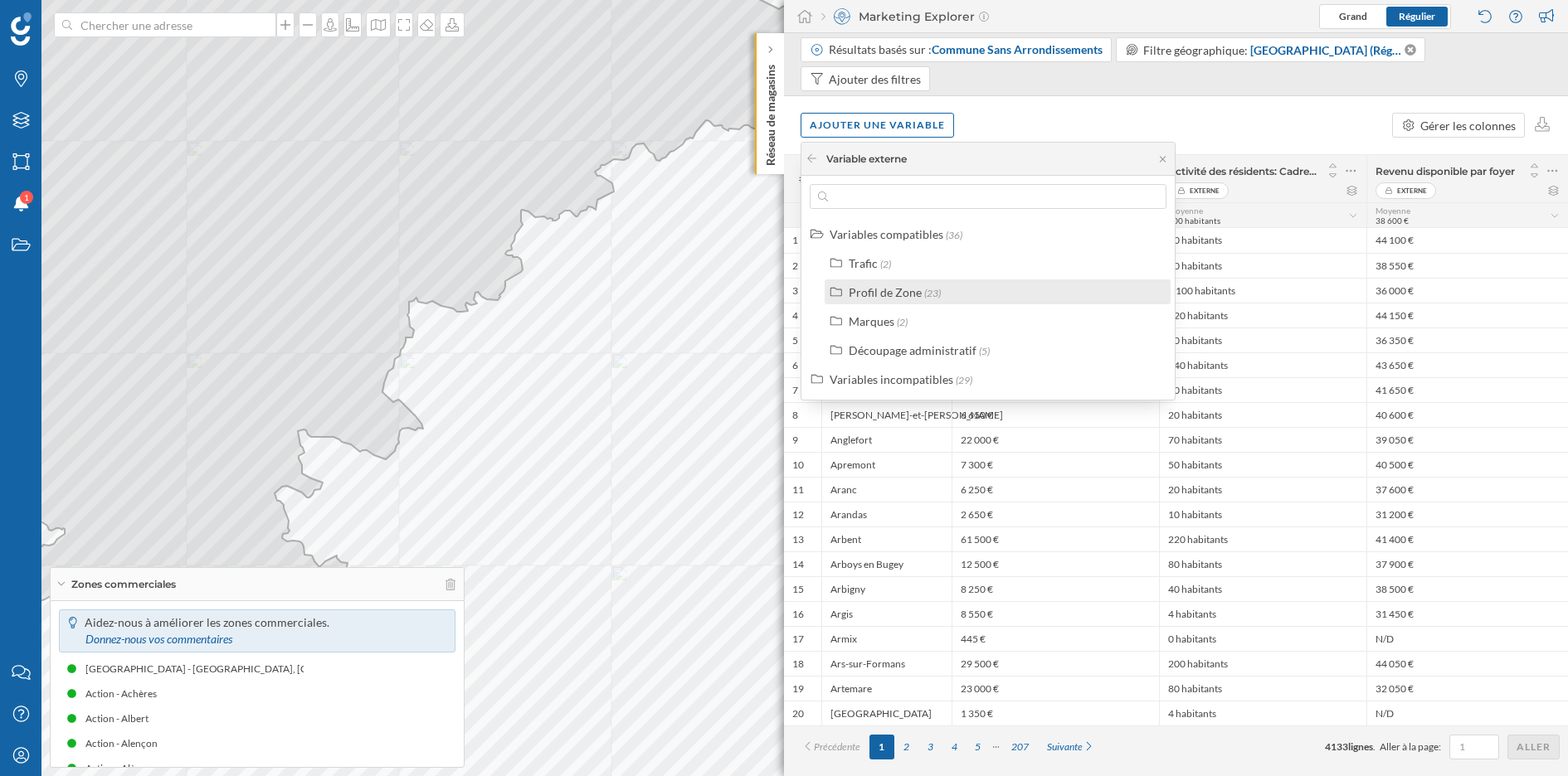
click at [925, 291] on span "(23)" at bounding box center [933, 294] width 16 height 13
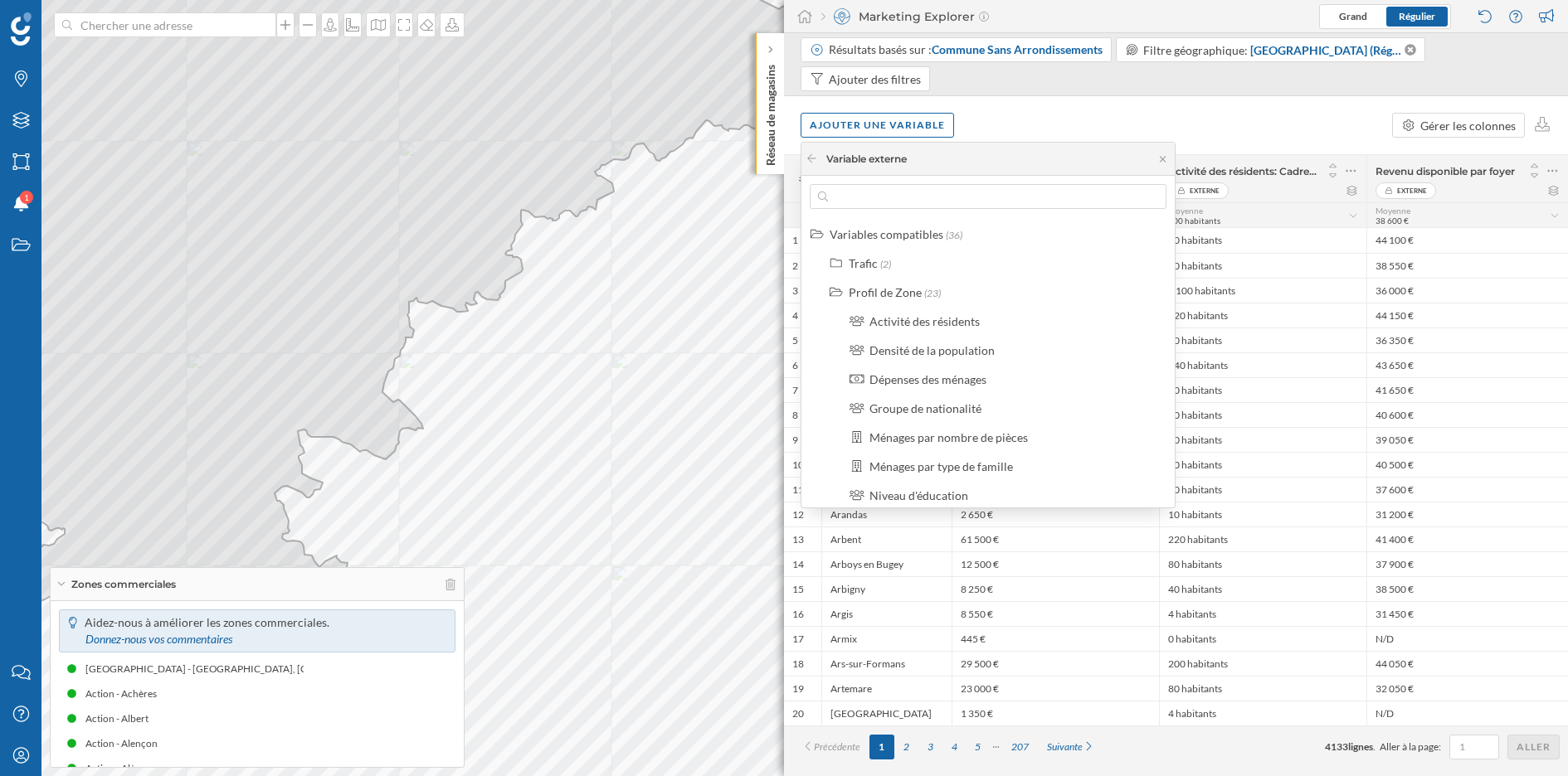
click at [1065, 109] on div "Ajouter une variable Gérer les colonnes" at bounding box center [1175, 124] width 784 height 58
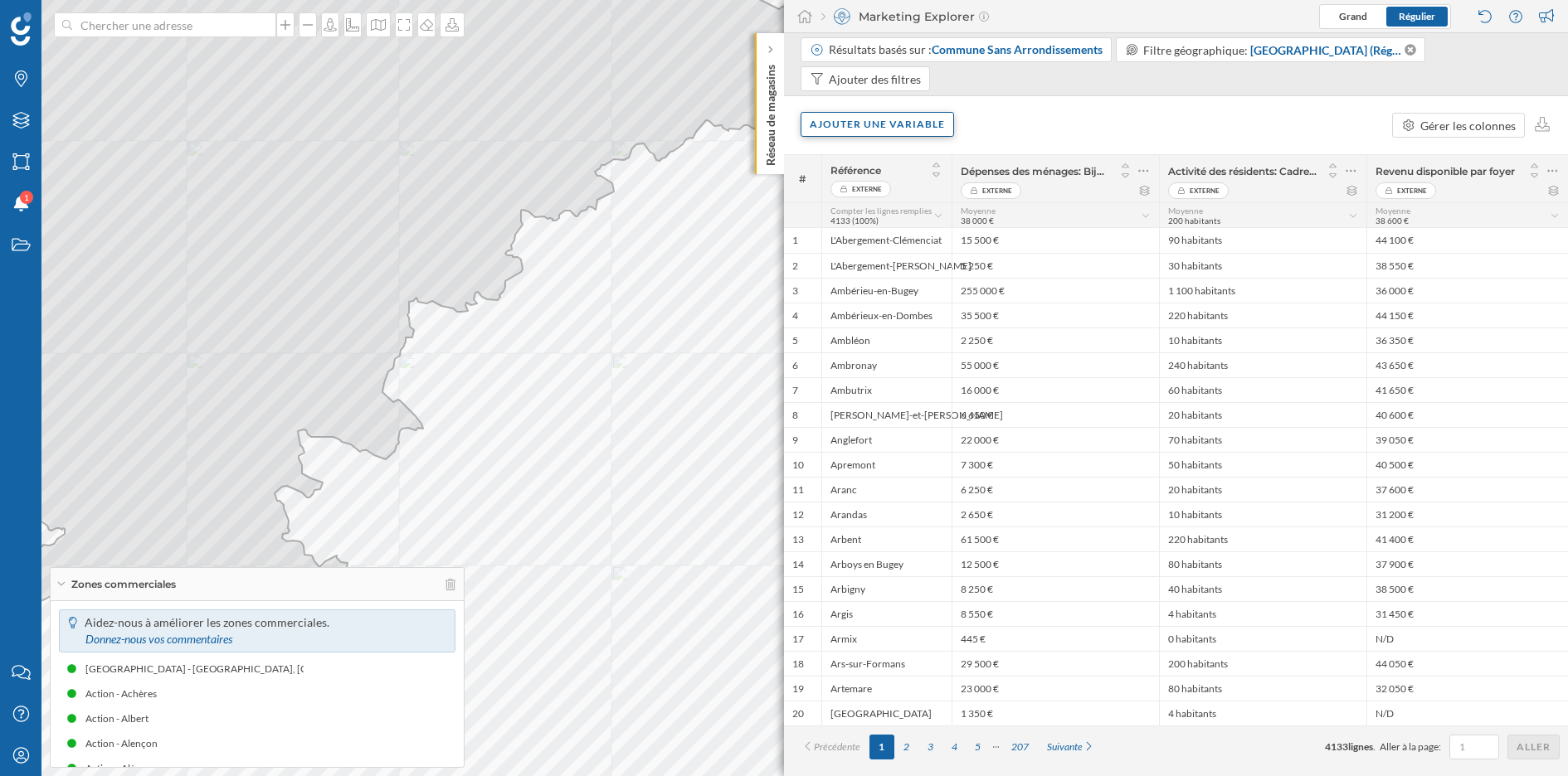
click at [916, 126] on div "Ajouter une variable" at bounding box center [878, 124] width 154 height 25
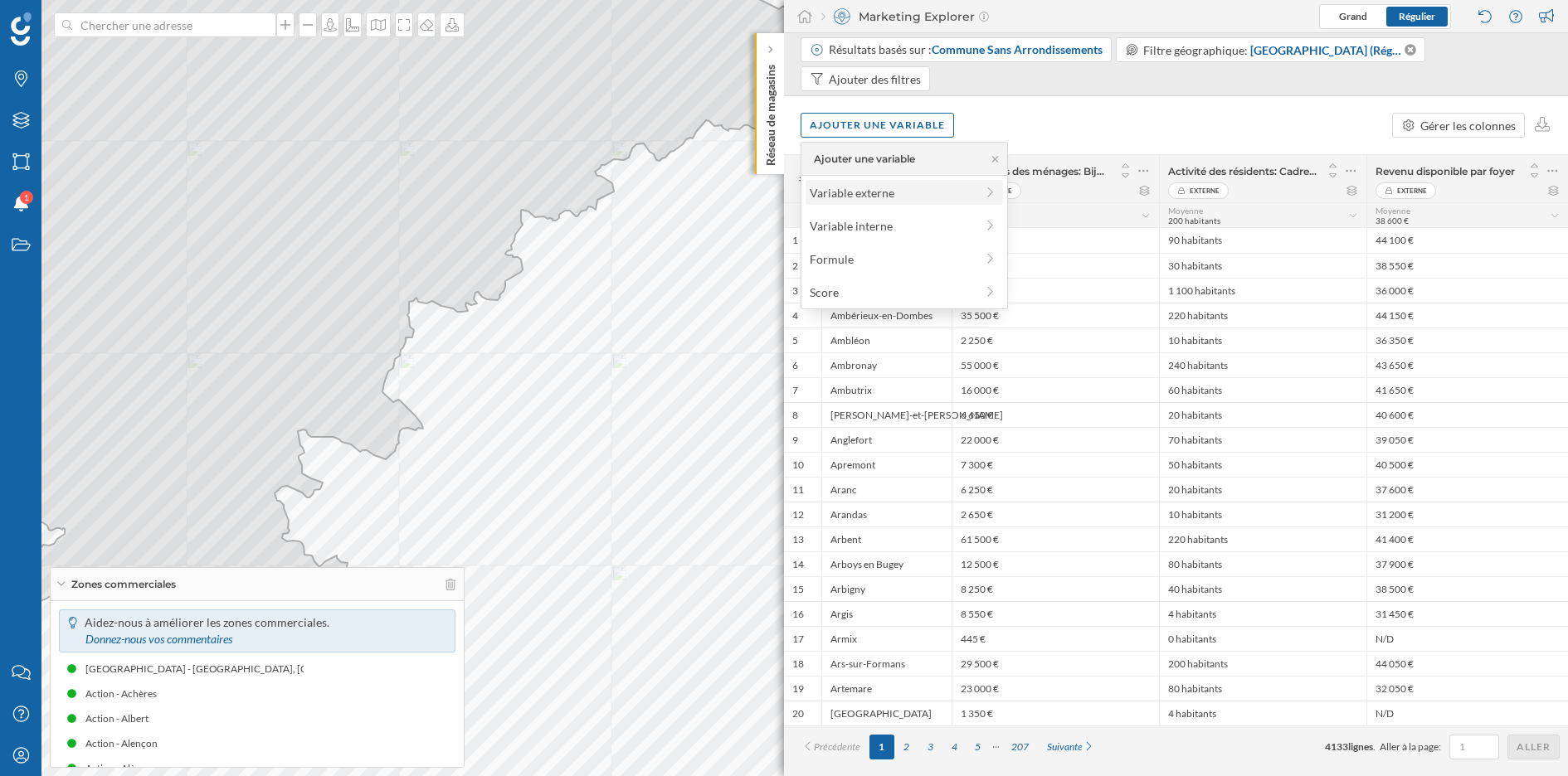
click at [902, 192] on div "Variable externe" at bounding box center [892, 192] width 165 height 17
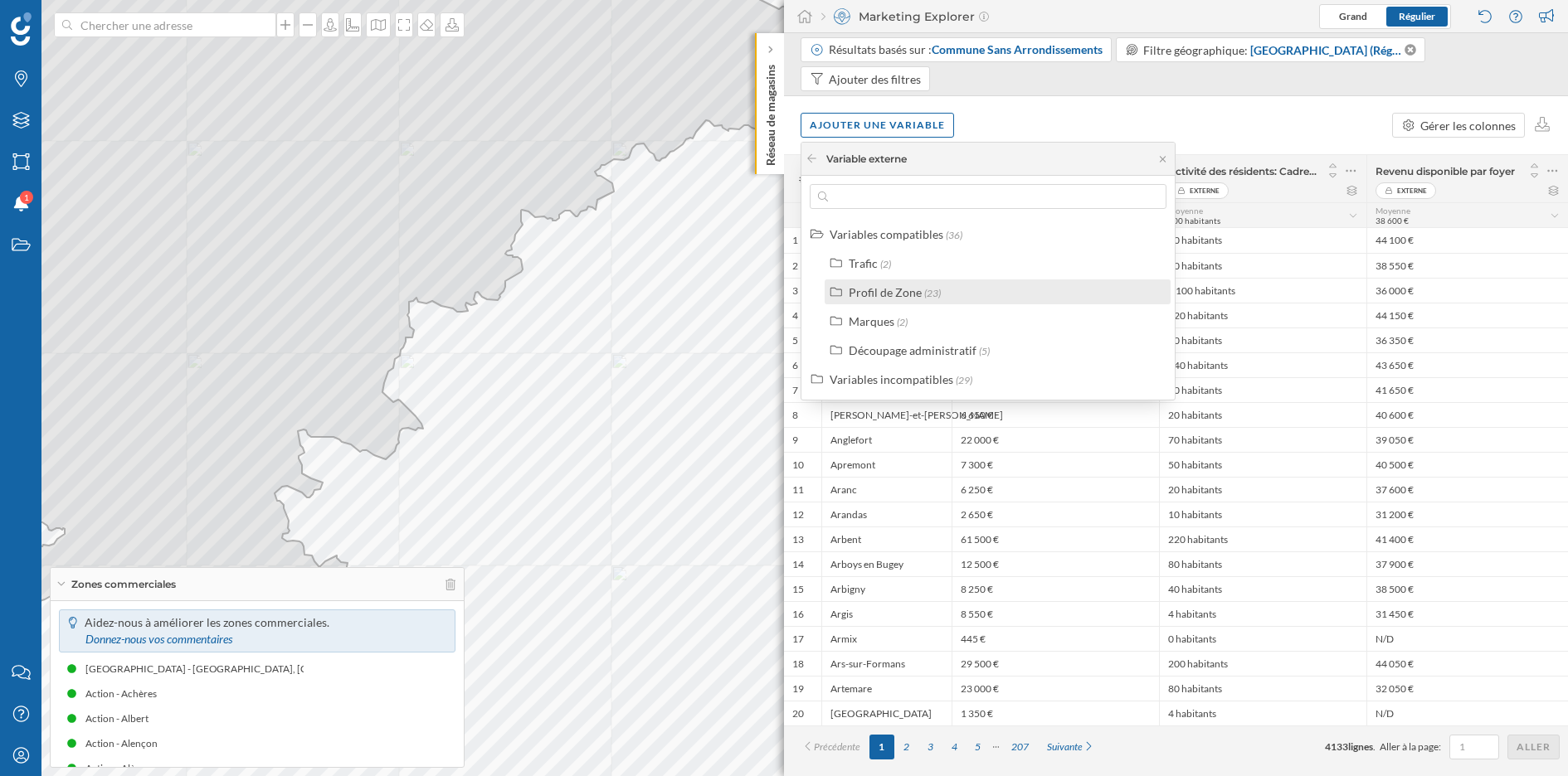
click at [933, 296] on span "(23)" at bounding box center [933, 294] width 16 height 13
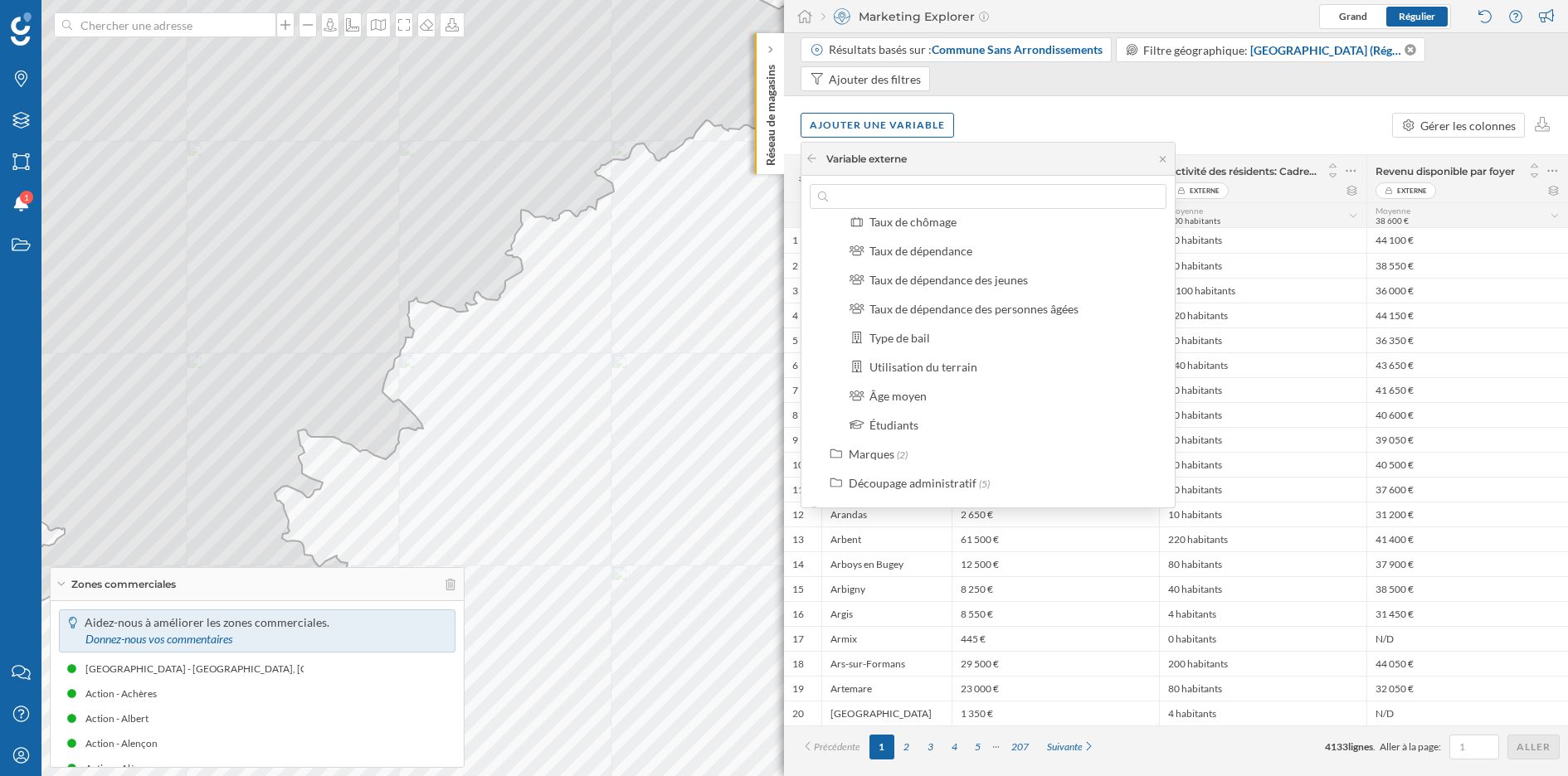
scroll to position [540, 0]
click at [940, 249] on div "Taux de dépendance" at bounding box center [921, 245] width 103 height 14
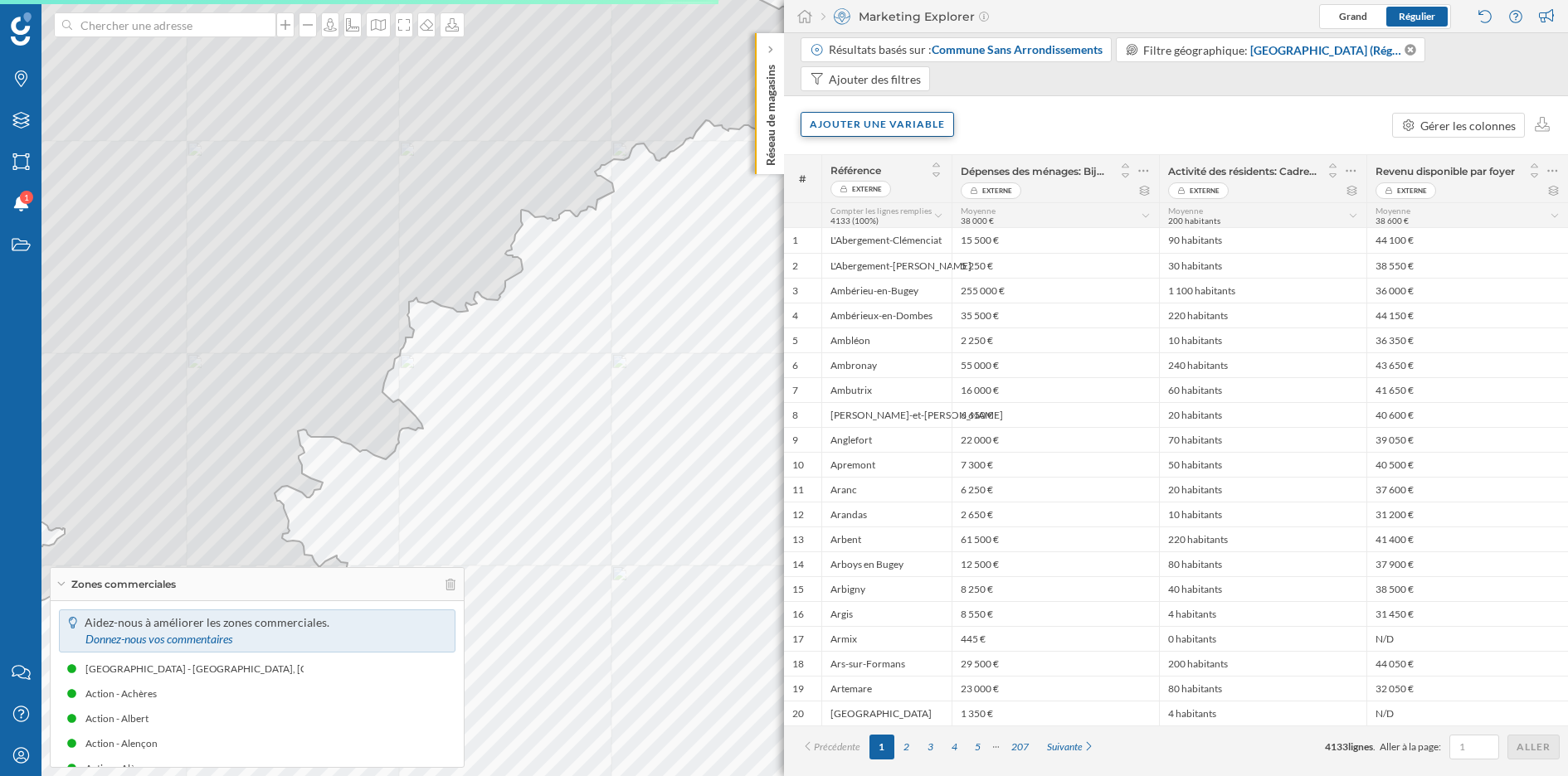
click at [926, 123] on div "Ajouter une variable" at bounding box center [878, 124] width 154 height 25
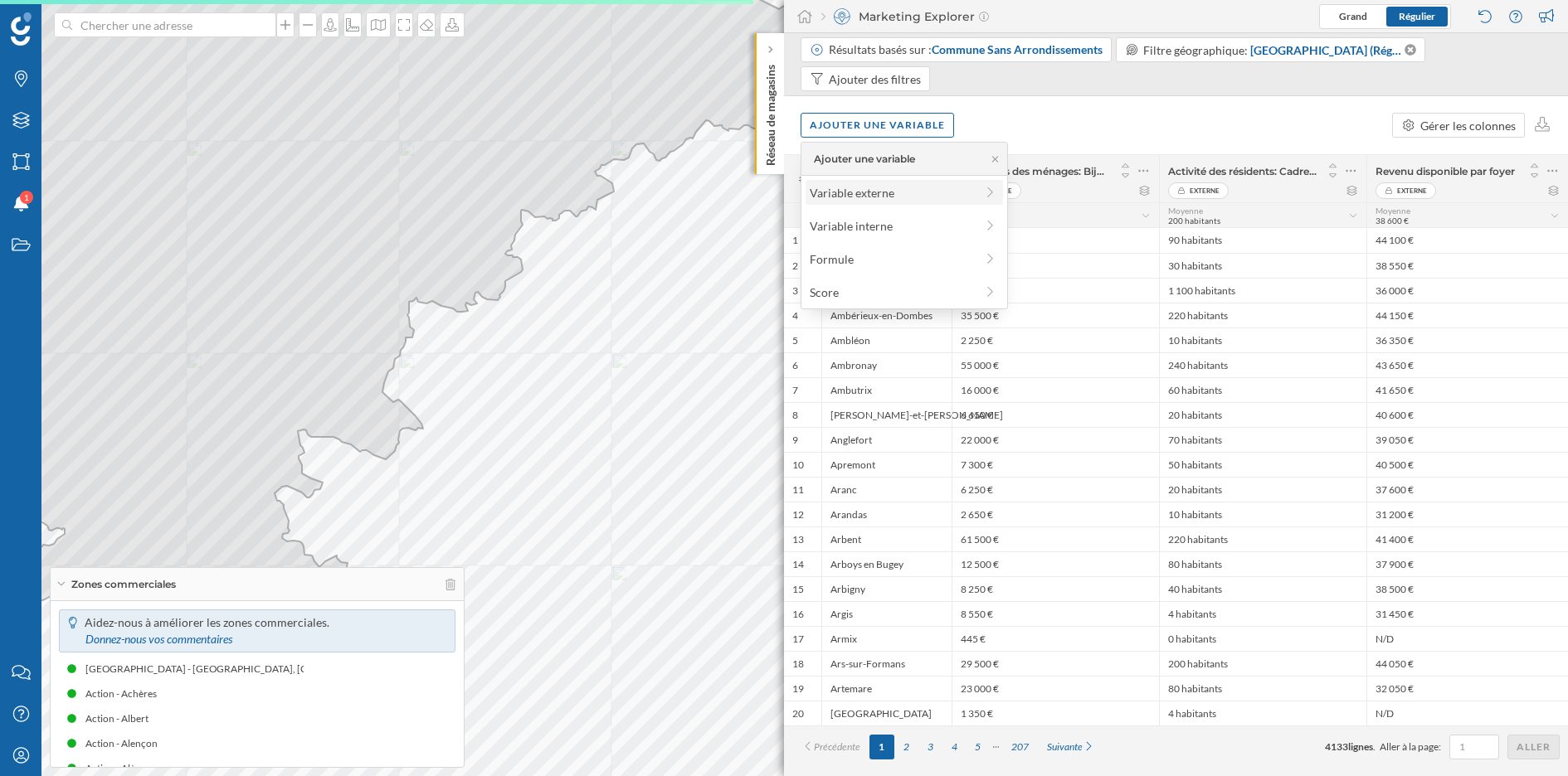
scroll to position [0, 0]
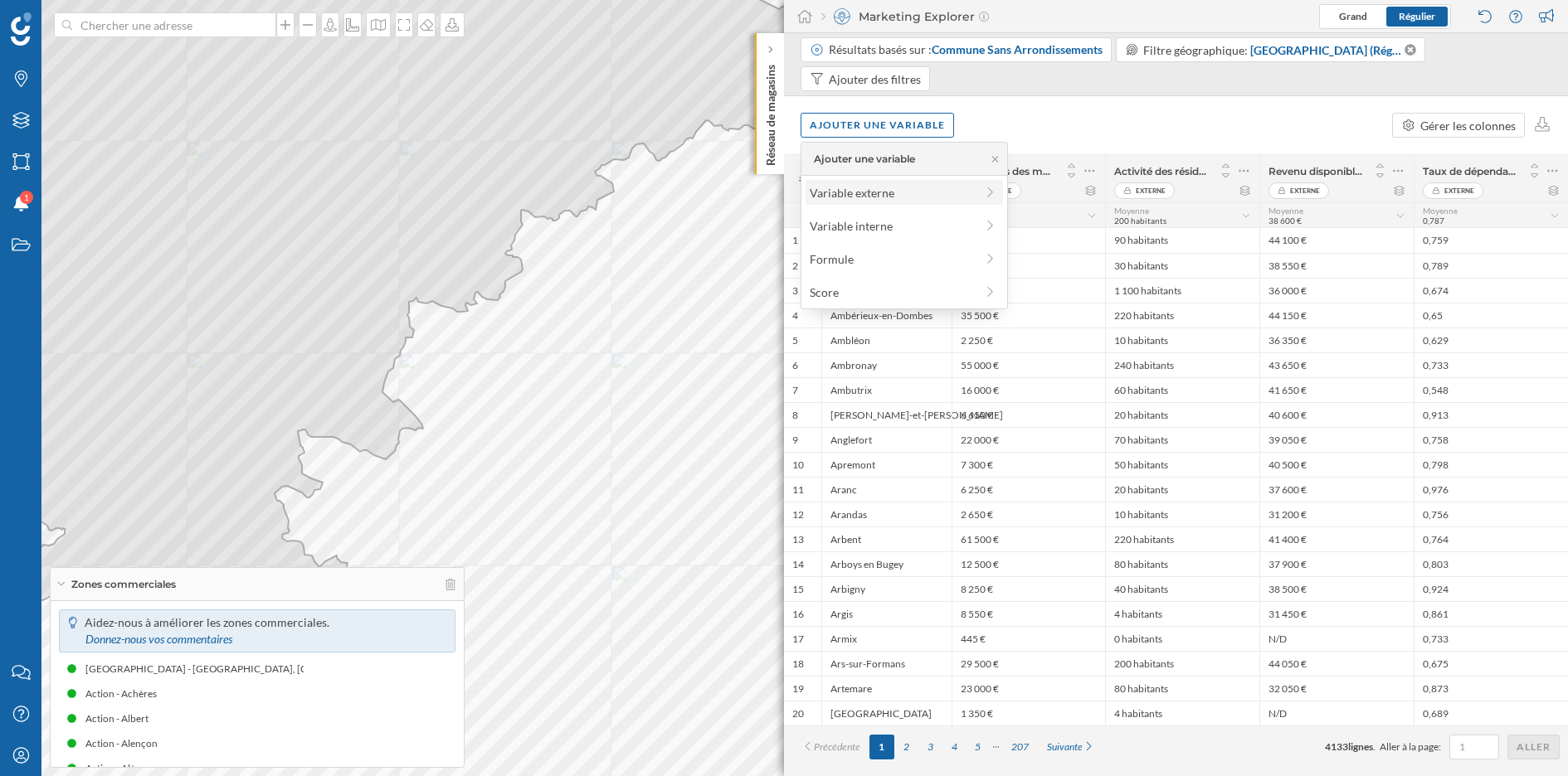
click at [892, 190] on div "Variable externe" at bounding box center [892, 192] width 165 height 17
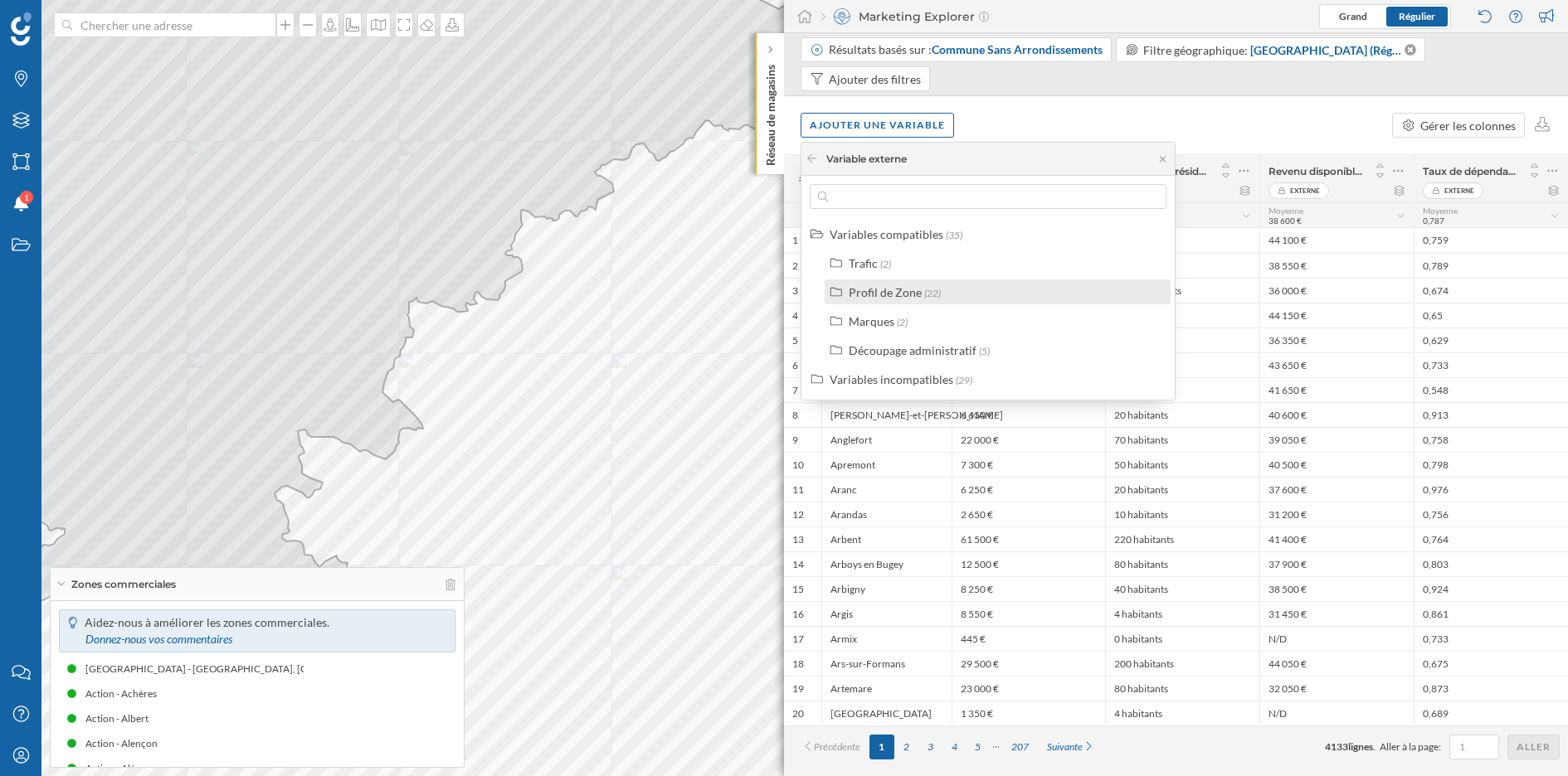
click at [906, 286] on div "Profil de Zone" at bounding box center [885, 292] width 73 height 14
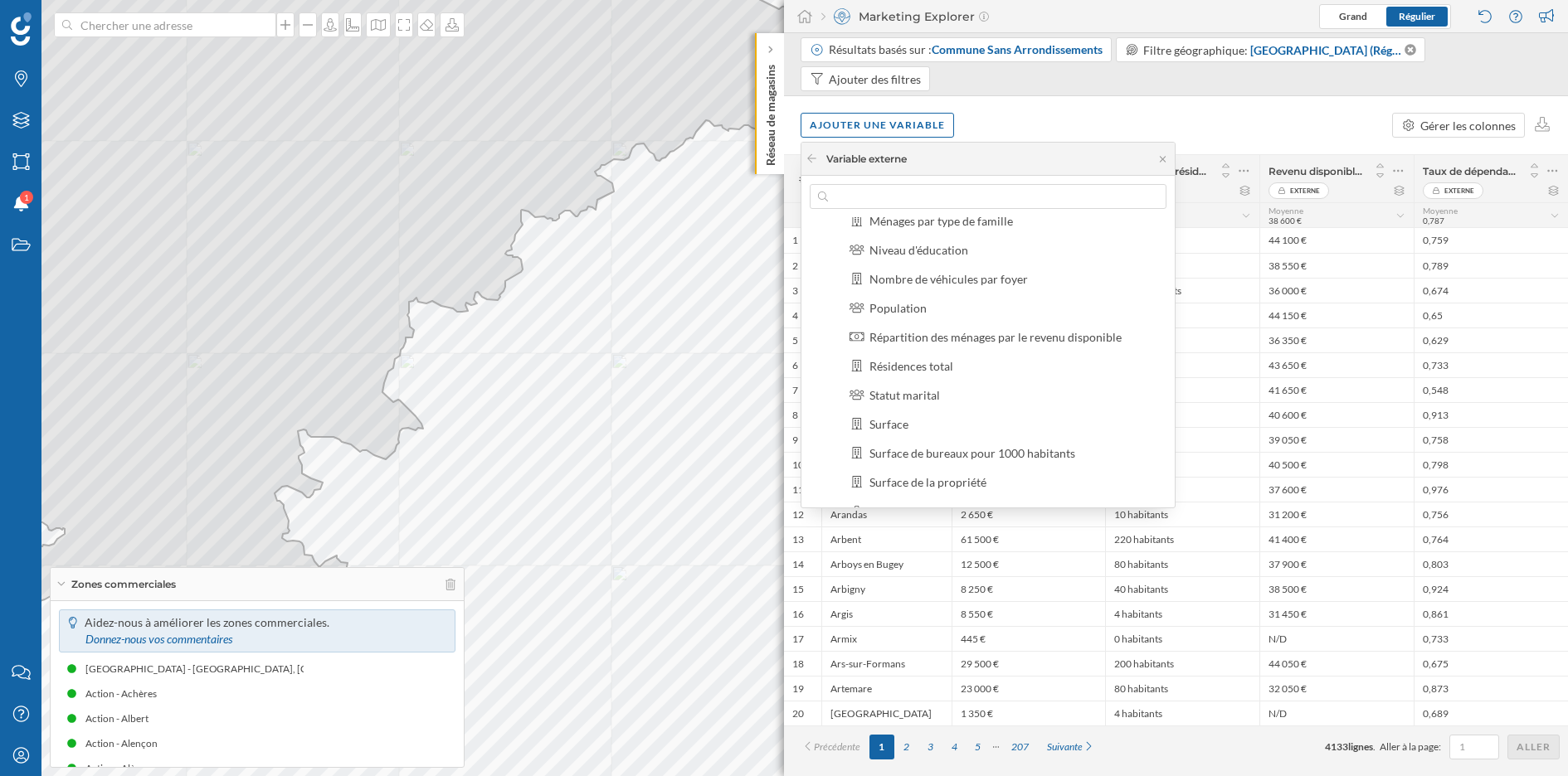
scroll to position [247, 0]
click at [934, 332] on div "Répartition des ménages par le revenu disponible" at bounding box center [996, 335] width 253 height 14
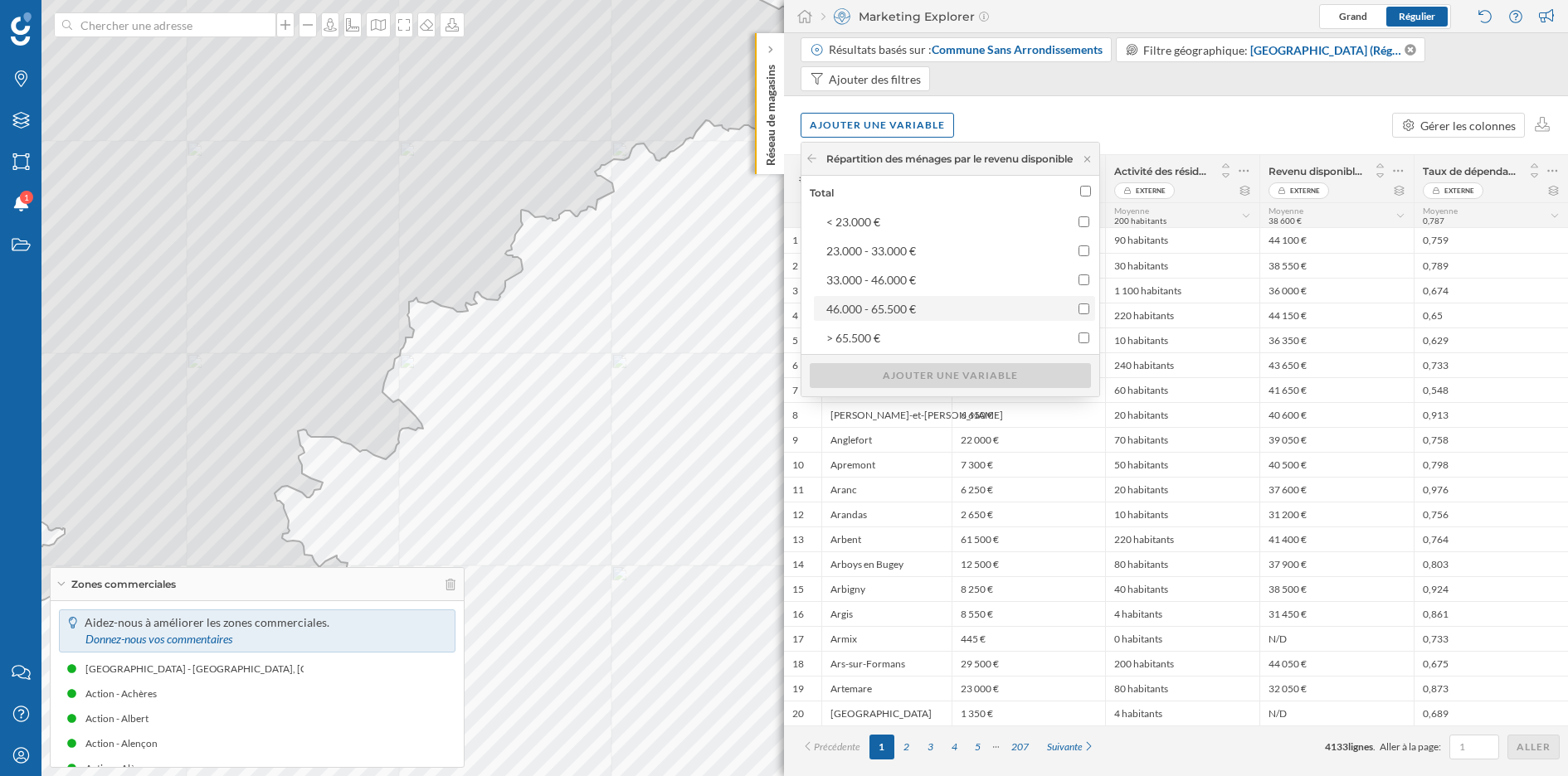
click at [1089, 304] on input "46.000 - 65.500 €" at bounding box center [1084, 309] width 11 height 11
checkbox input "true"
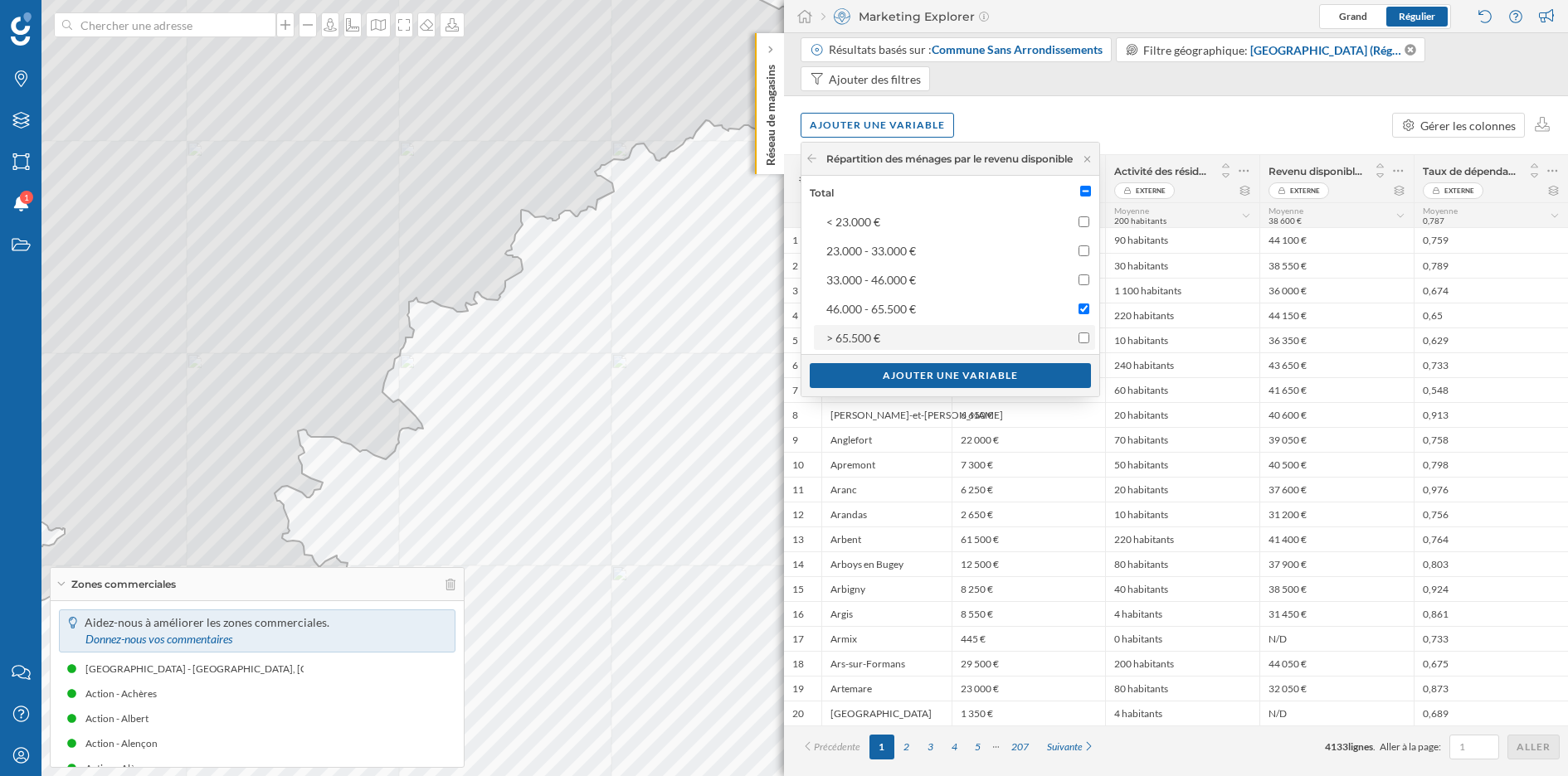
click at [1089, 340] on input "> 65.500 €" at bounding box center [1084, 338] width 11 height 11
checkbox input "true"
click at [1047, 373] on div "Ajouter une variable" at bounding box center [950, 374] width 281 height 25
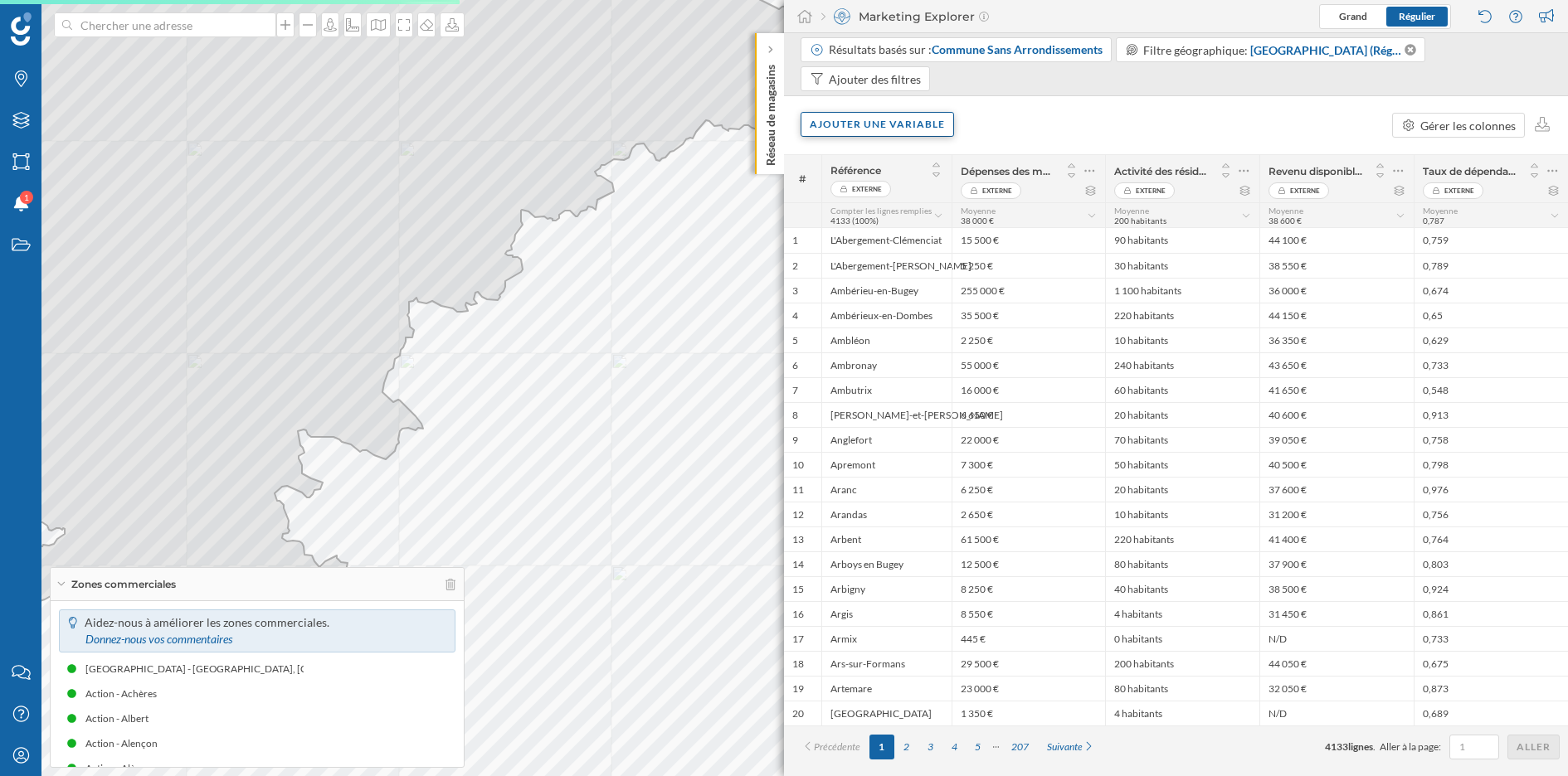
click at [899, 123] on div "Ajouter une variable" at bounding box center [878, 124] width 154 height 25
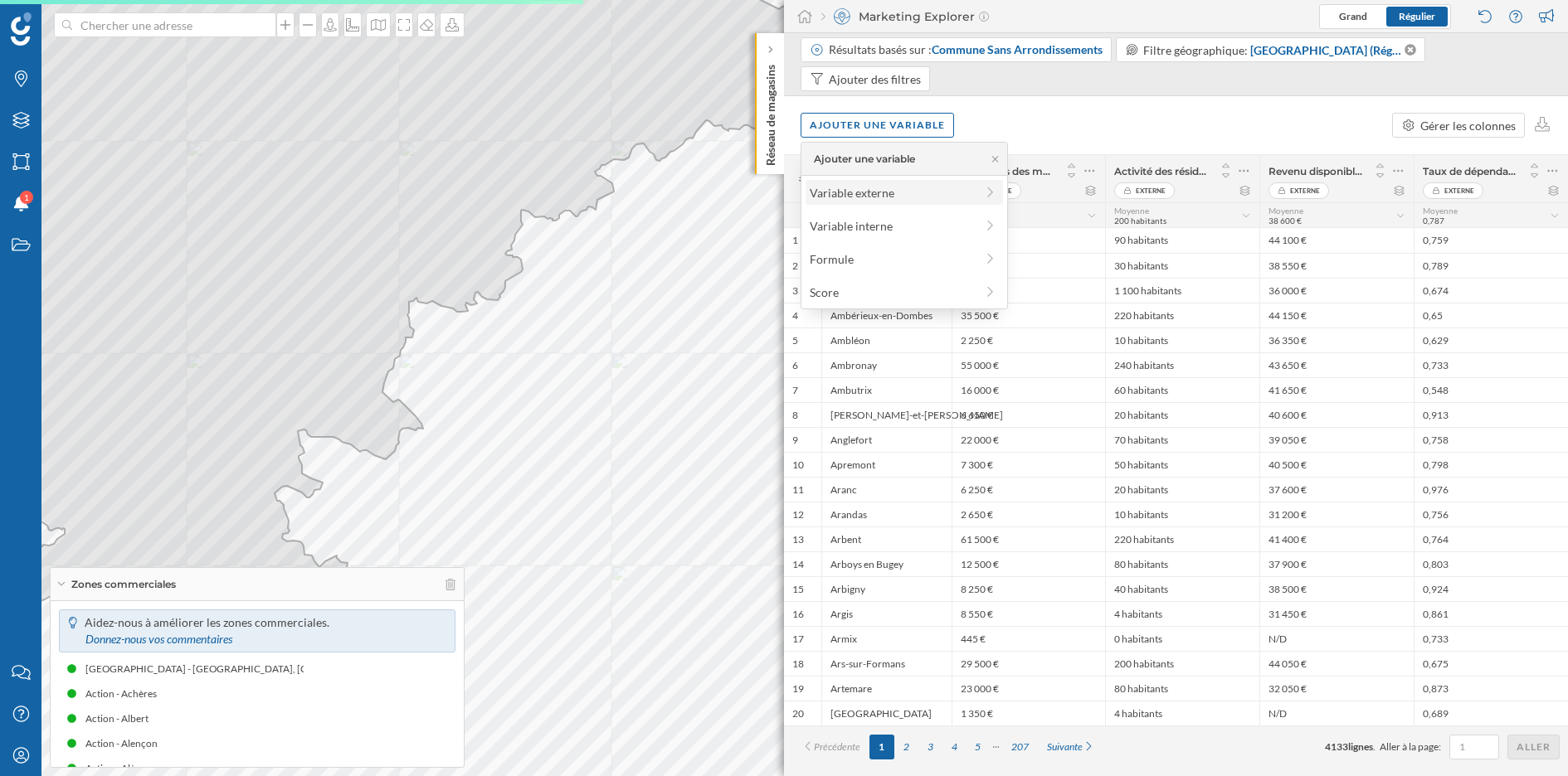
drag, startPoint x: 894, startPoint y: 218, endPoint x: 898, endPoint y: 188, distance: 30.3
click at [898, 188] on div "Ajouter une variable Variable externe Variable interne Formule Score" at bounding box center [904, 225] width 208 height 167
click at [898, 188] on div "Variable externe" at bounding box center [892, 192] width 165 height 17
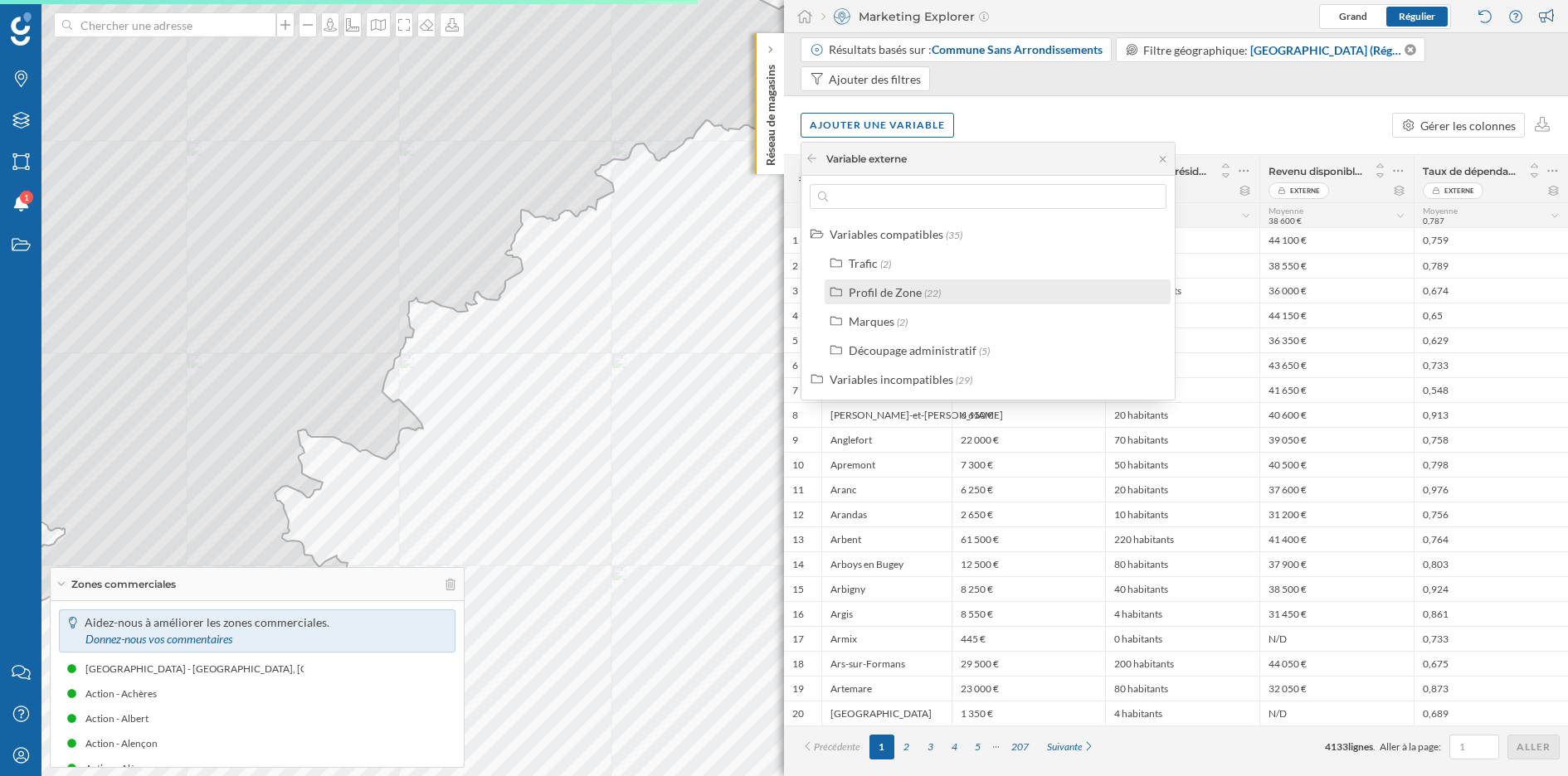
click at [913, 288] on div "Profil de Zone" at bounding box center [885, 292] width 73 height 14
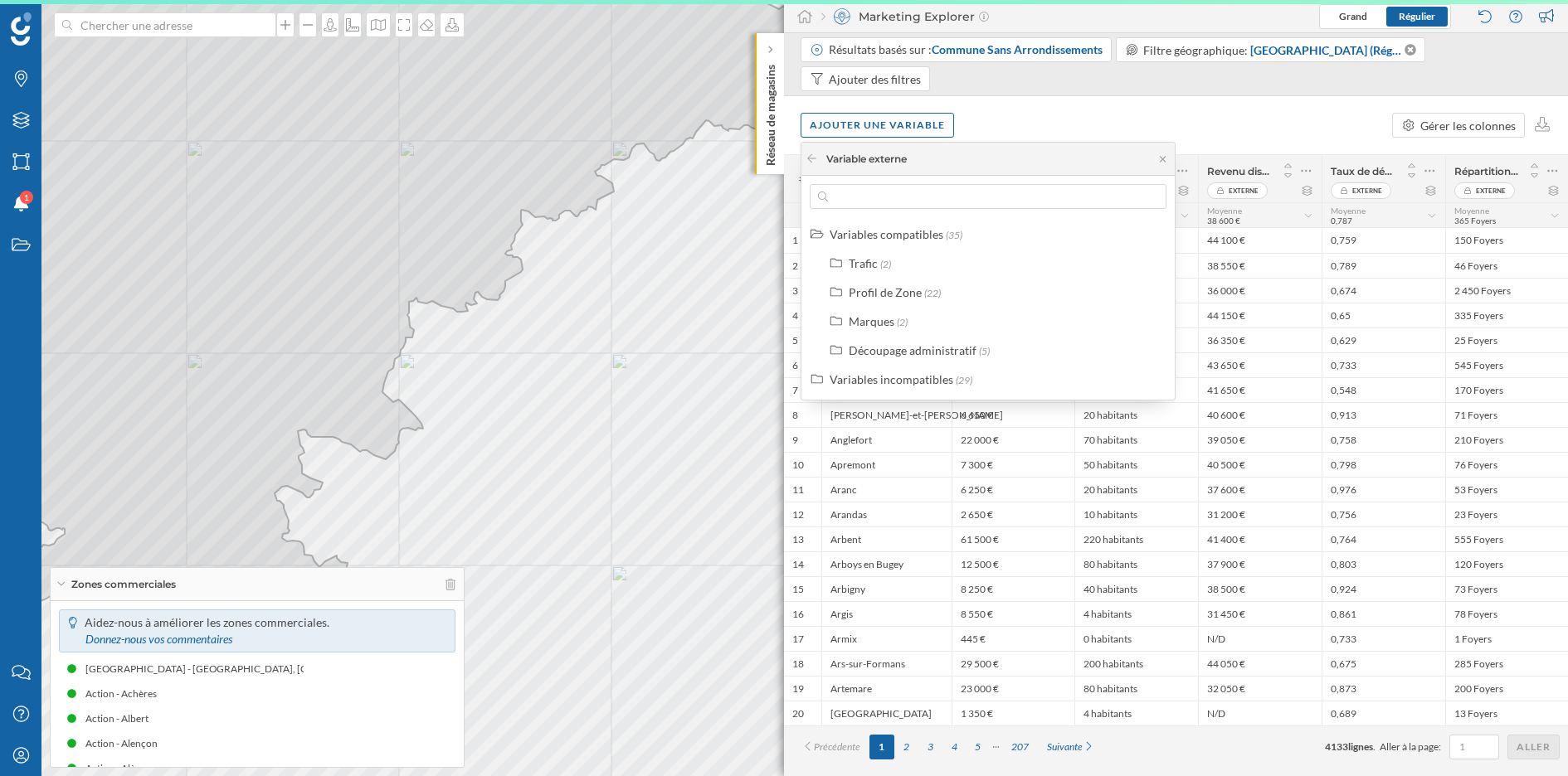
scroll to position [0, 0]
click at [954, 409] on div "6 650 €" at bounding box center [1013, 415] width 123 height 25
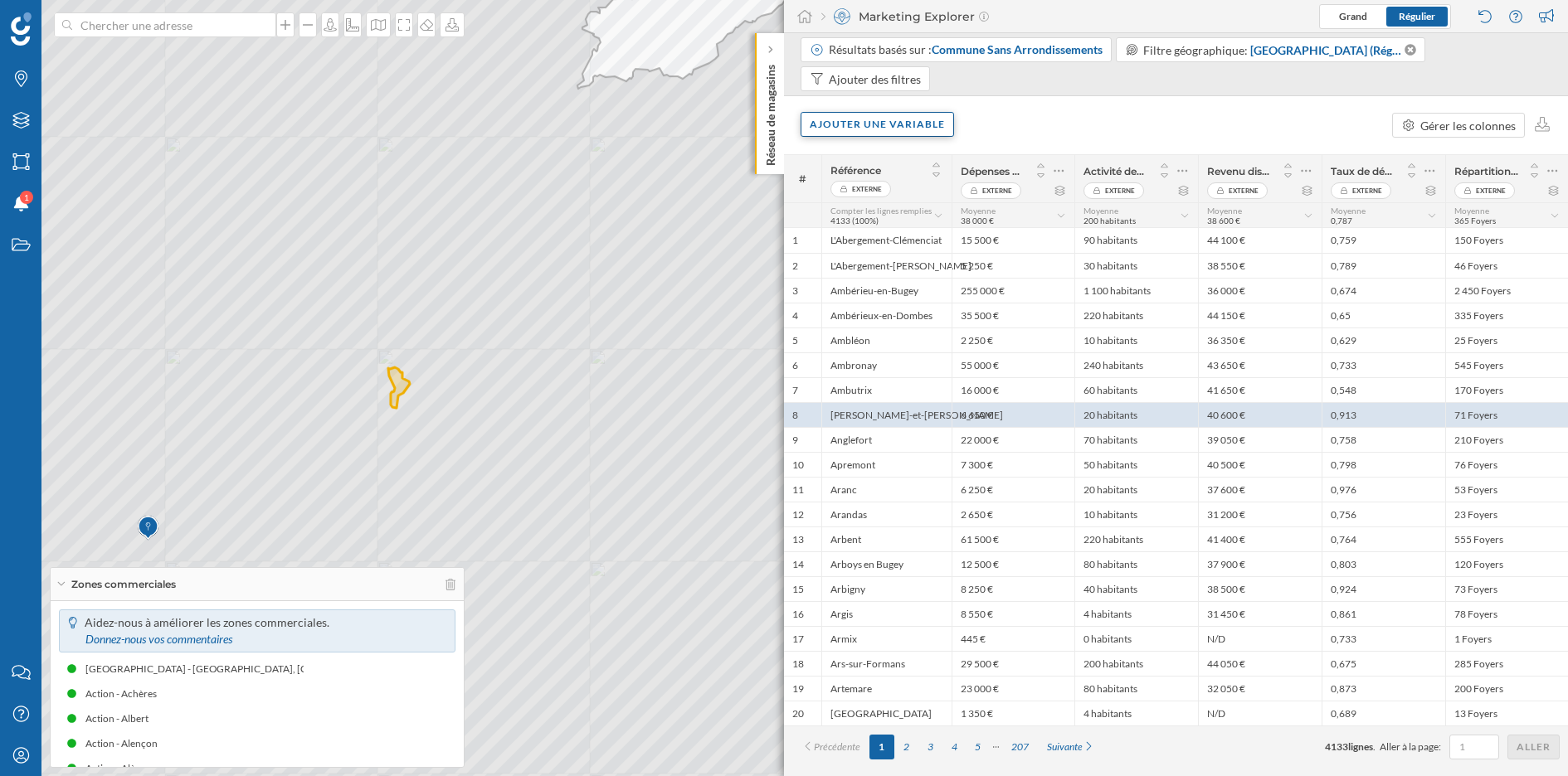
click at [828, 133] on div "Ajouter une variable" at bounding box center [878, 124] width 154 height 25
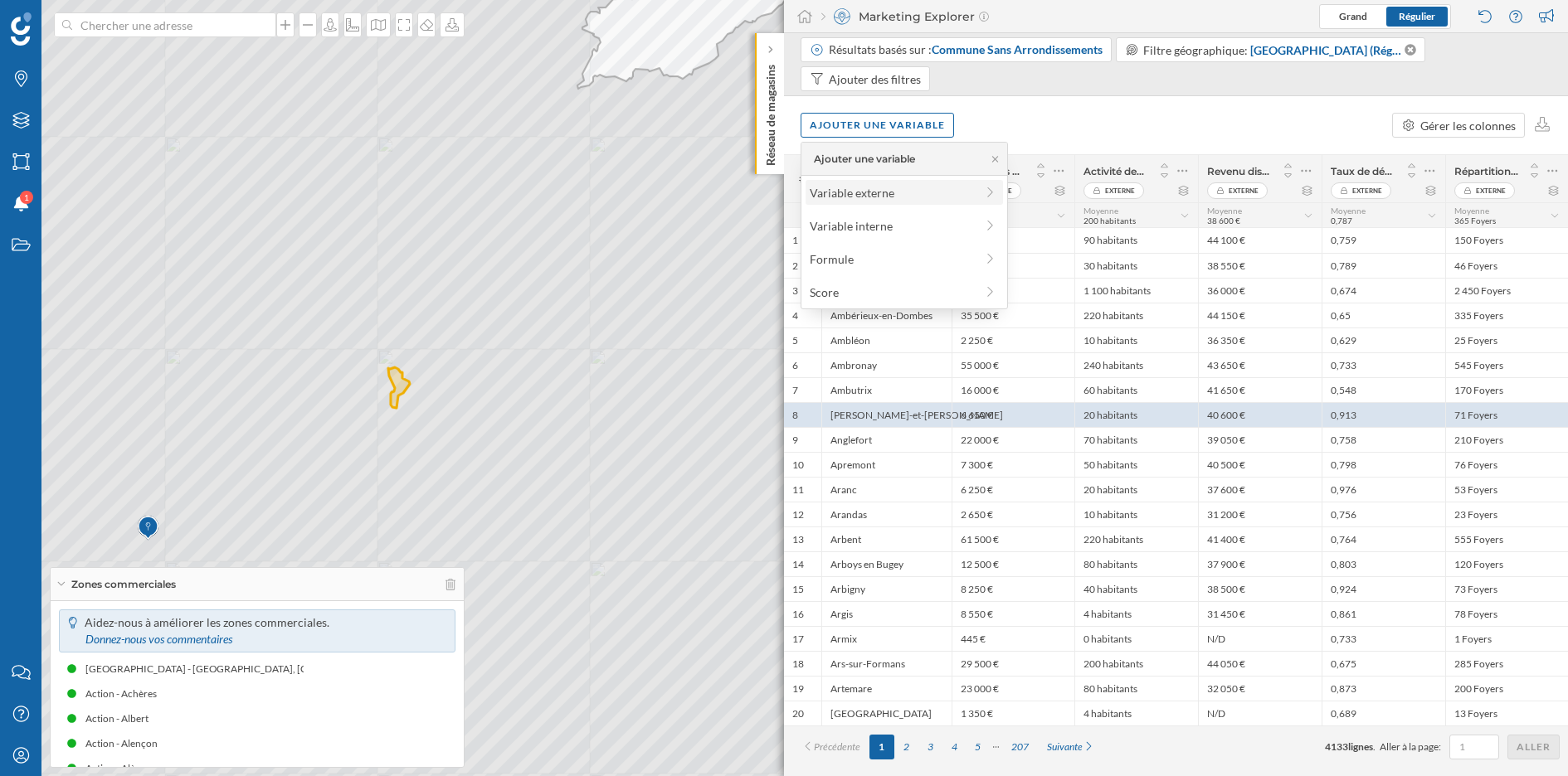
click at [877, 189] on div "Variable externe" at bounding box center [892, 192] width 165 height 17
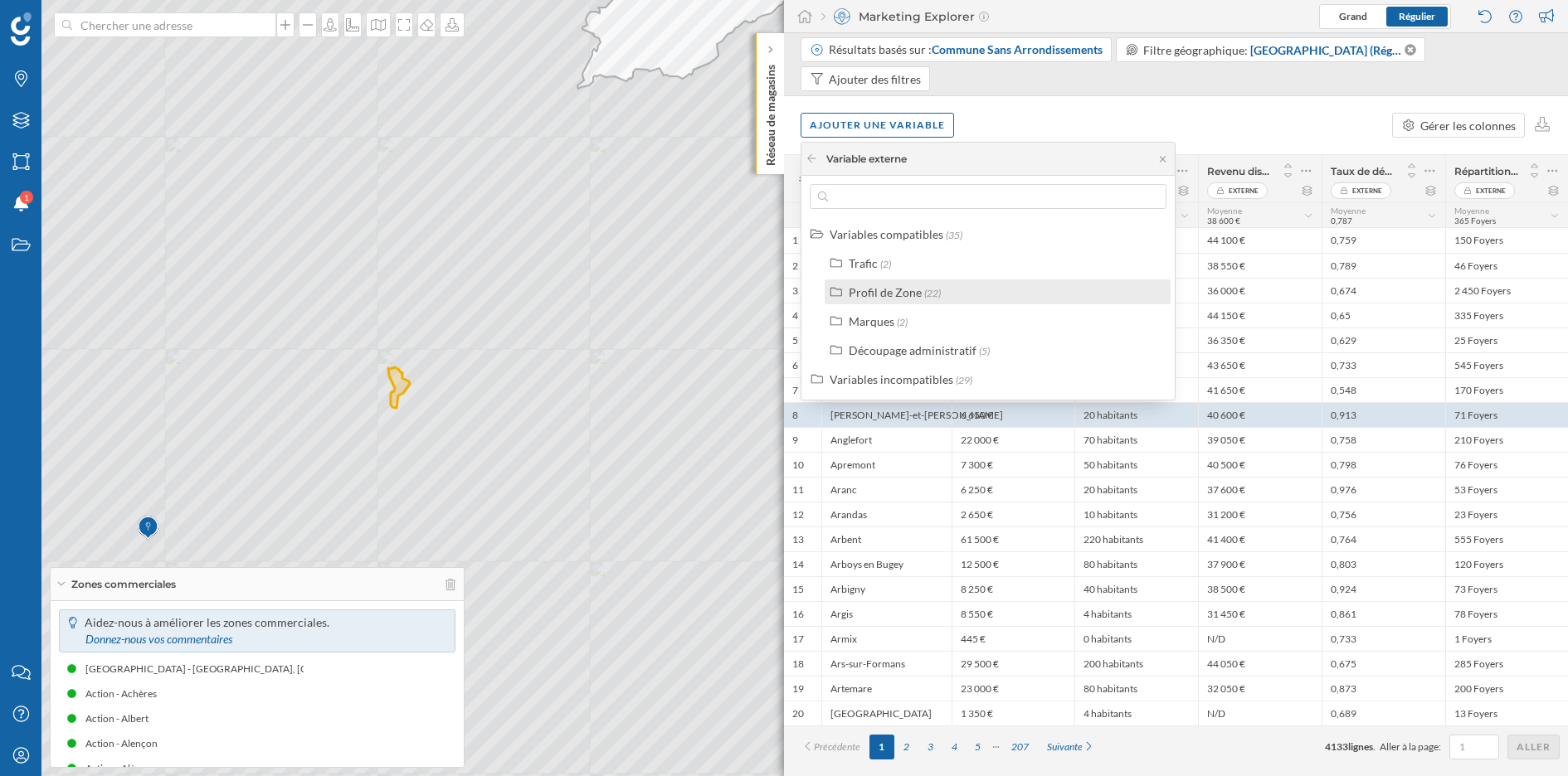
click at [914, 290] on div "Profil de Zone" at bounding box center [885, 292] width 73 height 14
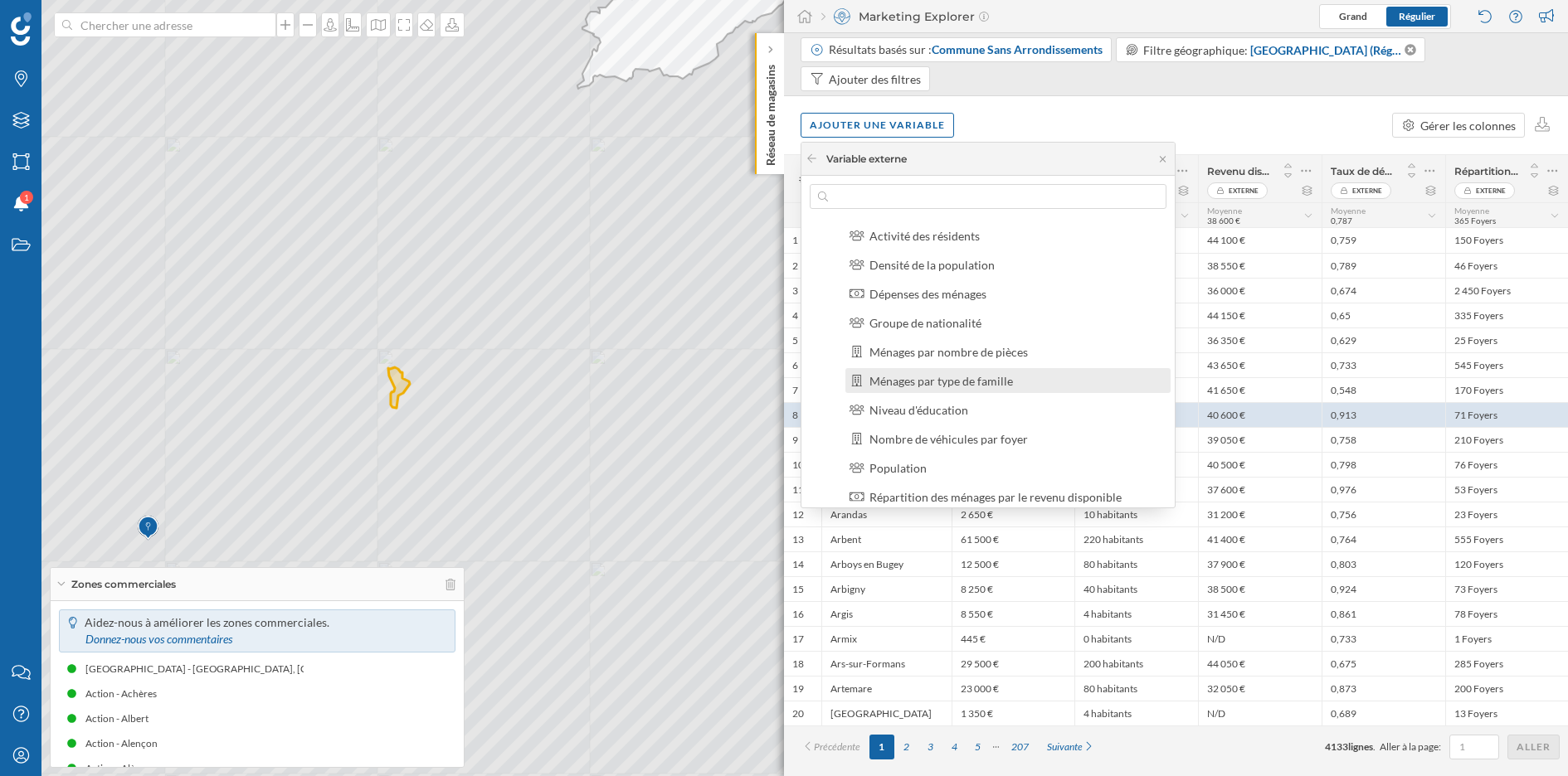
scroll to position [88, 0]
click at [932, 462] on div "Population" at bounding box center [1015, 465] width 291 height 17
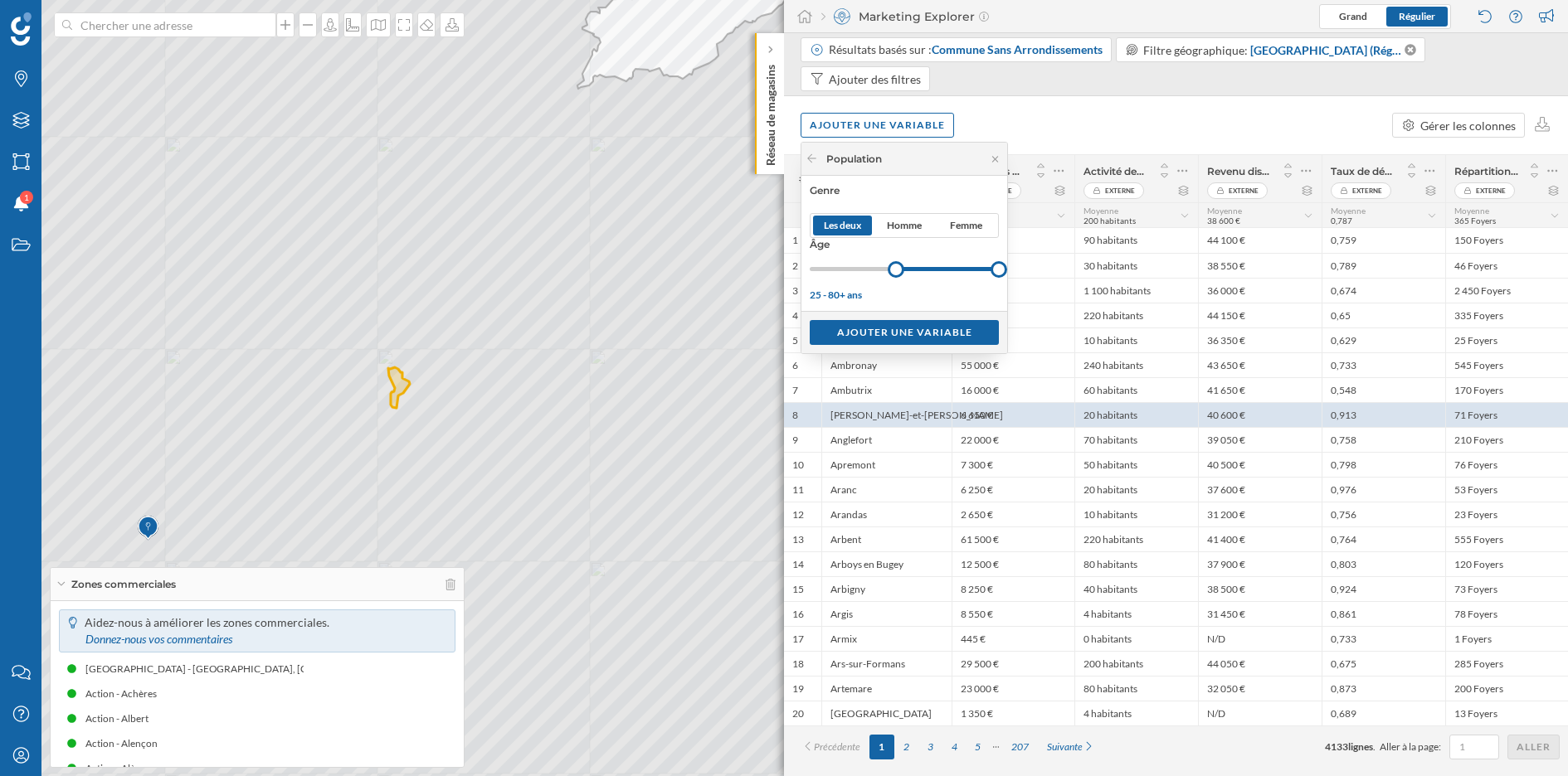
drag, startPoint x: 806, startPoint y: 269, endPoint x: 896, endPoint y: 259, distance: 90.6
click at [896, 259] on div at bounding box center [904, 269] width 189 height 21
drag, startPoint x: 1000, startPoint y: 269, endPoint x: 961, endPoint y: 269, distance: 39.0
click at [961, 269] on div at bounding box center [960, 269] width 16 height 16
click at [945, 332] on div "Ajouter une variable" at bounding box center [904, 331] width 189 height 25
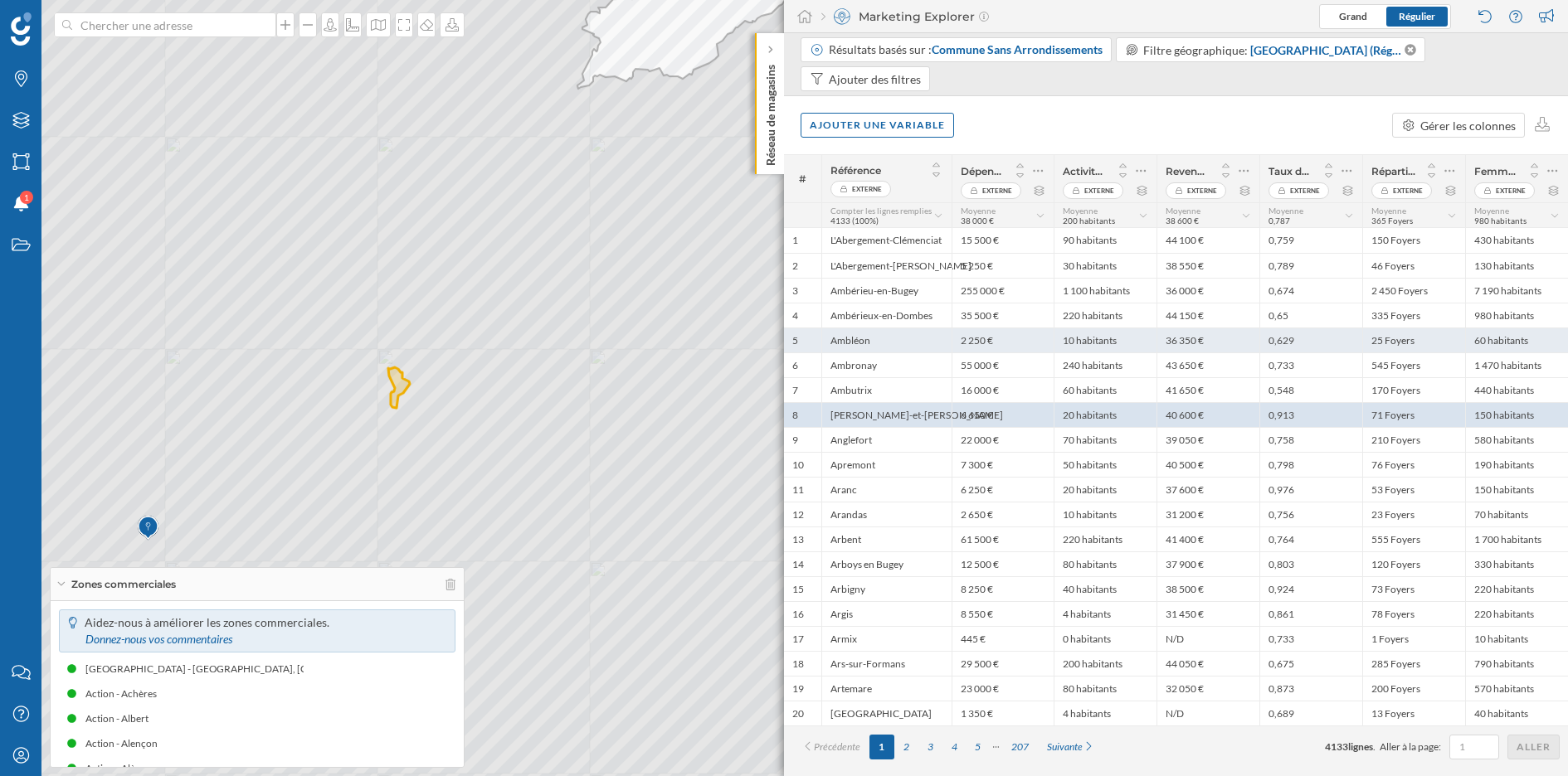
scroll to position [0, 0]
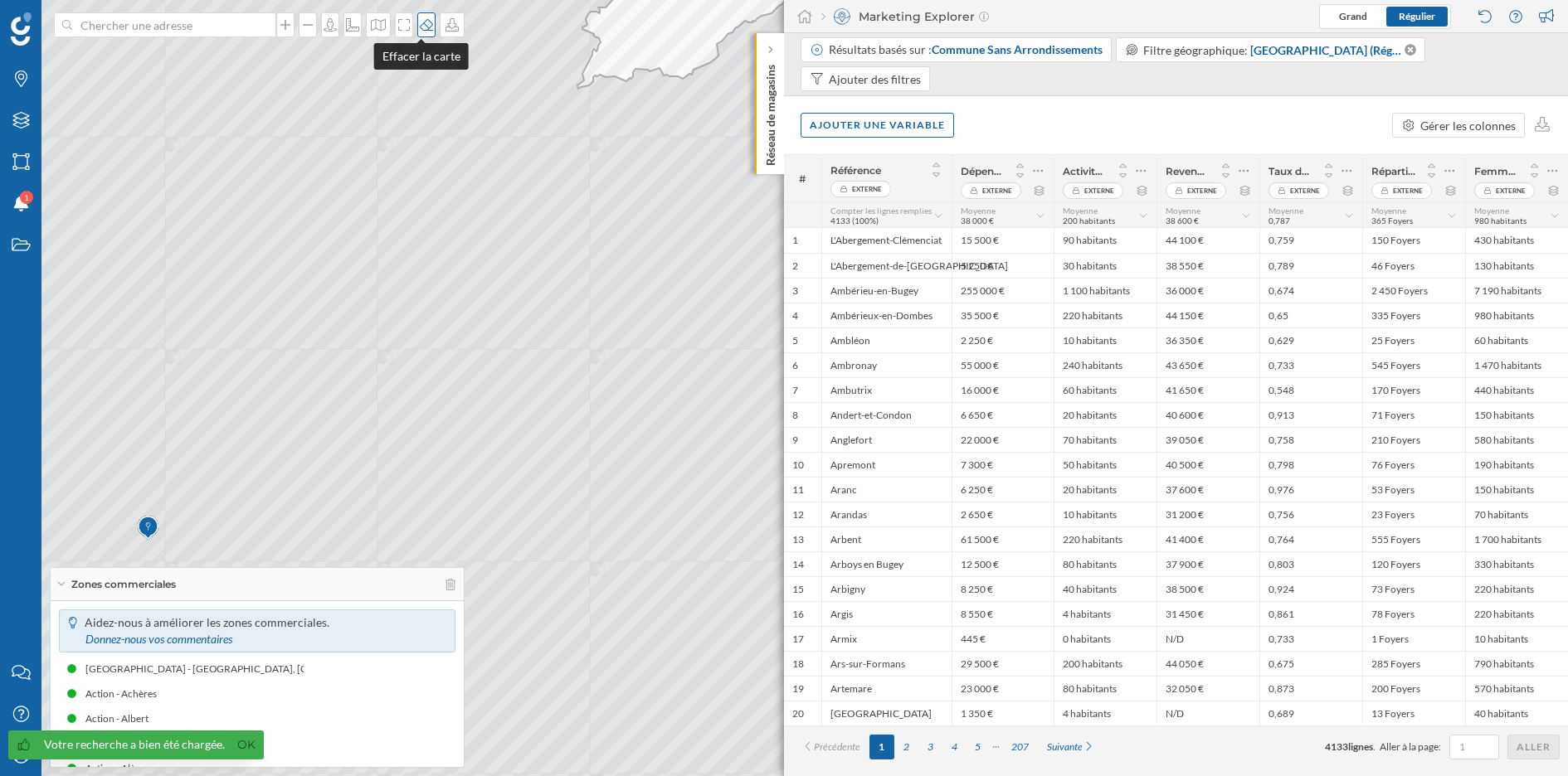
click at [420, 24] on icon at bounding box center [427, 25] width 14 height 12
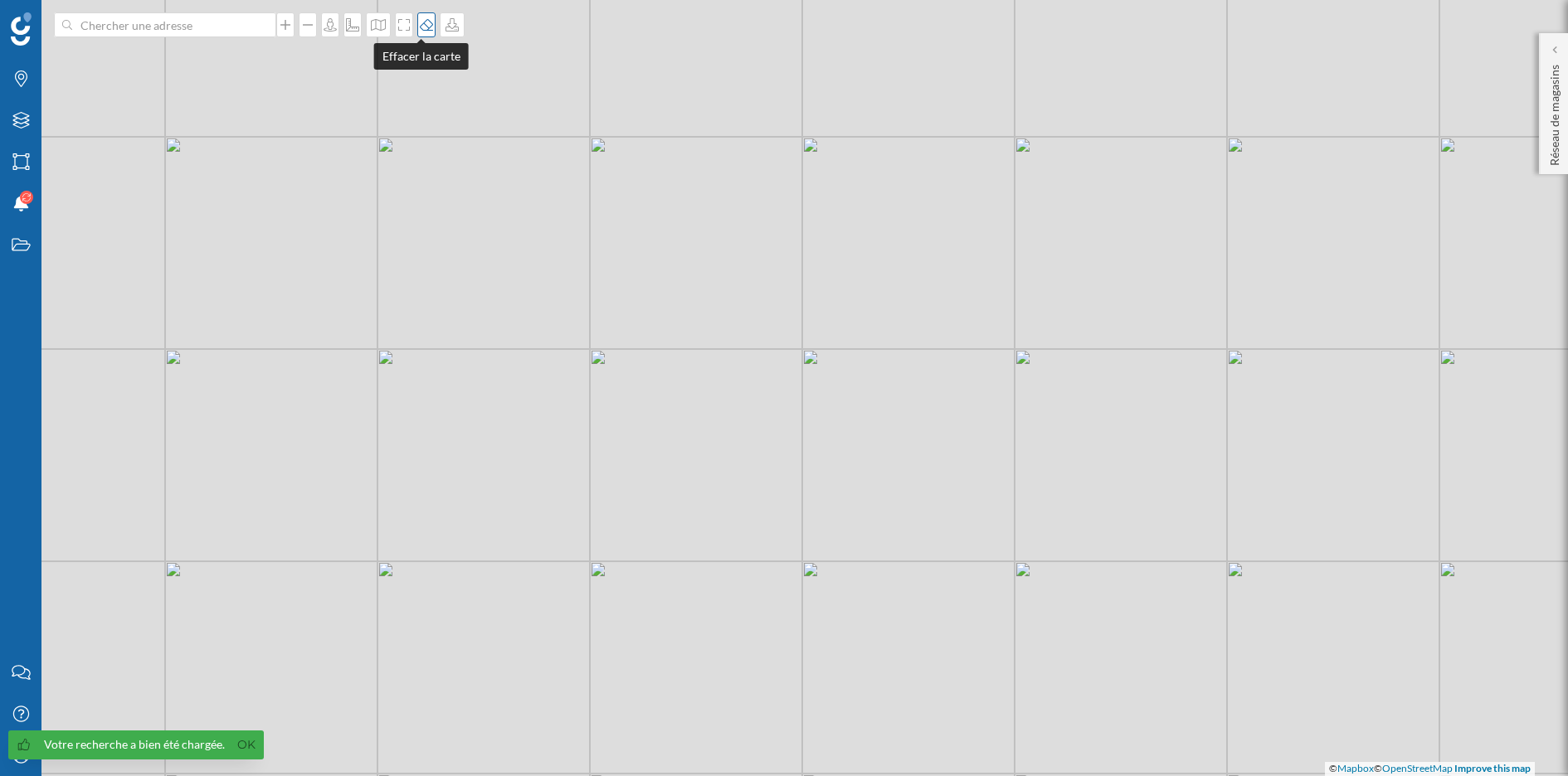
click at [420, 24] on icon at bounding box center [427, 25] width 14 height 12
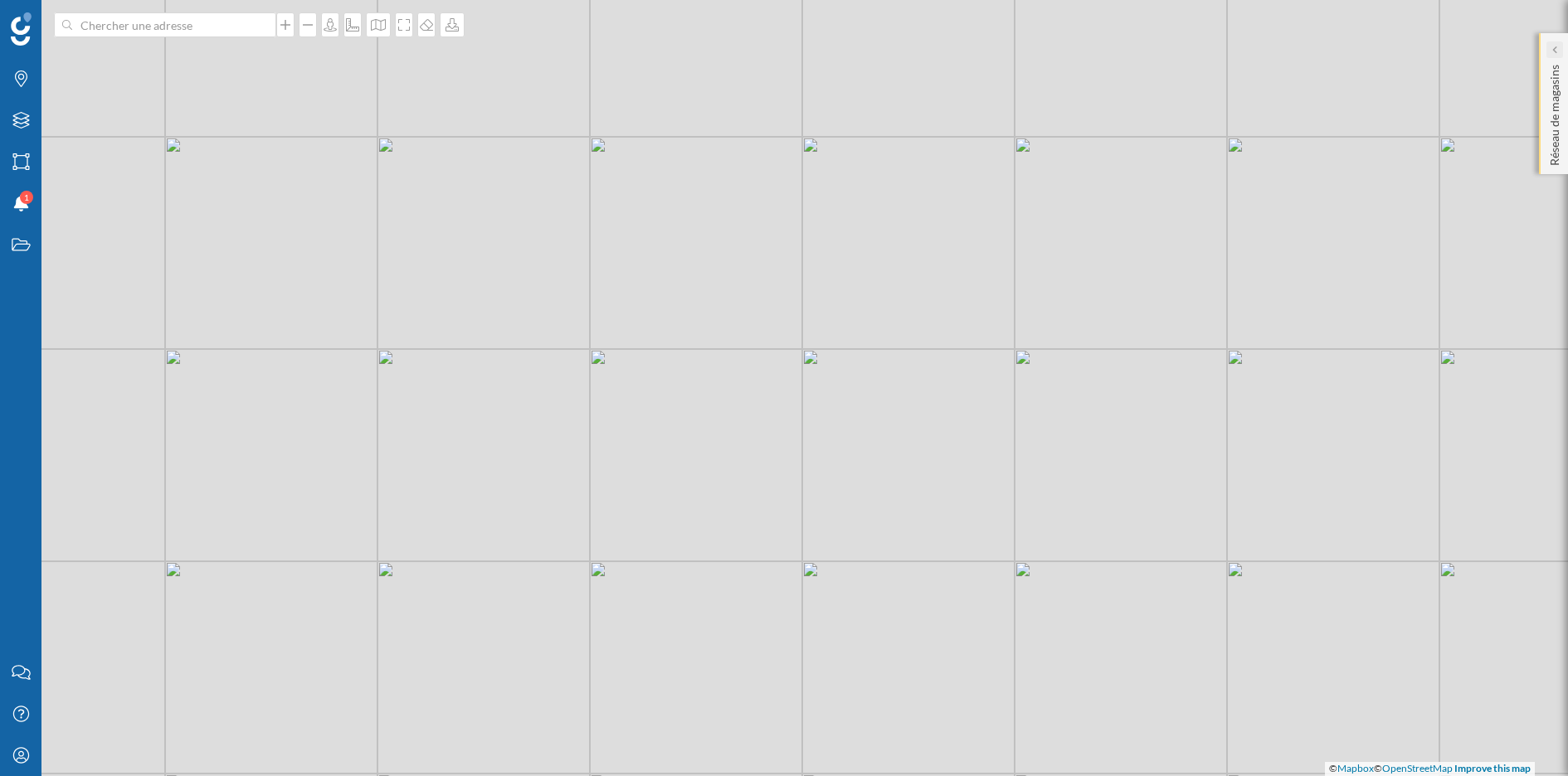
click at [1559, 44] on div at bounding box center [1554, 49] width 16 height 16
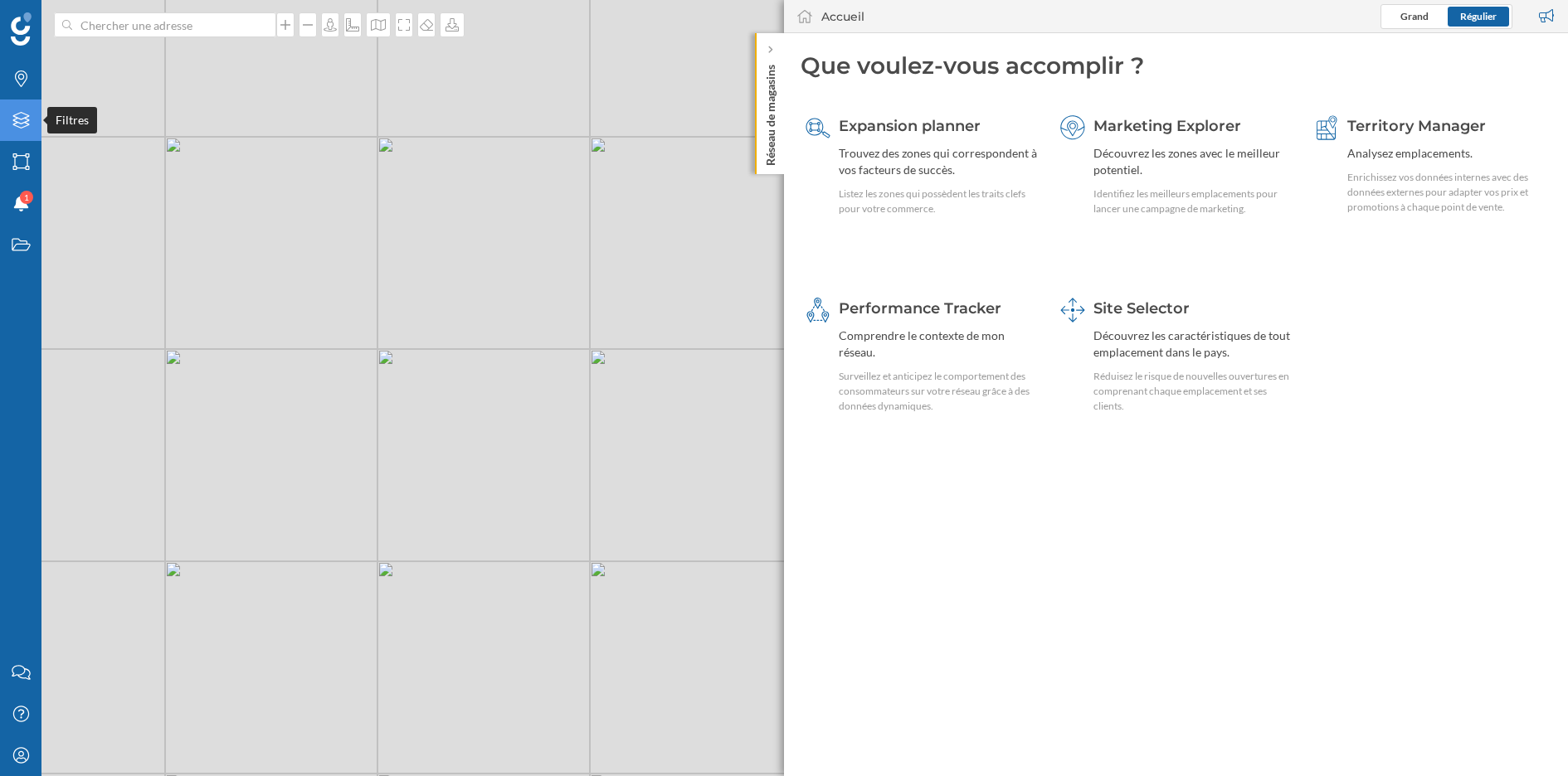
click at [27, 127] on icon "Filtres" at bounding box center [21, 120] width 21 height 16
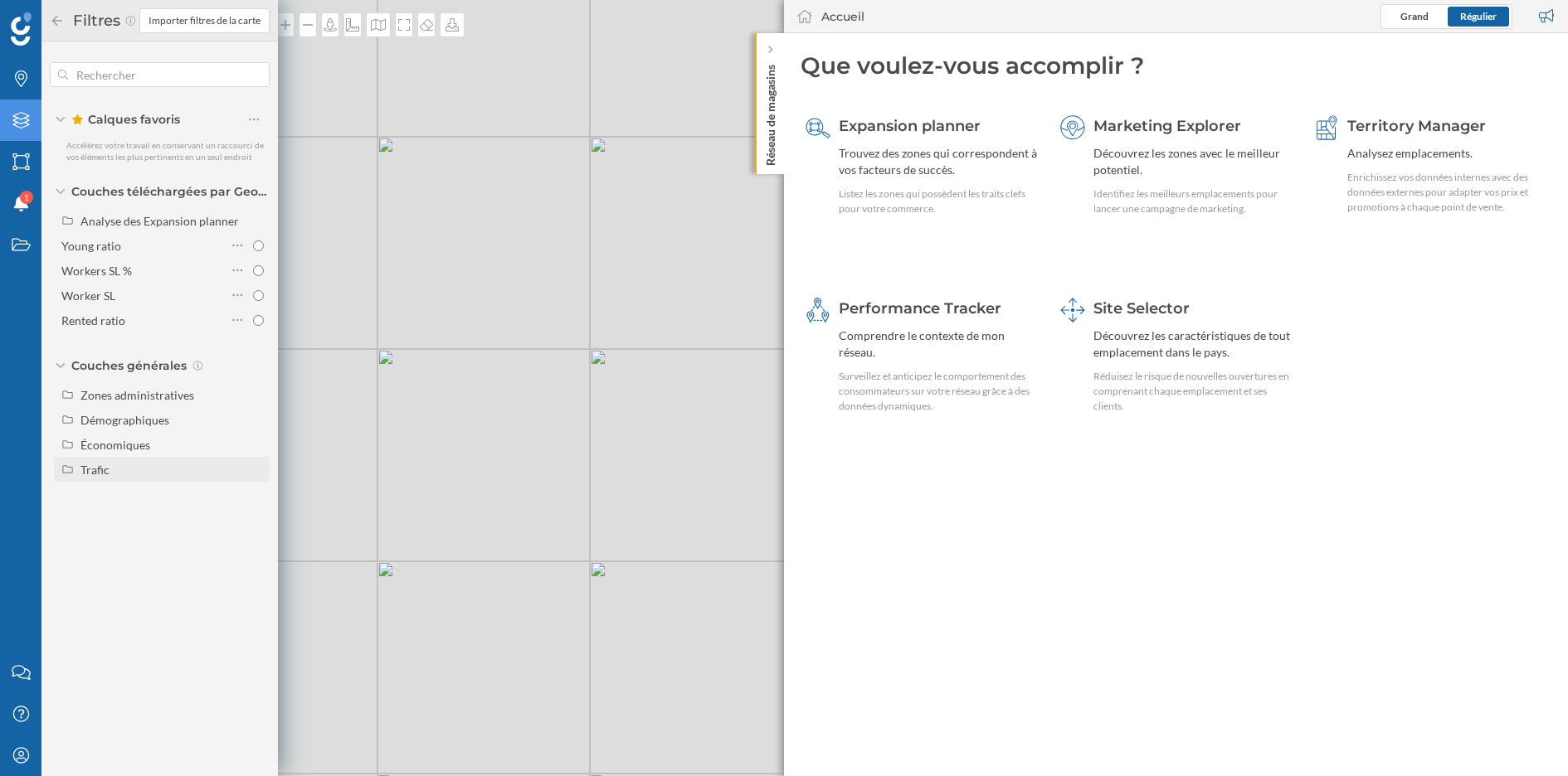
click at [104, 471] on div "Trafic" at bounding box center [95, 469] width 29 height 14
click at [260, 487] on div at bounding box center [236, 493] width 54 height 23
click at [260, 490] on input "Trafic routier" at bounding box center [258, 495] width 11 height 11
radio input "true"
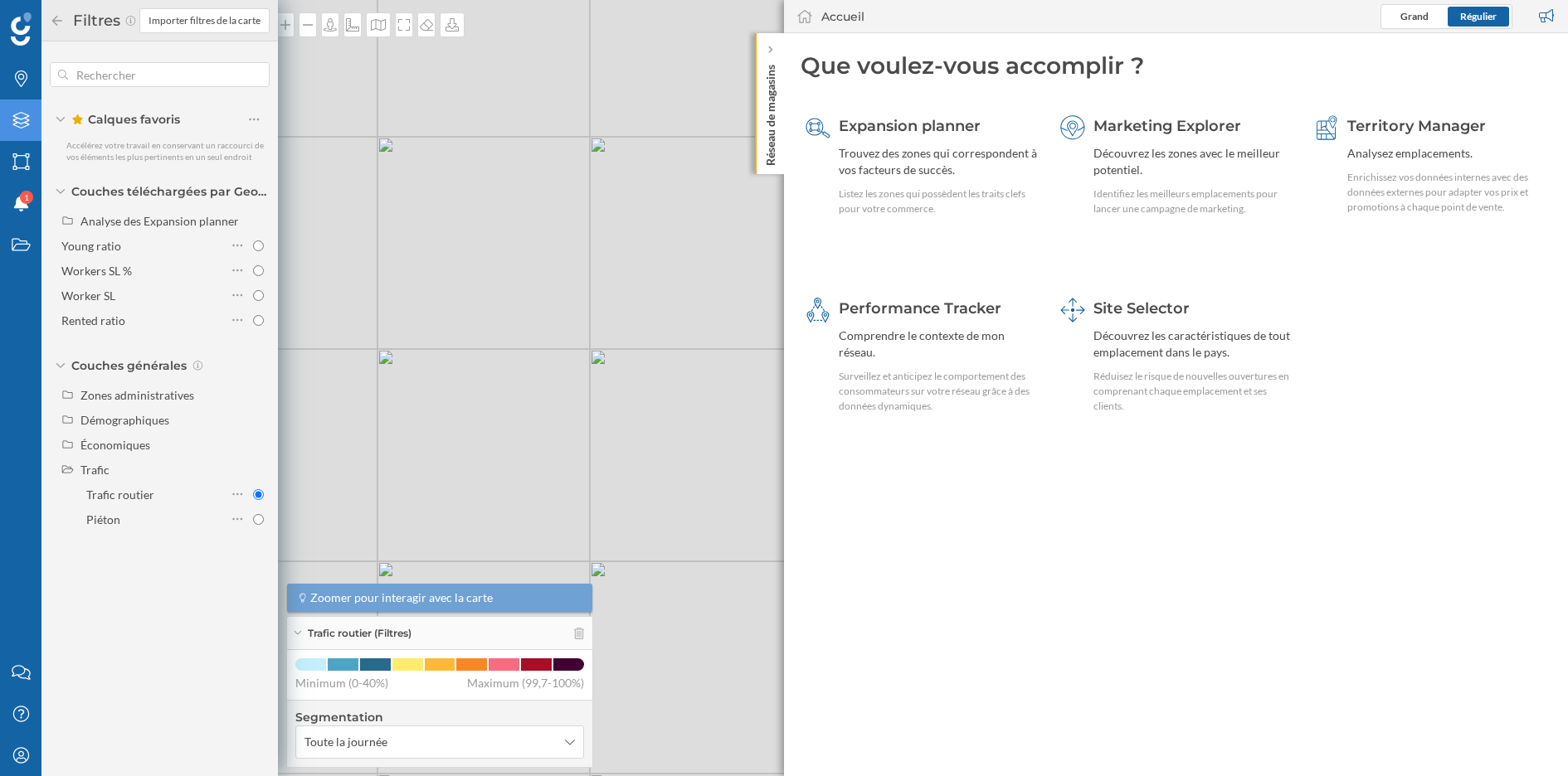
click at [54, 18] on icon at bounding box center [57, 19] width 10 height 10
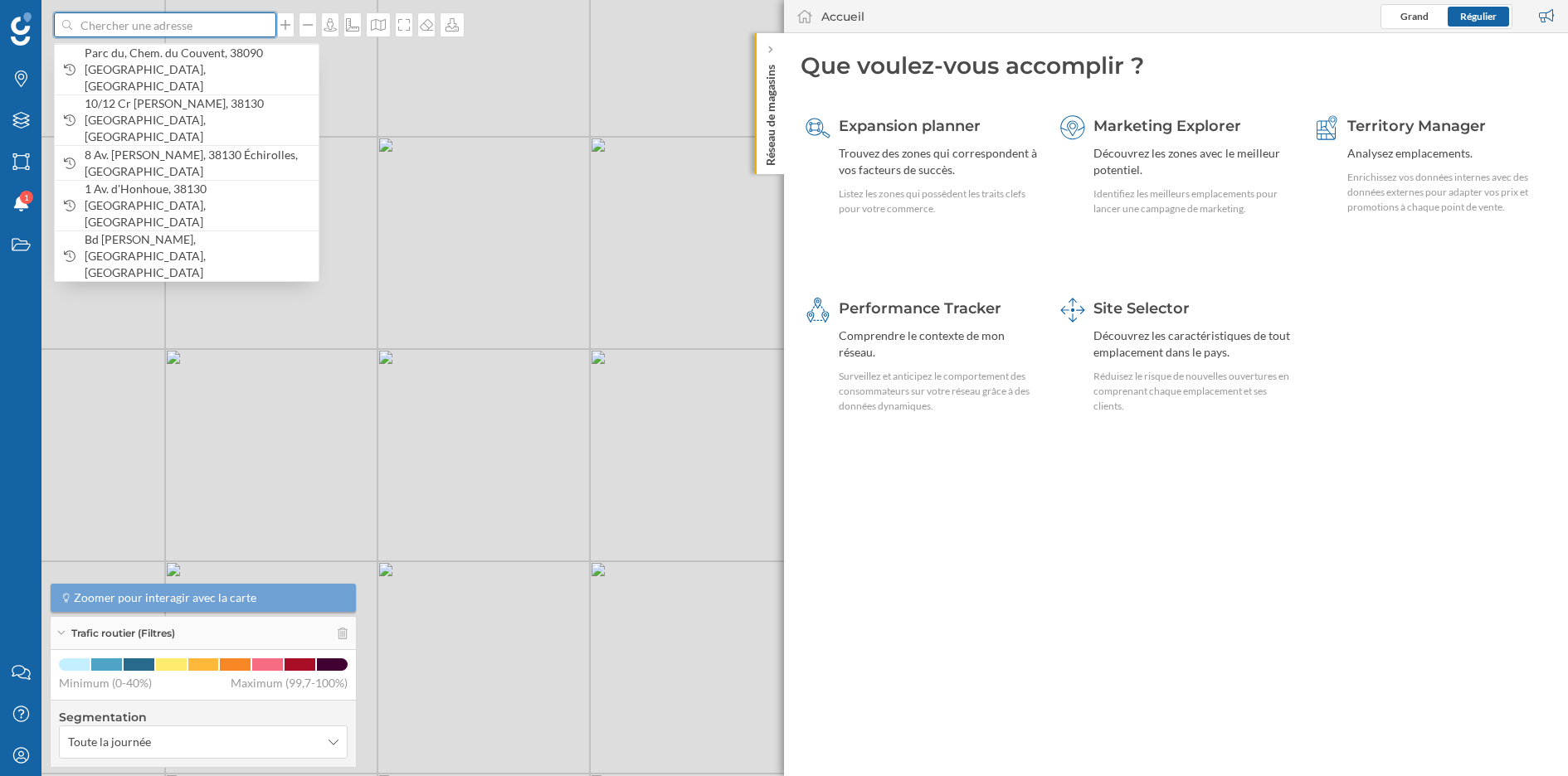
click at [156, 24] on input at bounding box center [165, 25] width 186 height 25
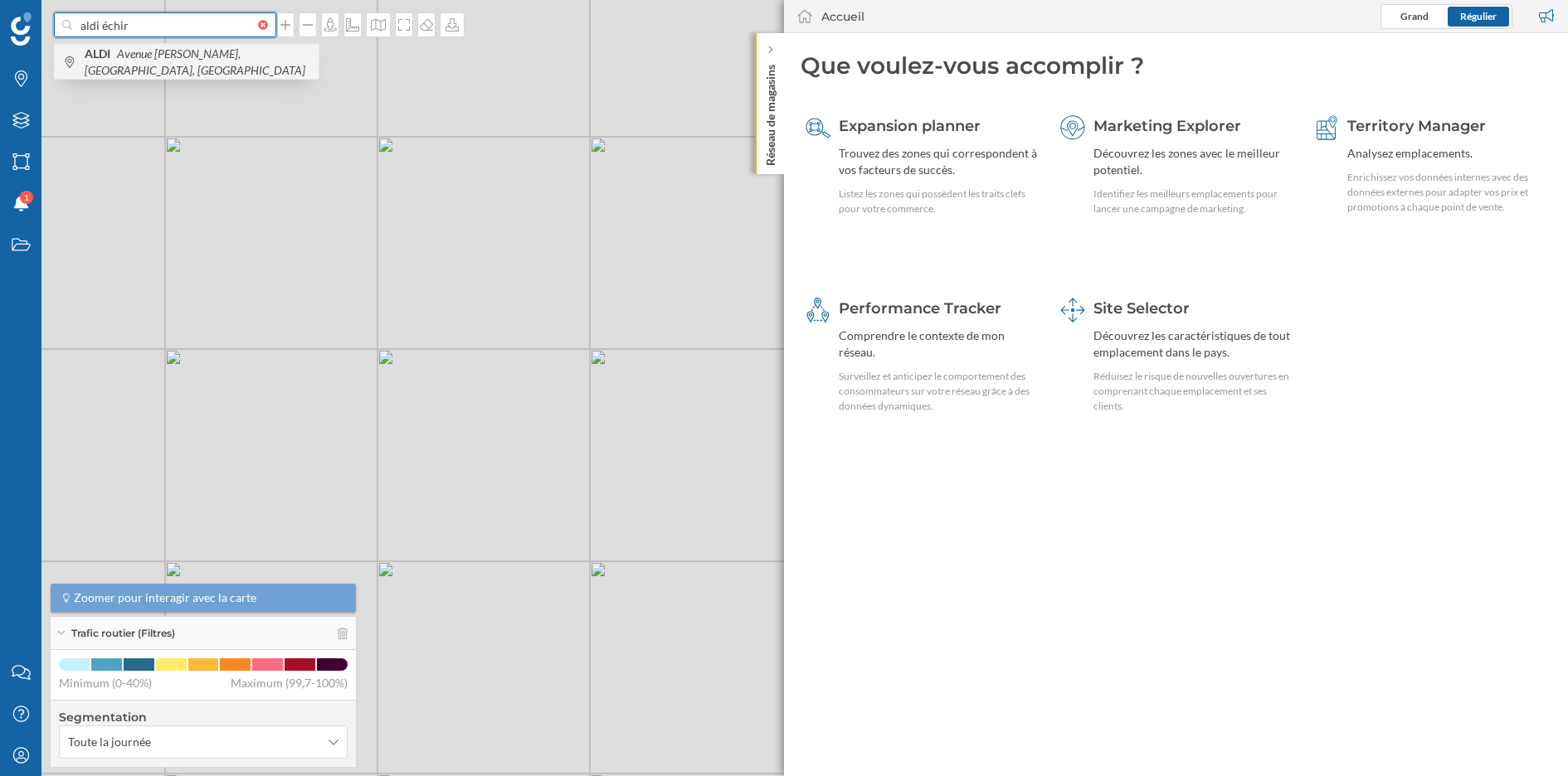
type input "aldi échir"
click at [208, 67] on icon "Avenue [PERSON_NAME], [GEOGRAPHIC_DATA], [GEOGRAPHIC_DATA]" at bounding box center [194, 62] width 221 height 31
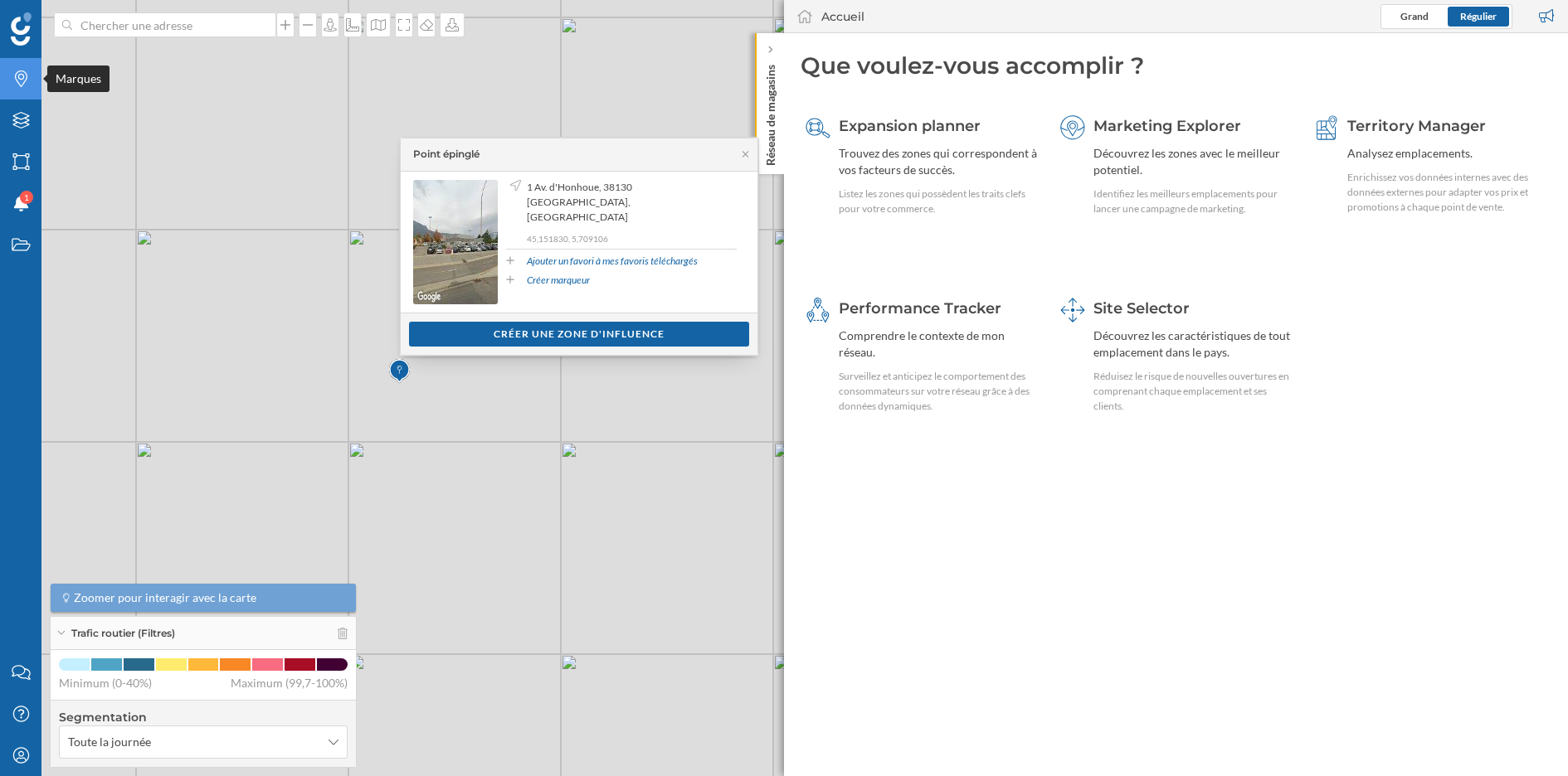
click at [30, 81] on icon "Marques" at bounding box center [21, 79] width 21 height 16
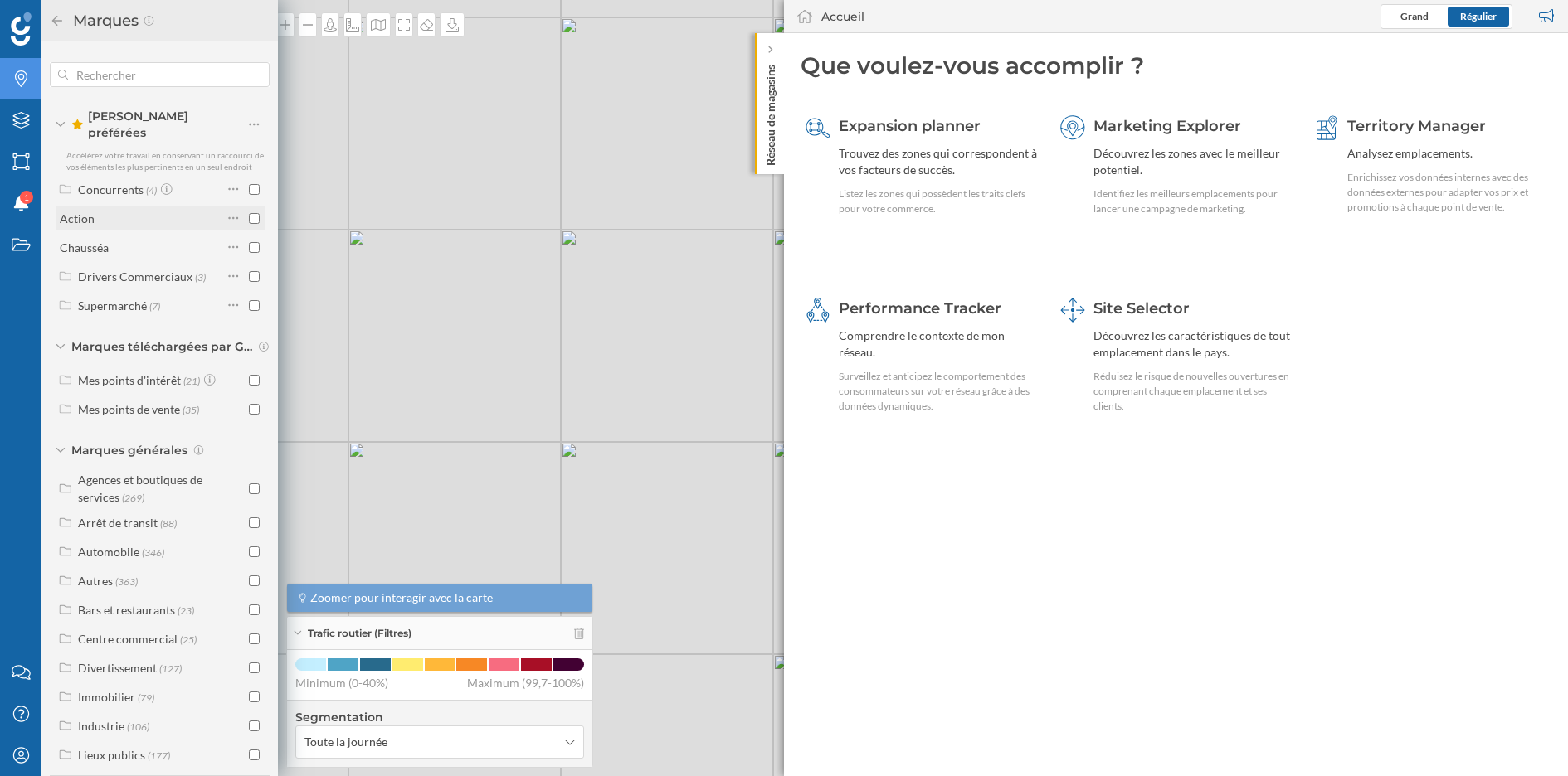
click at [253, 213] on input "checkbox" at bounding box center [254, 219] width 11 height 11
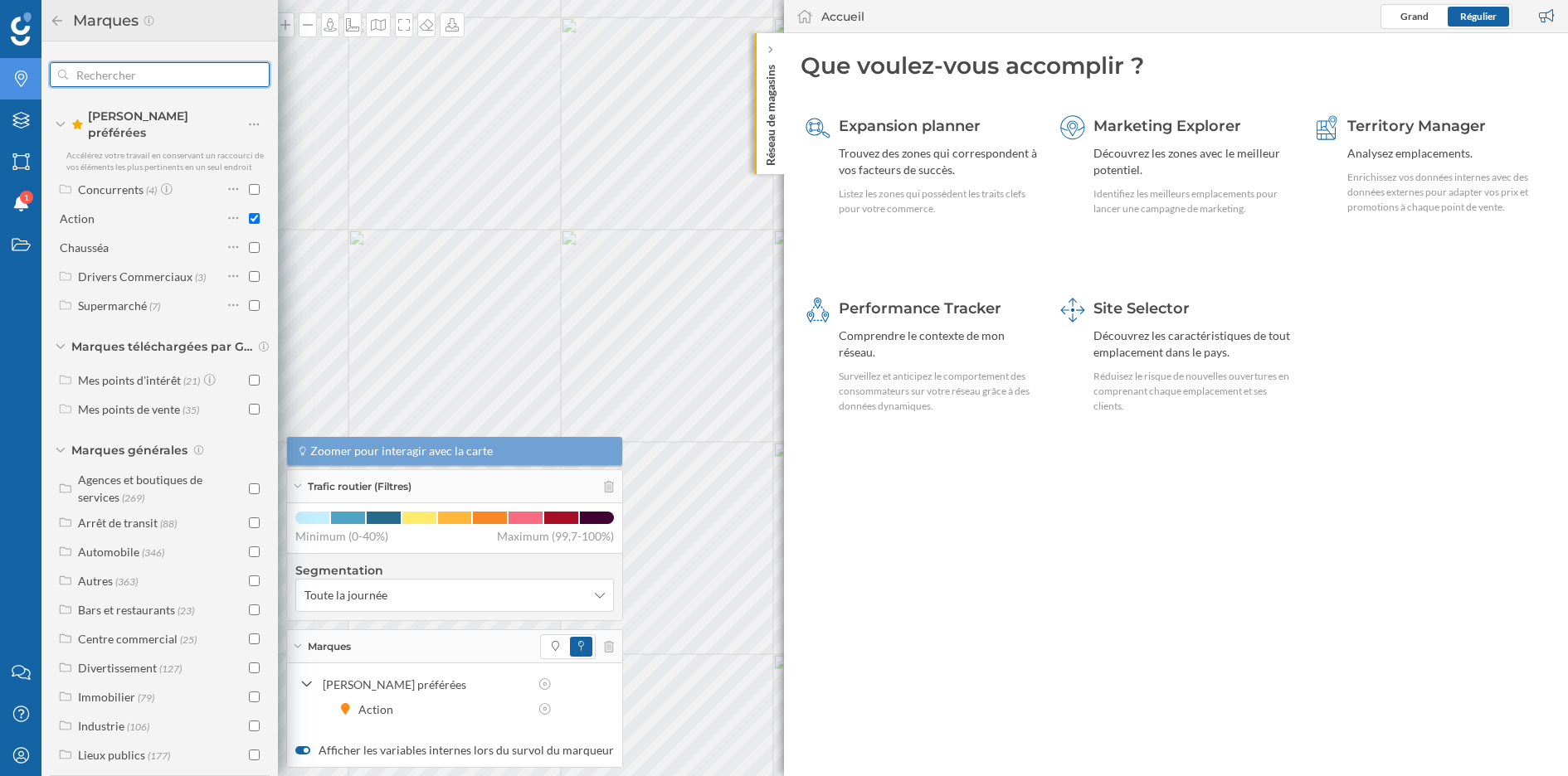
click at [171, 71] on input "text" at bounding box center [159, 74] width 183 height 33
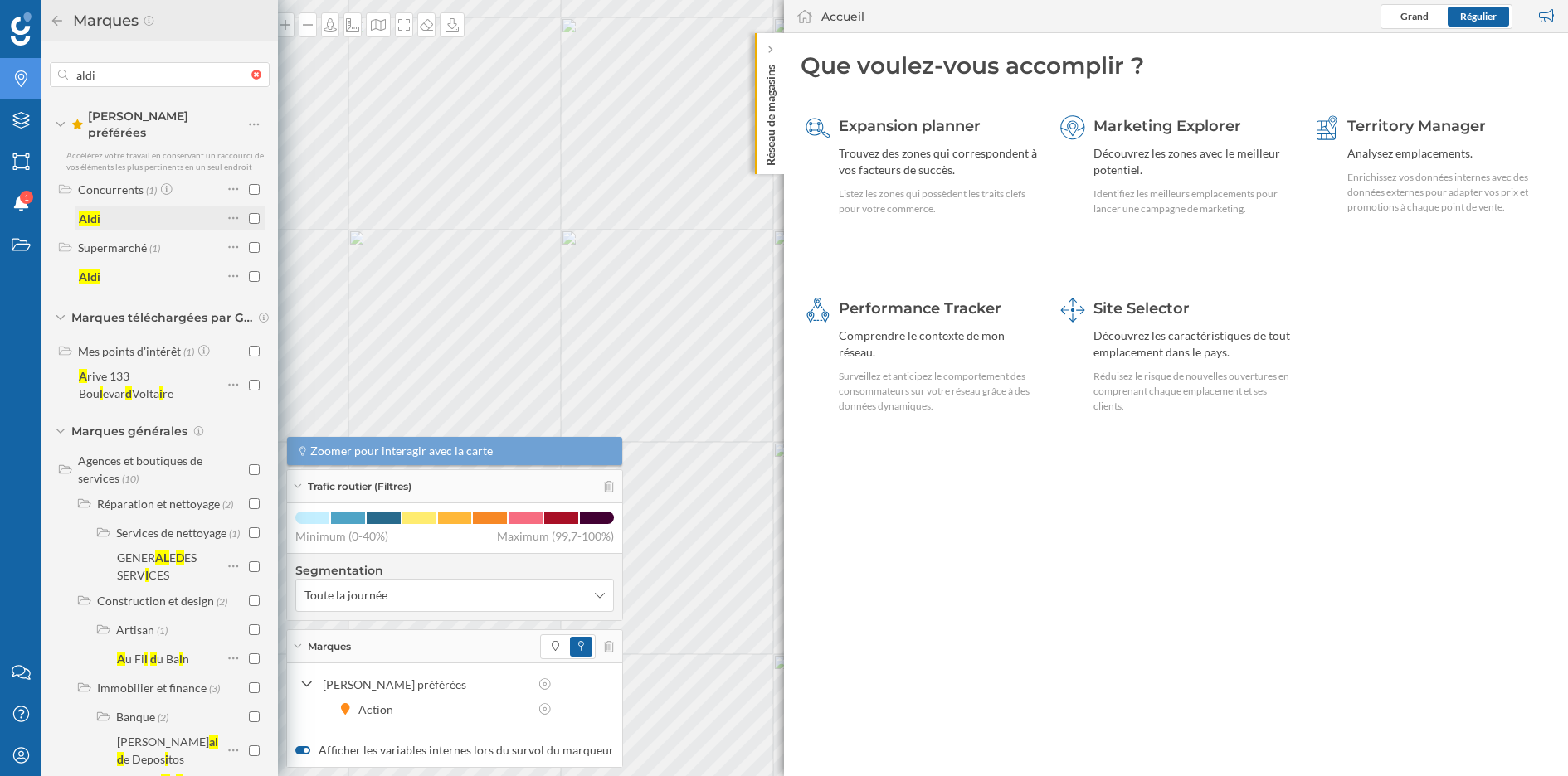
click at [252, 213] on input "checkbox" at bounding box center [254, 219] width 11 height 11
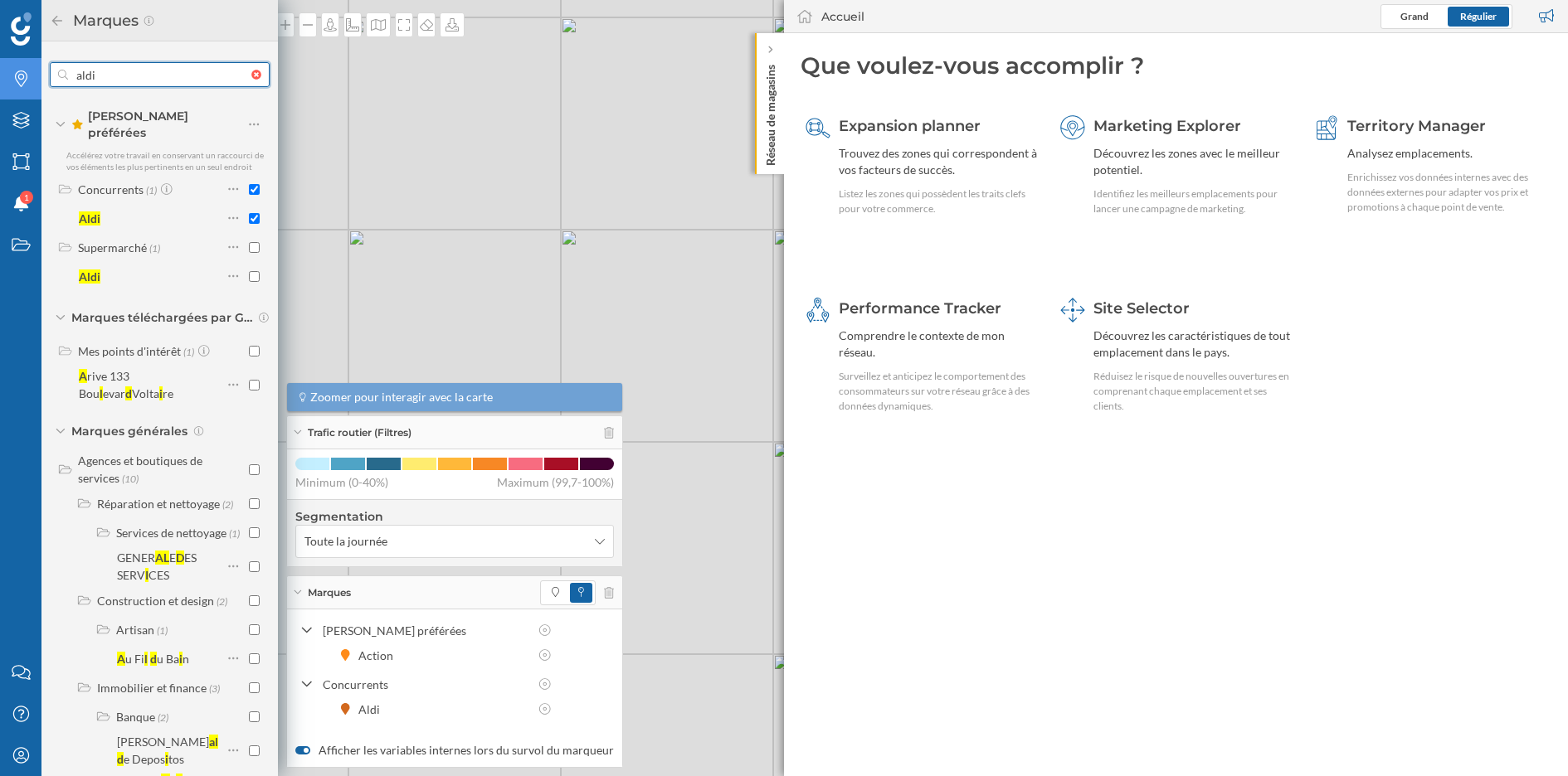
click at [203, 79] on input "aldi" at bounding box center [159, 74] width 183 height 33
type input "lidl"
checkbox input "false"
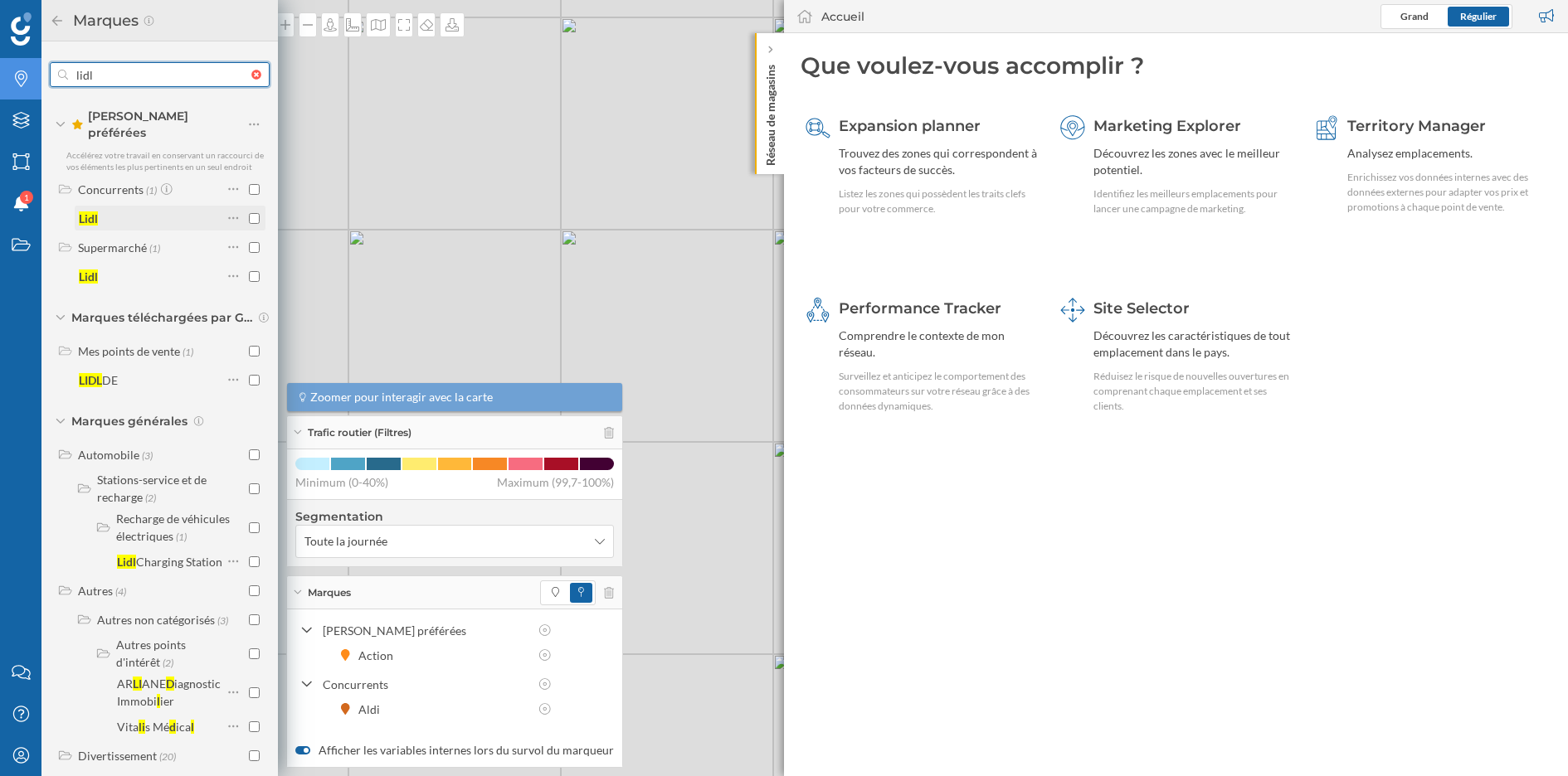
type input "lidl"
click at [252, 213] on input "checkbox" at bounding box center [254, 219] width 11 height 11
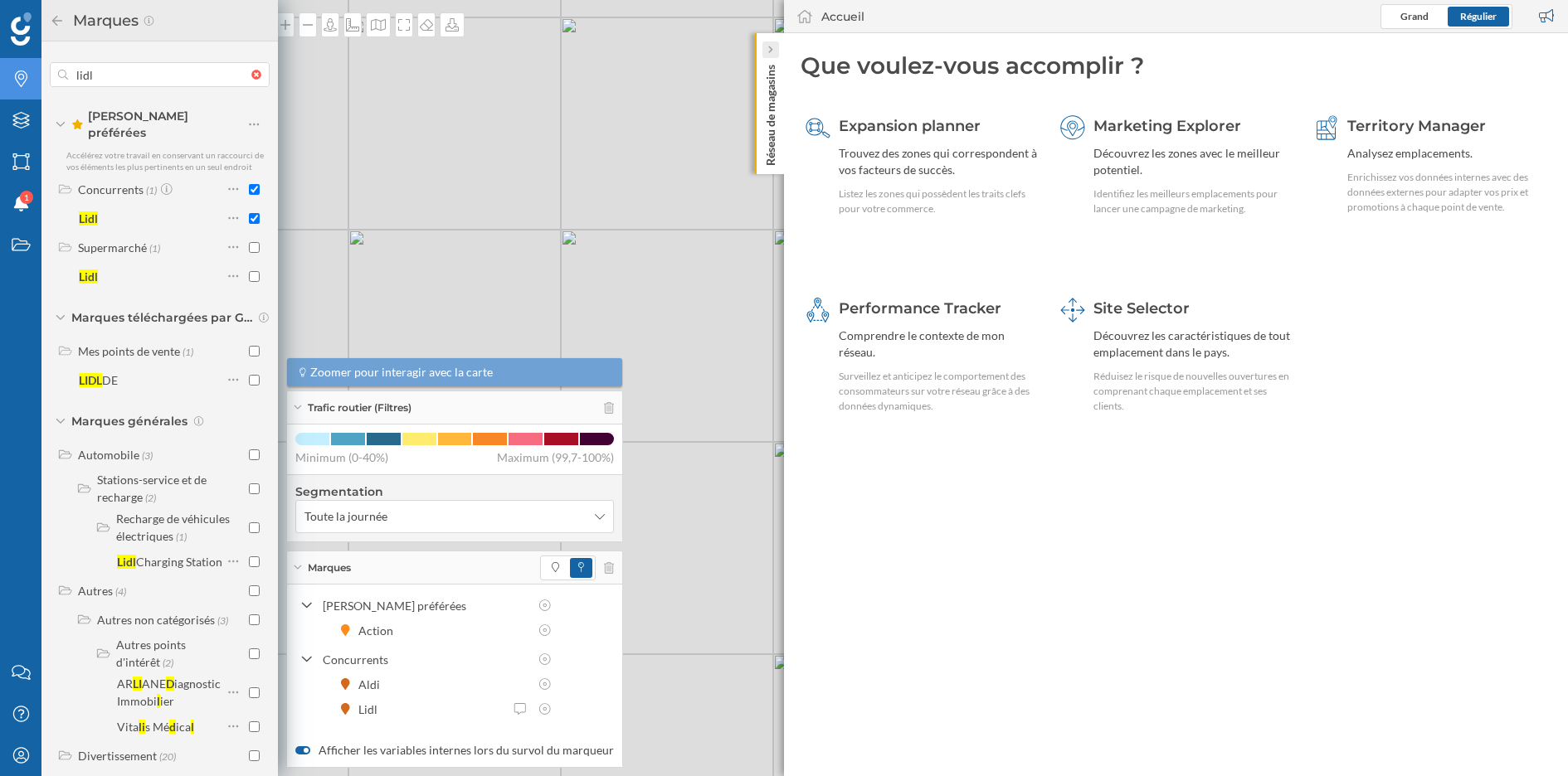
click at [771, 50] on icon at bounding box center [770, 50] width 5 height 7
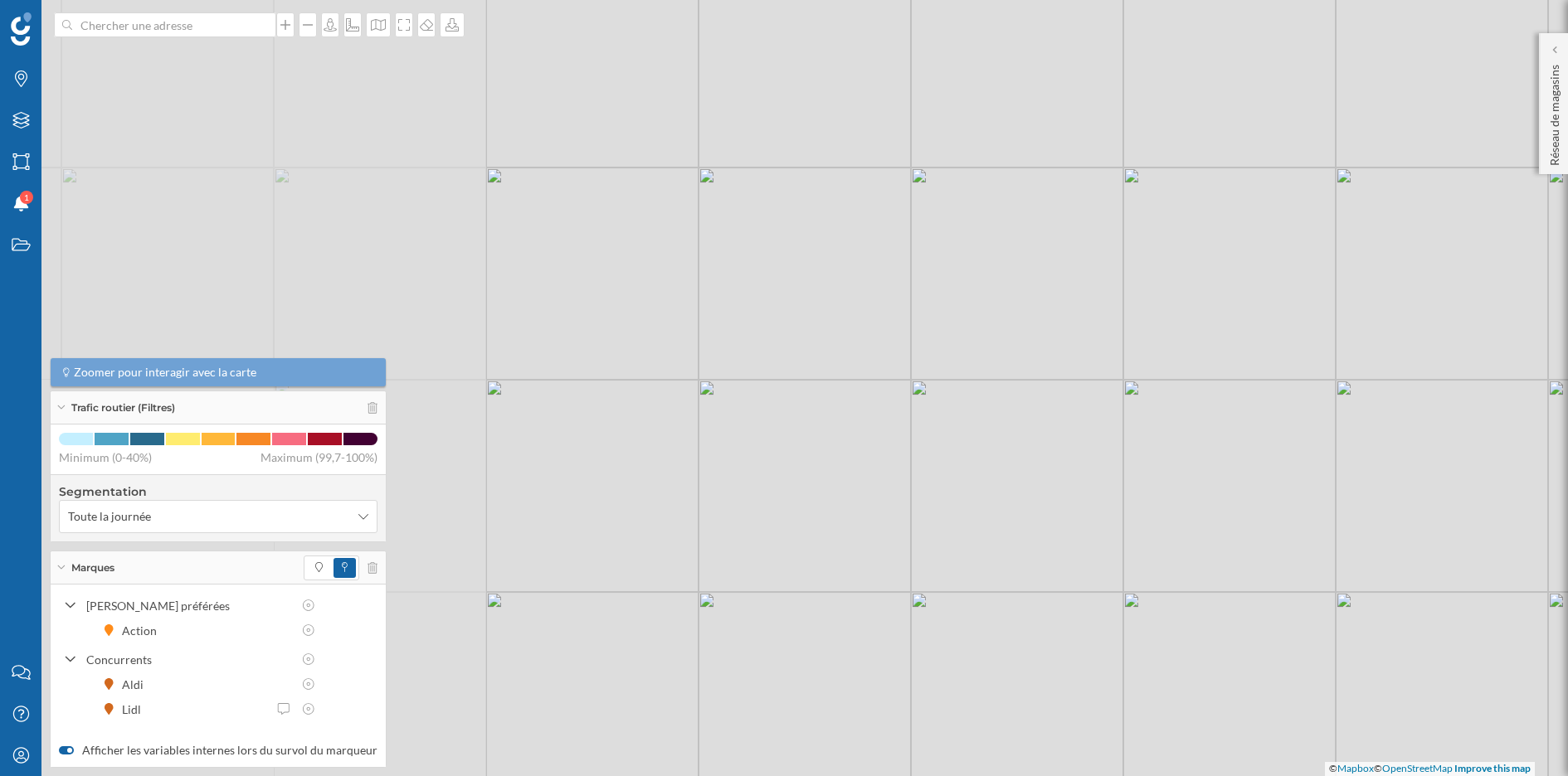
drag, startPoint x: 479, startPoint y: 366, endPoint x: 1043, endPoint y: 302, distance: 567.6
click at [1043, 302] on div "© Mapbox © OpenStreetMap Improve this map" at bounding box center [784, 388] width 1568 height 776
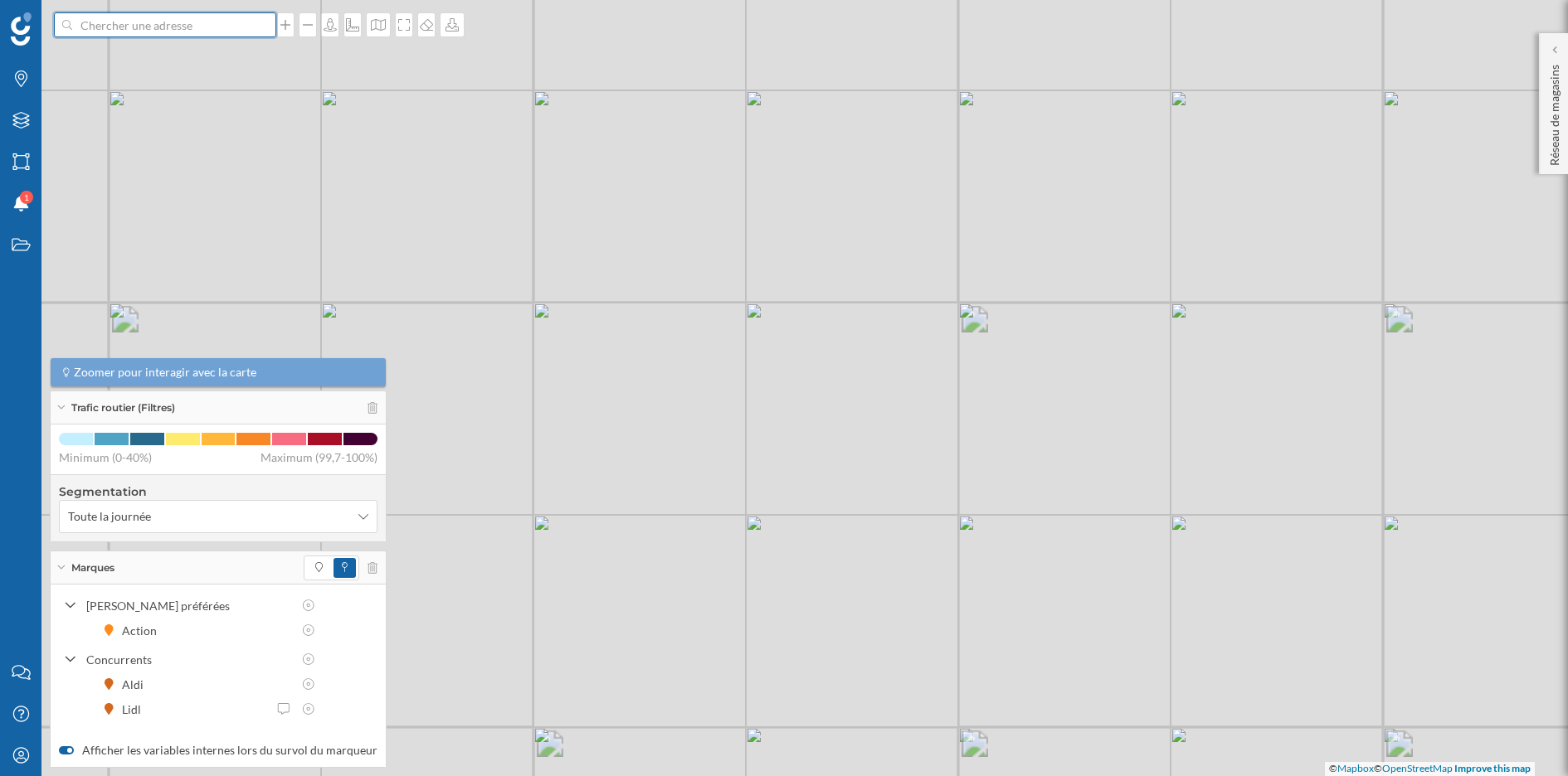
click at [245, 27] on input at bounding box center [165, 25] width 186 height 25
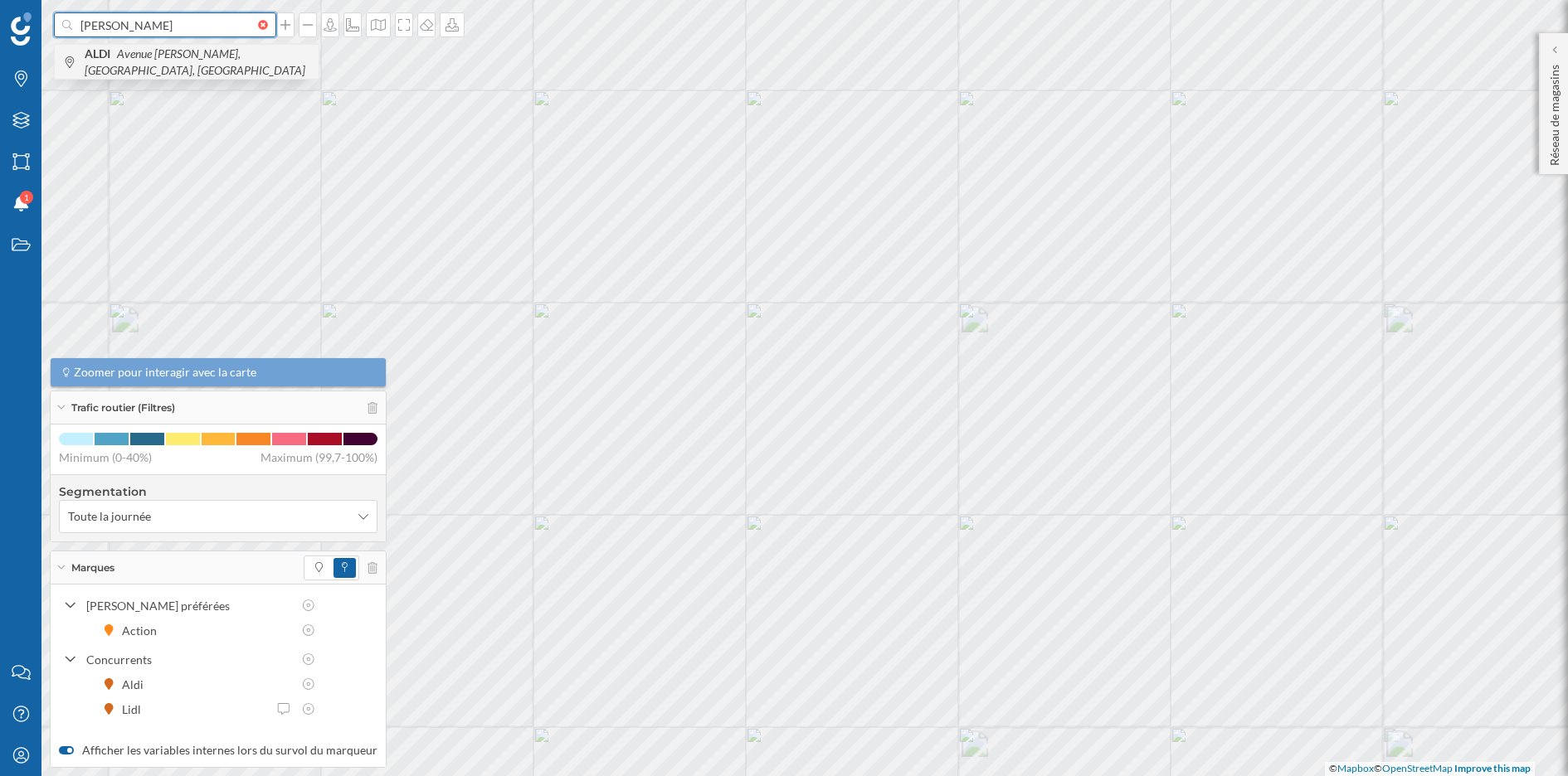
type input "[PERSON_NAME]"
click at [187, 59] on icon "Avenue [PERSON_NAME], [GEOGRAPHIC_DATA], [GEOGRAPHIC_DATA]" at bounding box center [194, 62] width 221 height 31
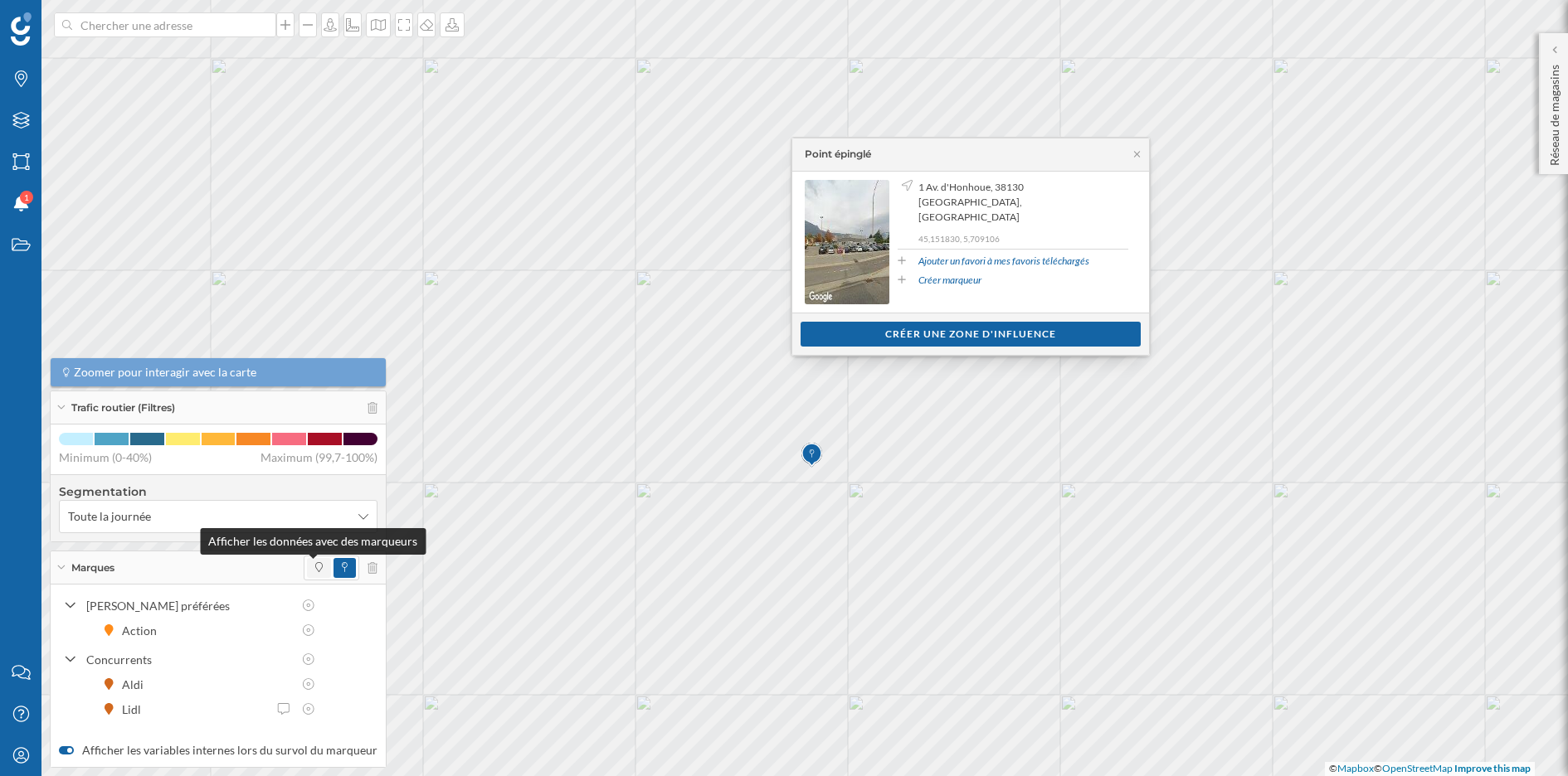
click at [315, 568] on icon at bounding box center [319, 566] width 7 height 10
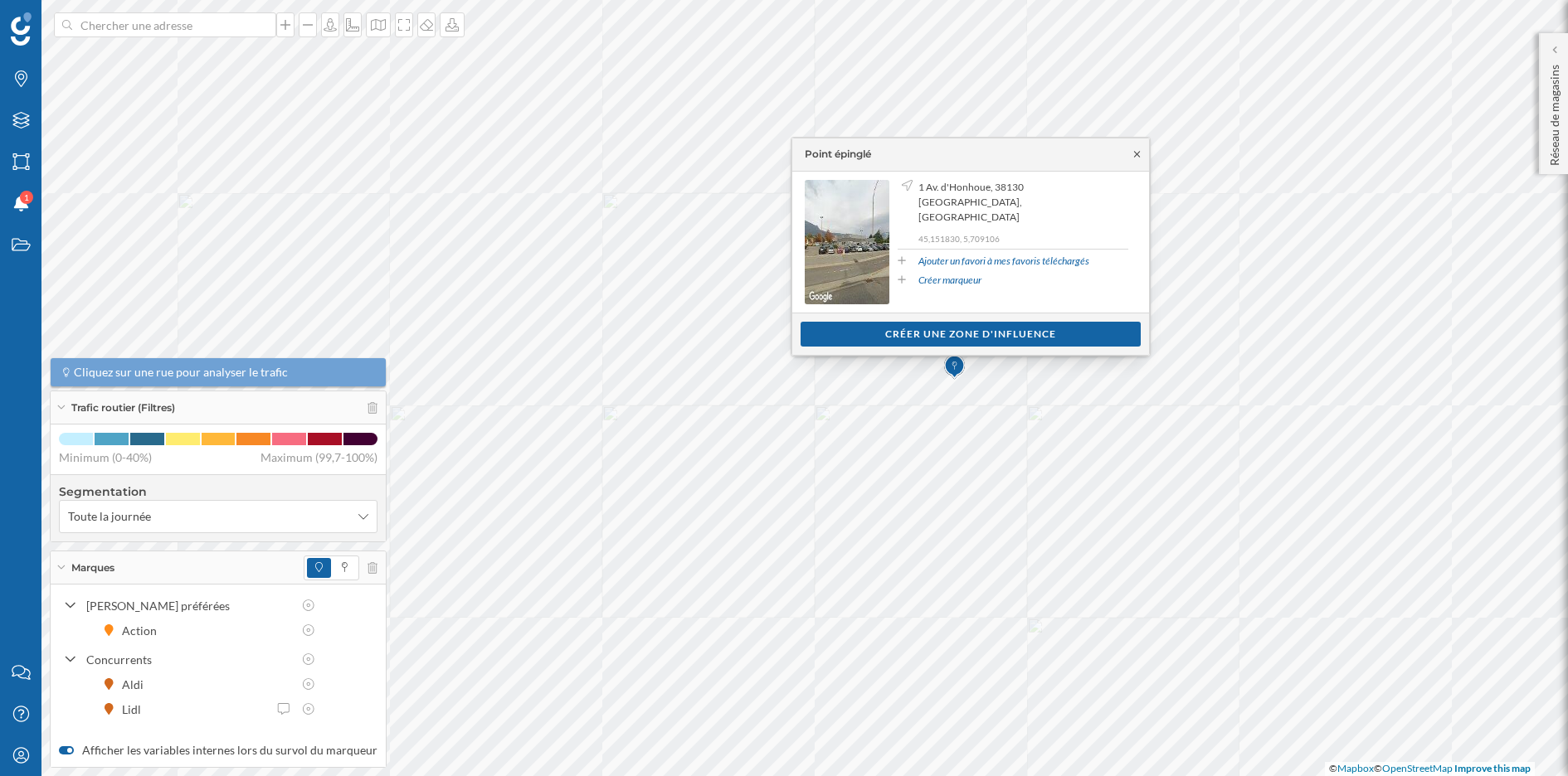
click at [1136, 155] on icon at bounding box center [1137, 154] width 13 height 10
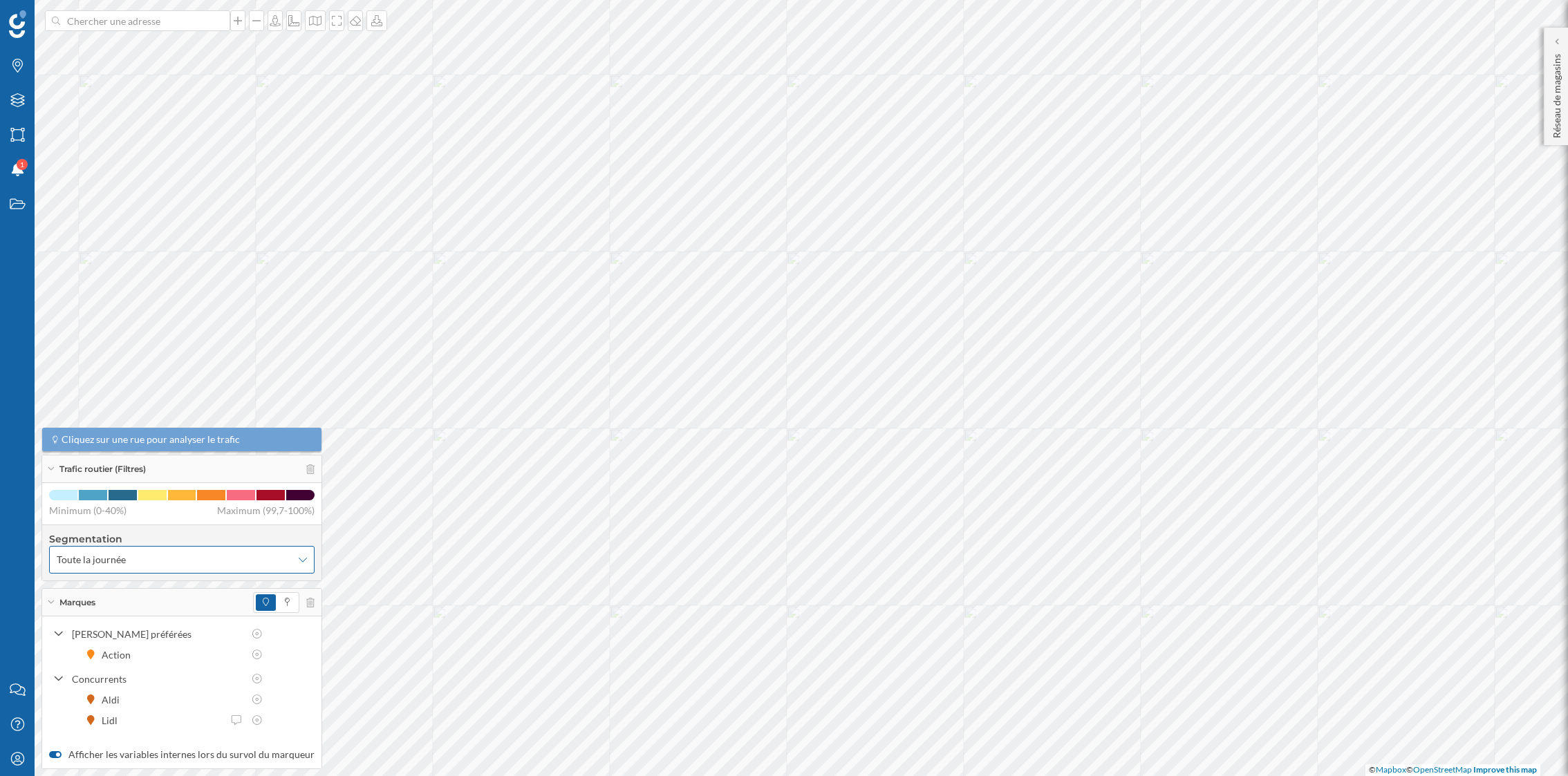
click at [246, 550] on div "Toute la journée" at bounding box center [182, 560] width 265 height 27
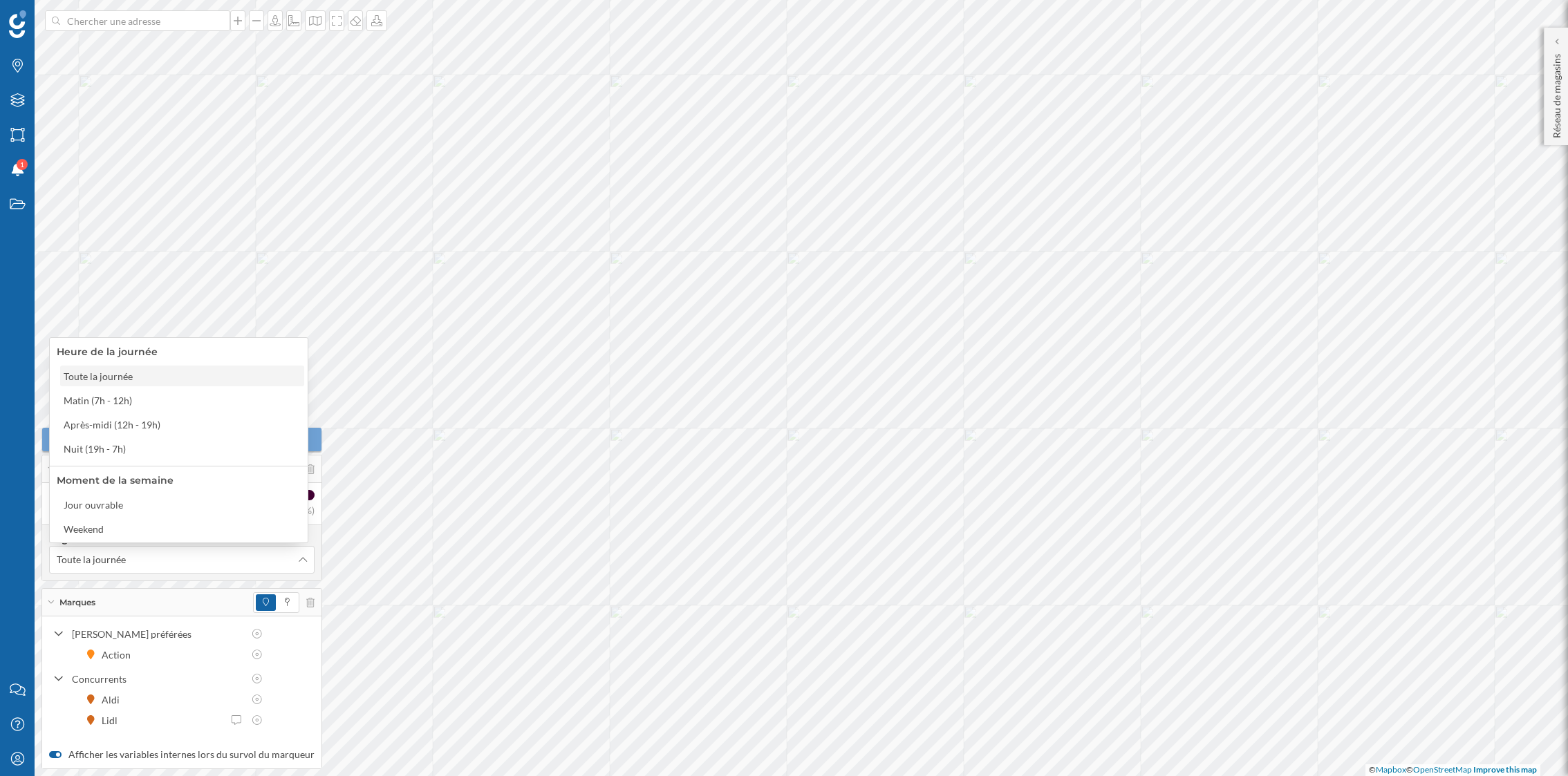
click at [164, 377] on div "Toute la journée" at bounding box center [181, 376] width 236 height 14
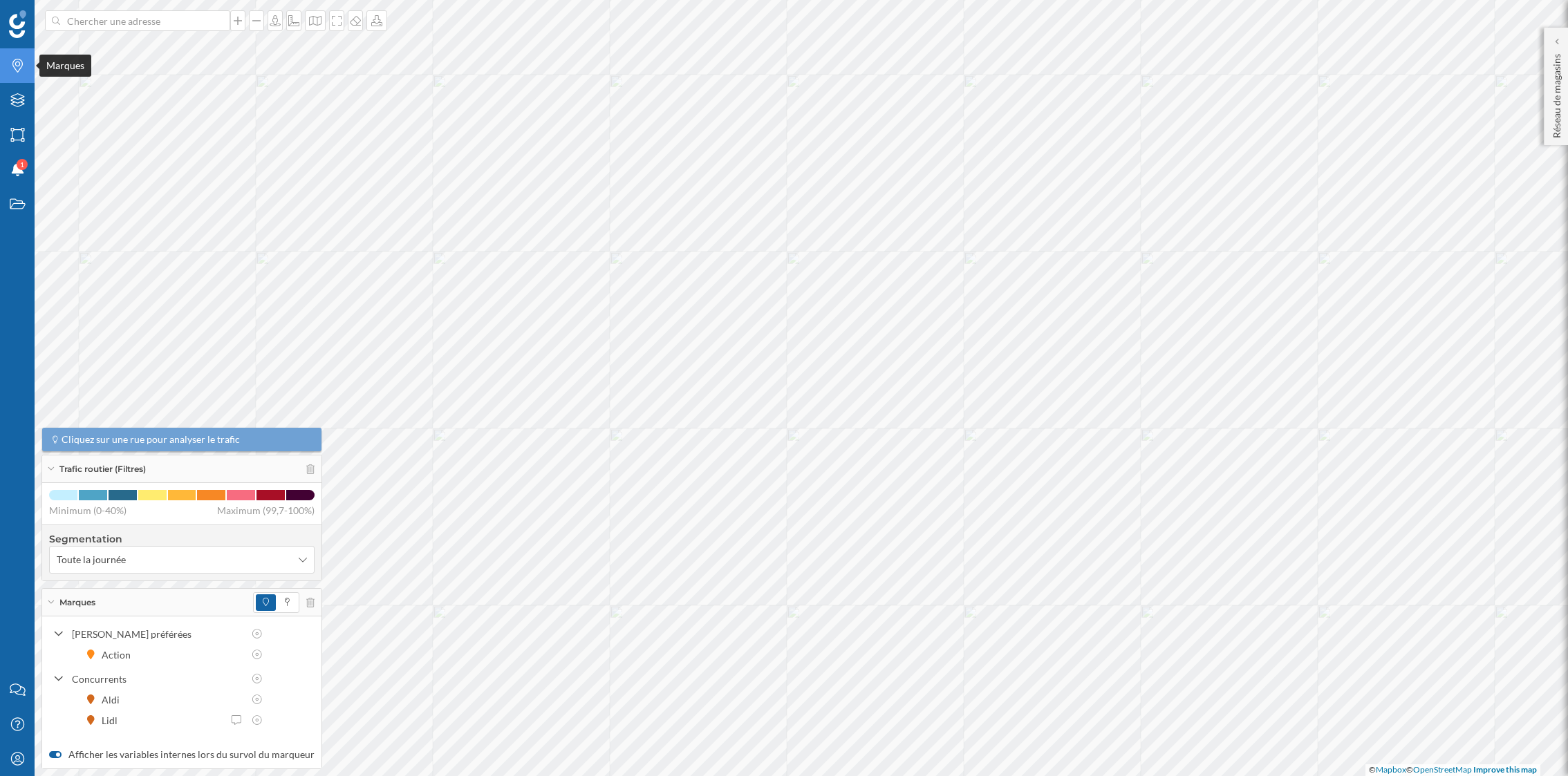
click at [19, 79] on div "Marques" at bounding box center [17, 65] width 34 height 34
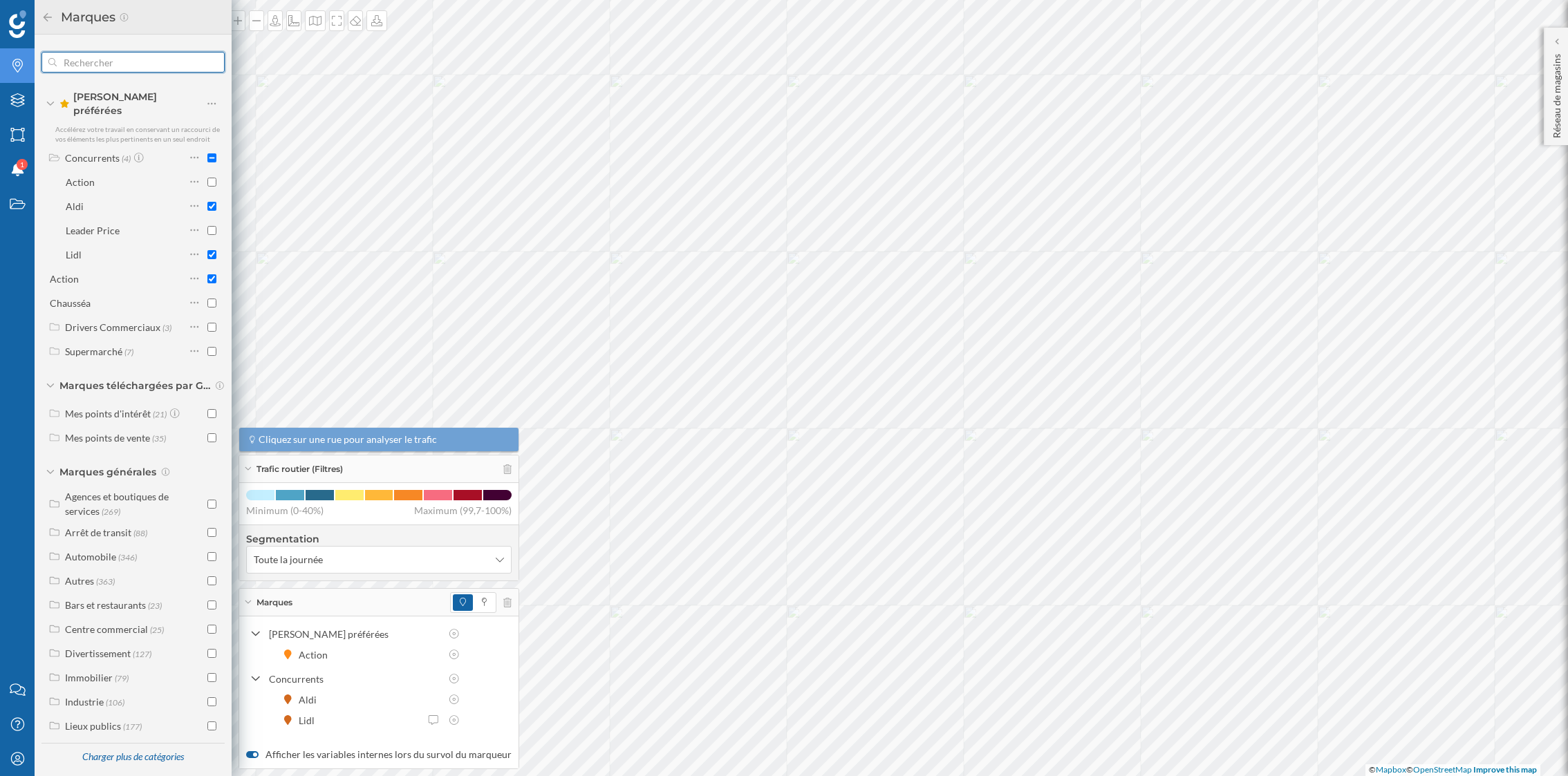
click at [130, 57] on input "text" at bounding box center [133, 62] width 153 height 27
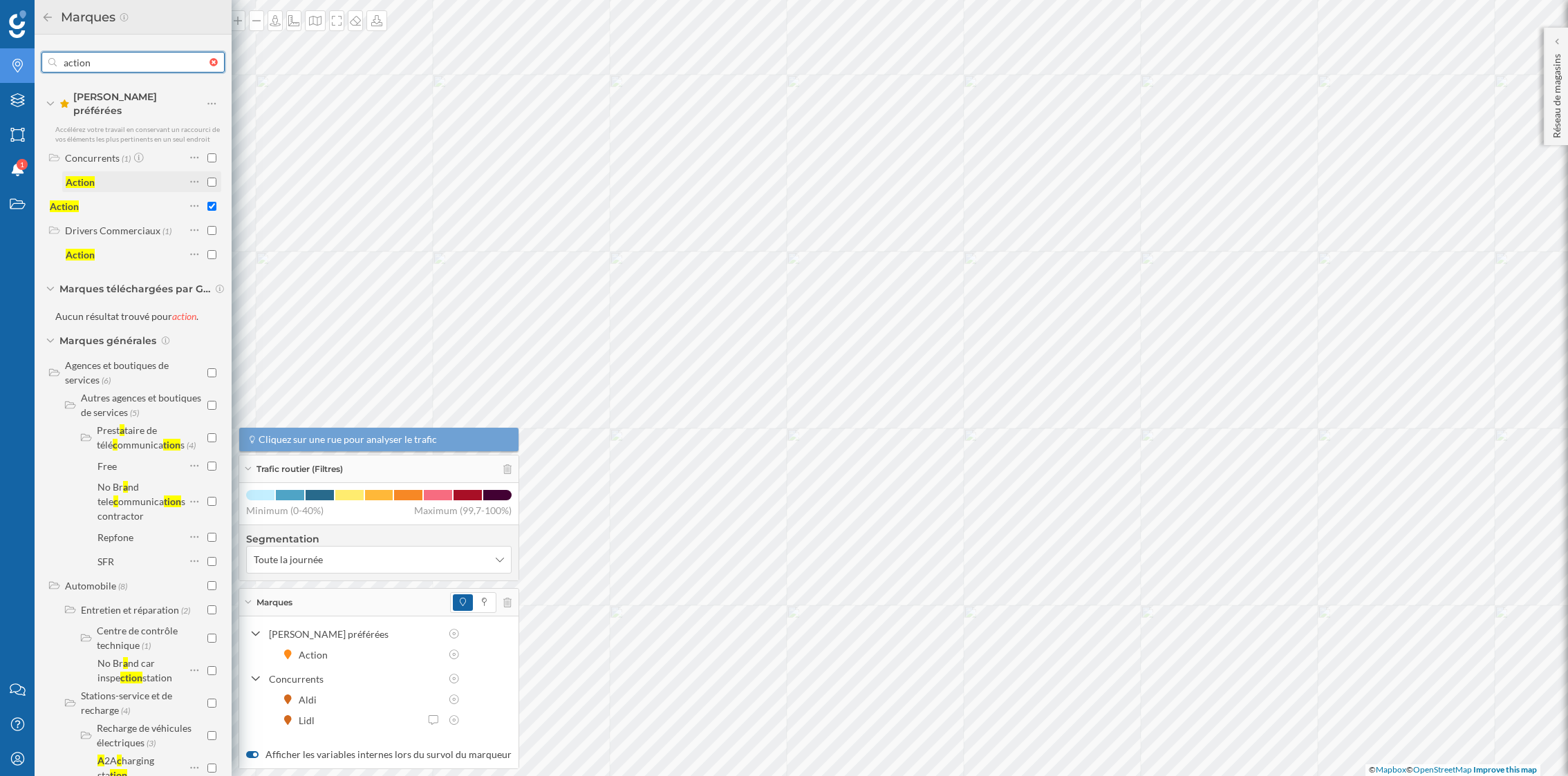
type input "action"
click at [207, 178] on input "checkbox" at bounding box center [212, 182] width 9 height 9
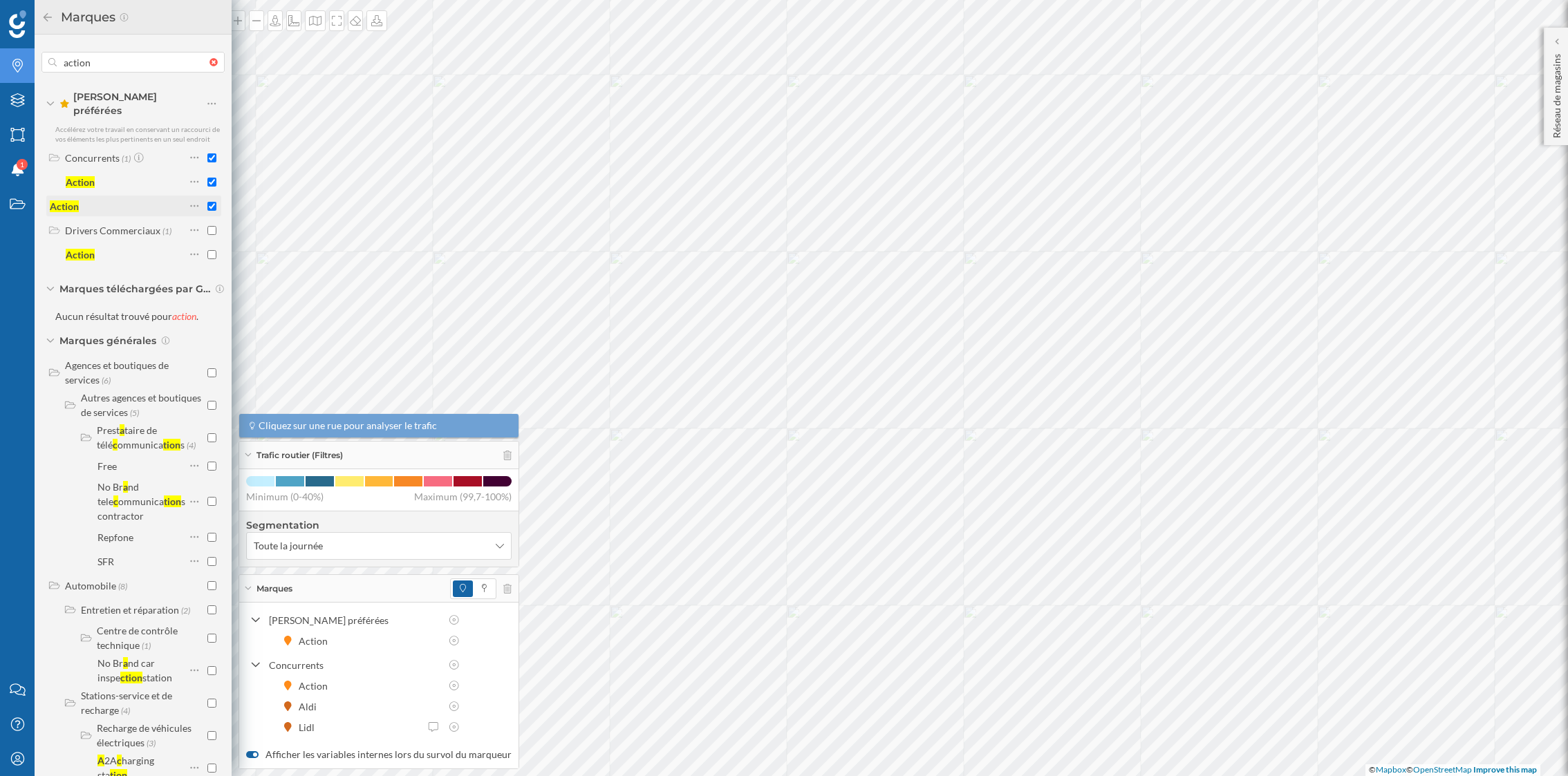
click at [210, 202] on input "checkbox" at bounding box center [212, 207] width 9 height 9
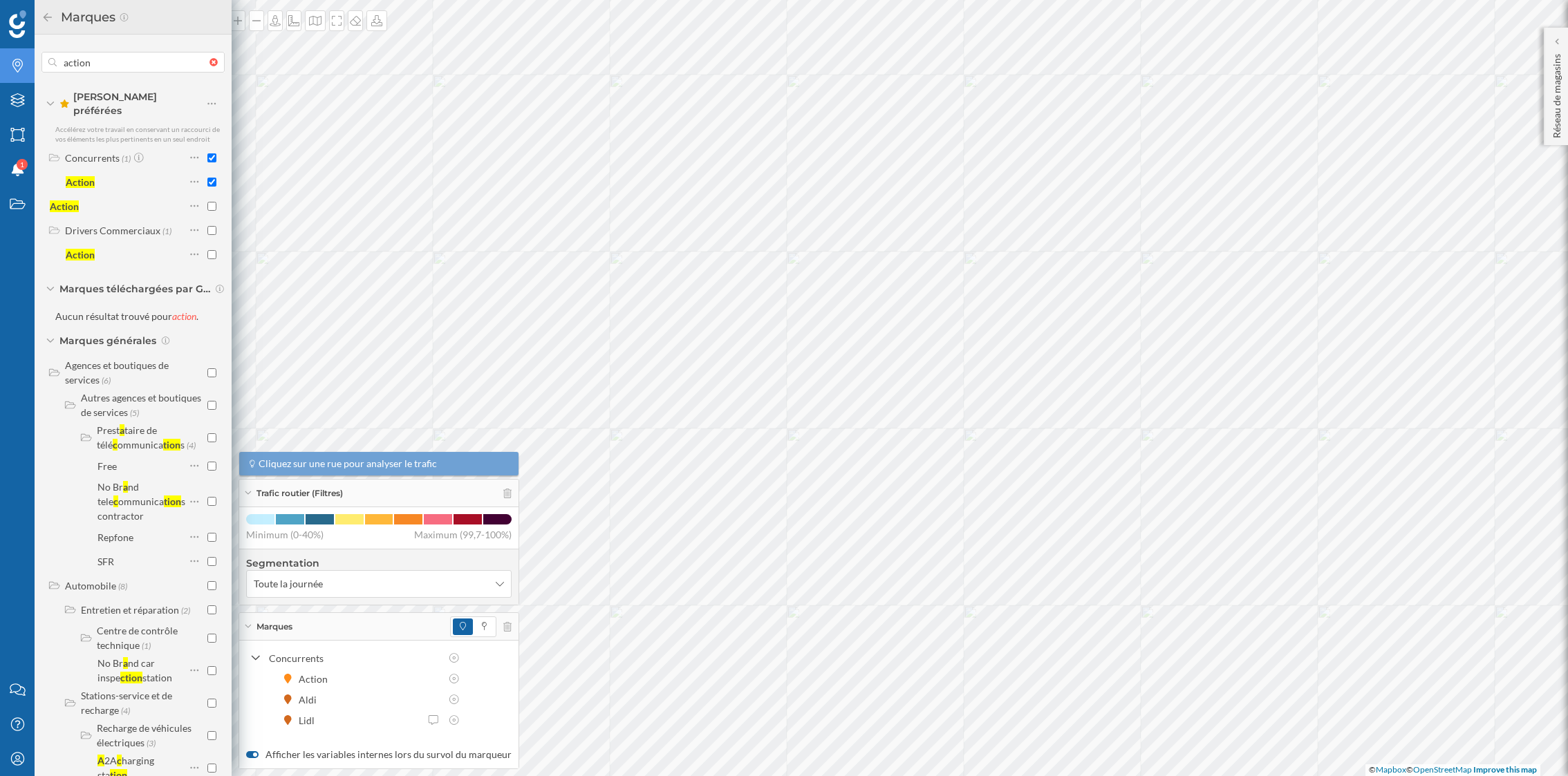
click at [46, 15] on icon at bounding box center [47, 16] width 8 height 8
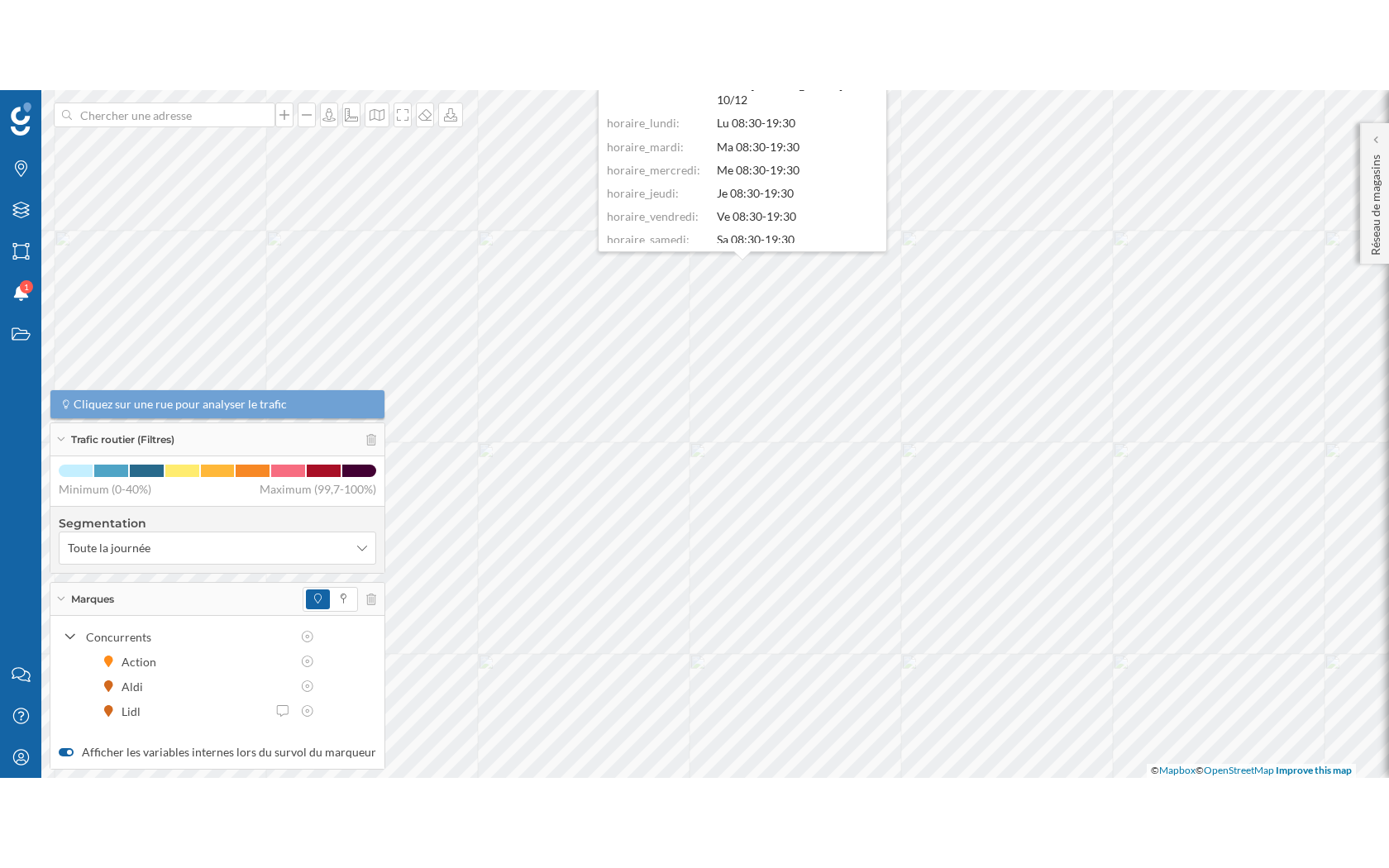
scroll to position [91, 0]
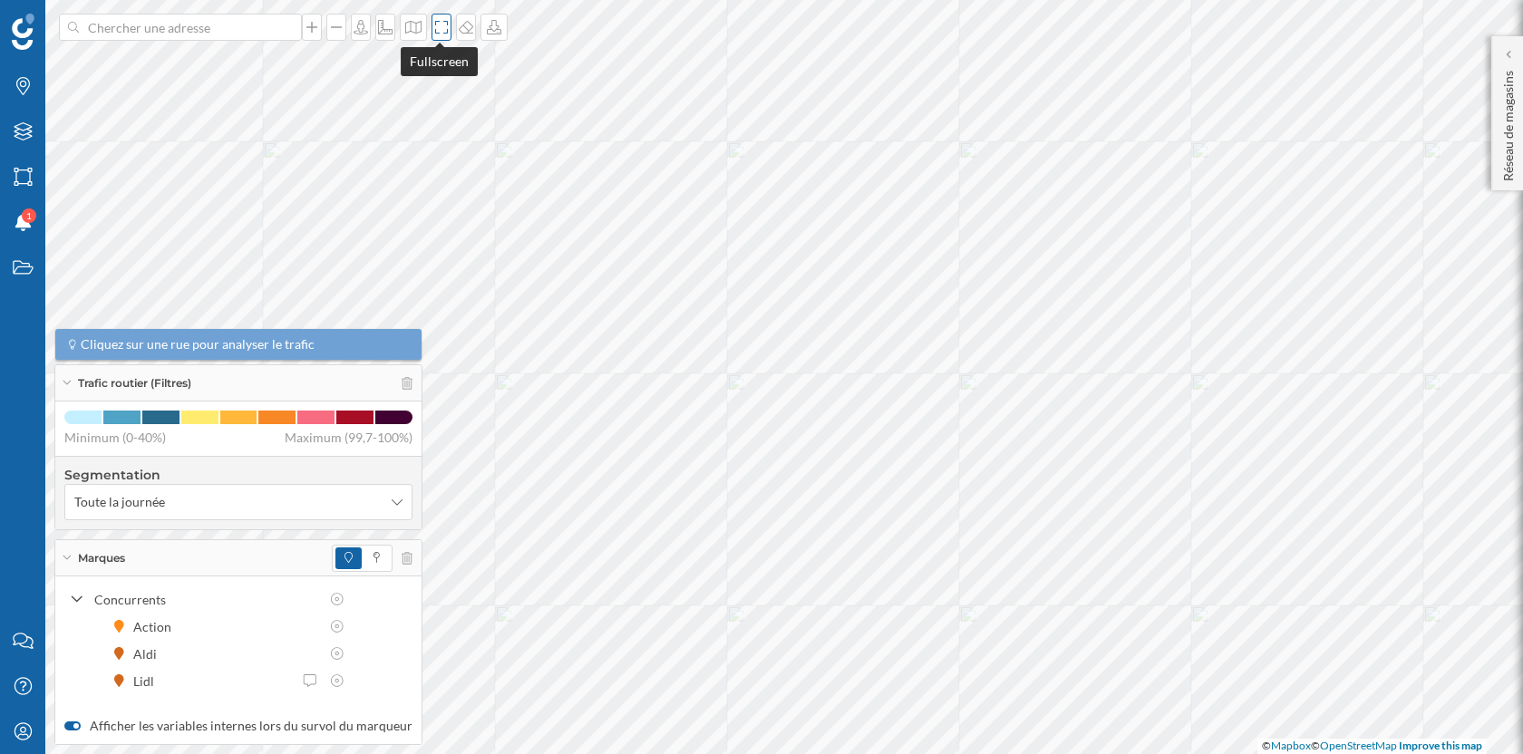
click at [445, 31] on icon at bounding box center [441, 27] width 18 height 15
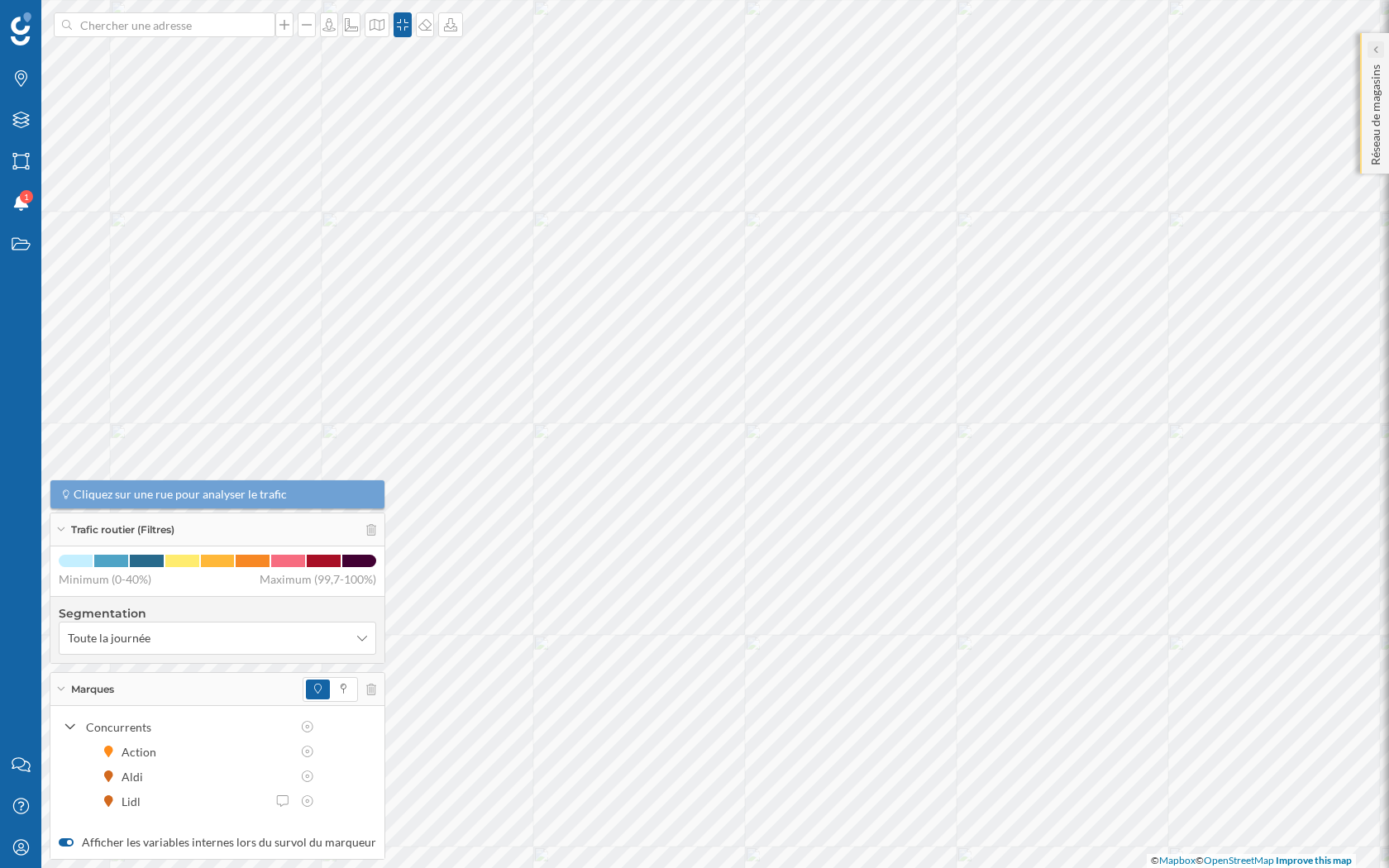
click at [1376, 47] on icon at bounding box center [1373, 49] width 5 height 8
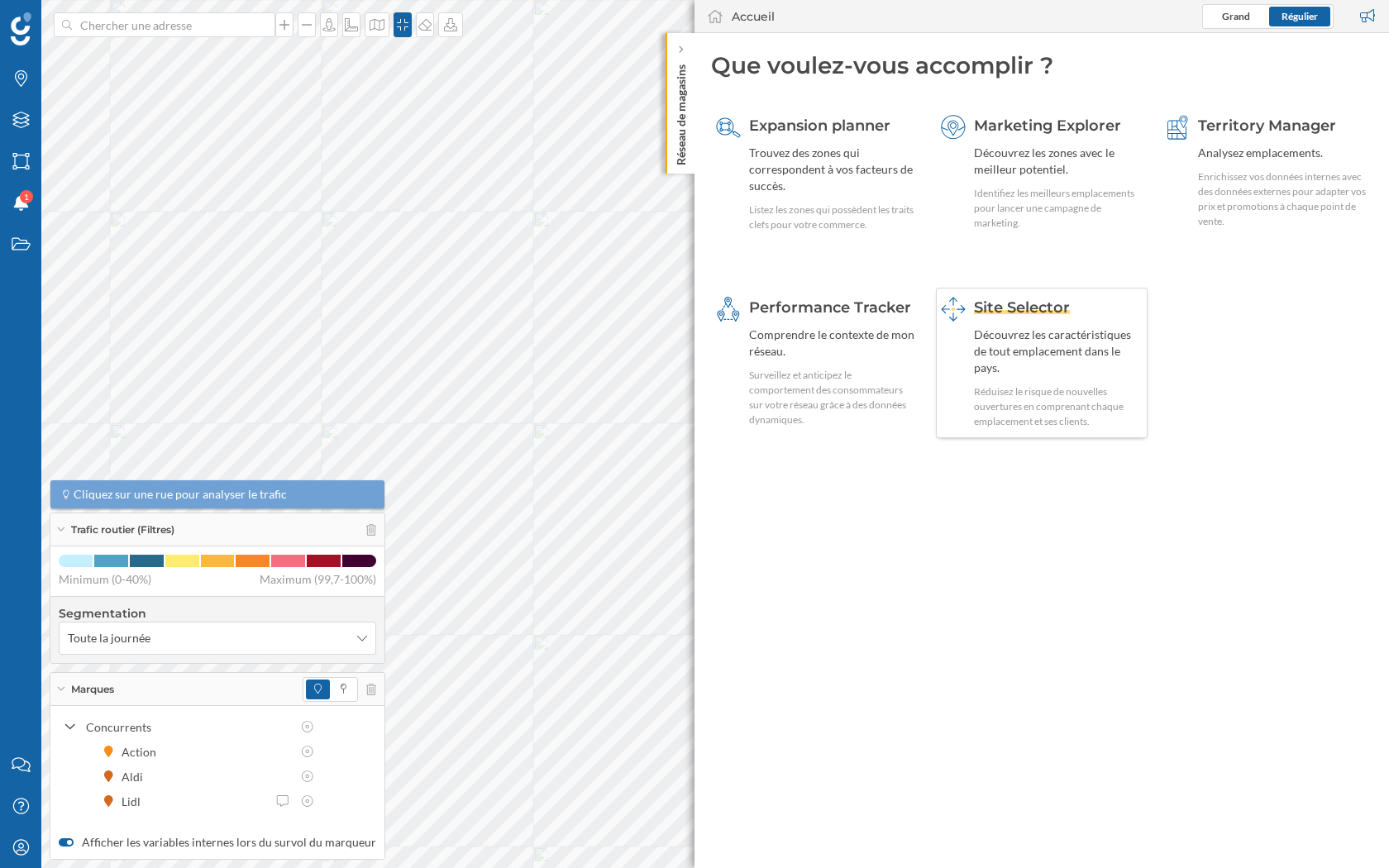
click at [1041, 348] on div "Découvrez les caractéristiques de tout emplacement dans le pays." at bounding box center [1059, 351] width 170 height 49
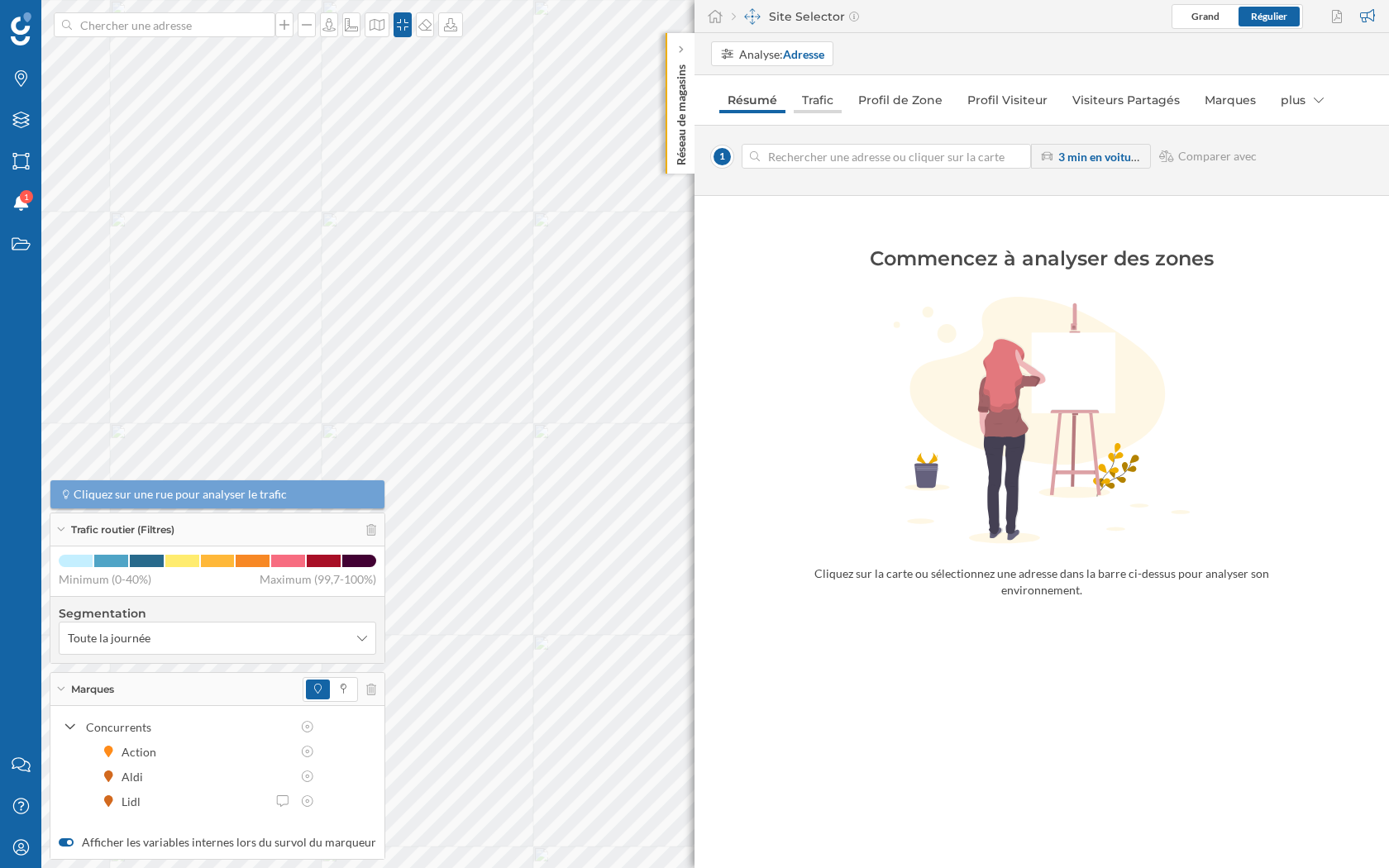
click at [824, 103] on link "Trafic" at bounding box center [817, 99] width 48 height 26
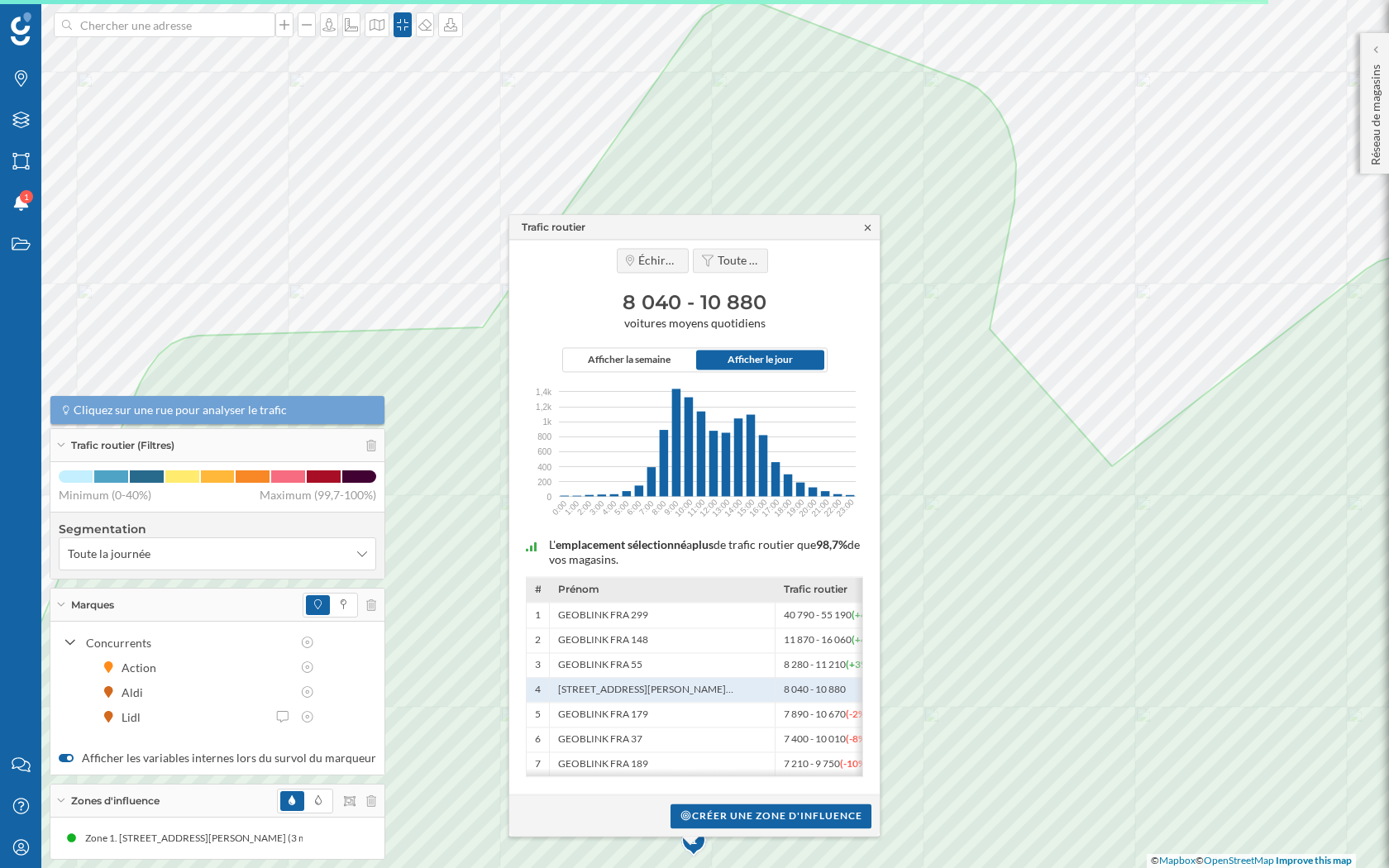
click at [873, 222] on icon at bounding box center [867, 227] width 13 height 10
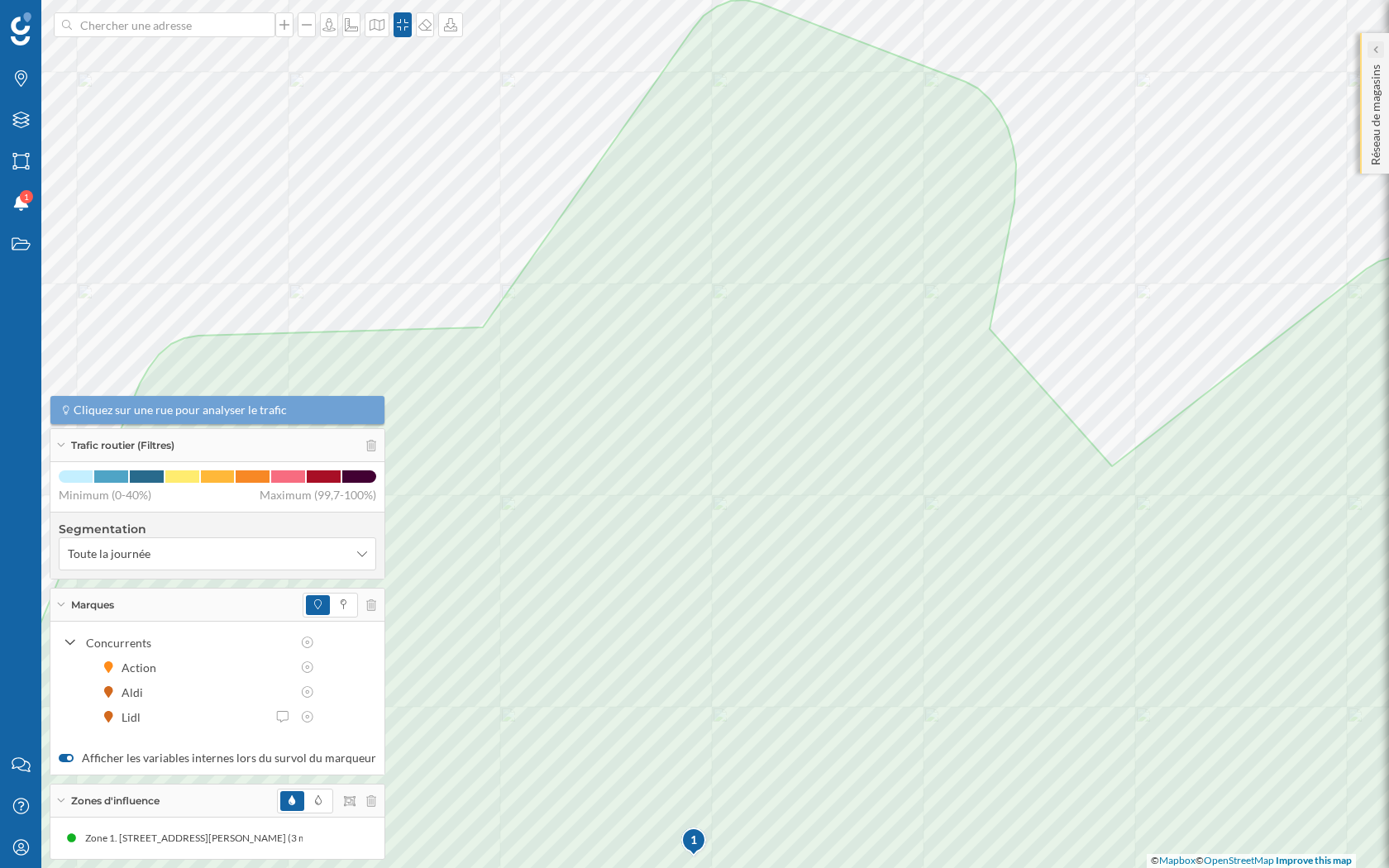
click at [1372, 50] on div at bounding box center [1375, 49] width 16 height 16
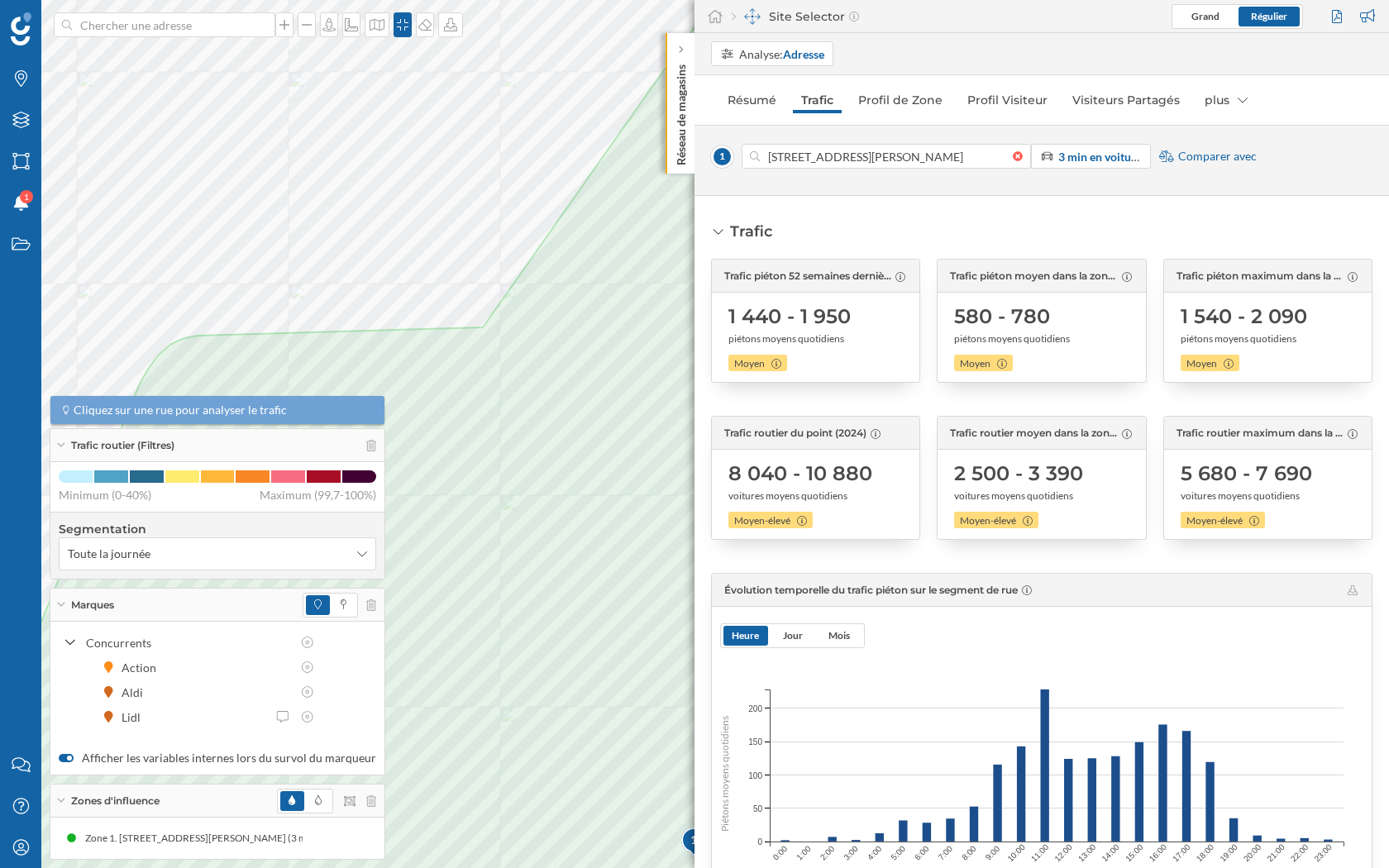
click at [1187, 151] on span "Comparer avec" at bounding box center [1217, 156] width 78 height 16
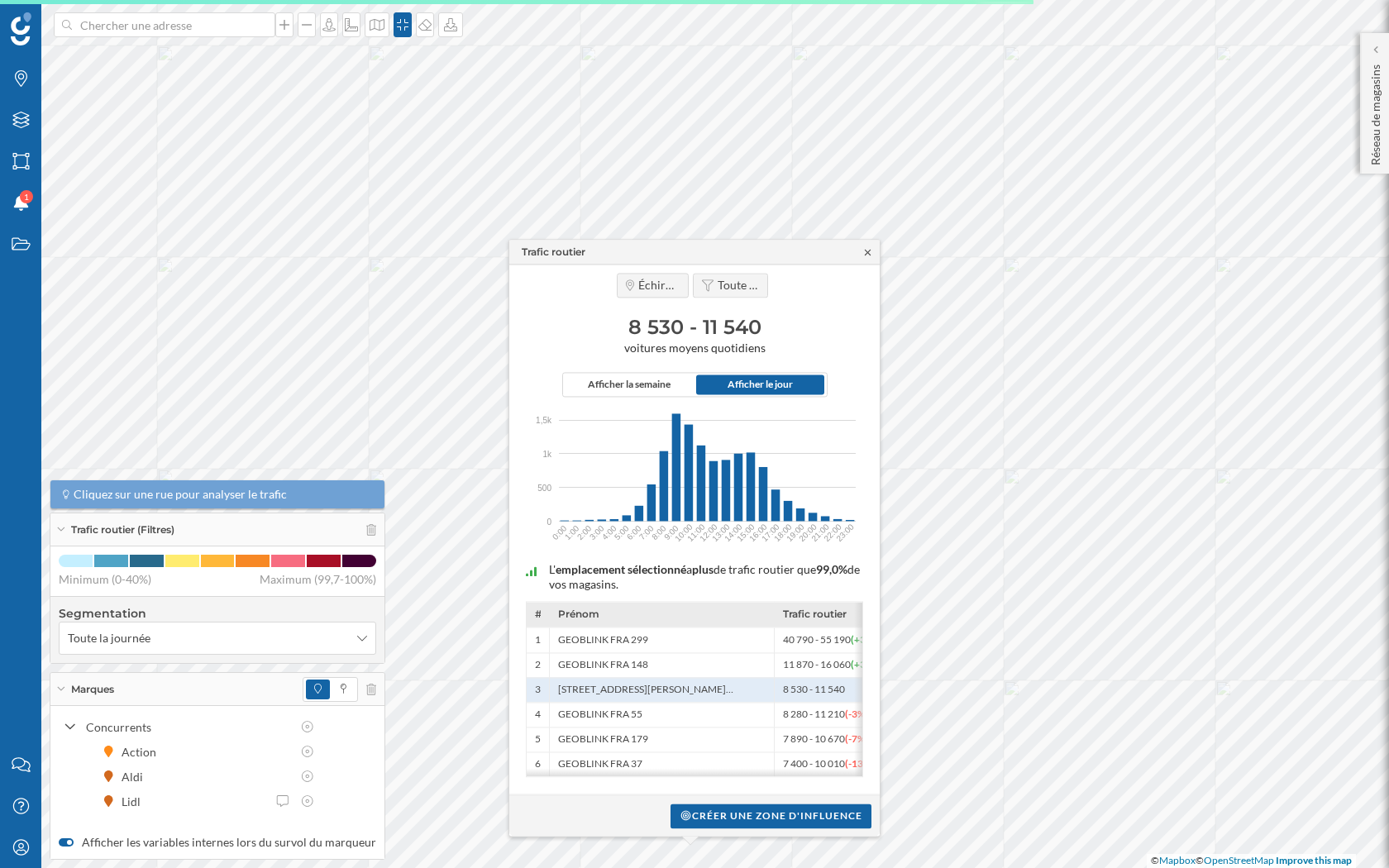
click at [867, 250] on icon at bounding box center [867, 252] width 13 height 10
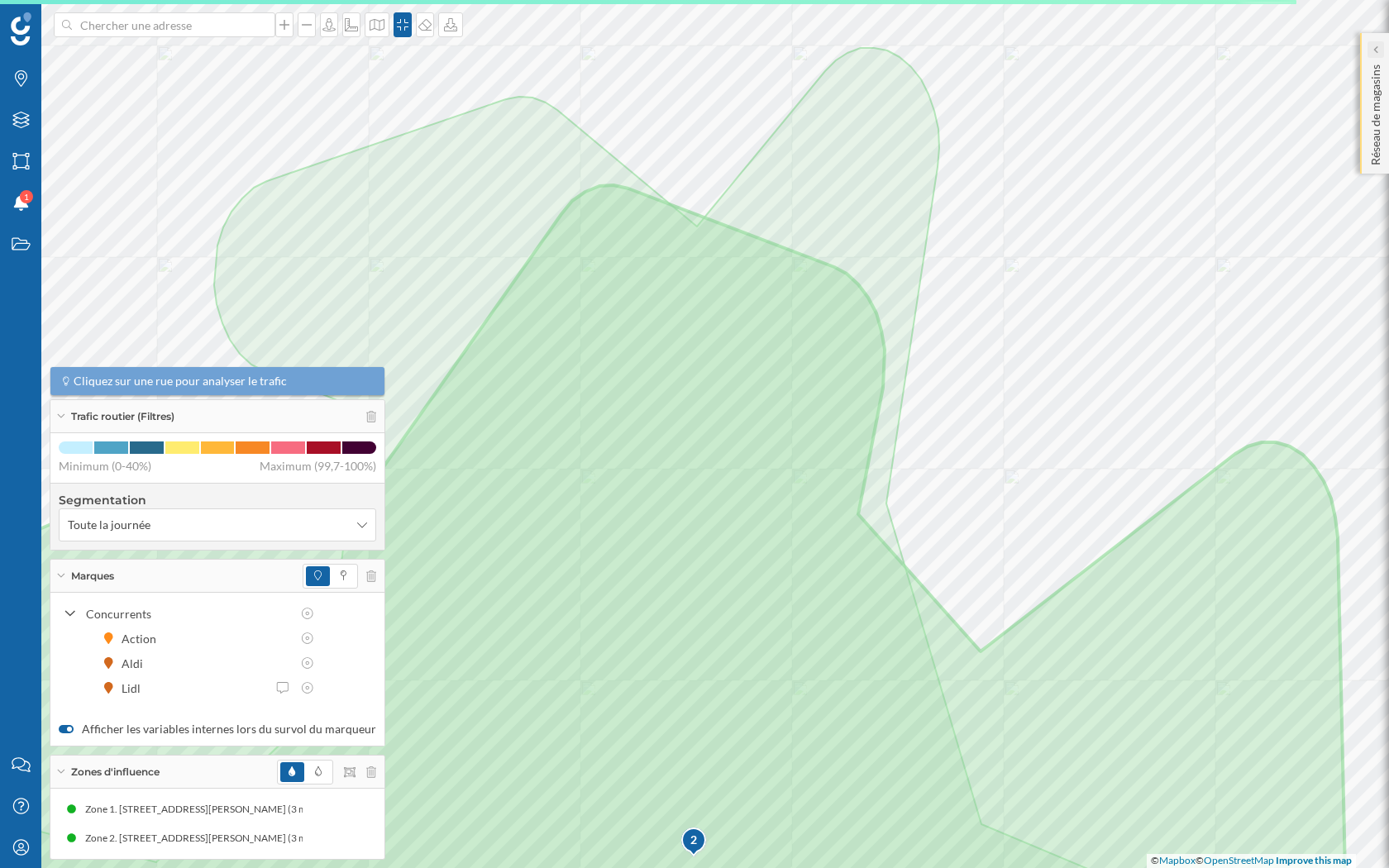
click at [1374, 48] on icon at bounding box center [1374, 49] width 5 height 7
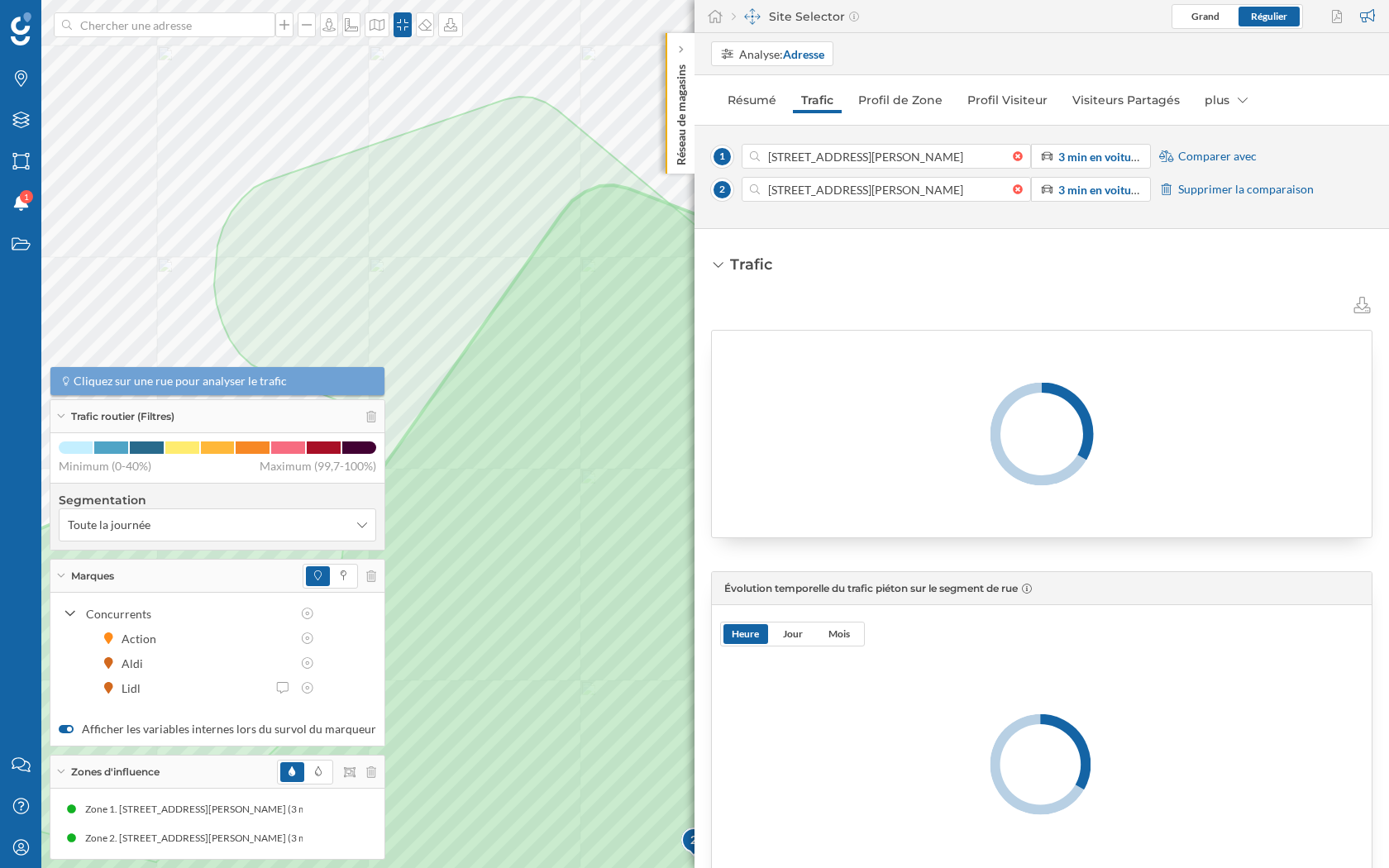
click at [1202, 159] on span "Comparer avec" at bounding box center [1217, 156] width 78 height 16
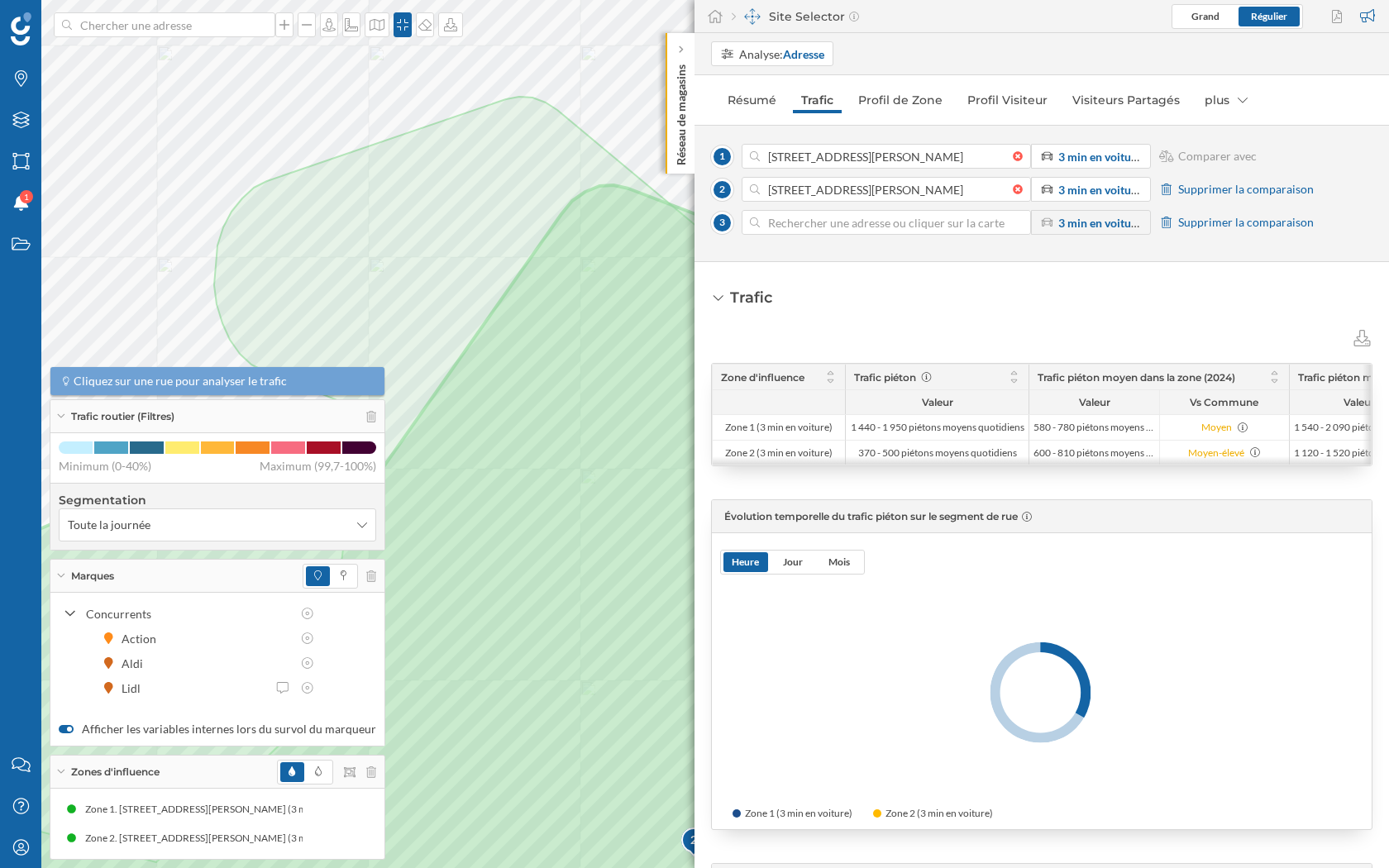
click at [838, 222] on input at bounding box center [886, 222] width 253 height 25
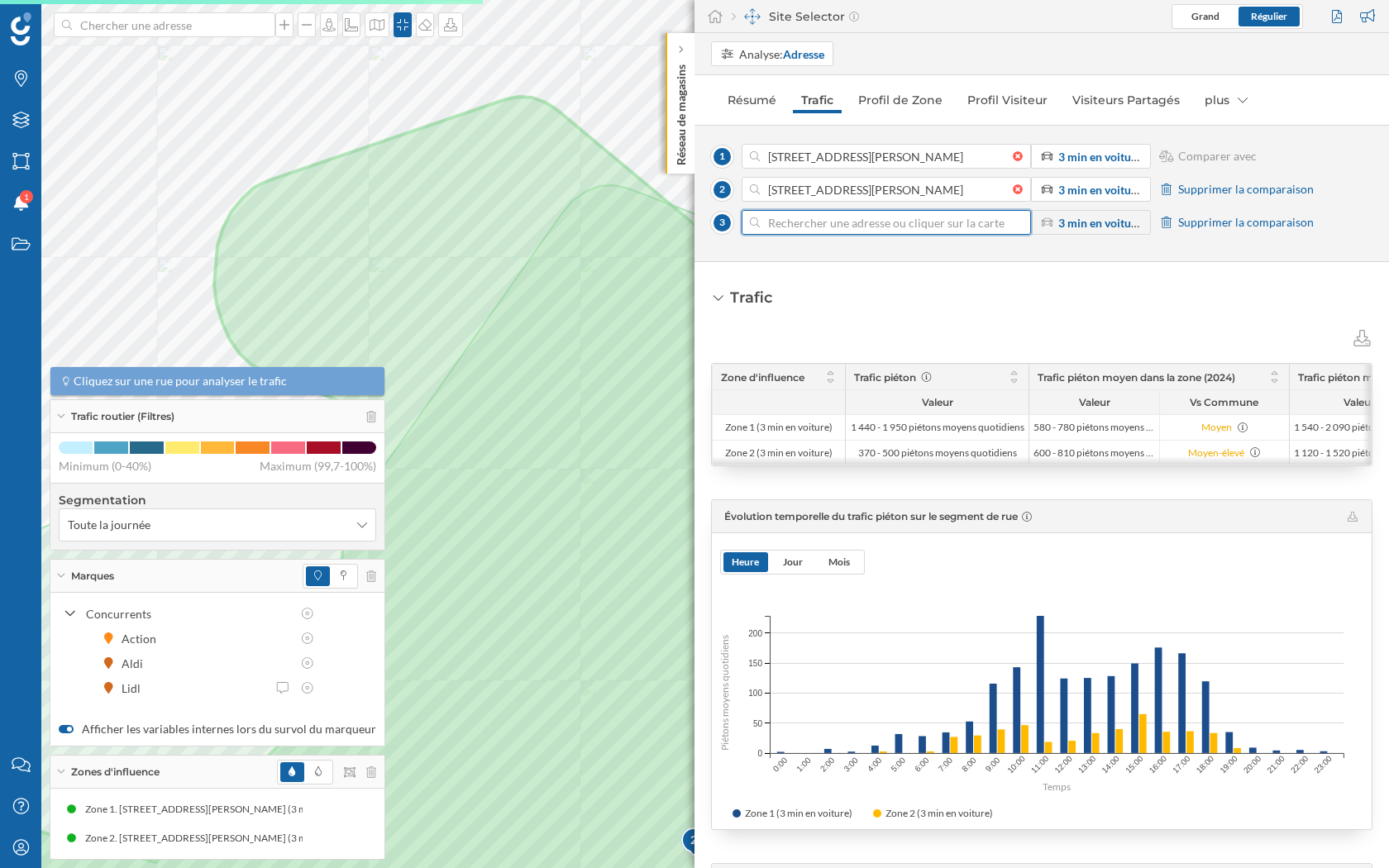
click at [822, 212] on input at bounding box center [886, 222] width 253 height 25
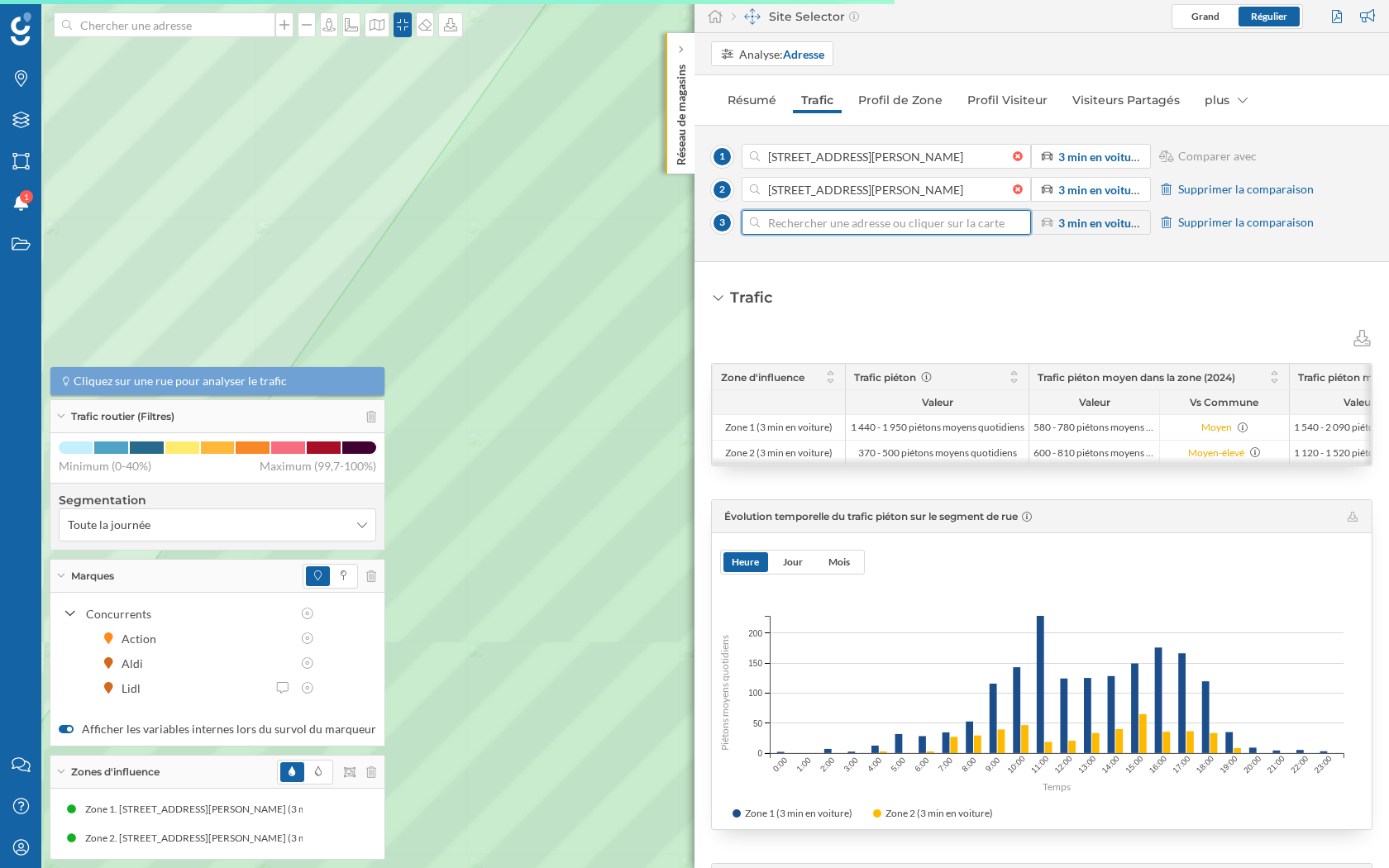
click at [824, 225] on input at bounding box center [886, 222] width 253 height 25
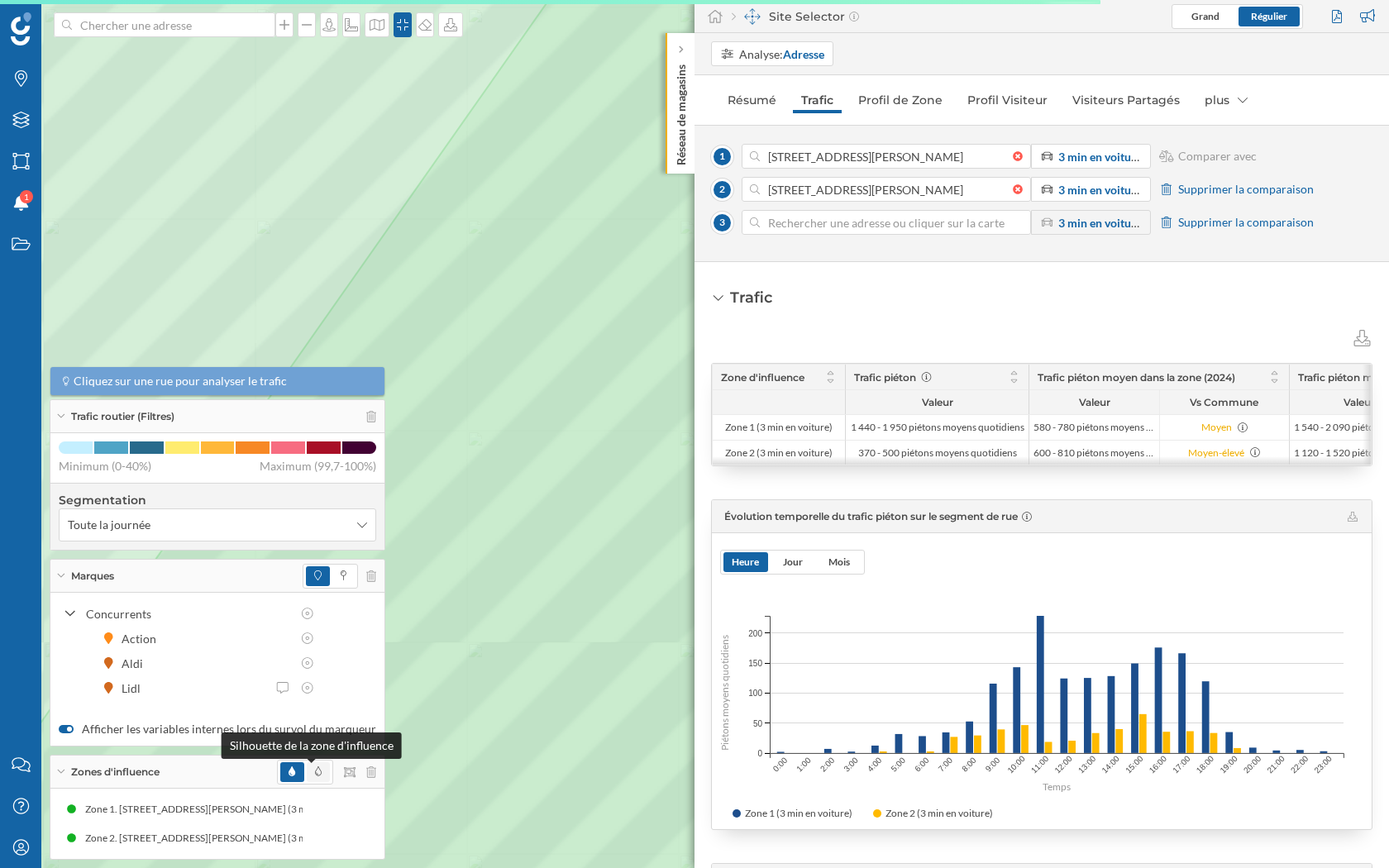
click at [315, 772] on icon at bounding box center [317, 770] width 6 height 10
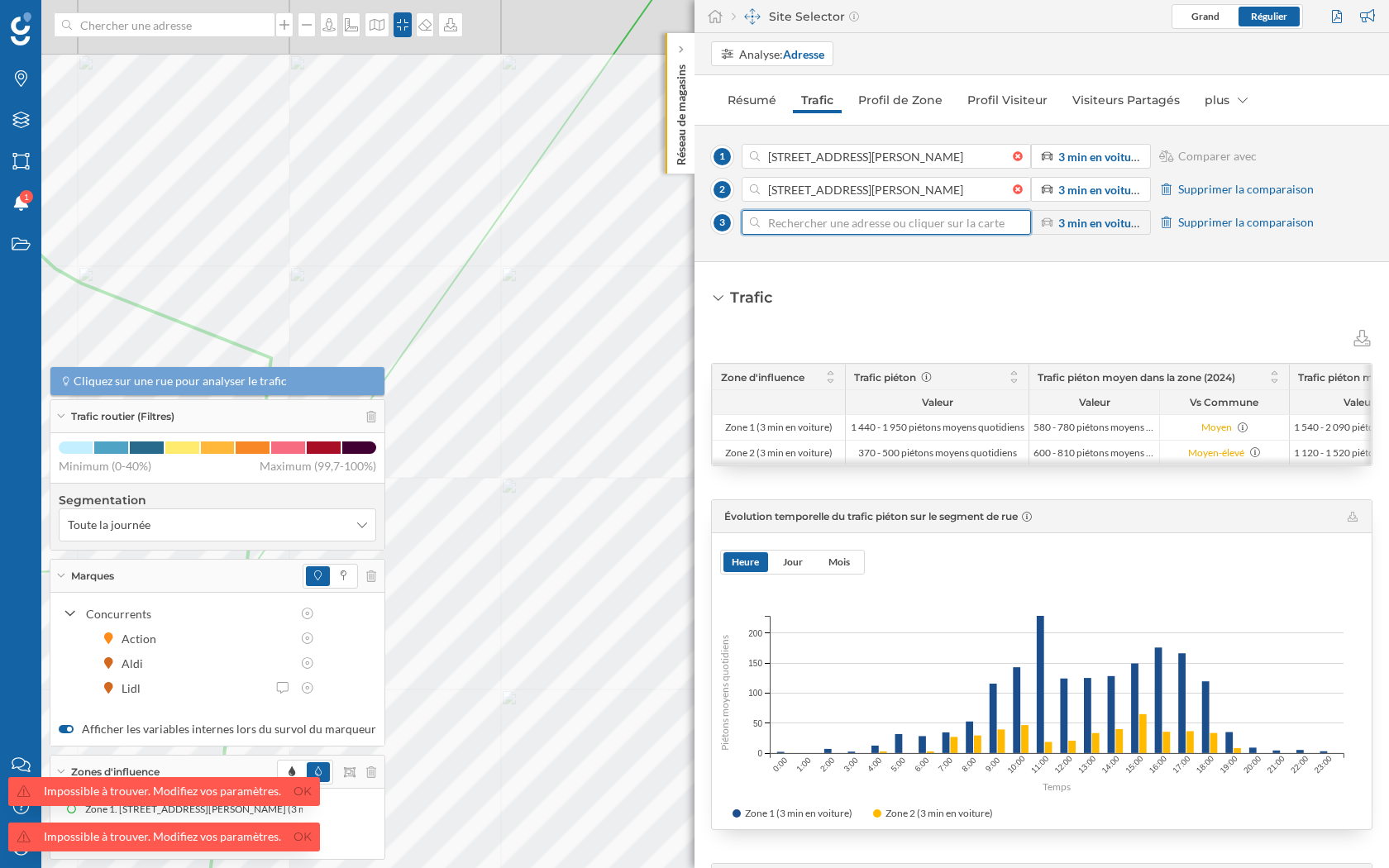
click at [827, 216] on input at bounding box center [886, 222] width 253 height 25
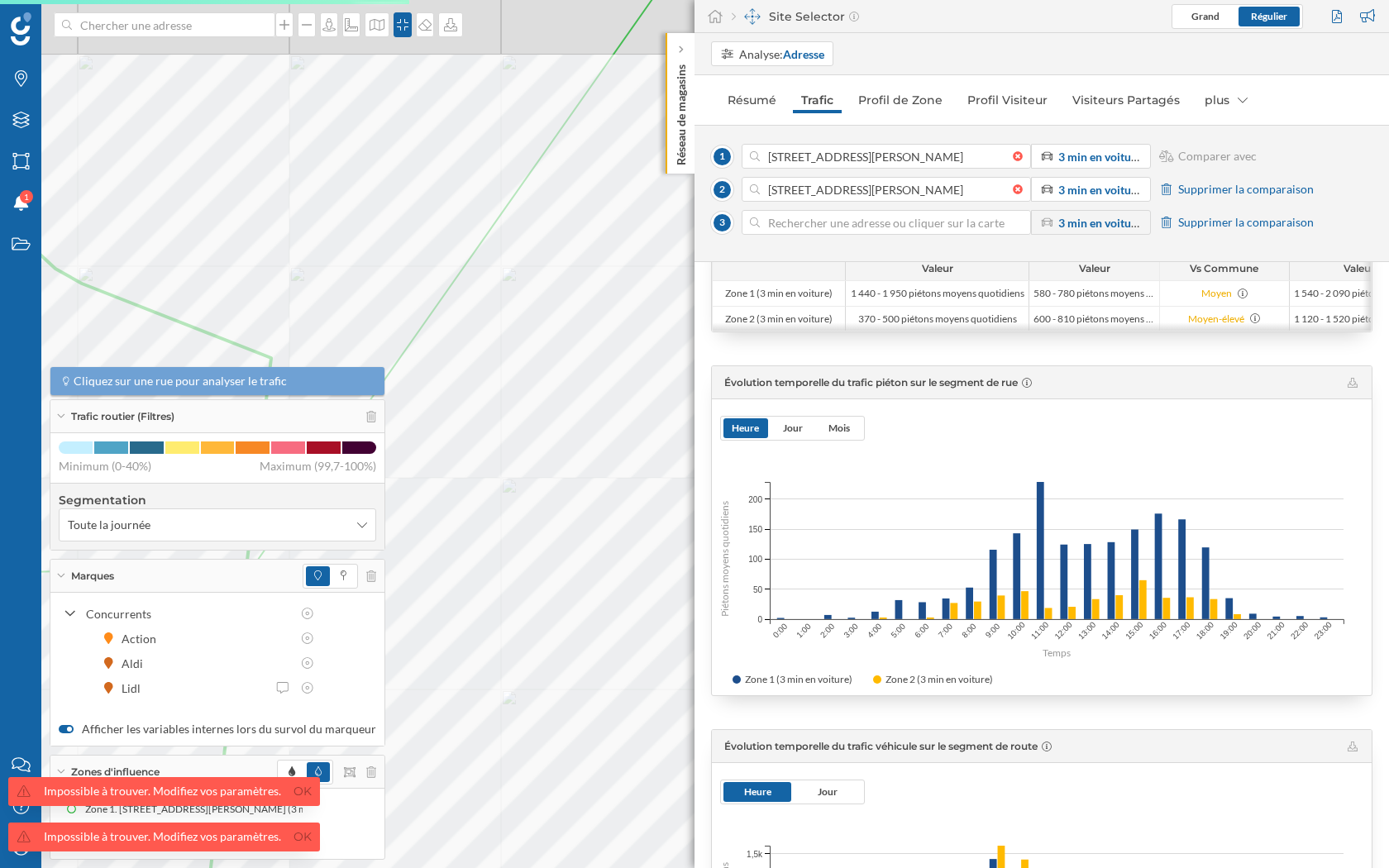
scroll to position [262, 0]
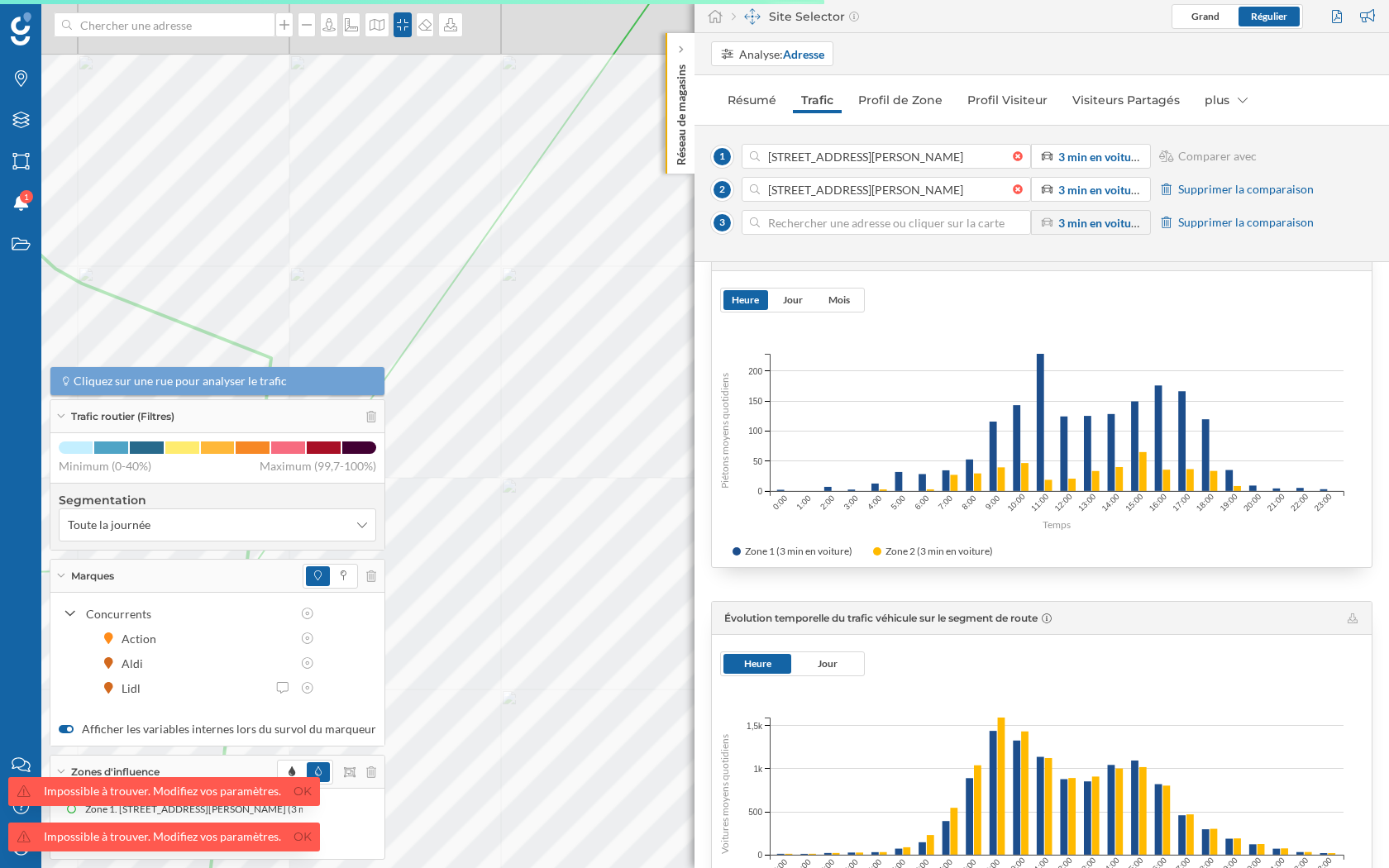
click at [1213, 192] on span "Supprimer la comparaison" at bounding box center [1245, 189] width 136 height 16
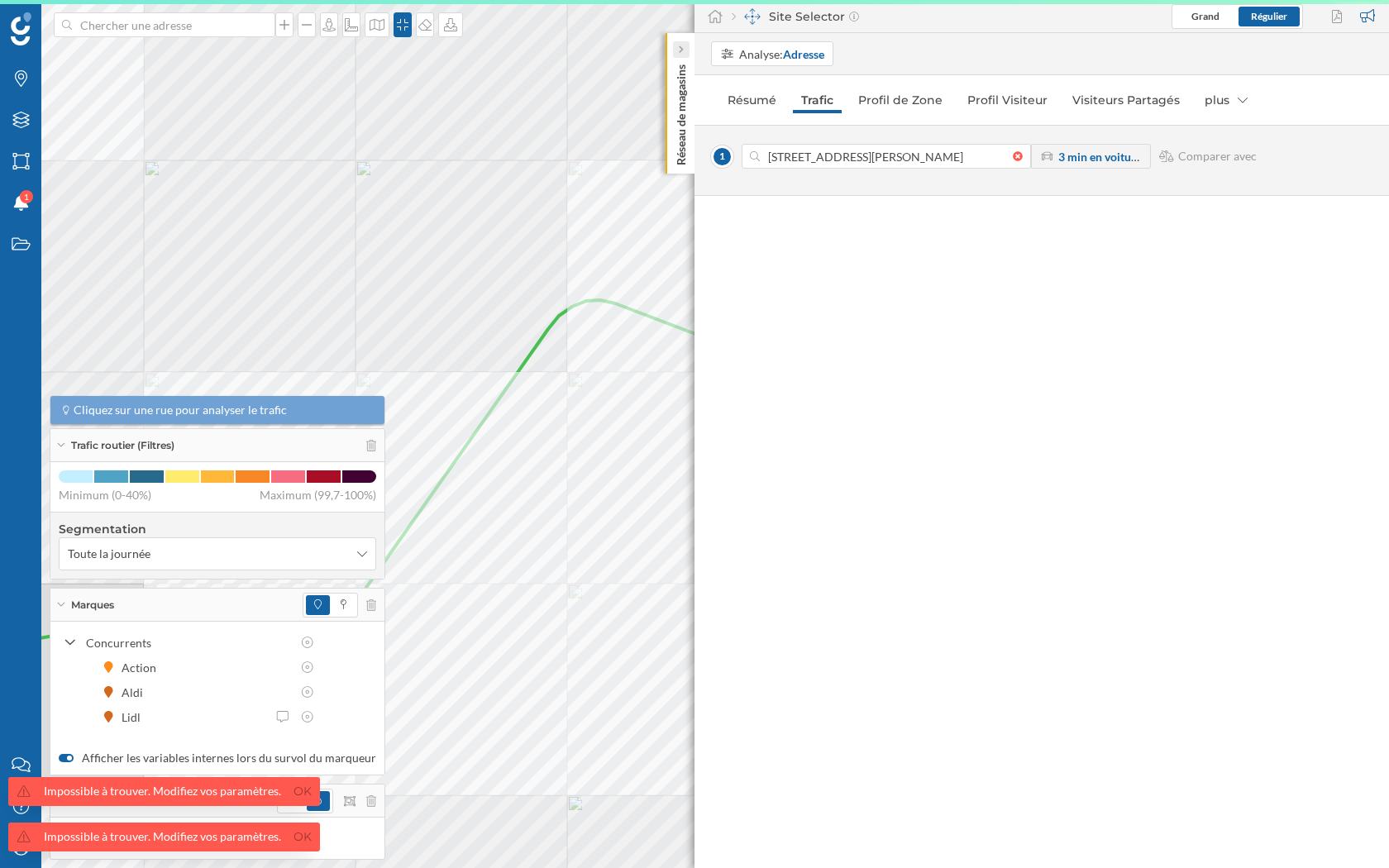
click at [683, 47] on div at bounding box center [681, 49] width 16 height 16
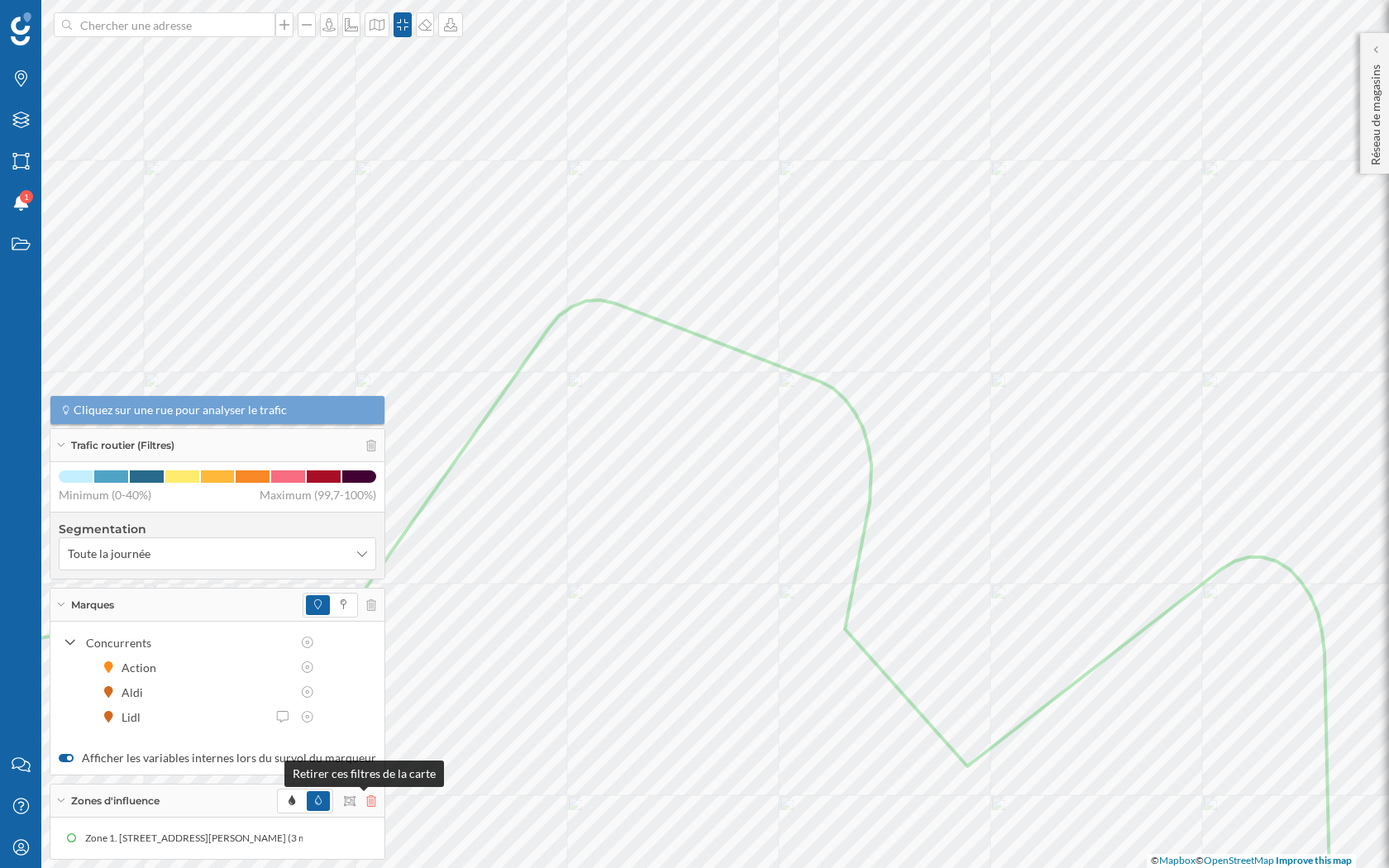
click at [366, 772] on icon at bounding box center [370, 801] width 10 height 12
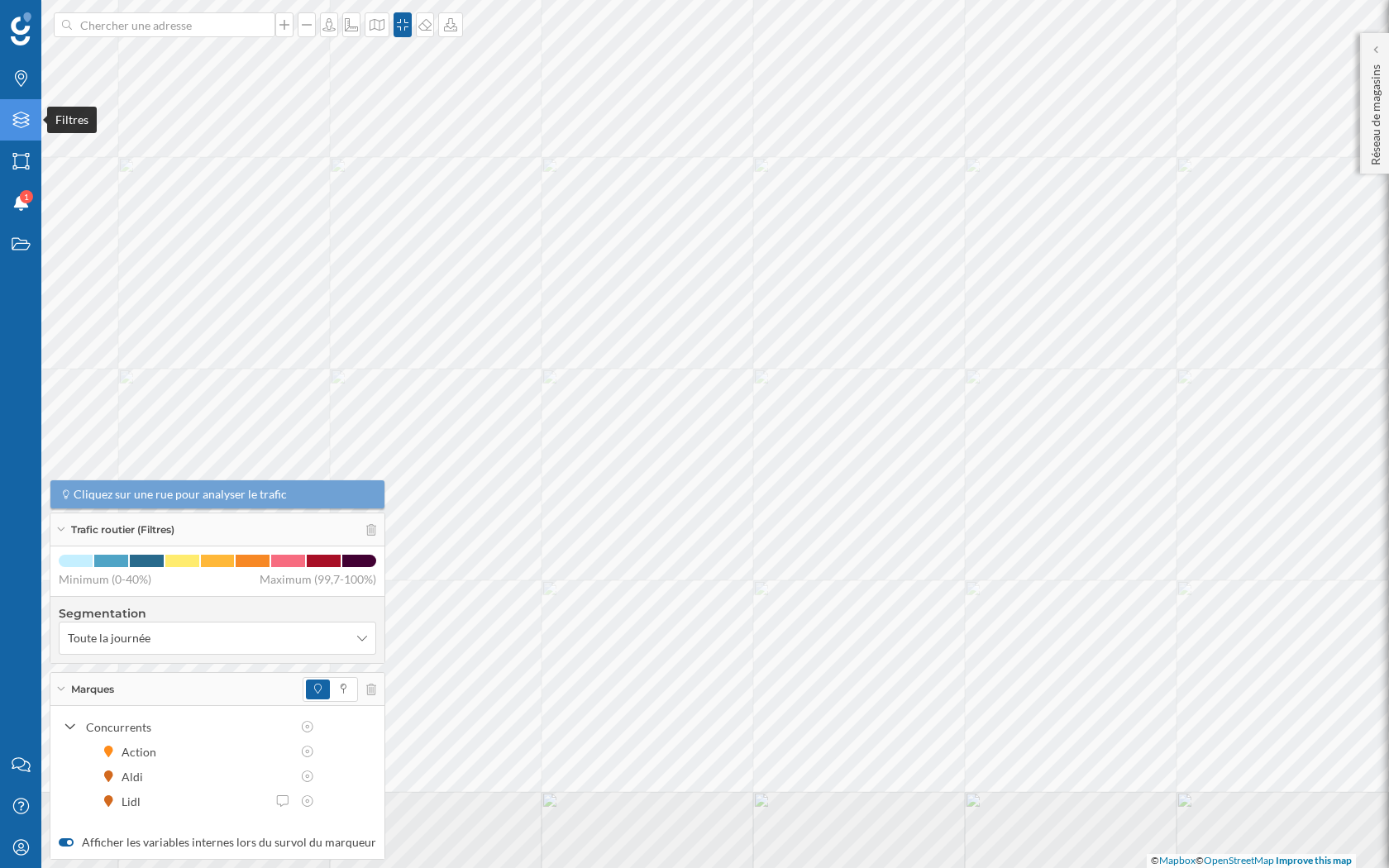
click at [26, 122] on icon "Filtres" at bounding box center [21, 119] width 21 height 16
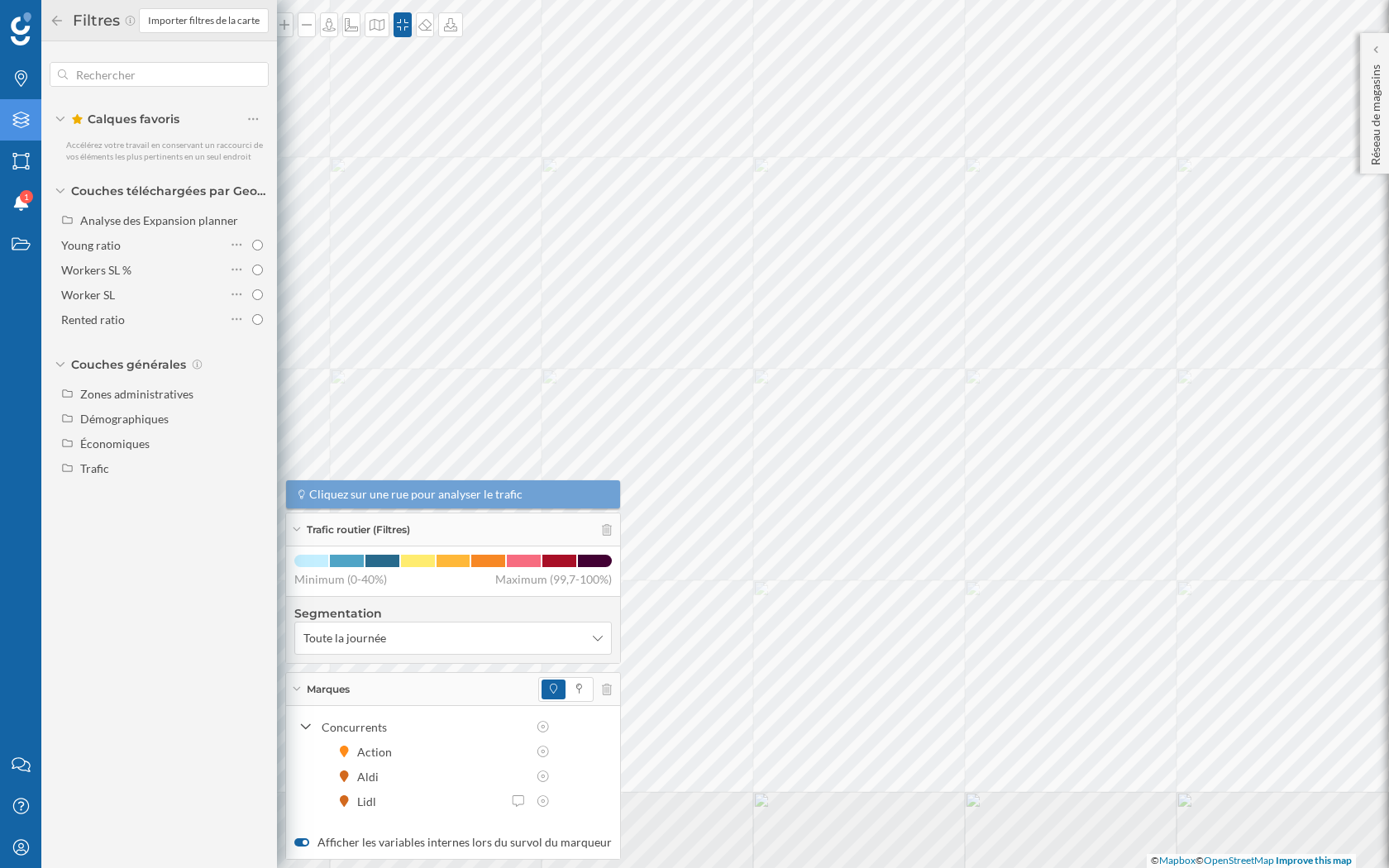
click at [140, 454] on div "Zones administratives Démographiques Économiques Trafic" at bounding box center [159, 430] width 219 height 99
click at [133, 461] on div "Trafic" at bounding box center [171, 468] width 182 height 17
click at [259, 519] on input "Piéton" at bounding box center [257, 518] width 11 height 11
radio input "true"
click at [155, 443] on div "Économiques" at bounding box center [171, 443] width 182 height 17
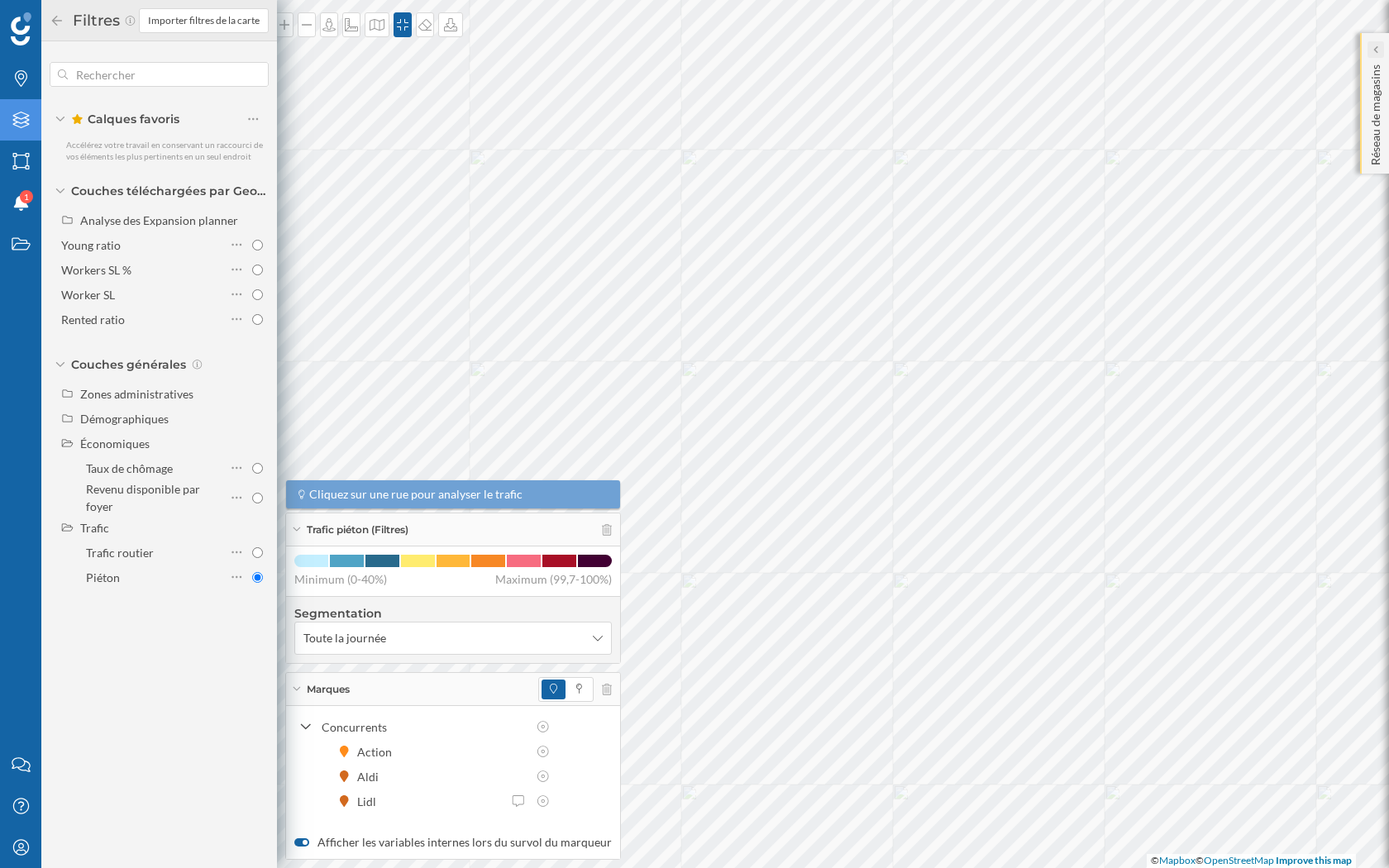
click at [1372, 49] on icon at bounding box center [1373, 49] width 5 height 8
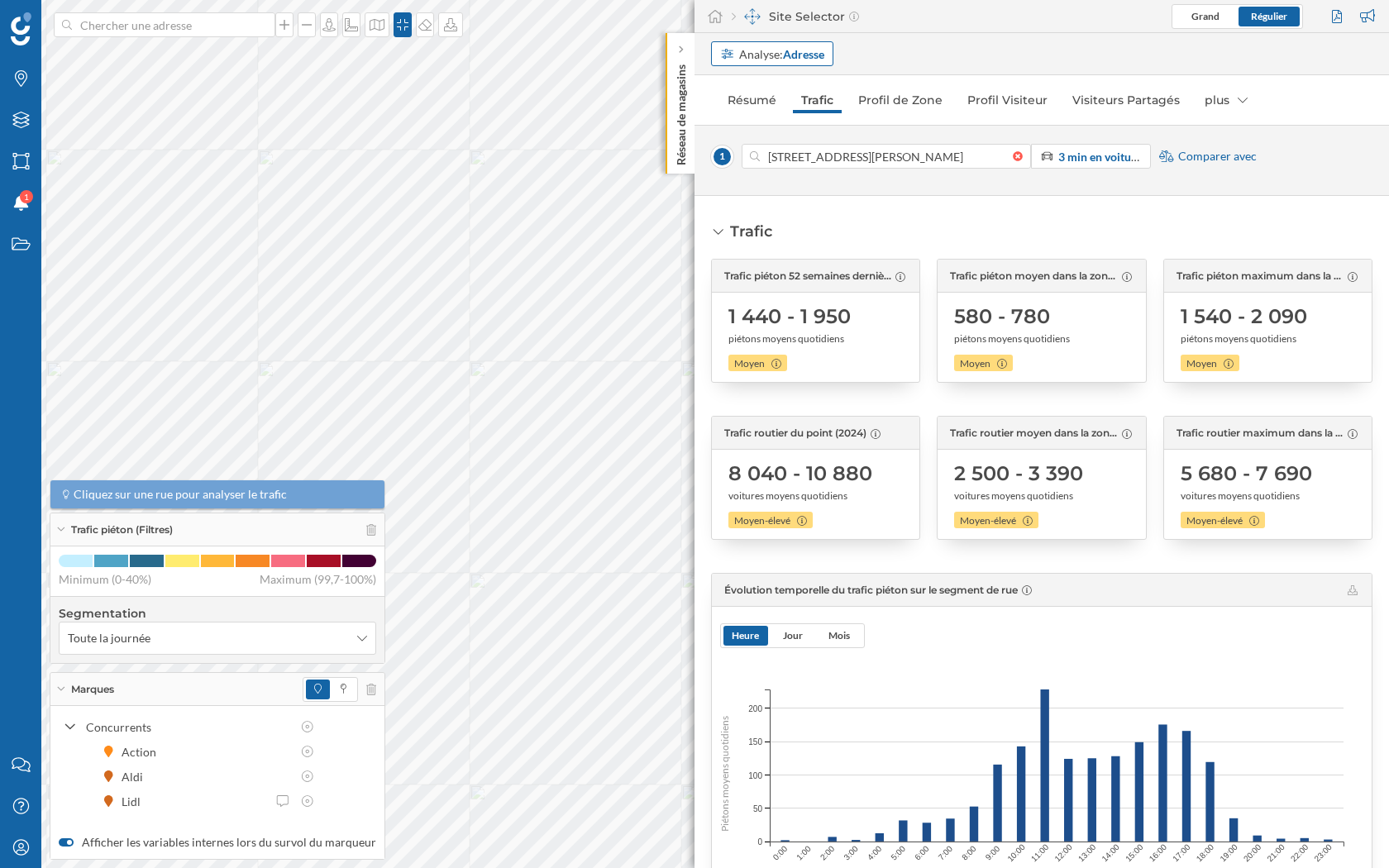
click at [807, 52] on strong "Adresse" at bounding box center [803, 54] width 41 height 14
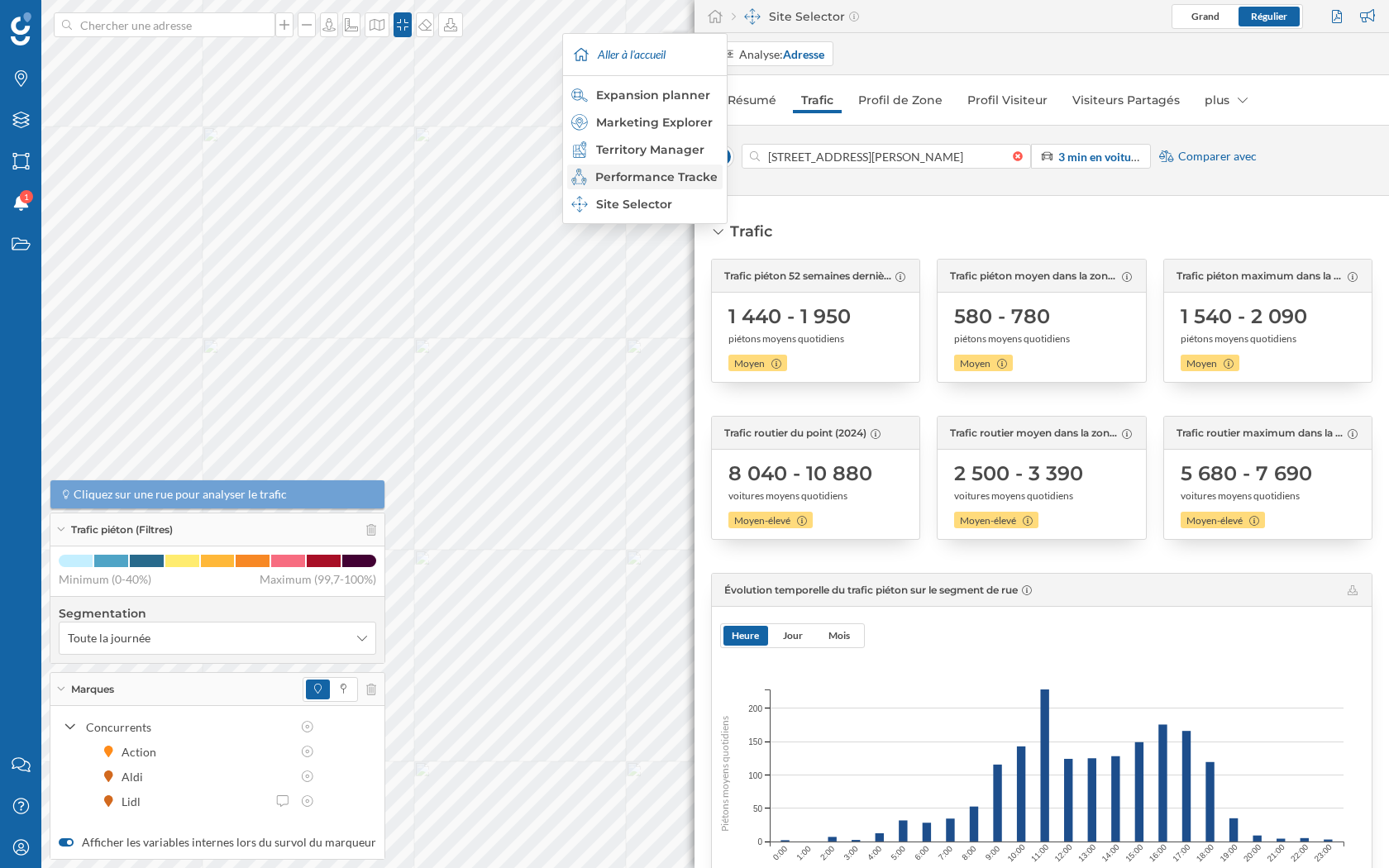
click at [678, 178] on div "Performance Tracker" at bounding box center [644, 177] width 146 height 16
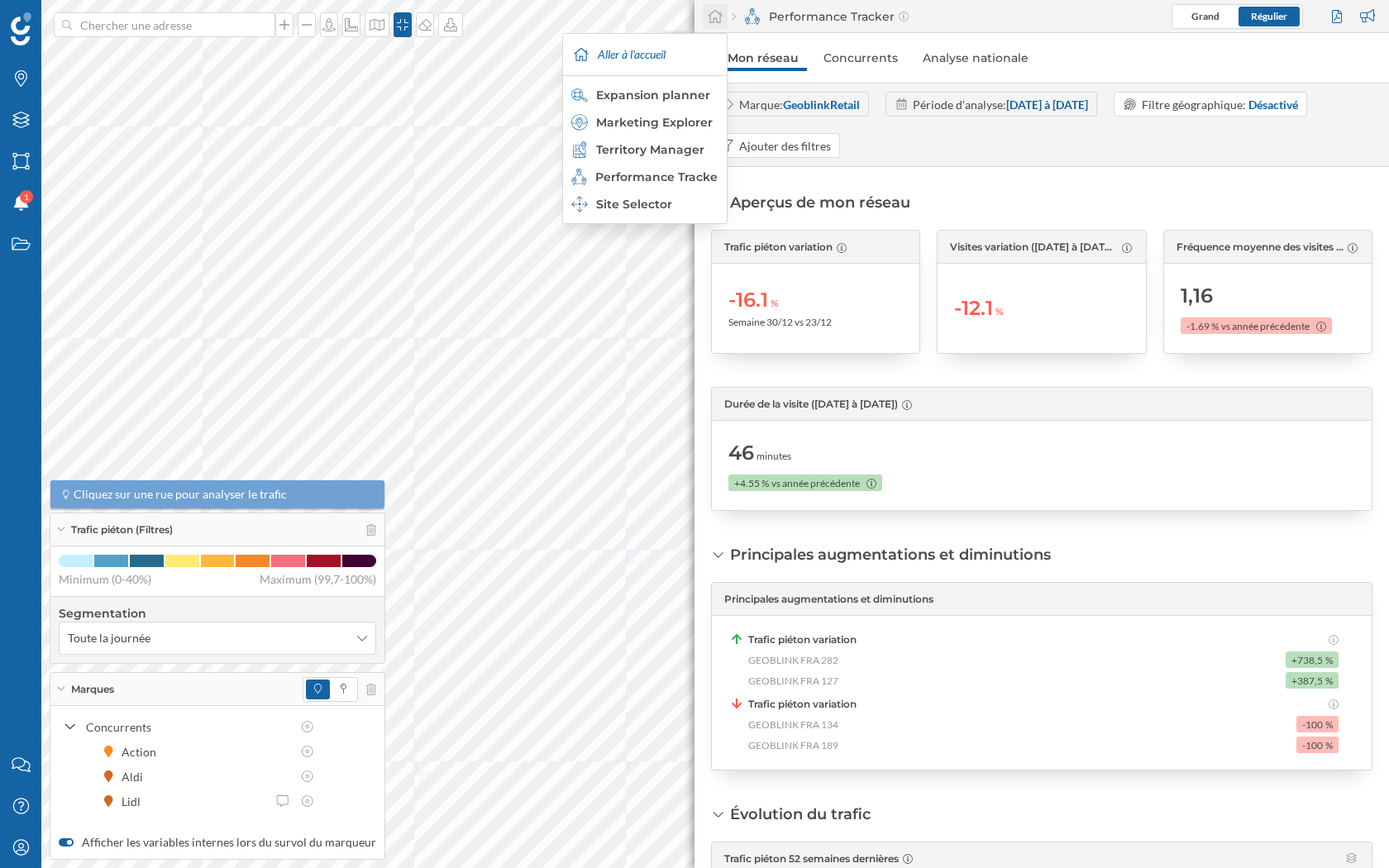
click at [711, 19] on icon at bounding box center [715, 16] width 16 height 15
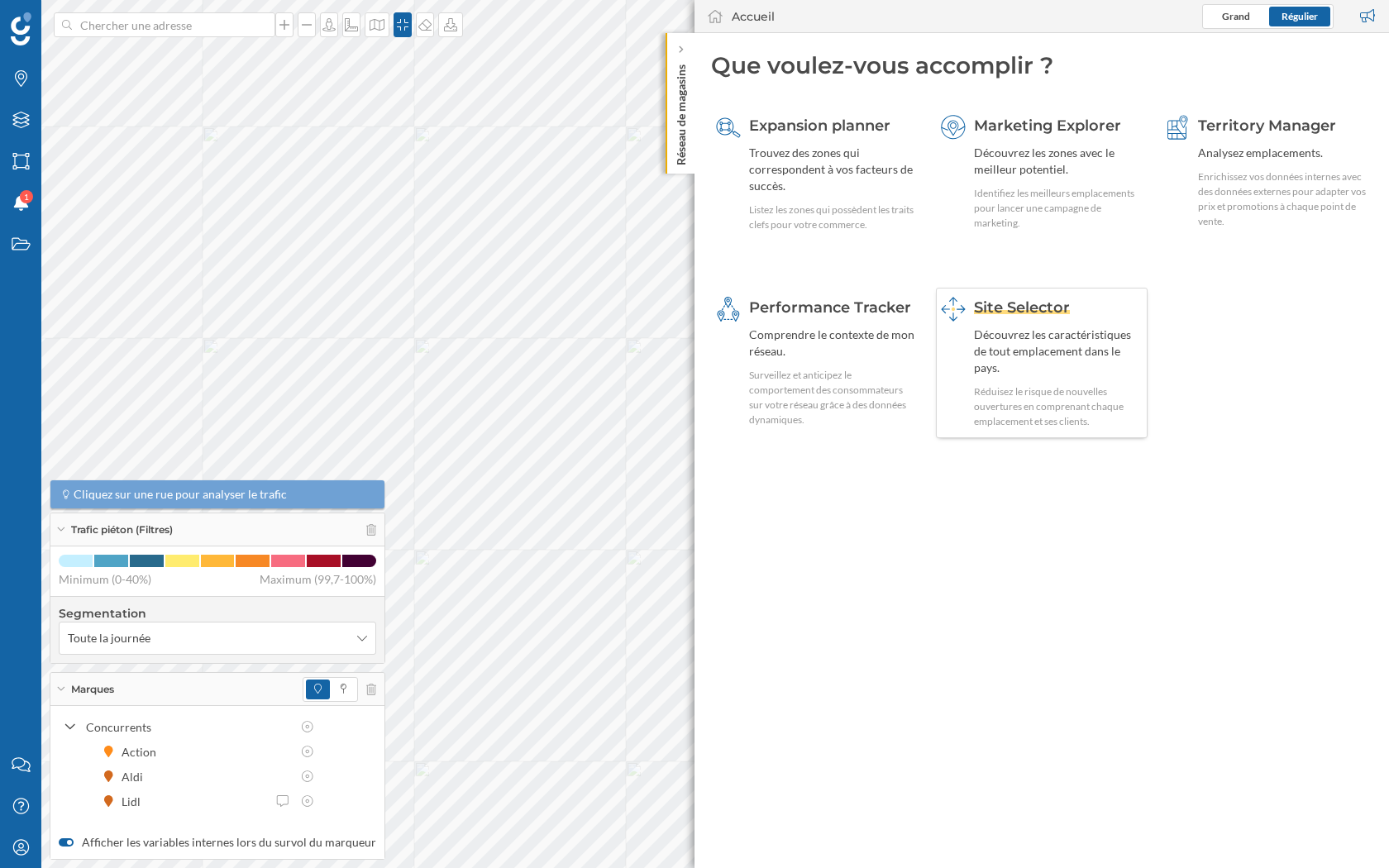
click at [1022, 354] on div "Découvrez les caractéristiques de tout emplacement dans le pays." at bounding box center [1059, 351] width 170 height 49
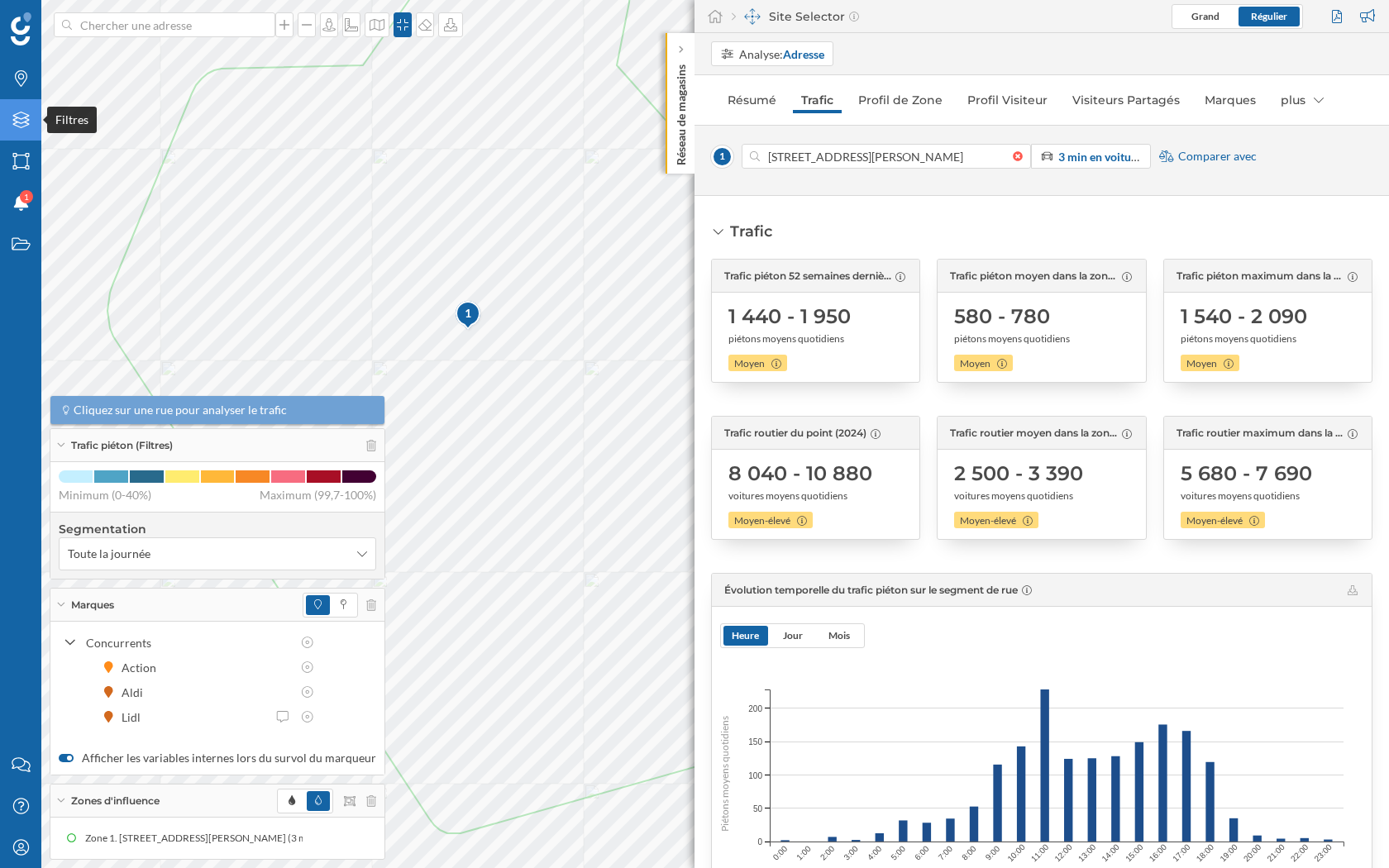
click at [34, 120] on div "Filtres" at bounding box center [20, 119] width 41 height 41
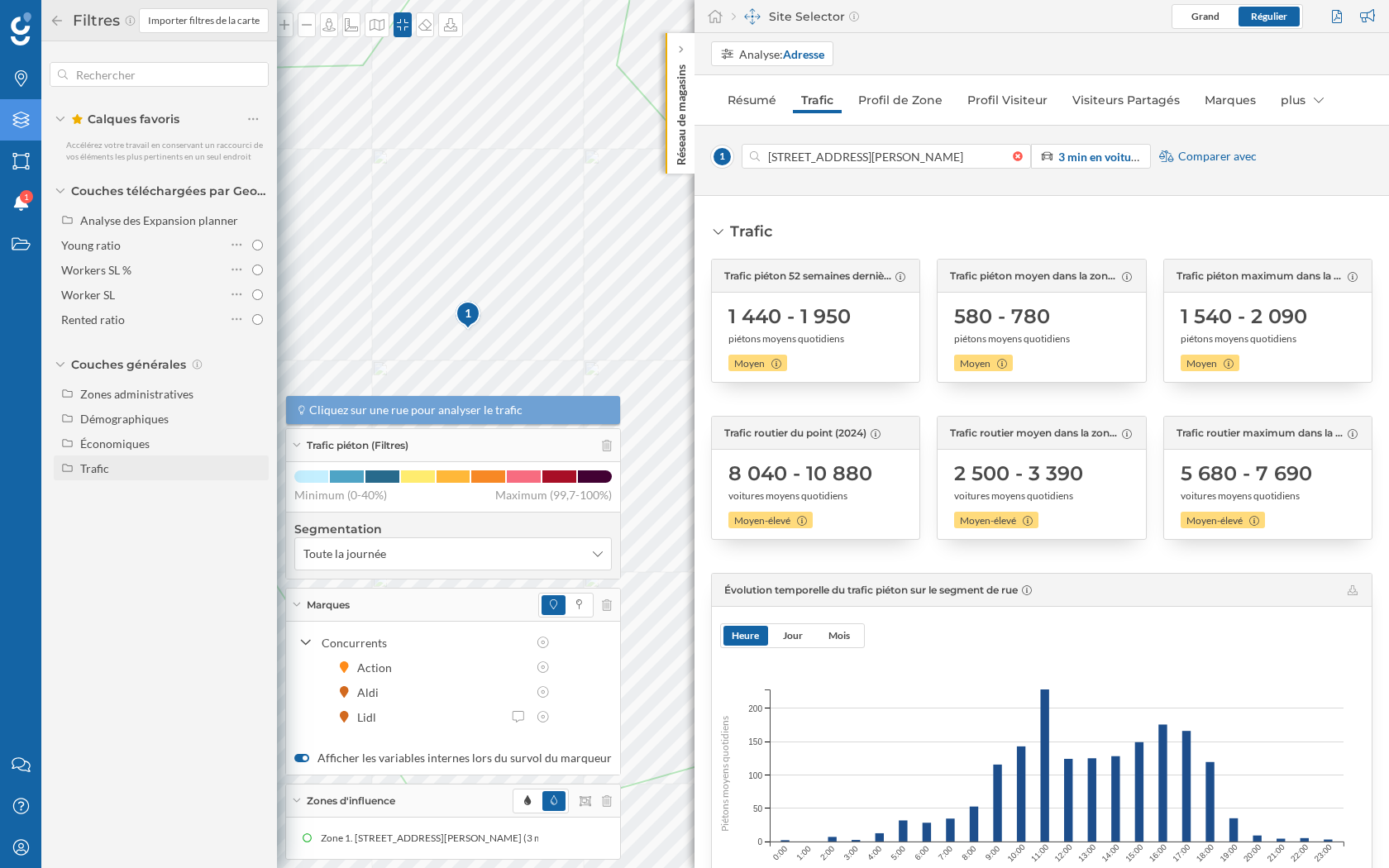
click at [105, 455] on div "Trafic" at bounding box center [161, 467] width 215 height 25
click at [255, 496] on input "Trafic routier" at bounding box center [257, 493] width 11 height 11
radio input "true"
click at [230, 491] on div at bounding box center [236, 491] width 14 height 23
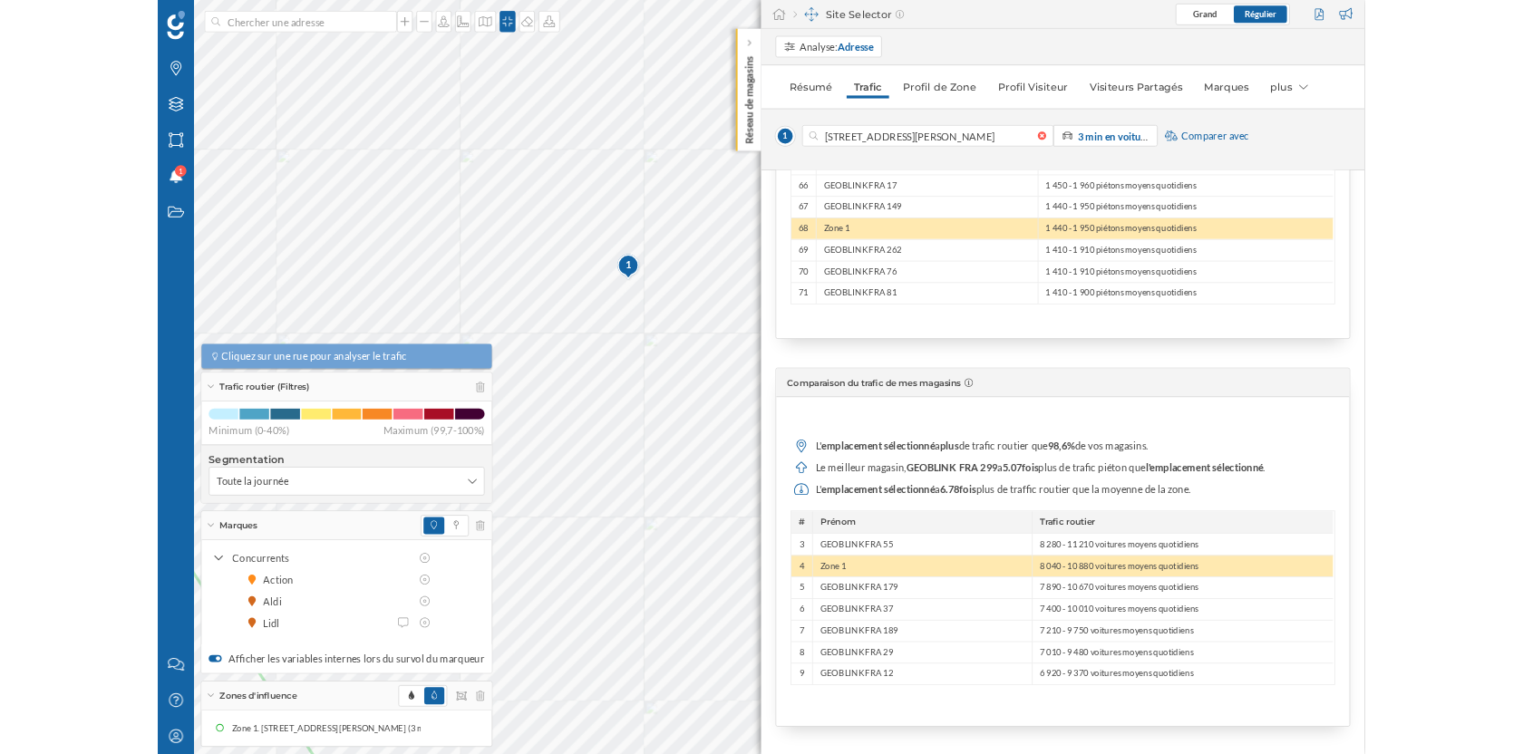
scroll to position [0, 0]
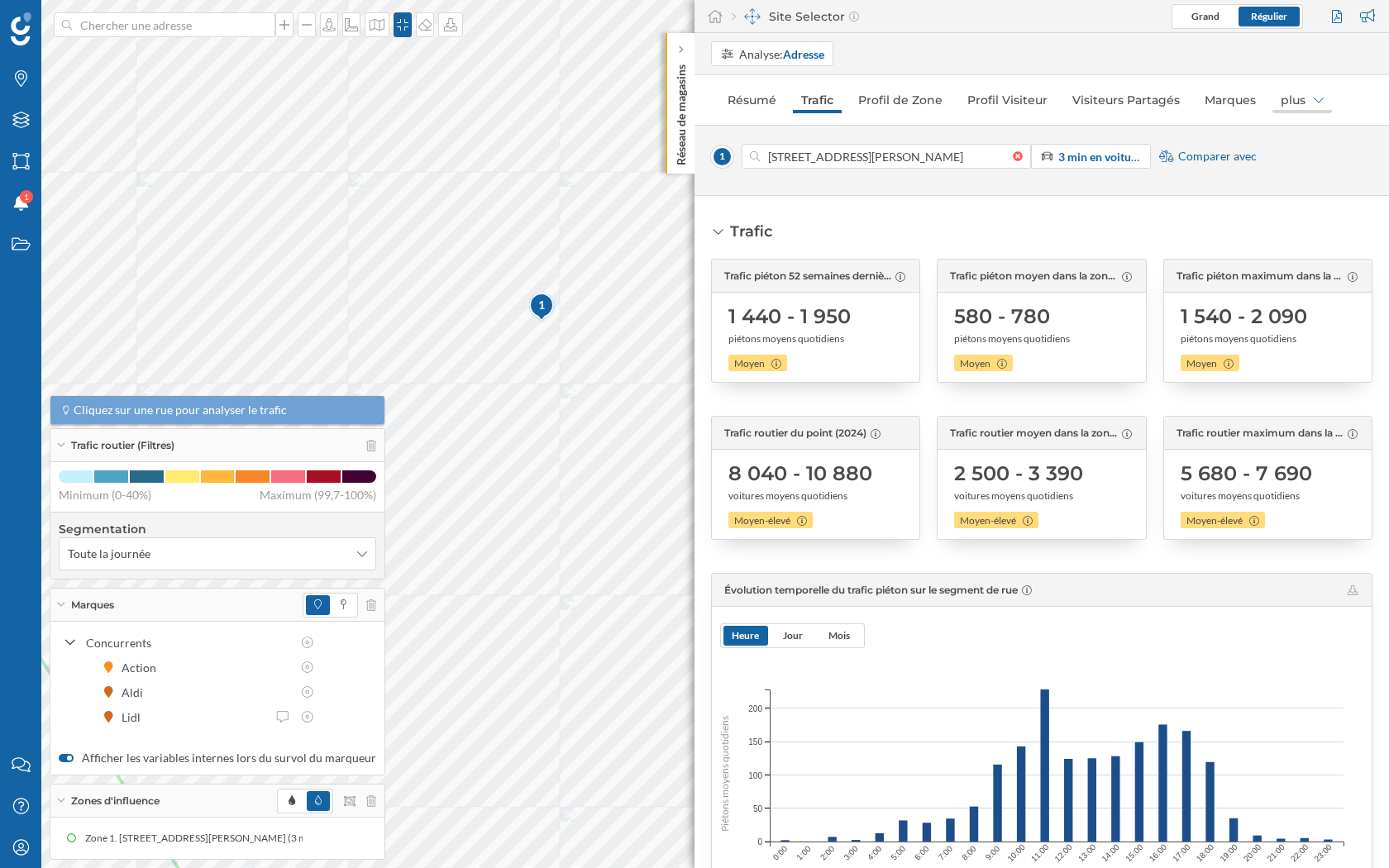
click at [1296, 102] on div "plus" at bounding box center [1301, 99] width 59 height 26
click at [747, 96] on link "Résumé" at bounding box center [752, 99] width 66 height 26
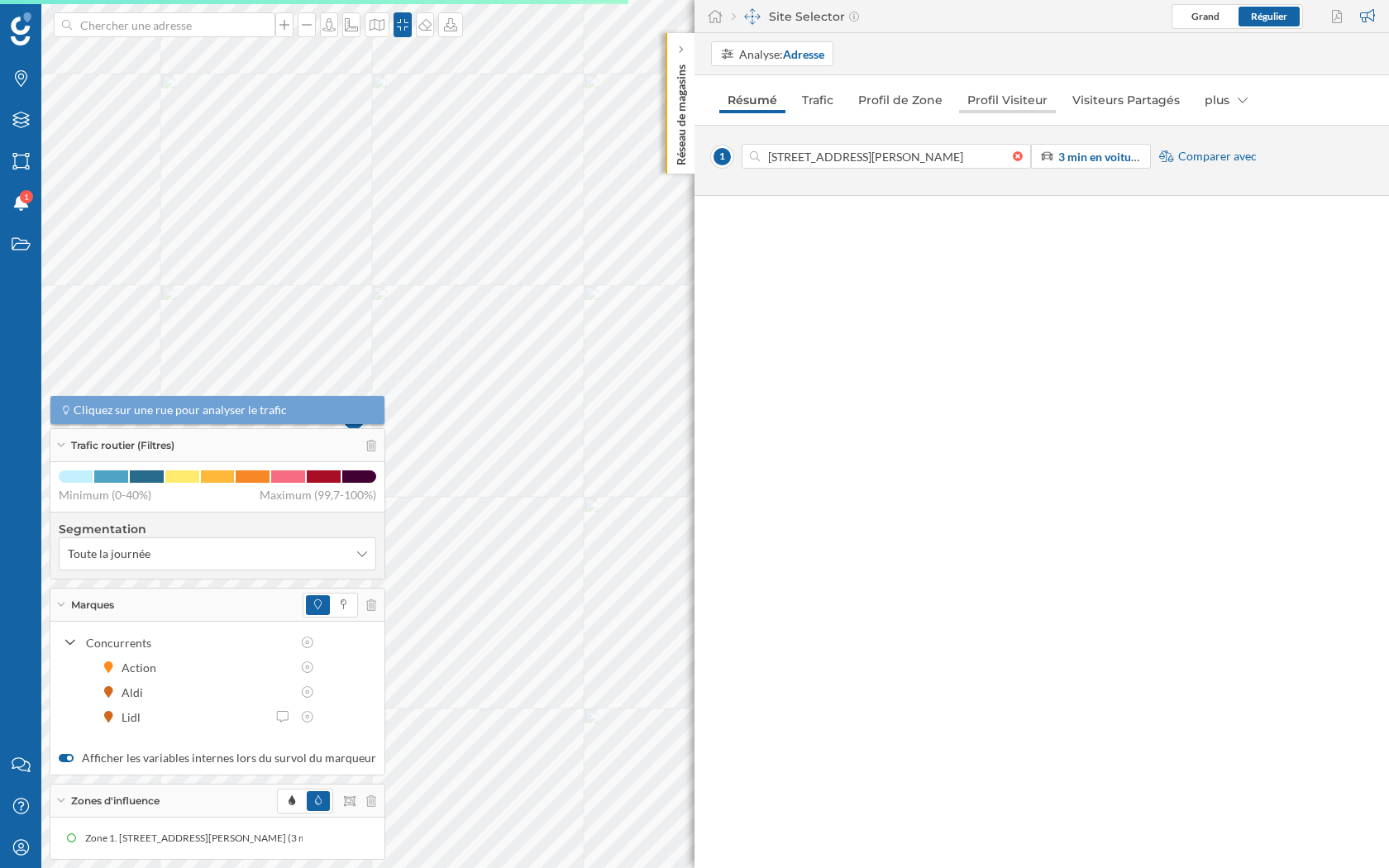
click at [978, 105] on link "Profil Visiteur" at bounding box center [1007, 99] width 97 height 26
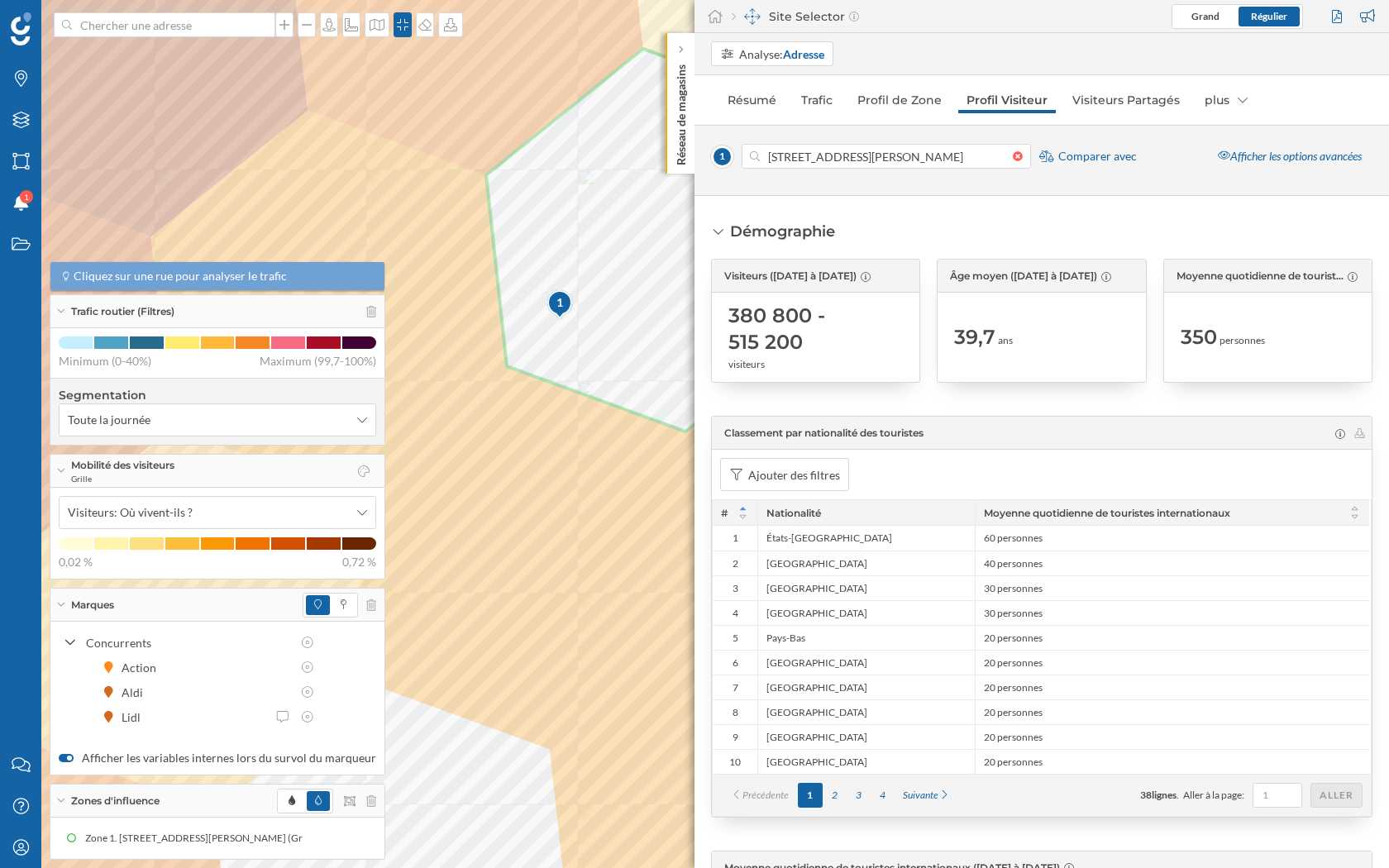
click at [756, 322] on div "Marques Filtres Zones Notifications 1 Travail Nous contacter Centre d'aide Mon …" at bounding box center [694, 434] width 1389 height 868
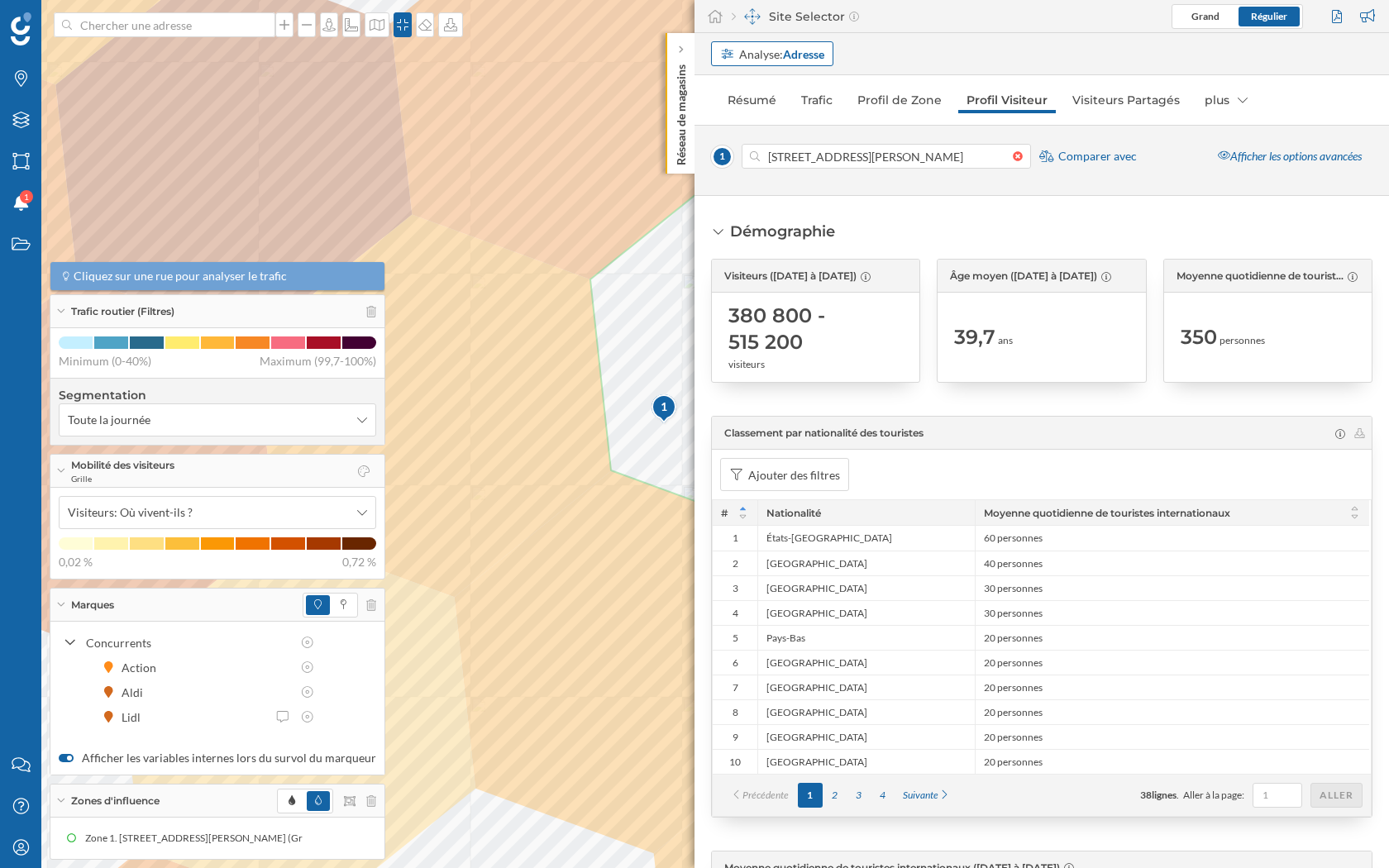
click at [794, 47] on strong "Adresse" at bounding box center [803, 54] width 41 height 14
click at [790, 119] on div "Zone commerciale" at bounding box center [767, 117] width 96 height 14
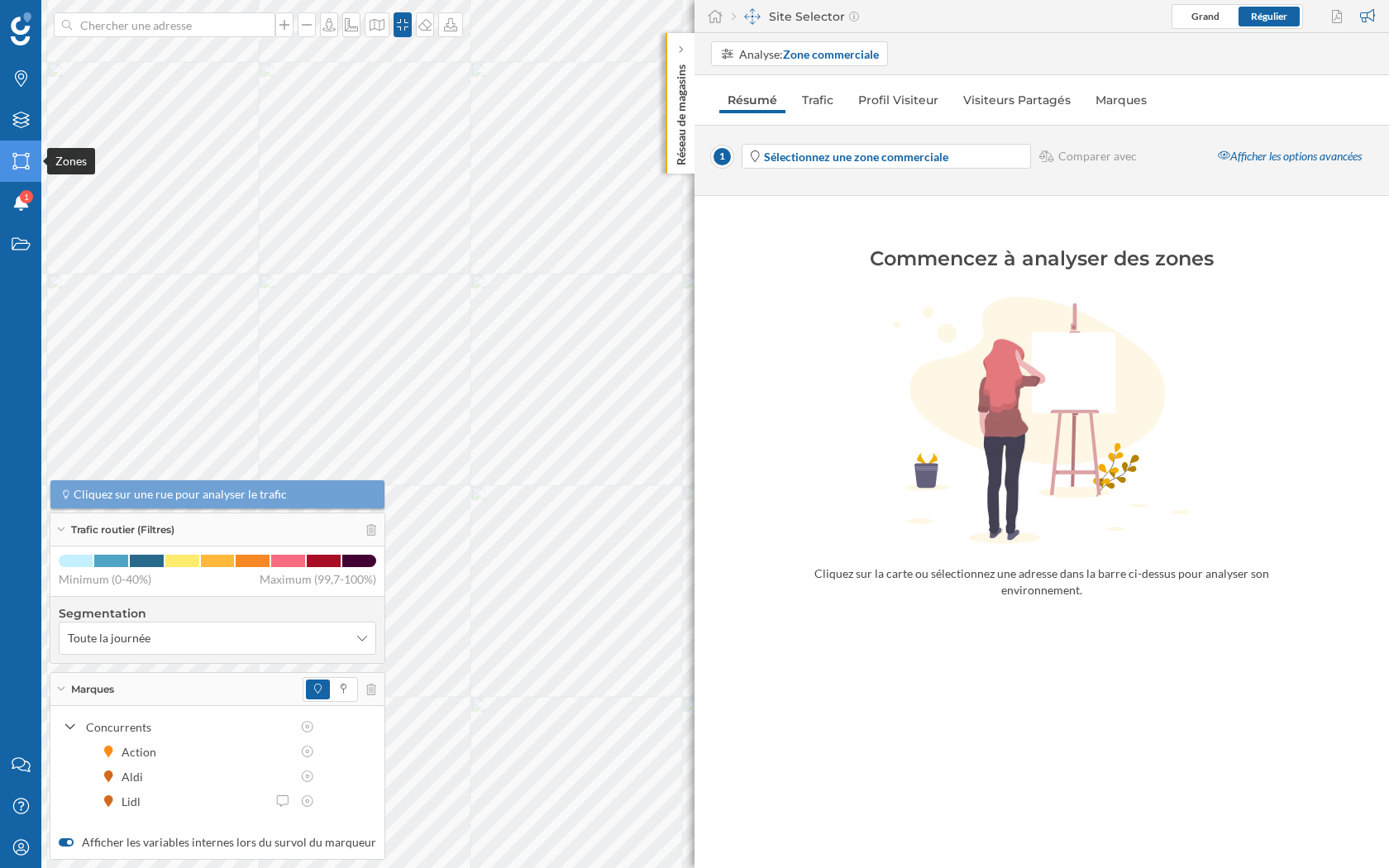
click at [19, 160] on icon "Zones" at bounding box center [21, 161] width 21 height 16
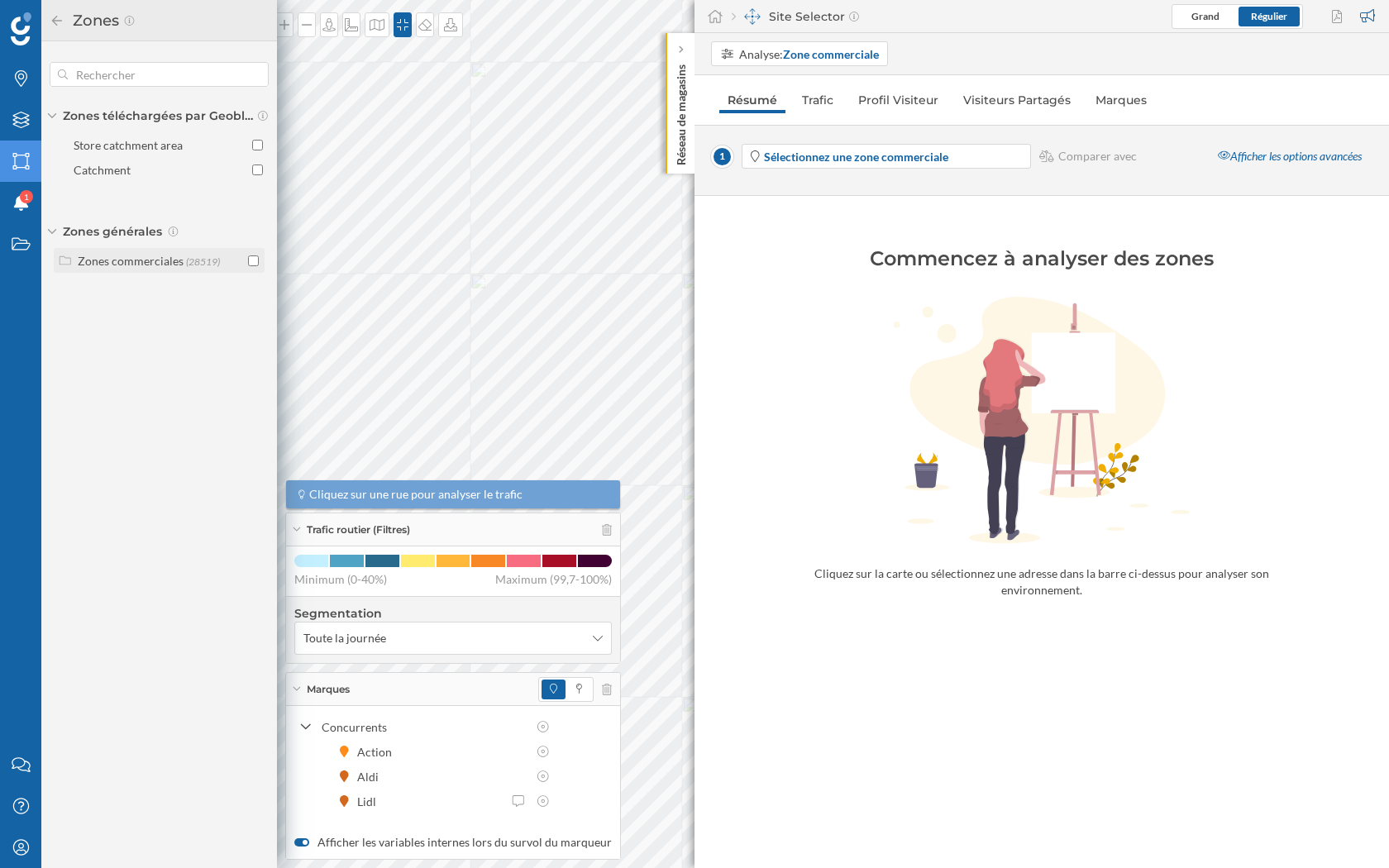
click at [249, 260] on input "checkbox" at bounding box center [254, 261] width 11 height 11
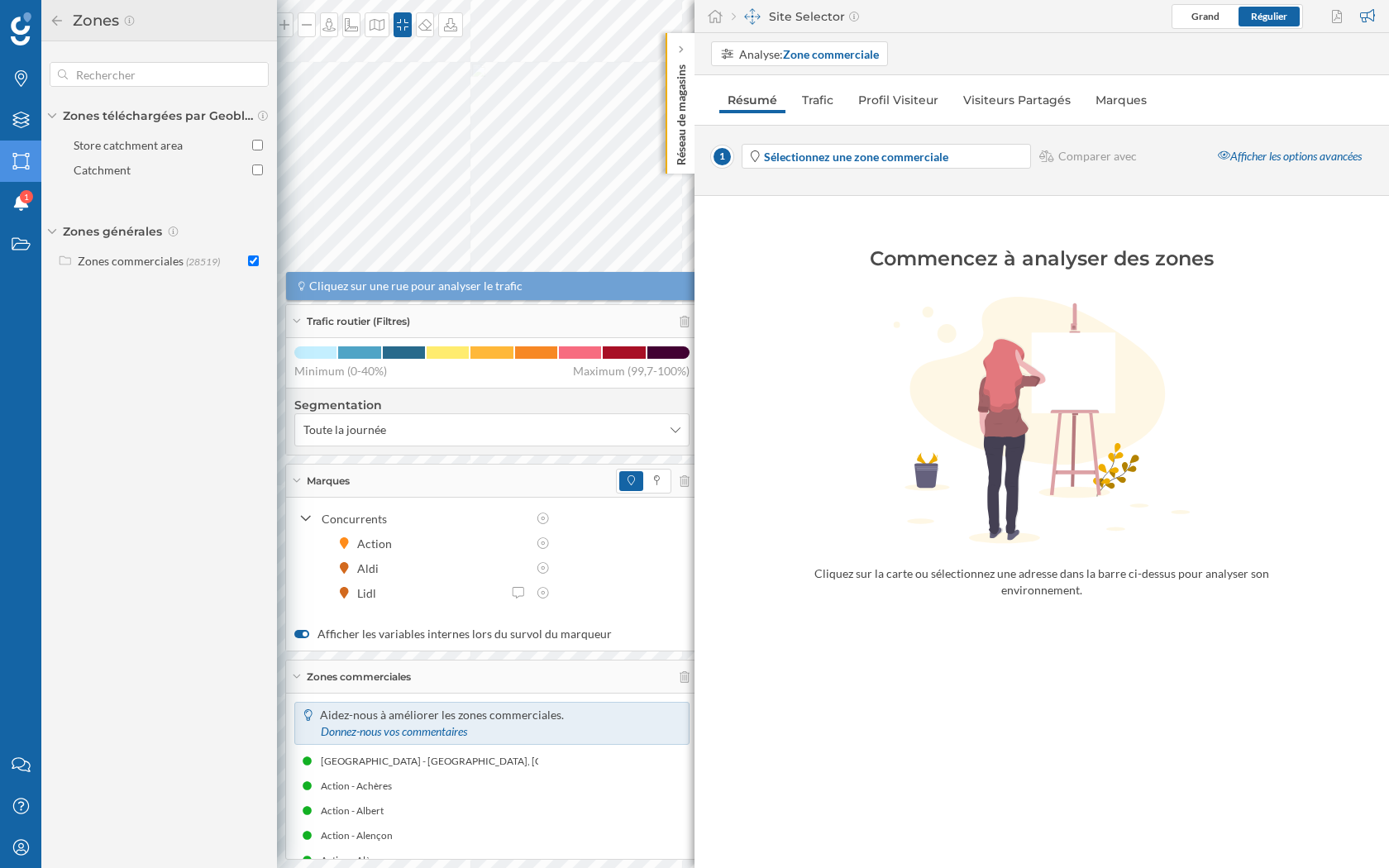
click at [295, 482] on icon at bounding box center [296, 480] width 7 height 5
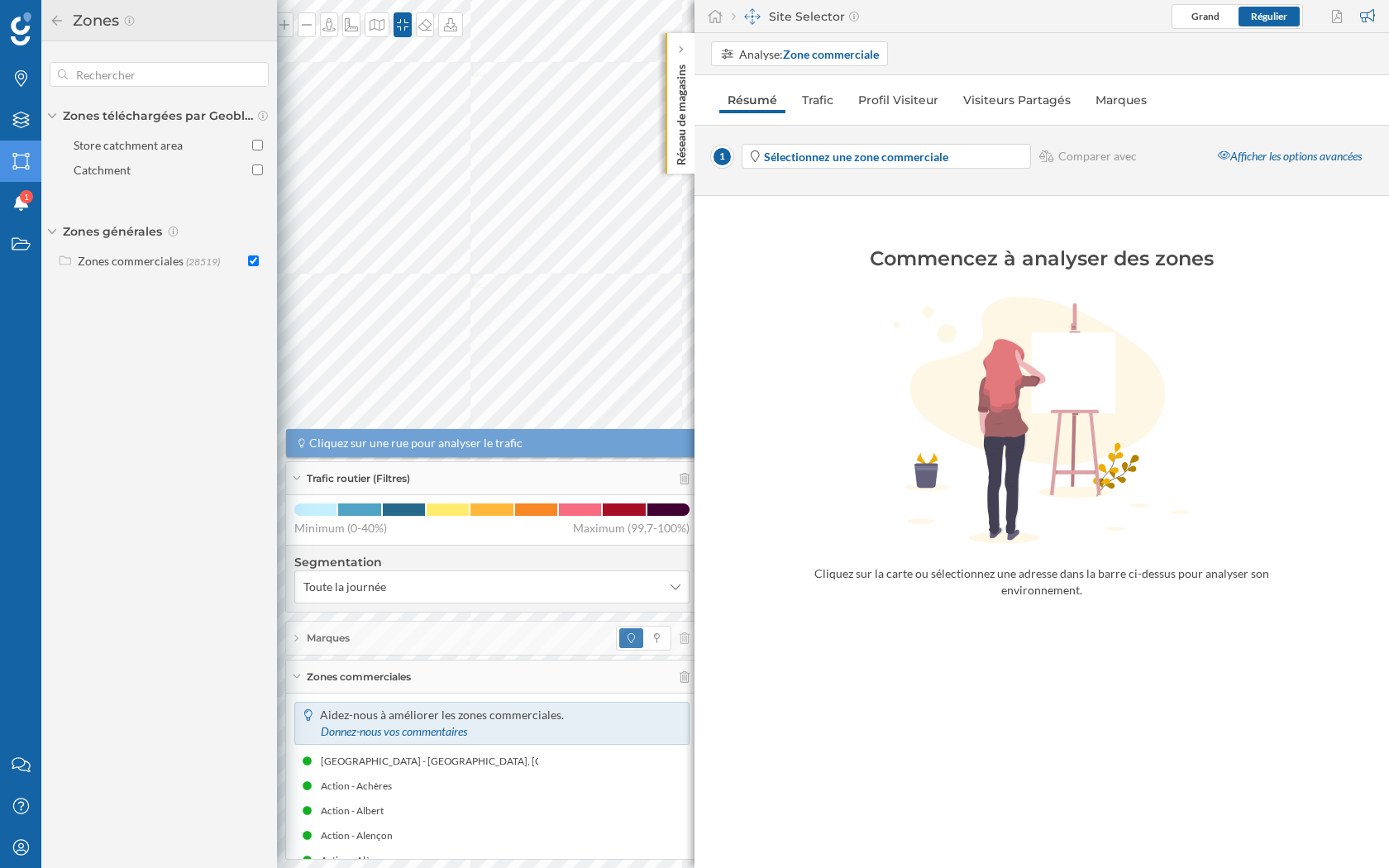
click at [297, 677] on icon at bounding box center [296, 677] width 9 height 5
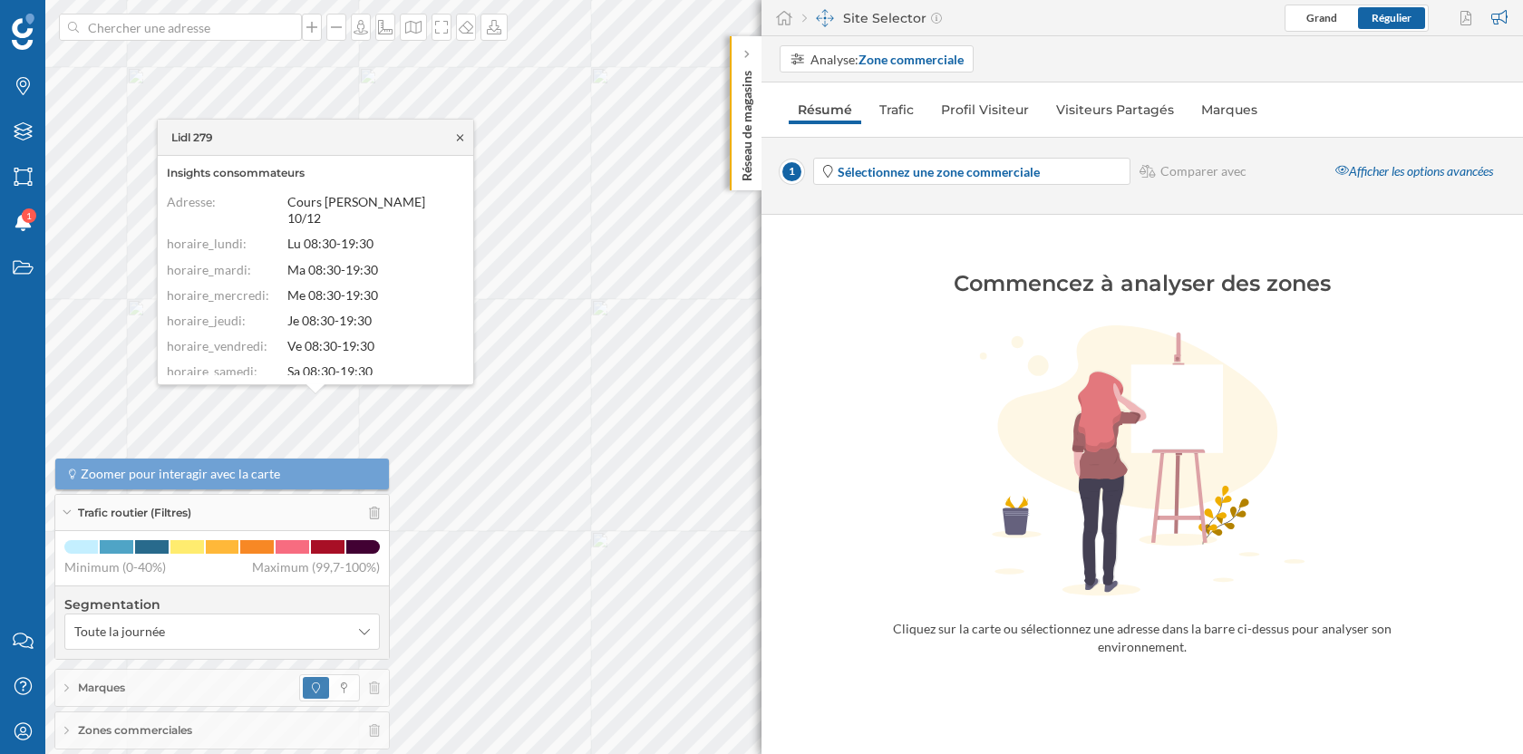
click at [460, 139] on icon at bounding box center [460, 137] width 6 height 6
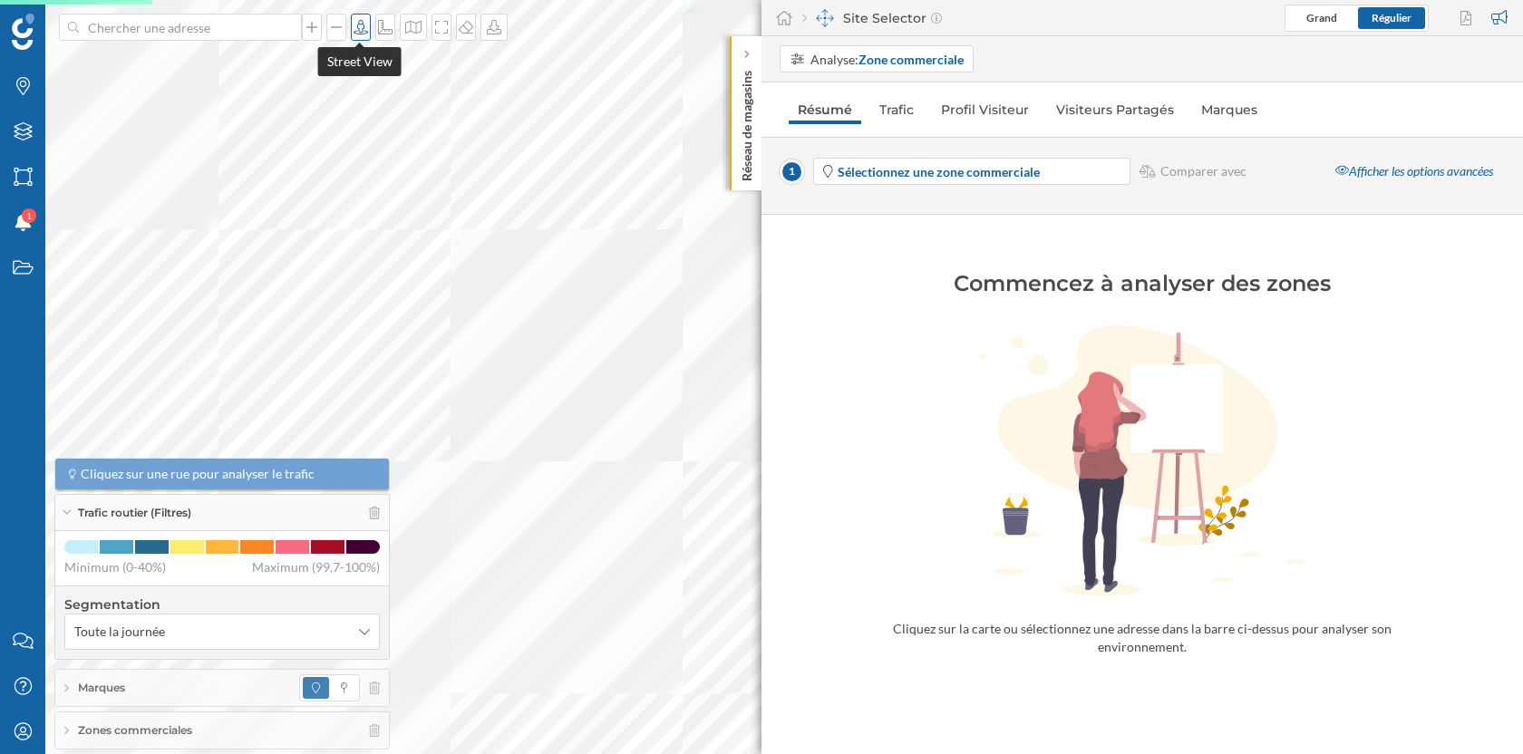
click at [357, 29] on icon at bounding box center [360, 27] width 15 height 15
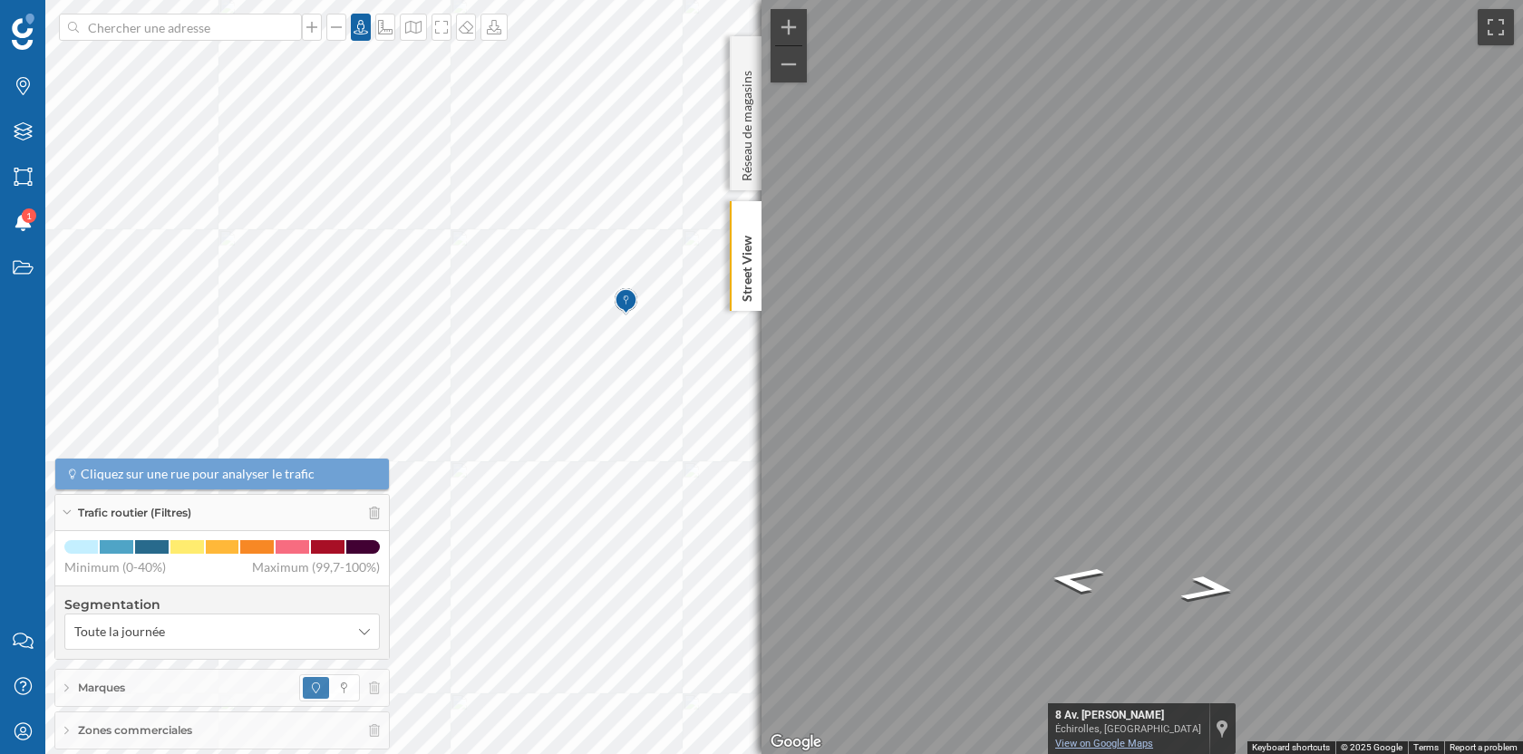
click at [1123, 742] on link "View on Google Maps" at bounding box center [1104, 744] width 98 height 12
